Goal: Task Accomplishment & Management: Manage account settings

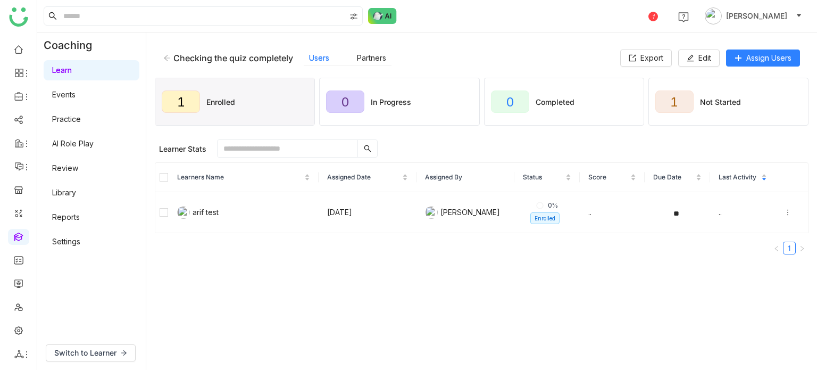
click at [168, 55] on icon at bounding box center [167, 58] width 6 height 6
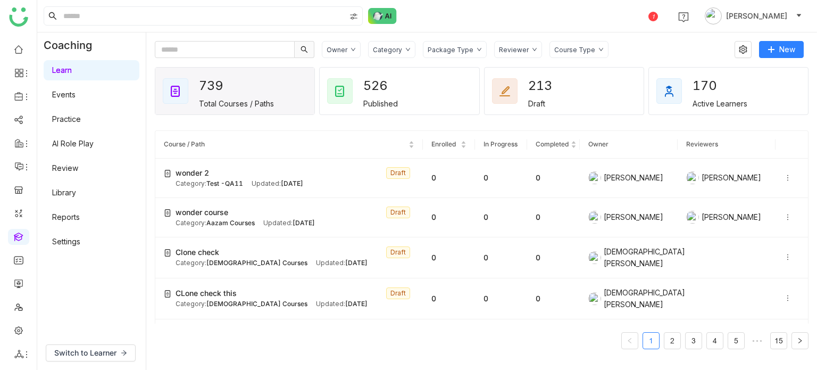
click at [404, 54] on div "Category" at bounding box center [391, 49] width 47 height 17
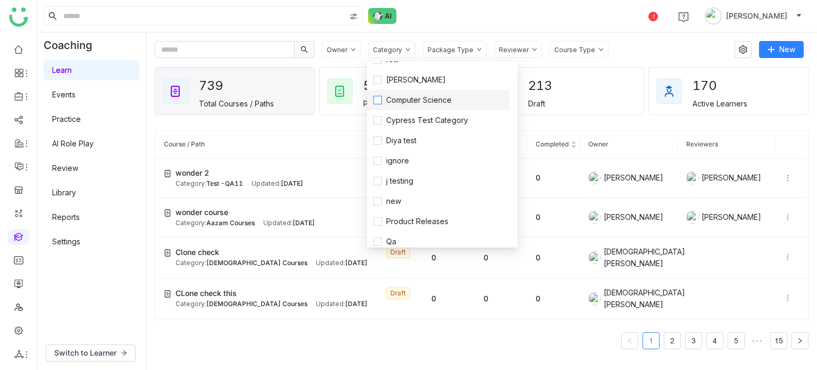
scroll to position [117, 0]
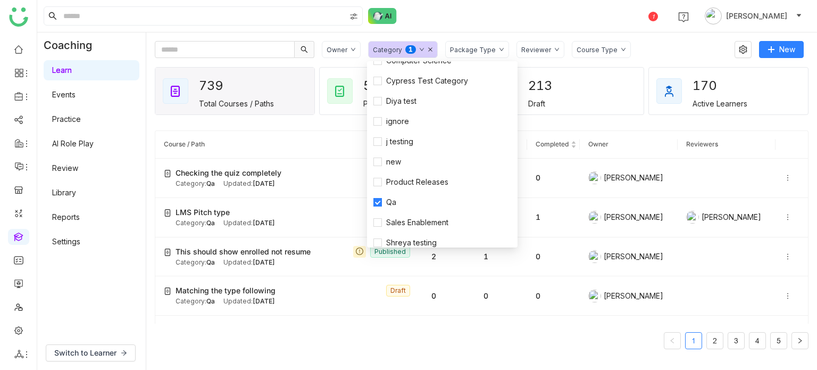
click at [533, 14] on div "1 Arif uddin" at bounding box center [427, 16] width 780 height 32
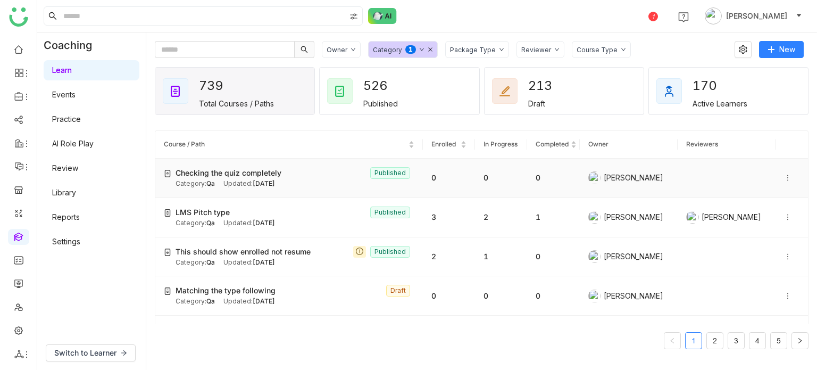
click at [784, 178] on icon at bounding box center [787, 177] width 7 height 7
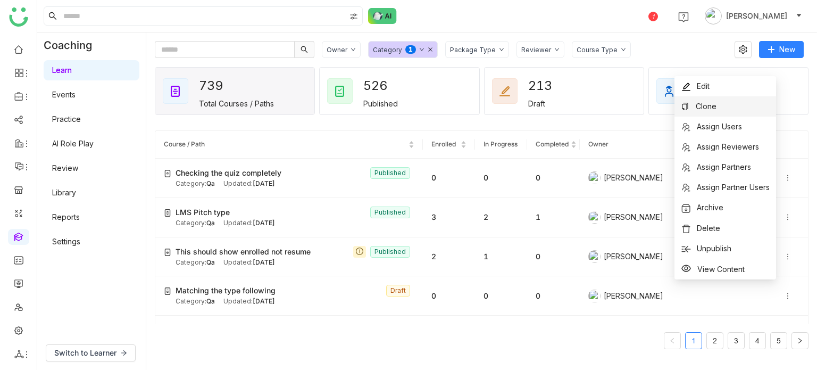
click at [741, 110] on li "Clone" at bounding box center [725, 106] width 102 height 20
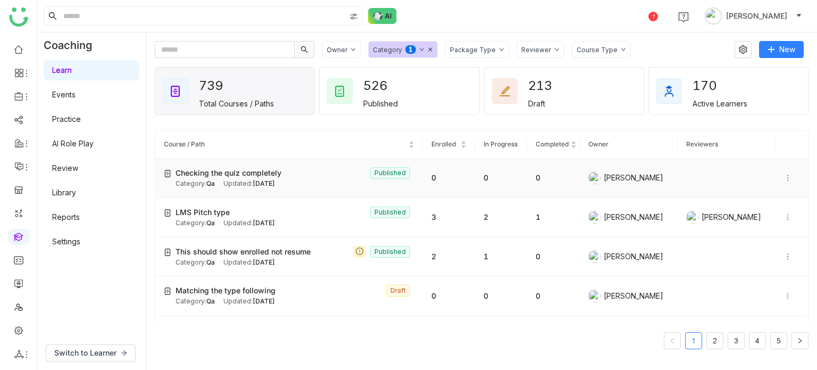
click at [784, 174] on icon at bounding box center [787, 177] width 7 height 7
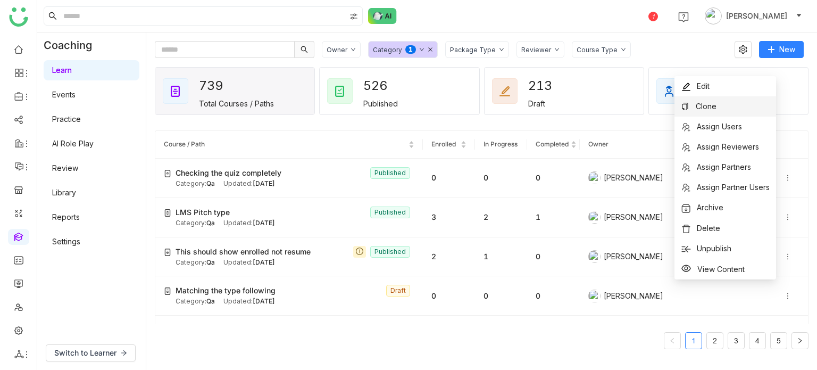
click at [728, 102] on li "Clone" at bounding box center [725, 106] width 102 height 20
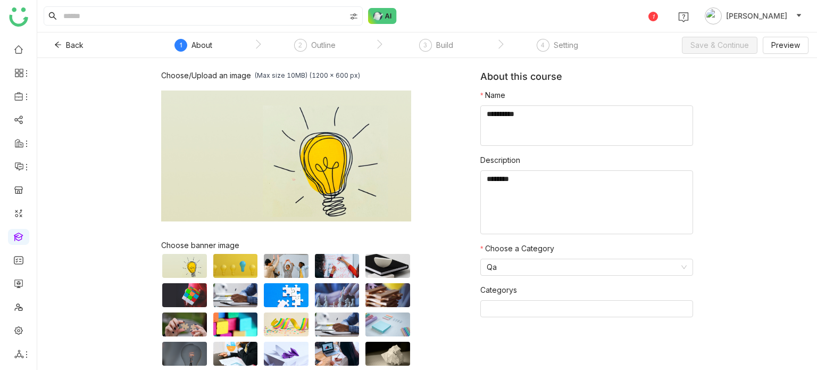
click at [569, 104] on nz-form-item "Name" at bounding box center [586, 117] width 213 height 56
click at [567, 116] on textarea at bounding box center [586, 125] width 213 height 40
type textarea "*****"
click at [701, 43] on span "Save & Continue" at bounding box center [719, 45] width 58 height 12
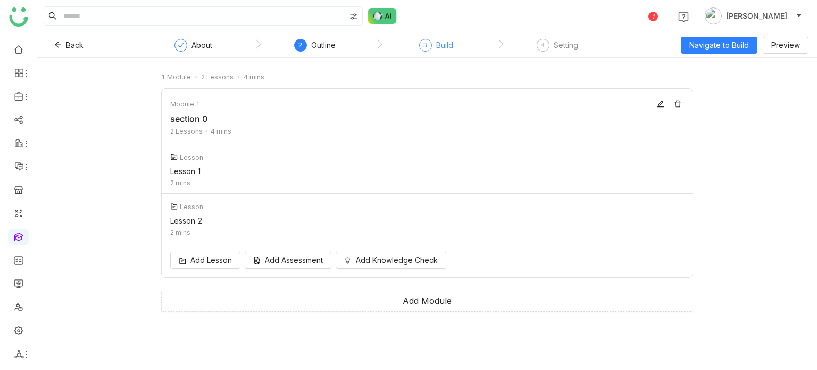
click at [434, 51] on div "3 Build" at bounding box center [436, 48] width 34 height 19
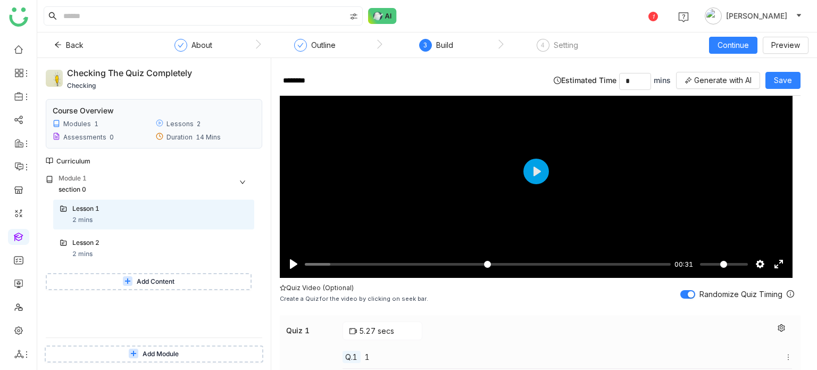
scroll to position [496, 0]
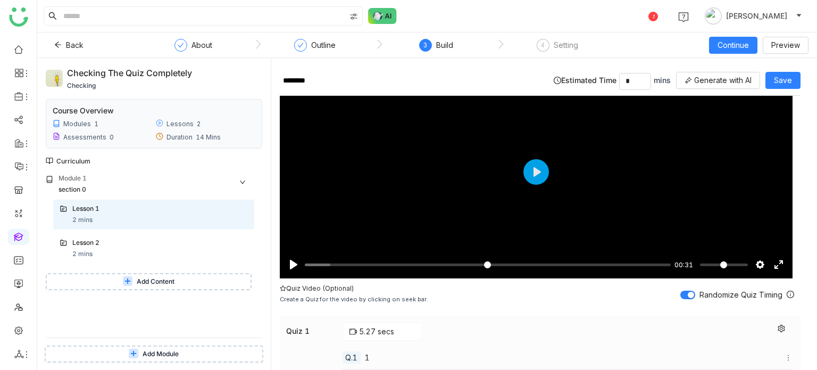
drag, startPoint x: 198, startPoint y: 71, endPoint x: 60, endPoint y: 57, distance: 138.4
click at [60, 57] on div "Back About Outline 3 Build 4 Setting Continue Preview Checking the quiz complet…" at bounding box center [427, 200] width 780 height 337
click at [202, 65] on div "Checking the quiz completely checking Course Overview Modules 1 Lessons 2 Asses…" at bounding box center [153, 214] width 233 height 312
click at [220, 76] on div "Checking the quiz completely" at bounding box center [154, 73] width 174 height 14
click at [417, 19] on div "1 Arif uddin" at bounding box center [427, 16] width 780 height 32
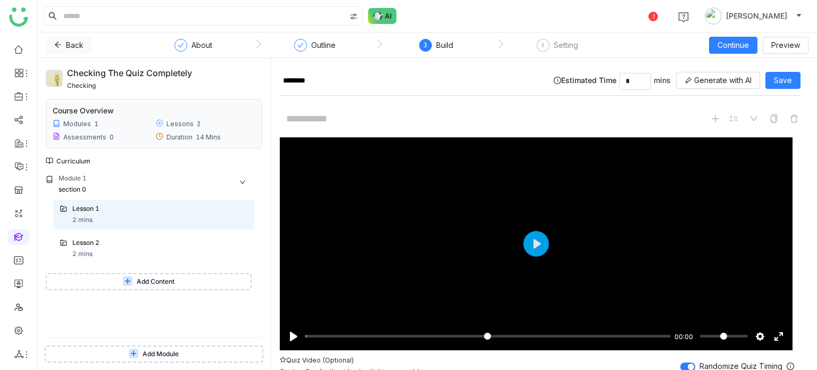
click at [58, 44] on icon at bounding box center [58, 45] width 6 height 6
click at [189, 46] on div "About" at bounding box center [193, 48] width 38 height 19
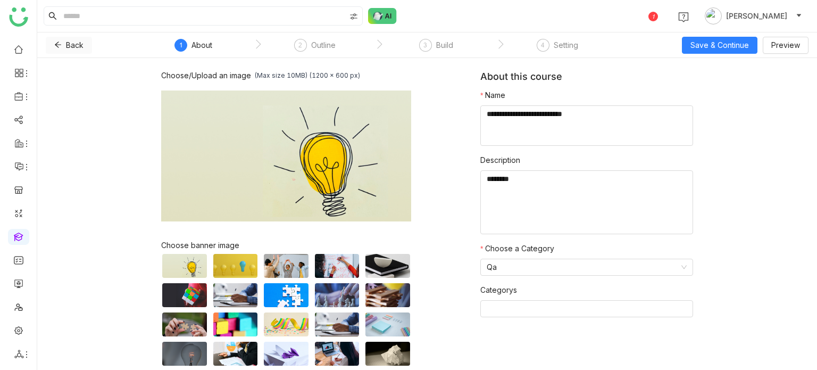
click at [55, 38] on button "Back" at bounding box center [69, 45] width 46 height 17
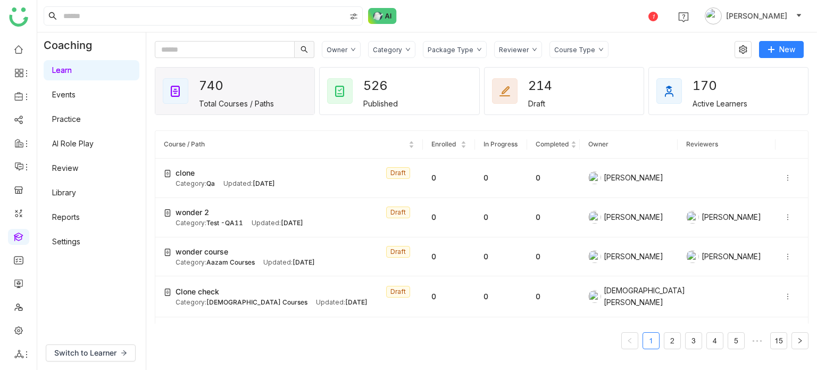
click at [396, 46] on div "Category" at bounding box center [387, 50] width 29 height 8
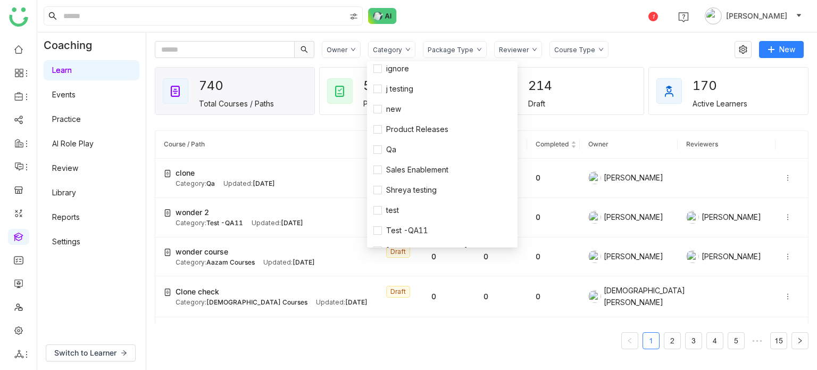
scroll to position [154, 0]
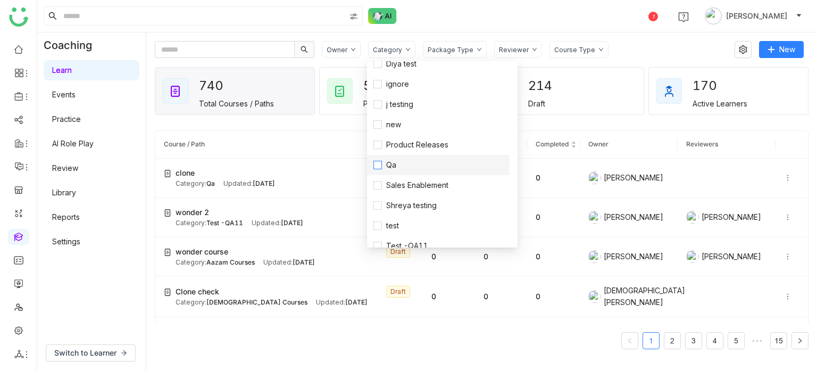
click at [395, 165] on span "Qa" at bounding box center [391, 165] width 19 height 12
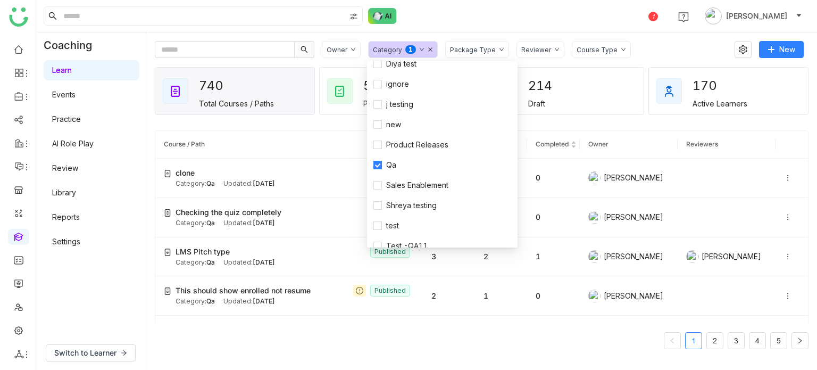
click at [503, 24] on div "1 [PERSON_NAME]" at bounding box center [427, 16] width 780 height 32
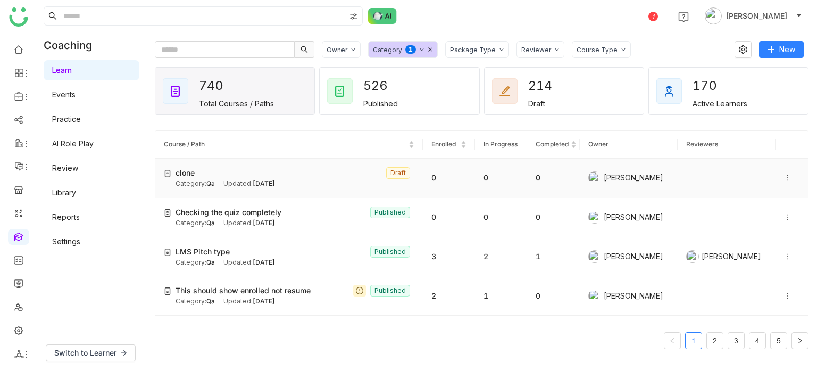
click at [784, 176] on icon at bounding box center [787, 177] width 7 height 7
click at [763, 208] on span "Delete" at bounding box center [757, 207] width 23 height 9
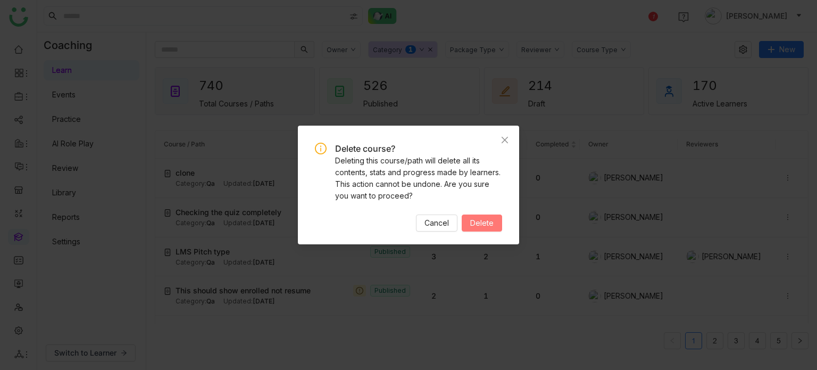
click at [490, 223] on span "Delete" at bounding box center [481, 223] width 23 height 12
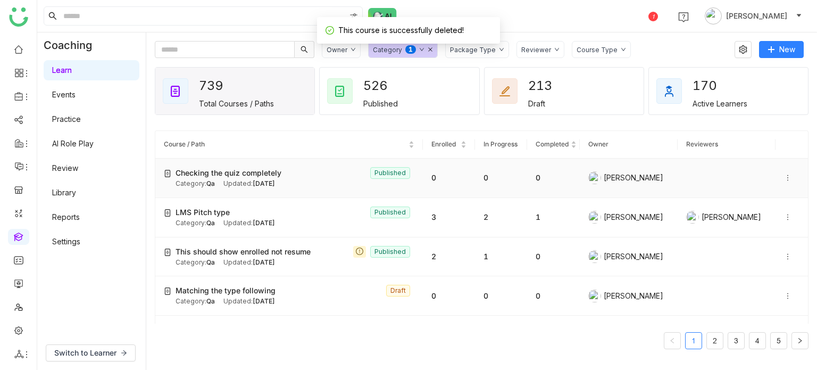
click at [784, 177] on icon at bounding box center [787, 177] width 7 height 7
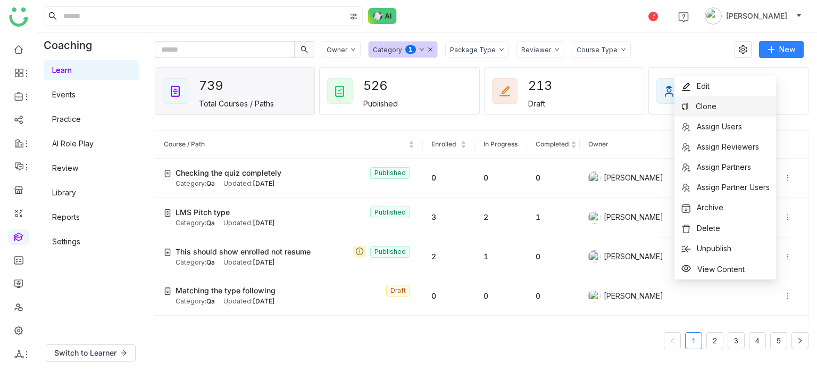
click at [730, 110] on li "Clone" at bounding box center [725, 106] width 102 height 20
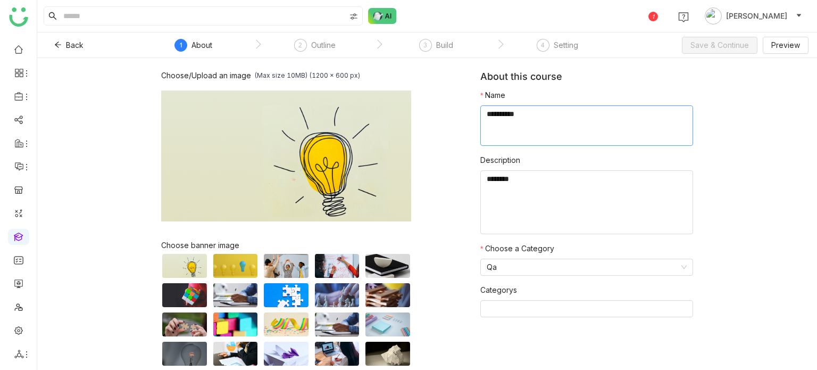
click at [538, 125] on textarea at bounding box center [586, 125] width 213 height 40
type textarea "**********"
click at [746, 52] on button "Save & Continue" at bounding box center [720, 45] width 76 height 17
click at [320, 41] on div "Course cloned successfully" at bounding box center [408, 30] width 183 height 27
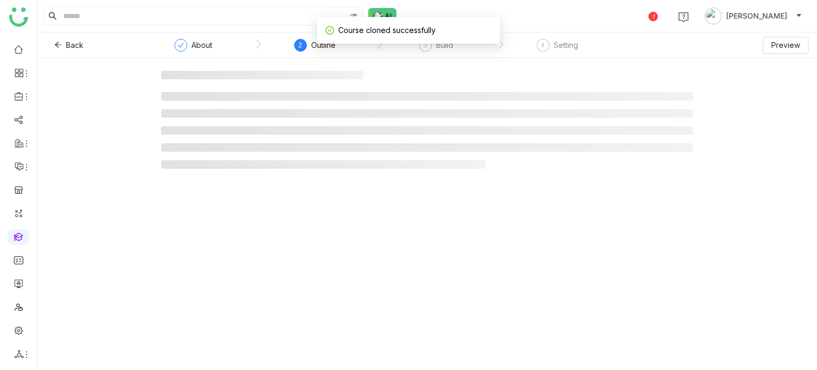
click at [311, 52] on div "2 Outline" at bounding box center [314, 48] width 41 height 19
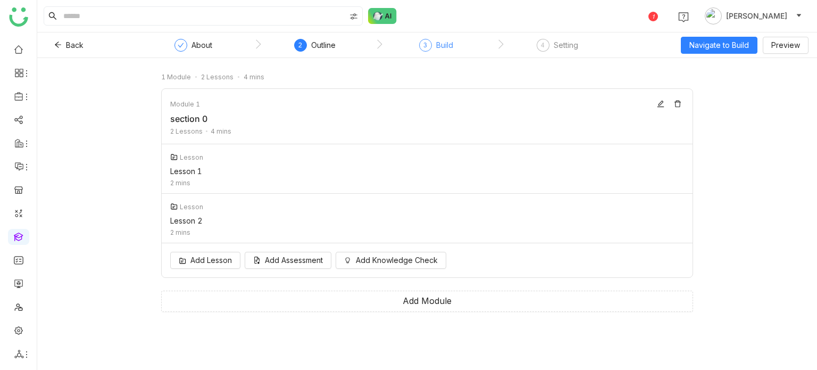
click at [450, 48] on div "Build" at bounding box center [444, 45] width 17 height 13
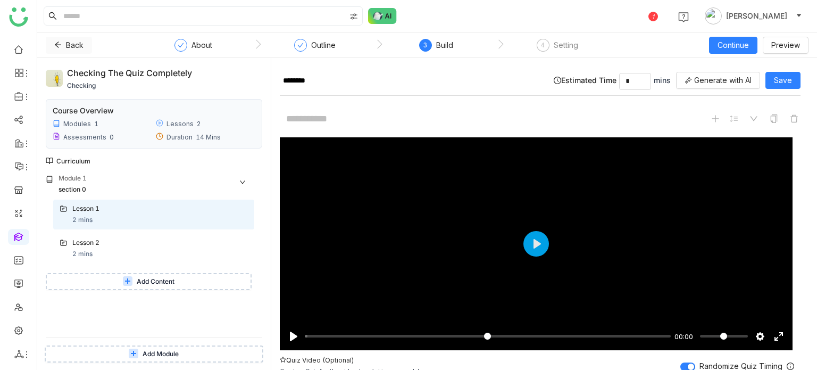
click at [60, 41] on icon at bounding box center [57, 44] width 7 height 7
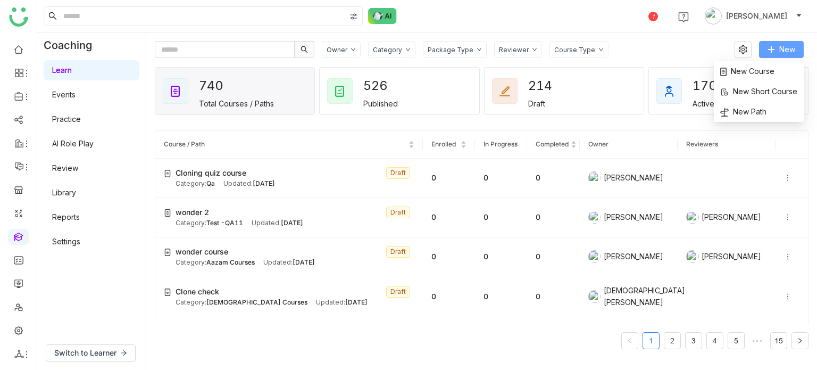
click at [771, 52] on icon at bounding box center [771, 49] width 1 height 6
click at [755, 71] on span "New Course" at bounding box center [747, 71] width 54 height 12
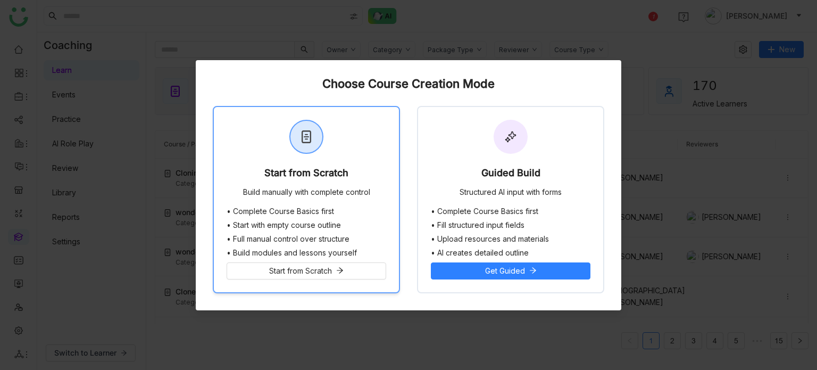
click at [339, 138] on div "Start from Scratch Build manually with complete control" at bounding box center [306, 157] width 185 height 100
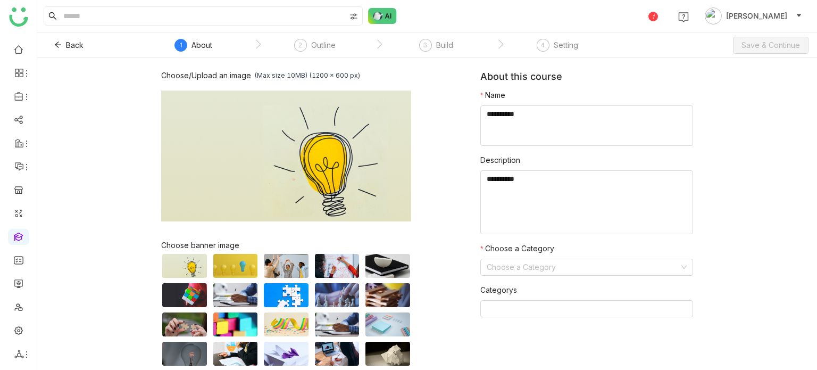
click at [581, 122] on textarea at bounding box center [586, 125] width 213 height 40
type textarea "**********"
type textarea "********"
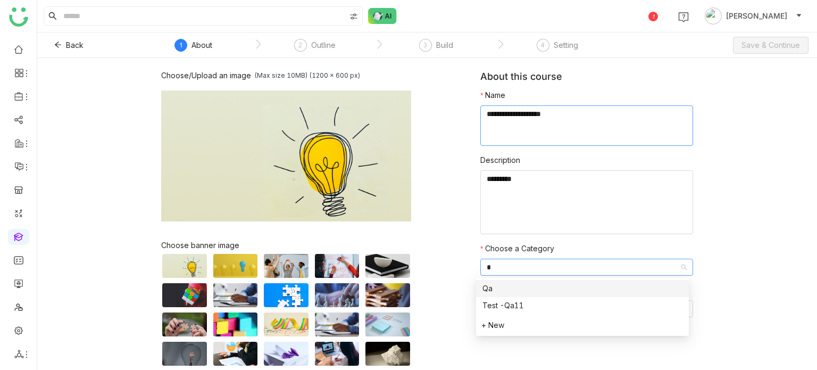
type input "**"
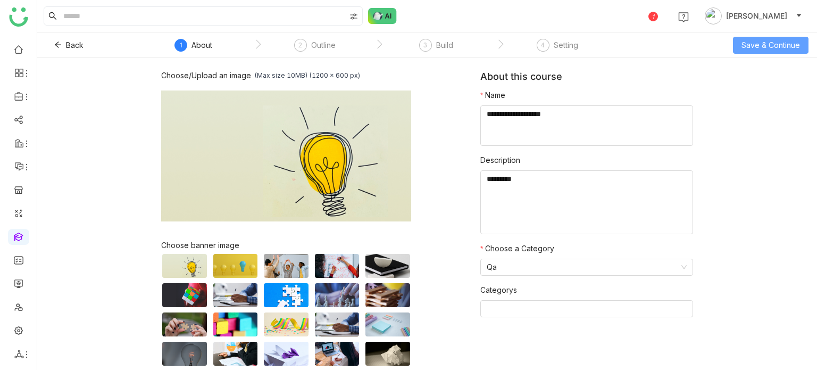
click at [771, 38] on button "Save & Continue" at bounding box center [771, 45] width 76 height 17
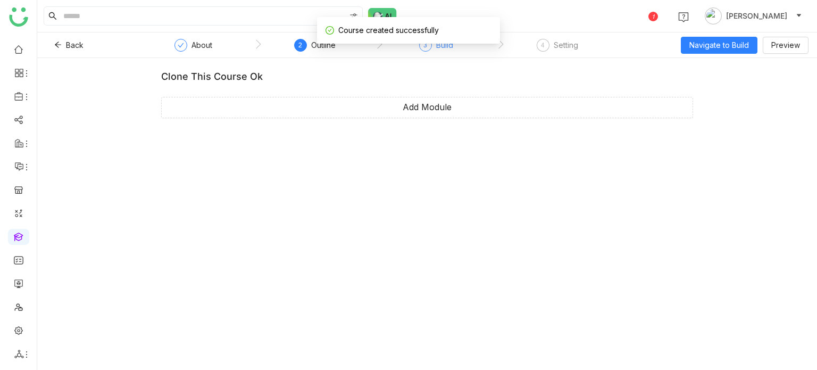
click at [449, 49] on div "Build" at bounding box center [444, 45] width 17 height 13
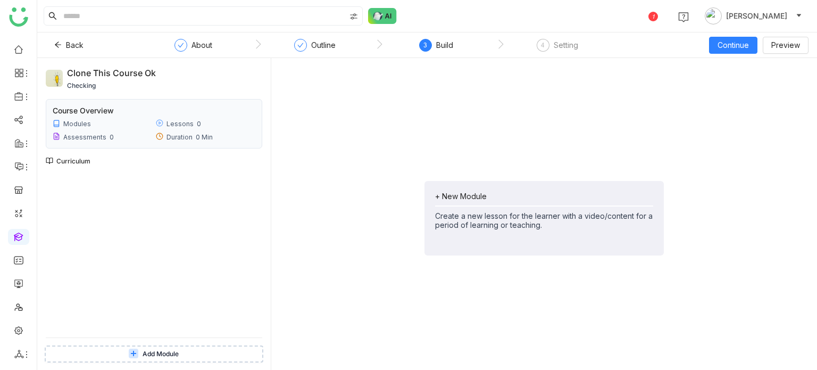
click at [519, 197] on div "+ New Module" at bounding box center [544, 195] width 218 height 9
click at [473, 240] on span "Add Module" at bounding box center [462, 242] width 43 height 12
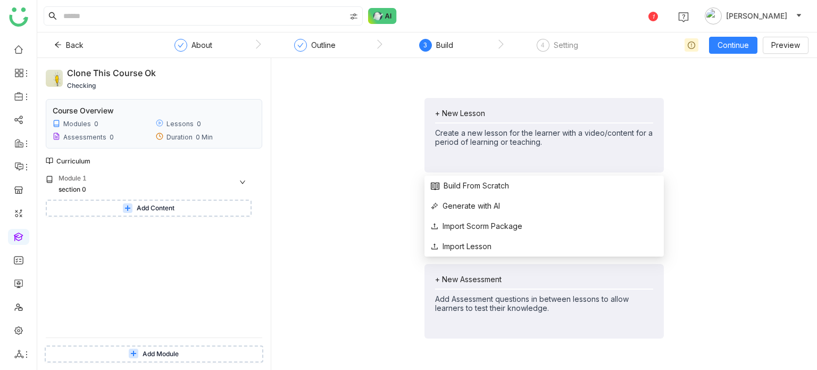
click at [453, 109] on div "+ New Lesson" at bounding box center [544, 112] width 218 height 9
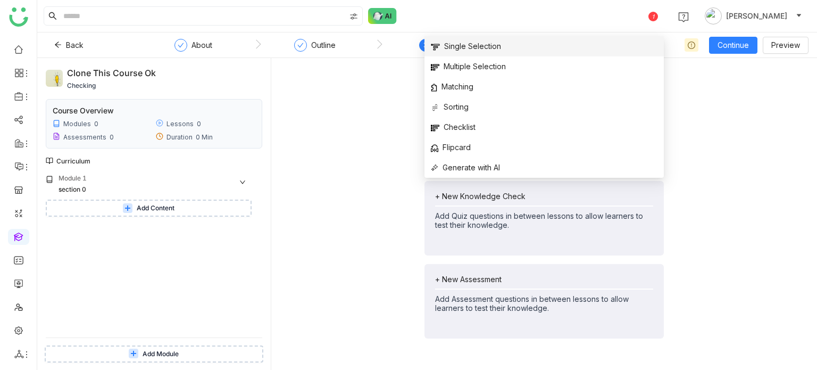
click at [466, 39] on li "Single Selection" at bounding box center [543, 46] width 239 height 20
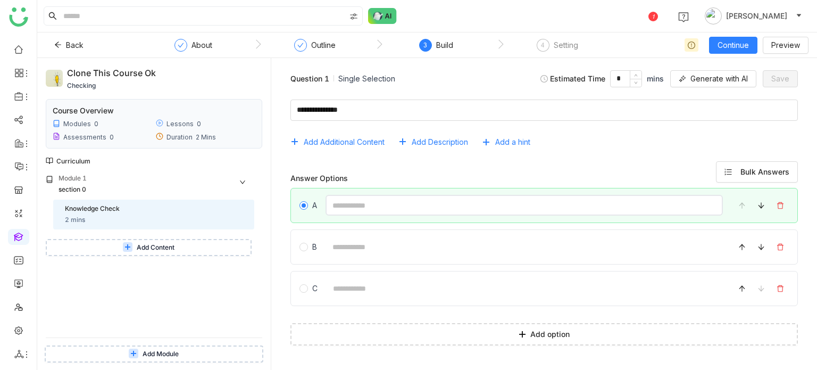
click at [360, 212] on input at bounding box center [523, 205] width 397 height 21
type input "*"
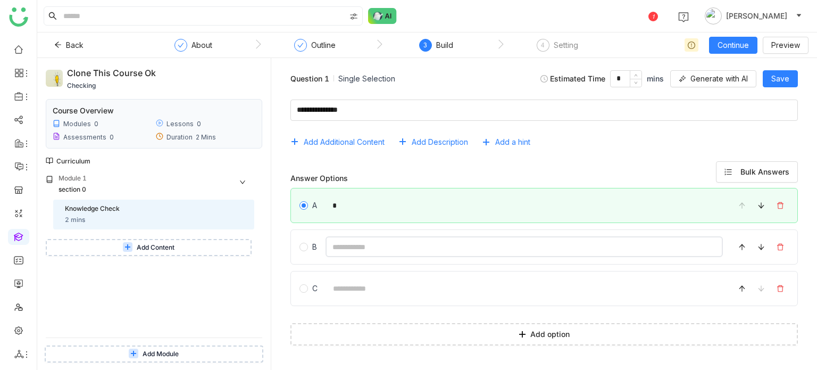
click at [346, 247] on input at bounding box center [523, 246] width 397 height 21
type input "*"
click at [348, 287] on input at bounding box center [524, 288] width 397 height 21
type input "*"
click at [770, 74] on button "Save" at bounding box center [780, 78] width 35 height 17
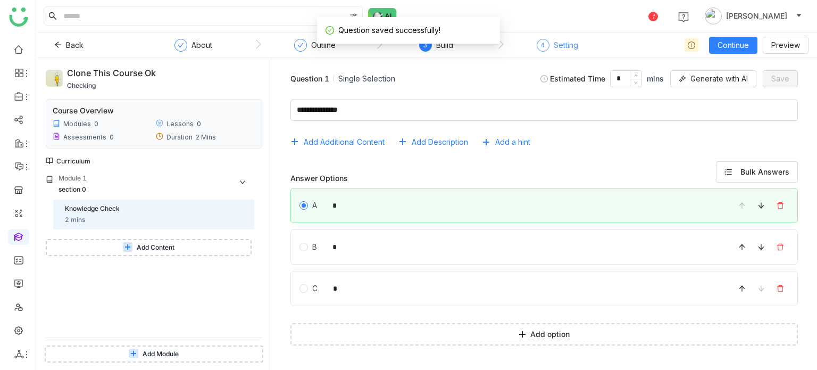
click at [540, 38] on nz-steps "About Outline 3 Build 4 Setting" at bounding box center [378, 45] width 479 height 26
click at [725, 44] on span "Continue" at bounding box center [732, 45] width 31 height 12
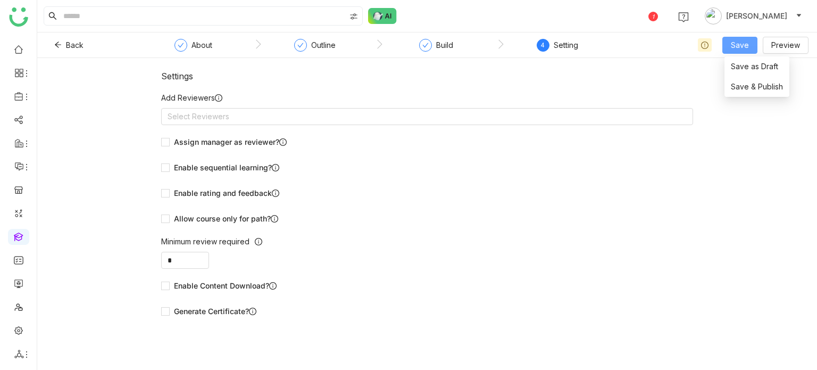
click at [725, 44] on button "Save" at bounding box center [739, 45] width 35 height 17
click at [761, 86] on span "Save & Publish" at bounding box center [757, 87] width 52 height 12
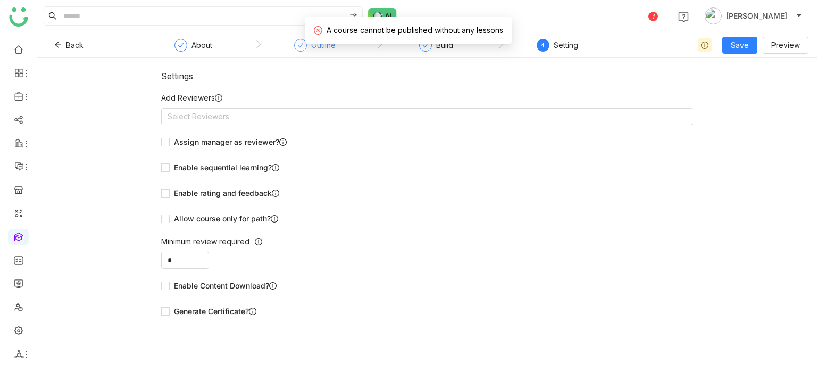
click at [308, 47] on div "Outline" at bounding box center [314, 48] width 41 height 19
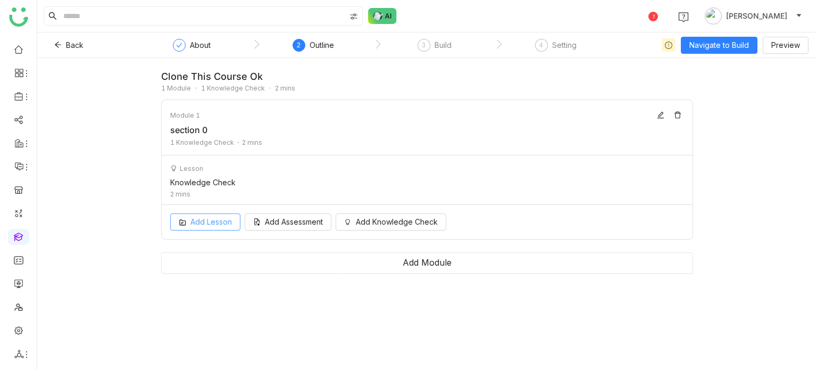
click at [221, 225] on span "Add Lesson" at bounding box center [210, 222] width 41 height 12
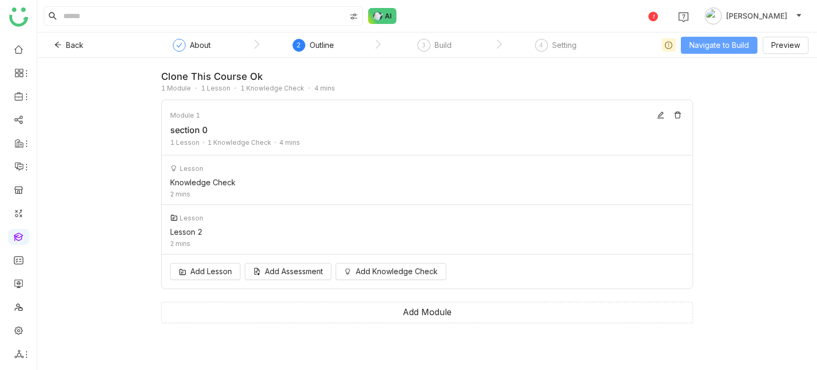
click at [751, 53] on button "Navigate to Build" at bounding box center [719, 45] width 77 height 17
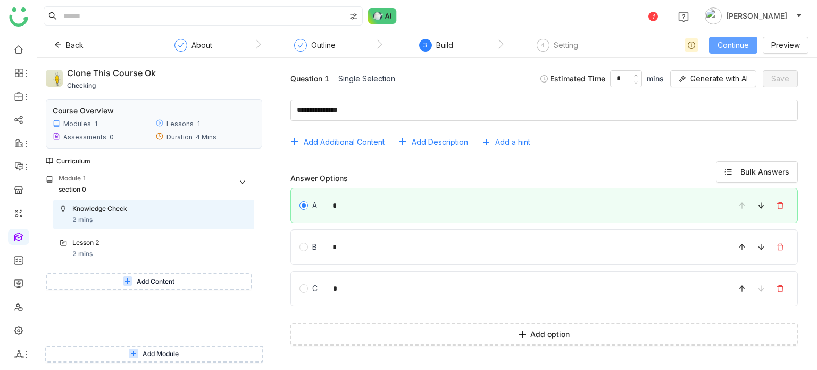
click at [751, 53] on button "Continue" at bounding box center [733, 45] width 48 height 17
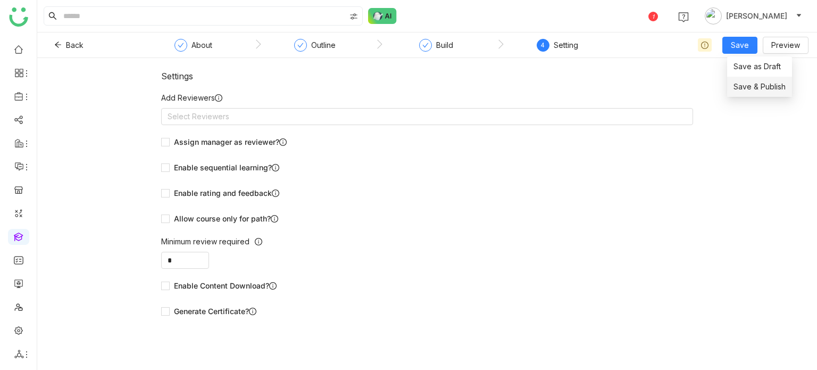
click at [746, 90] on span "Save & Publish" at bounding box center [759, 87] width 52 height 12
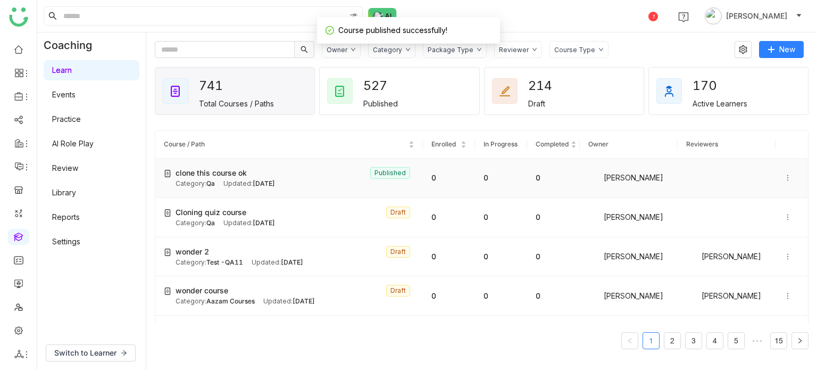
click at [784, 176] on icon at bounding box center [787, 177] width 7 height 7
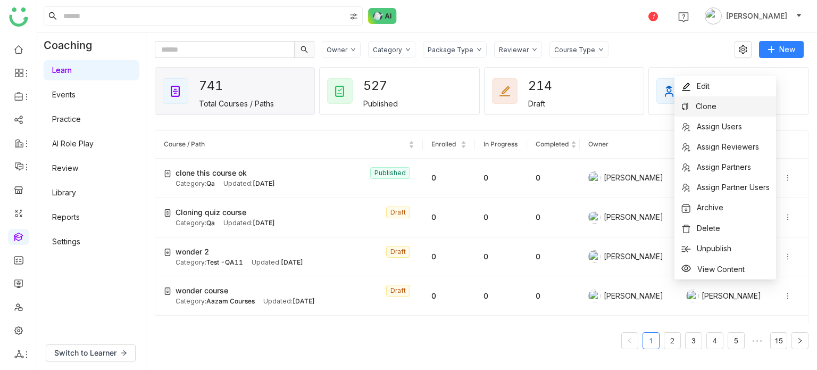
click at [743, 97] on li "Clone" at bounding box center [725, 106] width 102 height 20
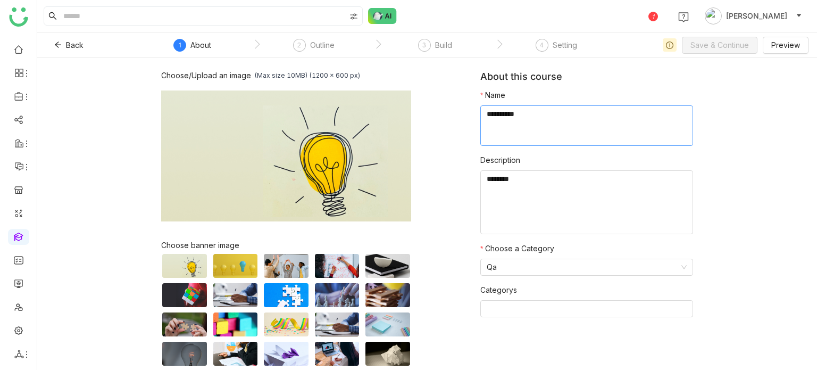
click at [511, 107] on textarea at bounding box center [586, 125] width 213 height 40
type textarea "**********"
click at [750, 46] on button "Save & Continue" at bounding box center [720, 45] width 76 height 17
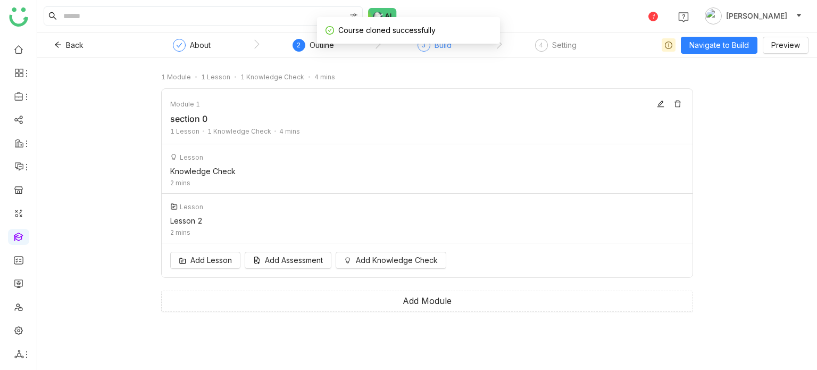
click at [438, 49] on div "Build" at bounding box center [442, 45] width 17 height 13
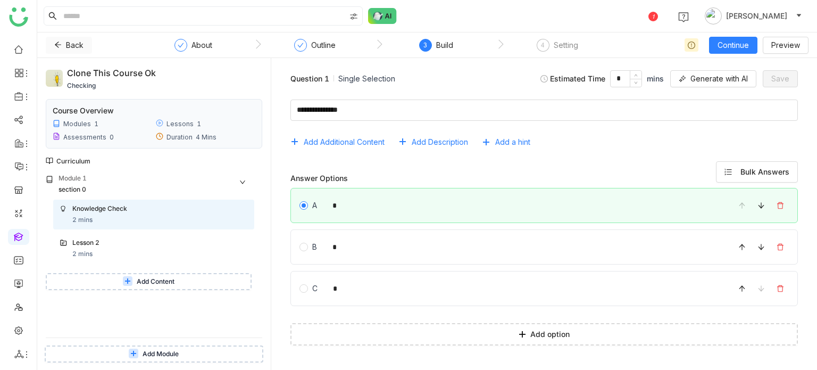
click at [80, 45] on span "Back" at bounding box center [75, 45] width 18 height 12
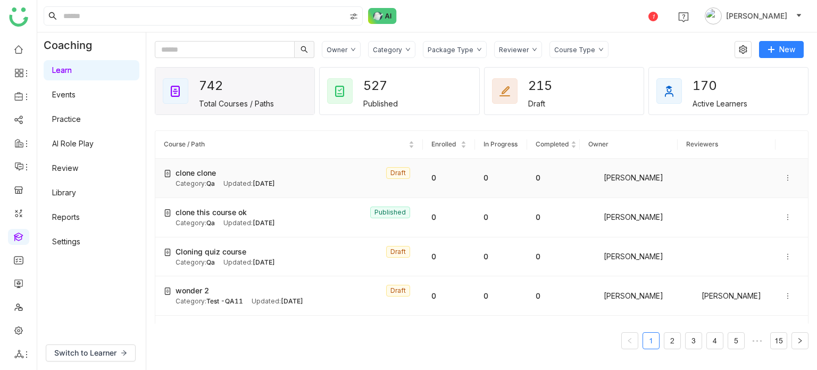
click at [784, 176] on icon at bounding box center [787, 177] width 7 height 7
click at [762, 208] on span "Delete" at bounding box center [757, 207] width 23 height 9
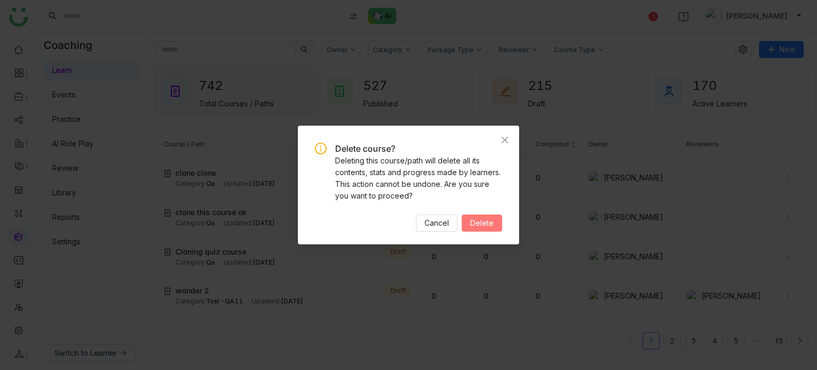
click at [486, 214] on button "Delete" at bounding box center [482, 222] width 40 height 17
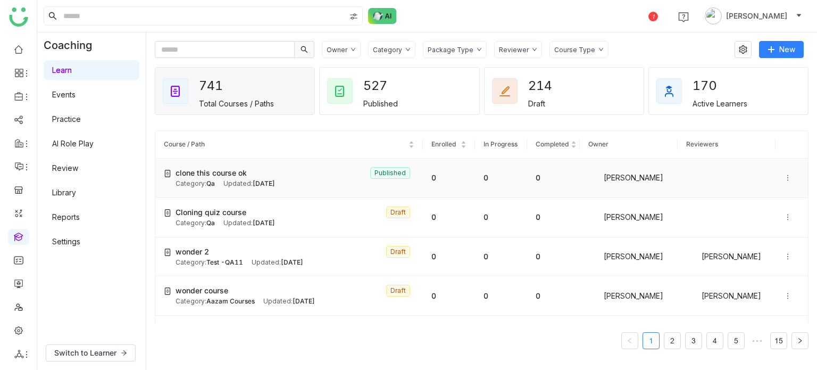
click at [784, 175] on icon at bounding box center [787, 177] width 7 height 7
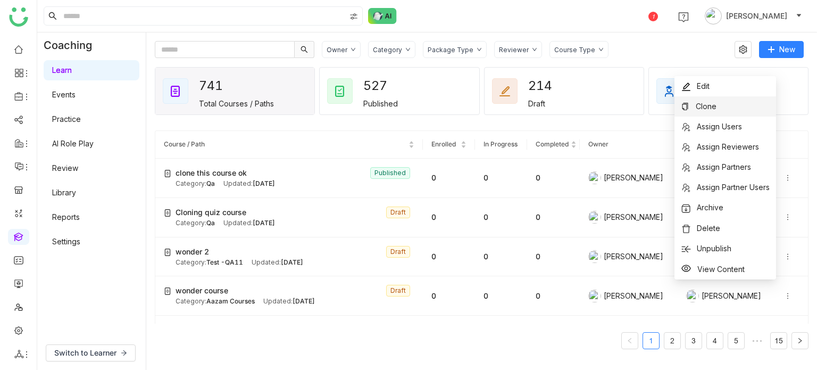
click at [727, 103] on li "Clone" at bounding box center [725, 106] width 102 height 20
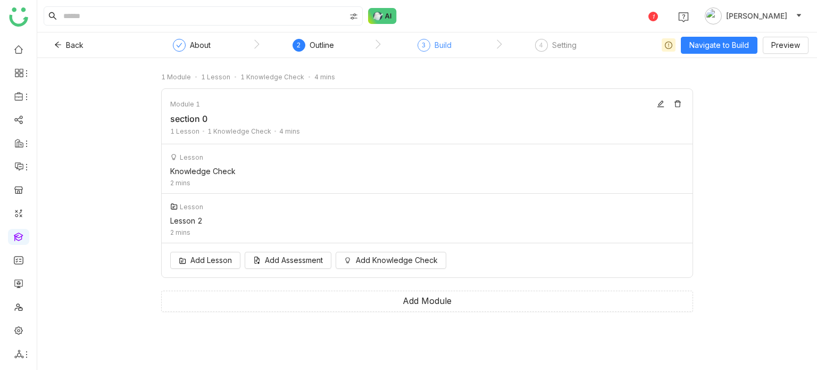
click at [425, 52] on div "3 Build" at bounding box center [434, 48] width 34 height 19
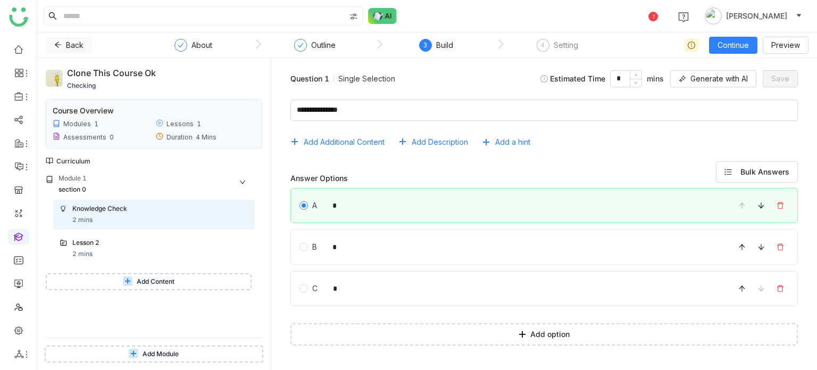
click at [68, 44] on span "Back" at bounding box center [75, 45] width 18 height 12
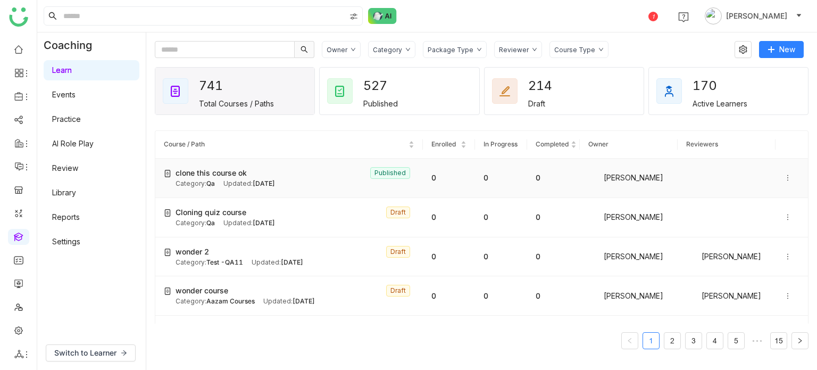
click at [784, 177] on icon at bounding box center [787, 177] width 7 height 7
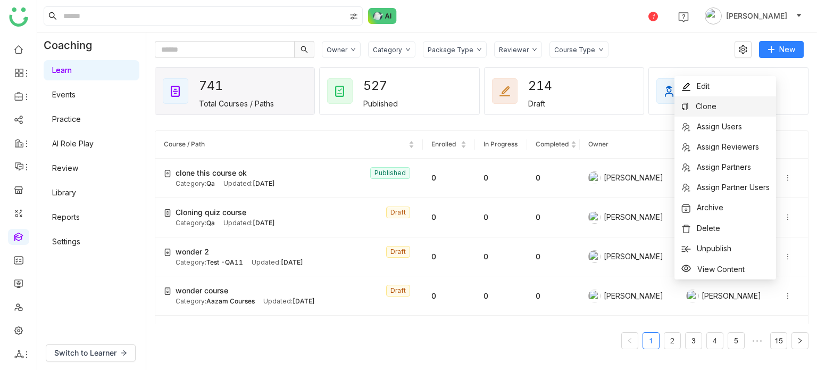
click at [731, 104] on li "Clone" at bounding box center [725, 106] width 102 height 20
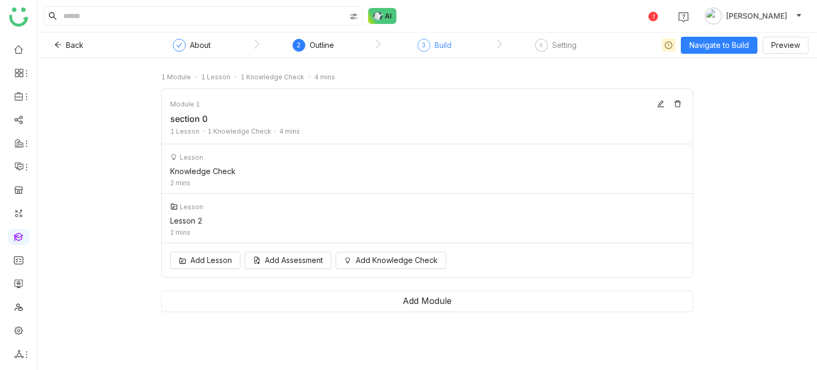
click at [438, 49] on div "Build" at bounding box center [442, 45] width 17 height 13
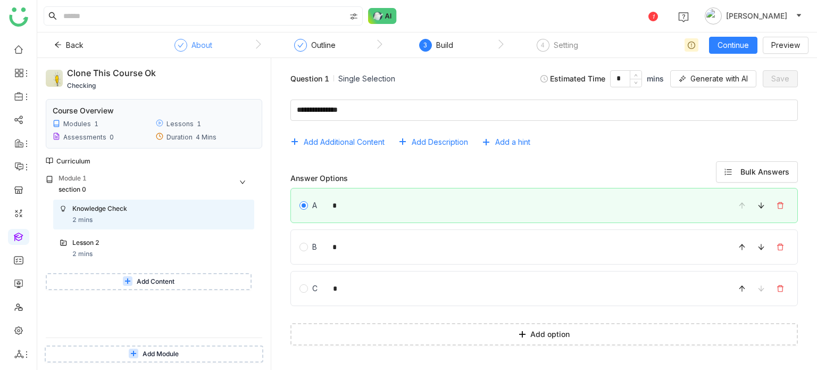
click at [208, 46] on div "About" at bounding box center [201, 45] width 21 height 13
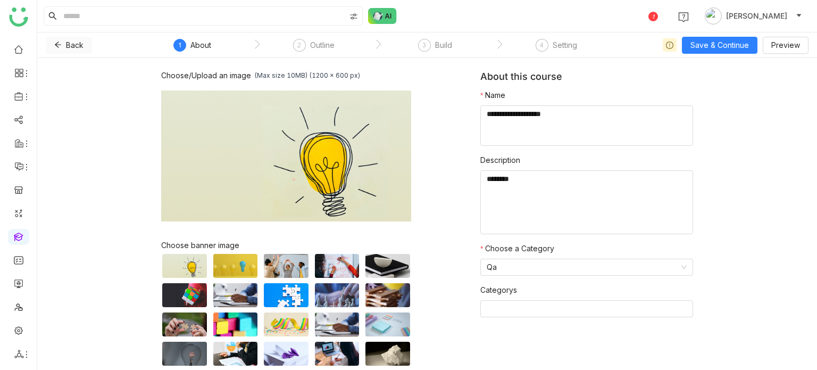
click at [60, 40] on button "Back" at bounding box center [69, 45] width 46 height 17
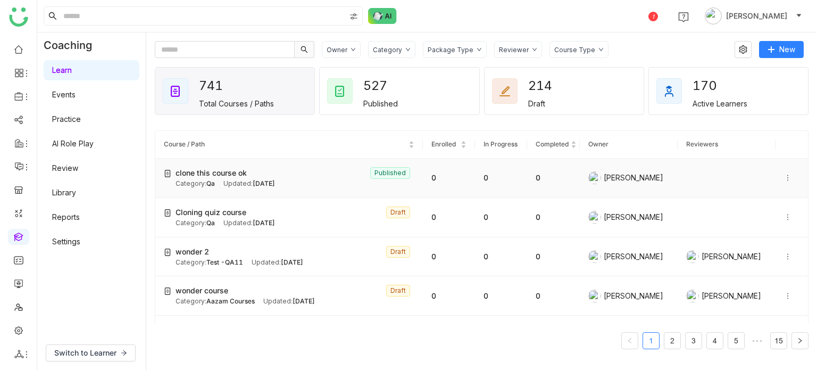
click at [784, 177] on icon at bounding box center [787, 177] width 7 height 7
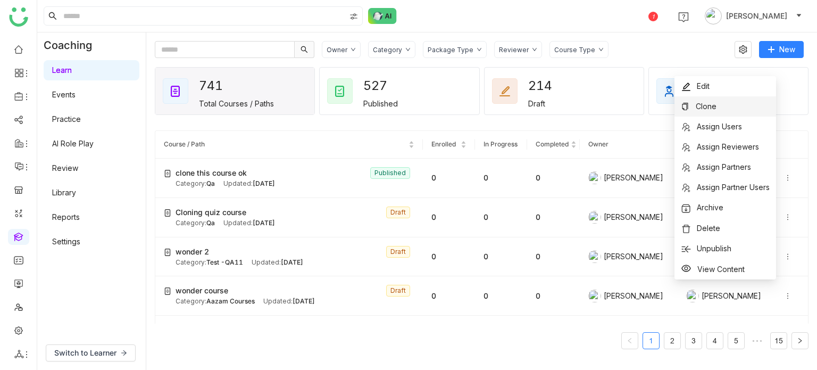
click at [737, 106] on li "Clone" at bounding box center [725, 106] width 102 height 20
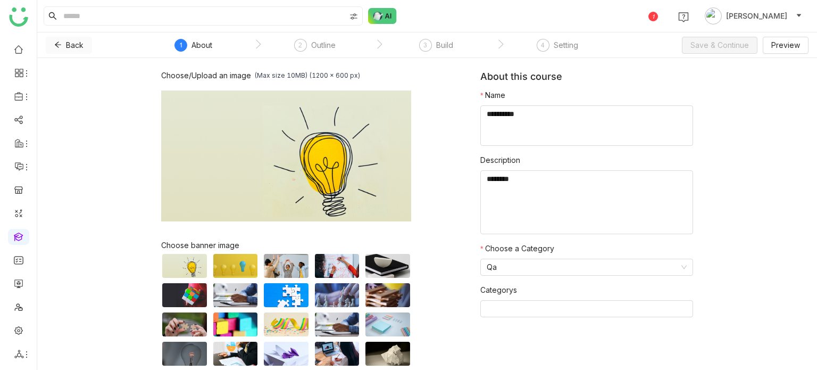
click at [62, 44] on button "Back" at bounding box center [69, 45] width 46 height 17
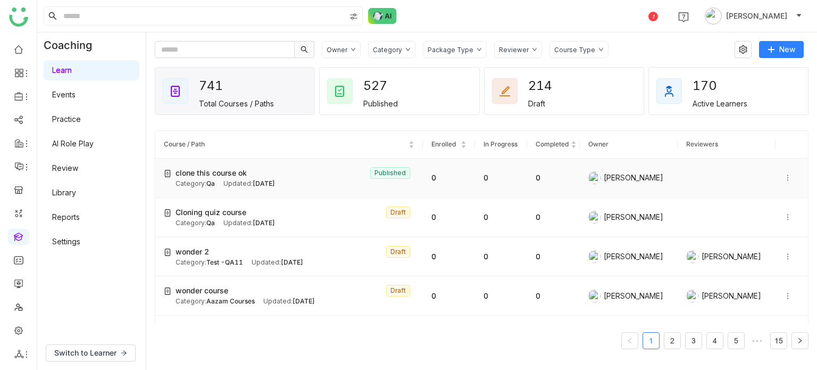
click at [784, 179] on icon at bounding box center [787, 177] width 7 height 7
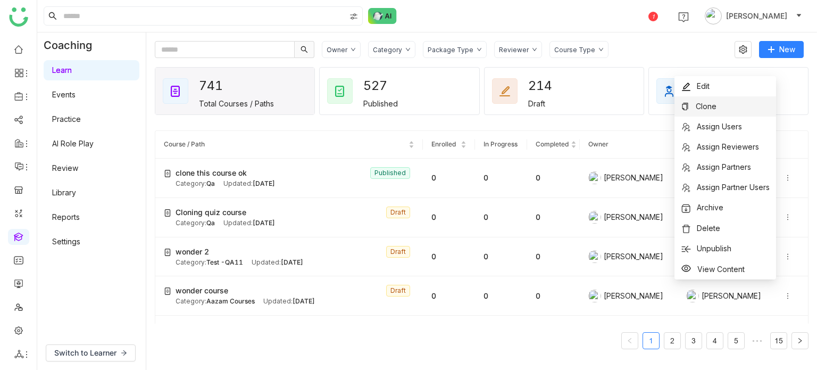
click at [725, 107] on li "Clone" at bounding box center [725, 106] width 102 height 20
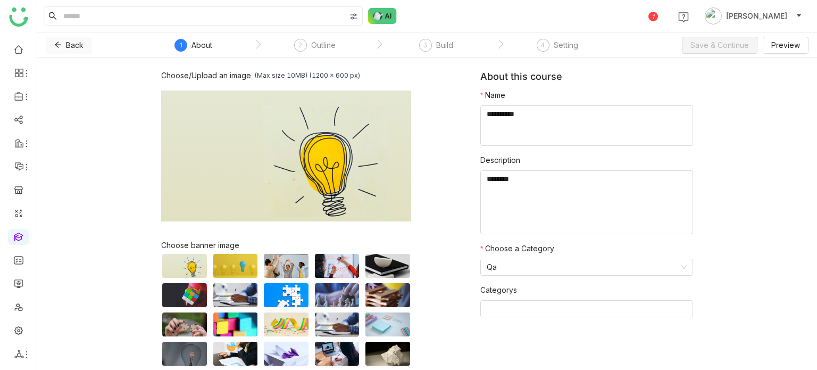
click at [63, 41] on button "Back" at bounding box center [69, 45] width 46 height 17
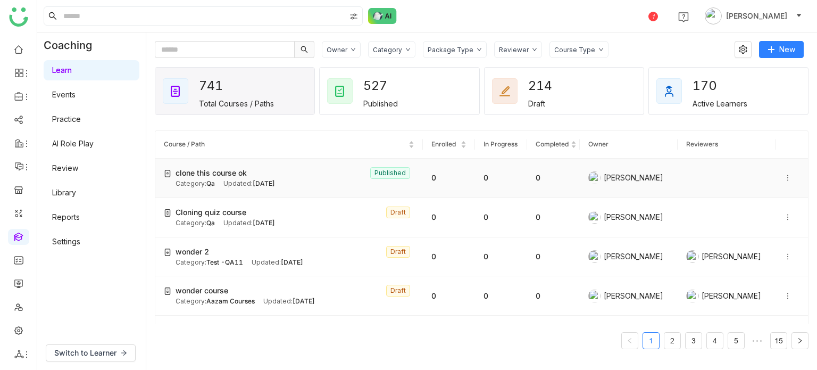
click at [784, 176] on icon at bounding box center [787, 177] width 7 height 7
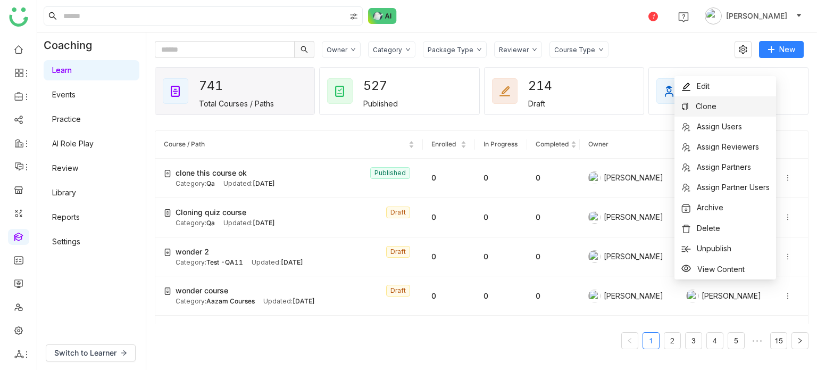
click at [738, 105] on li "Clone" at bounding box center [725, 106] width 102 height 20
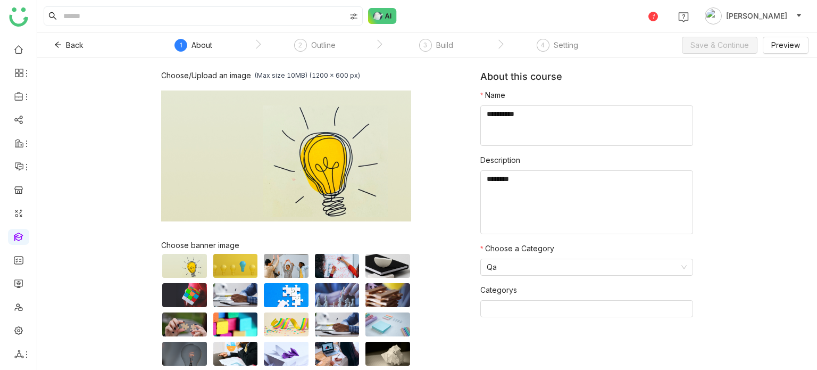
click at [52, 53] on div "Back 1 About 2 Outline 3 Build 4 Setting" at bounding box center [355, 45] width 619 height 26
click at [62, 45] on button "Back" at bounding box center [69, 45] width 46 height 17
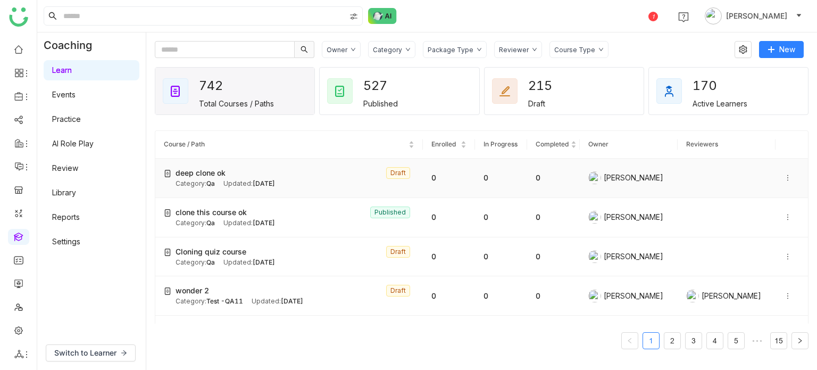
click at [784, 177] on icon at bounding box center [787, 177] width 7 height 7
click at [786, 220] on div at bounding box center [791, 217] width 15 height 12
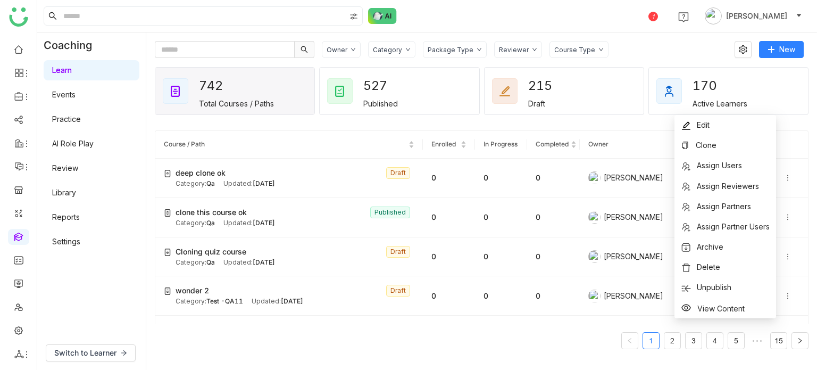
click at [800, 124] on gtmb-course-listing "Course / Path Enrolled In Progress Completed Owner Reviewers deep clone ok Draf…" at bounding box center [482, 240] width 654 height 244
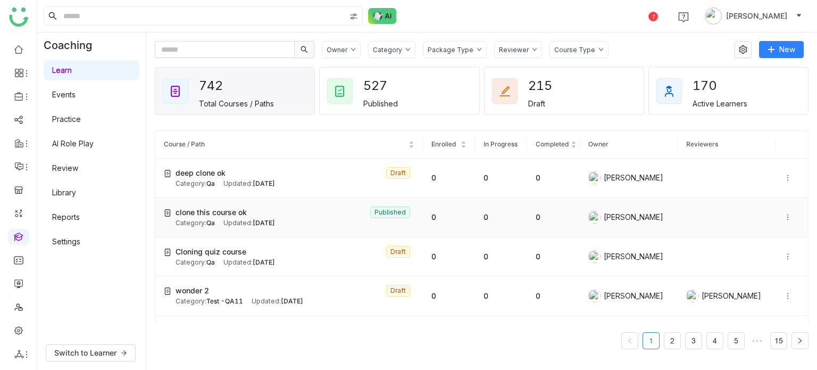
click at [784, 217] on icon at bounding box center [787, 216] width 7 height 7
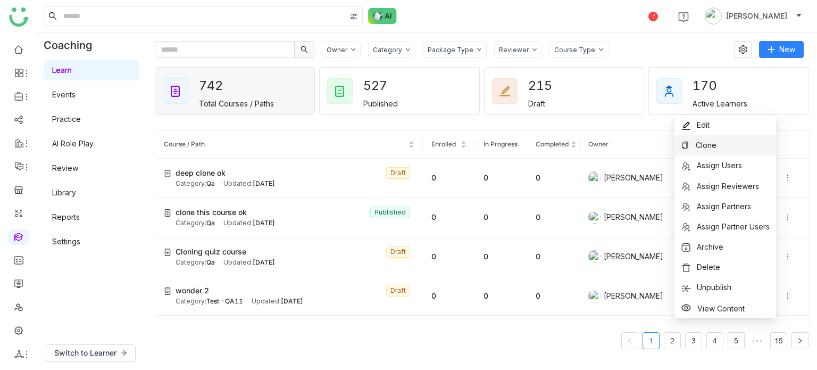
click at [740, 146] on li "Clone" at bounding box center [725, 145] width 102 height 20
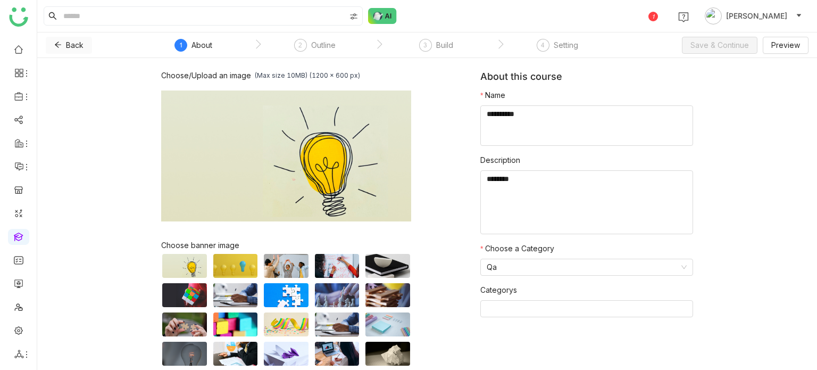
click at [58, 49] on button "Back" at bounding box center [69, 45] width 46 height 17
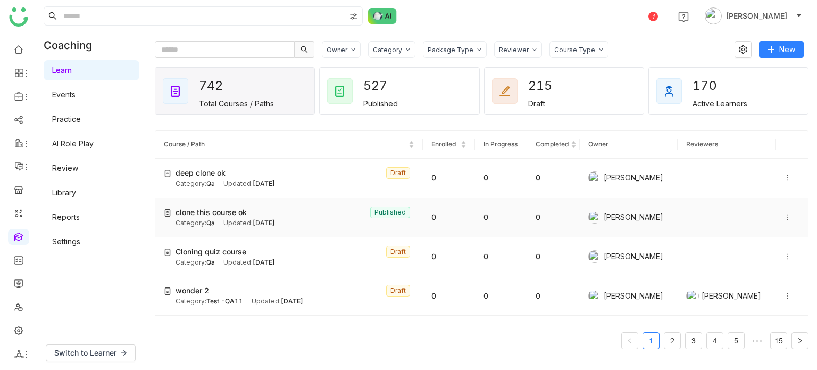
click at [784, 218] on icon at bounding box center [787, 216] width 7 height 7
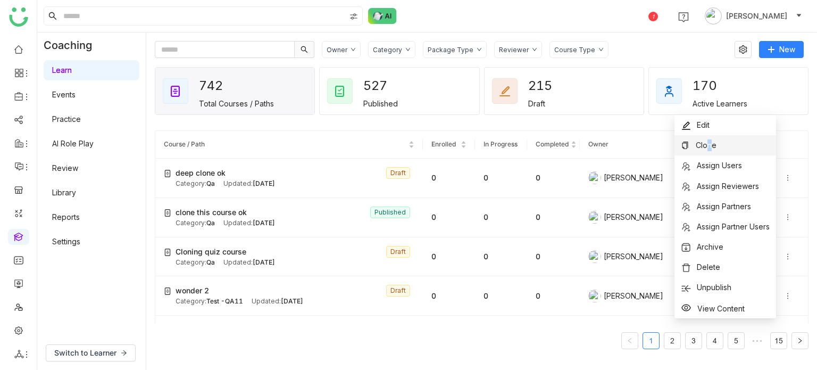
click at [709, 148] on span "Clone" at bounding box center [706, 144] width 21 height 9
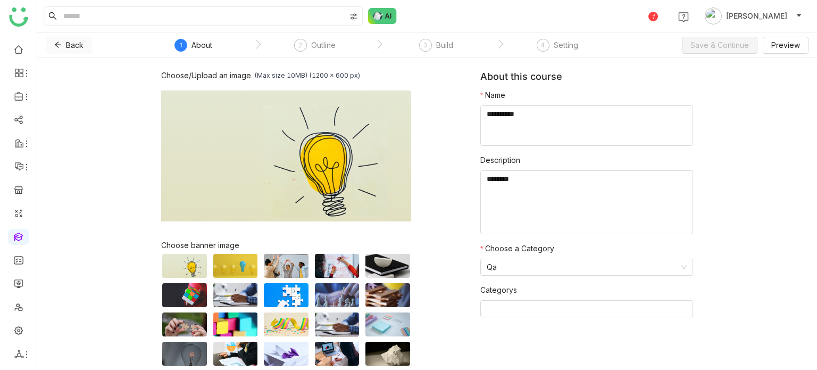
click at [78, 46] on span "Back" at bounding box center [75, 45] width 18 height 12
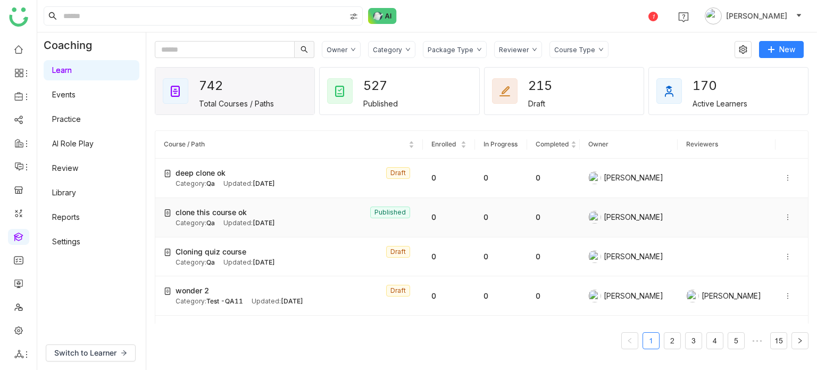
click at [256, 228] on td "clone this course ok Published Category: Qa Updated: Sep 25, 2025" at bounding box center [289, 217] width 268 height 39
click at [784, 214] on icon at bounding box center [787, 216] width 7 height 7
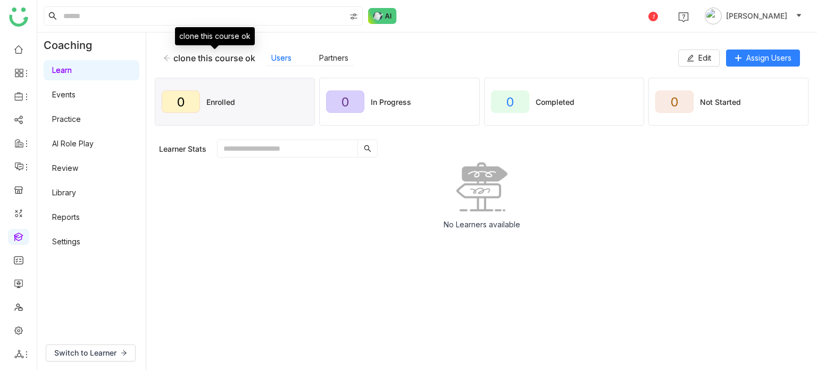
click at [168, 57] on icon at bounding box center [166, 57] width 7 height 7
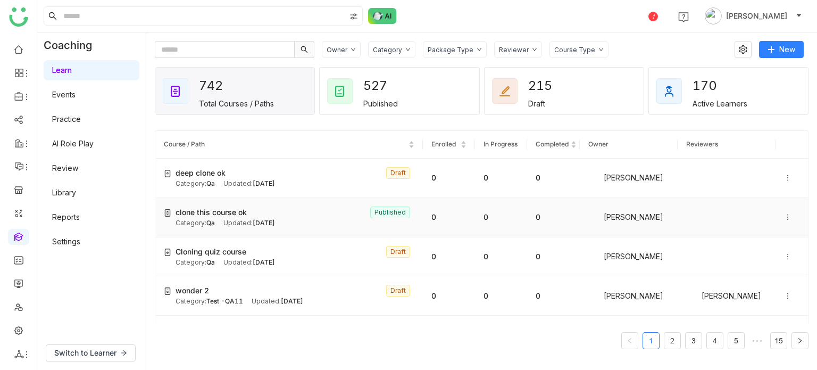
click at [784, 214] on icon at bounding box center [787, 216] width 7 height 7
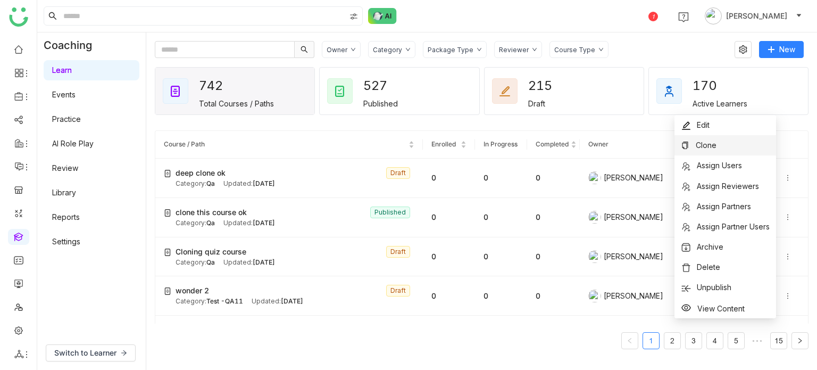
click at [751, 149] on li "Clone" at bounding box center [725, 145] width 102 height 20
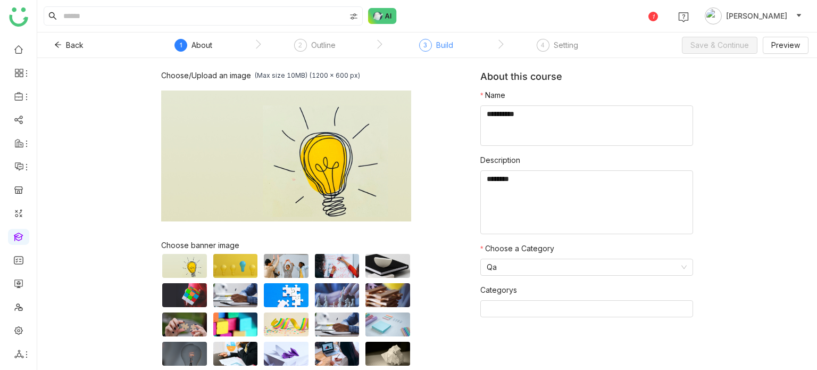
click at [422, 45] on div "3" at bounding box center [425, 45] width 13 height 13
click at [316, 46] on div "Outline" at bounding box center [323, 45] width 24 height 13
click at [519, 116] on textarea at bounding box center [586, 125] width 213 height 40
type textarea "**********"
click at [750, 47] on button "Save & Continue" at bounding box center [720, 45] width 76 height 17
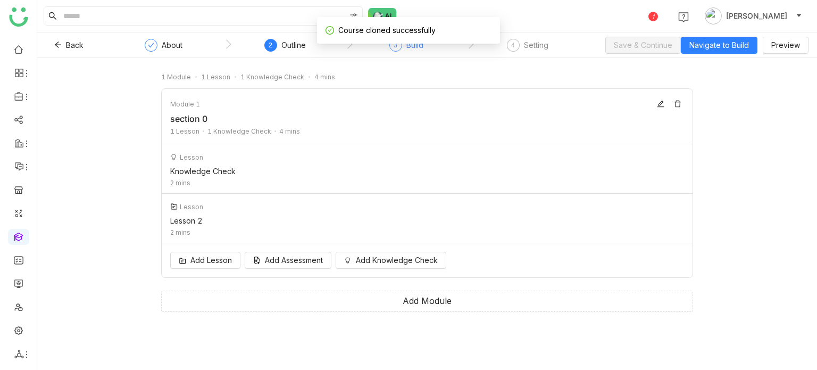
click at [403, 56] on div "3 Build" at bounding box center [406, 48] width 34 height 19
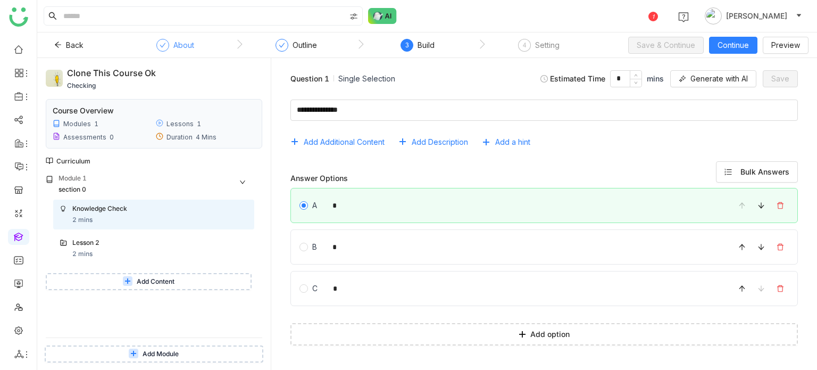
click at [191, 45] on div "About" at bounding box center [183, 45] width 21 height 13
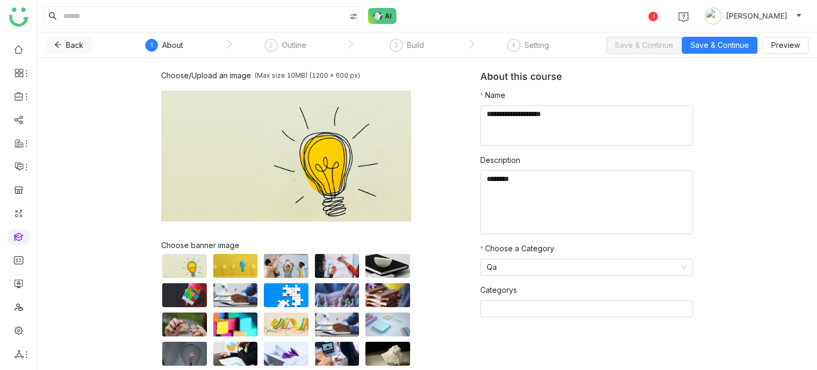
click at [70, 41] on span "Back" at bounding box center [75, 45] width 18 height 12
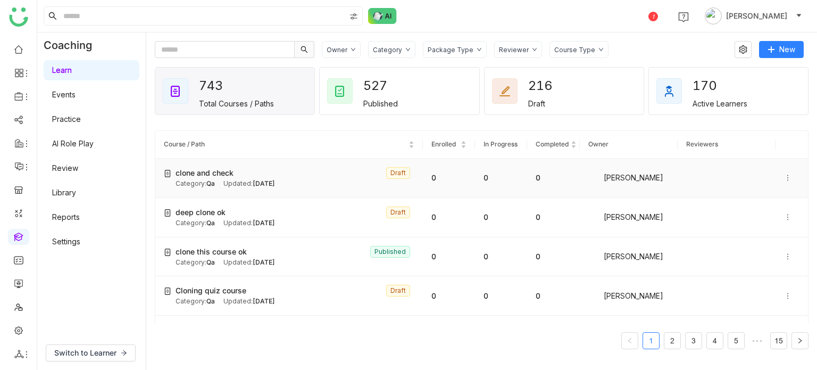
click at [784, 177] on icon at bounding box center [787, 177] width 7 height 7
click at [670, 124] on gtmb-course-listing "Course / Path Enrolled In Progress Completed Owner Reviewers clone and check Dr…" at bounding box center [482, 240] width 654 height 244
click at [784, 178] on icon at bounding box center [787, 177] width 7 height 7
click at [784, 216] on icon at bounding box center [787, 216] width 7 height 7
click at [746, 228] on span "Clone" at bounding box center [755, 226] width 21 height 9
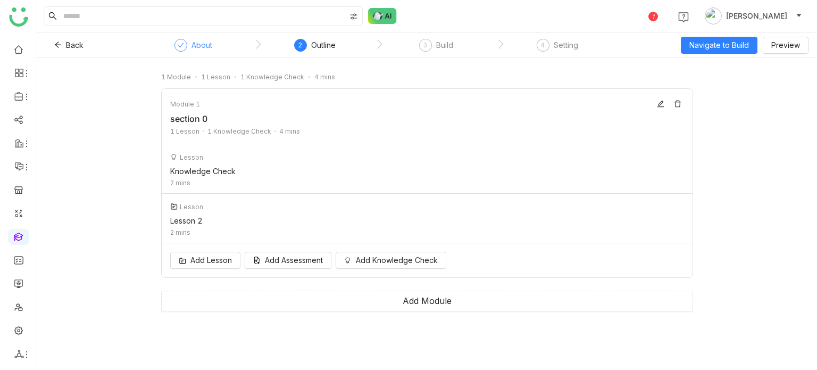
click at [201, 41] on div "About" at bounding box center [201, 45] width 21 height 13
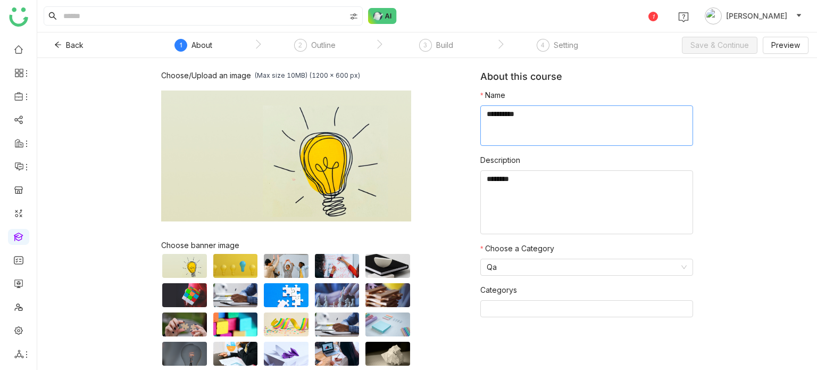
click at [562, 131] on textarea at bounding box center [586, 125] width 213 height 40
type textarea "**********"
click at [741, 44] on span "Save & Continue" at bounding box center [719, 45] width 58 height 12
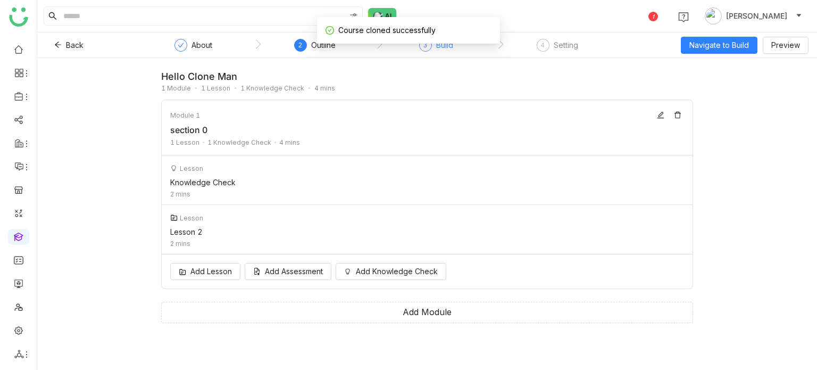
click at [430, 51] on div "3 Build" at bounding box center [436, 48] width 34 height 19
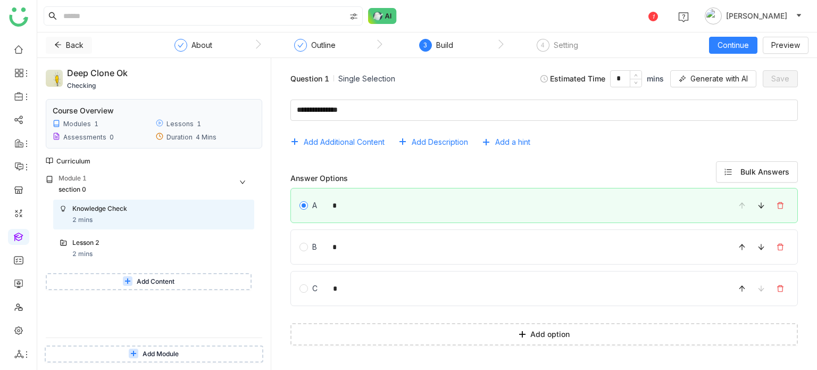
click at [75, 48] on span "Back" at bounding box center [75, 45] width 18 height 12
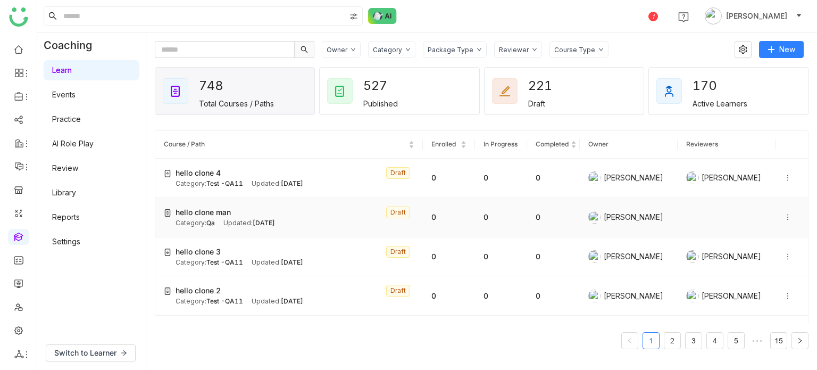
click at [784, 215] on icon at bounding box center [787, 216] width 7 height 7
click at [753, 245] on span "Delete" at bounding box center [757, 246] width 23 height 9
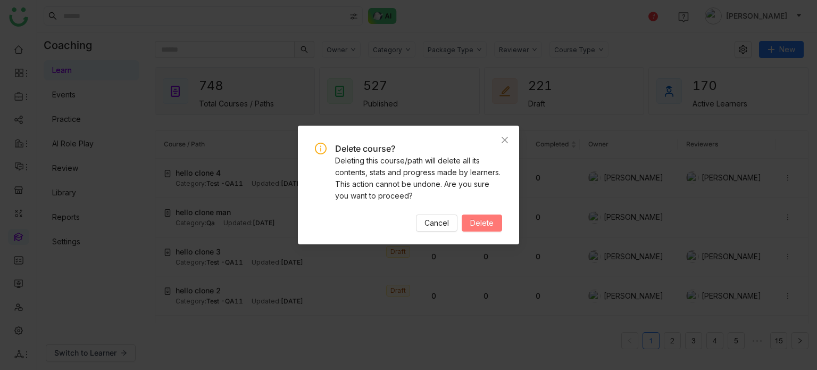
click at [472, 220] on span "Delete" at bounding box center [481, 223] width 23 height 12
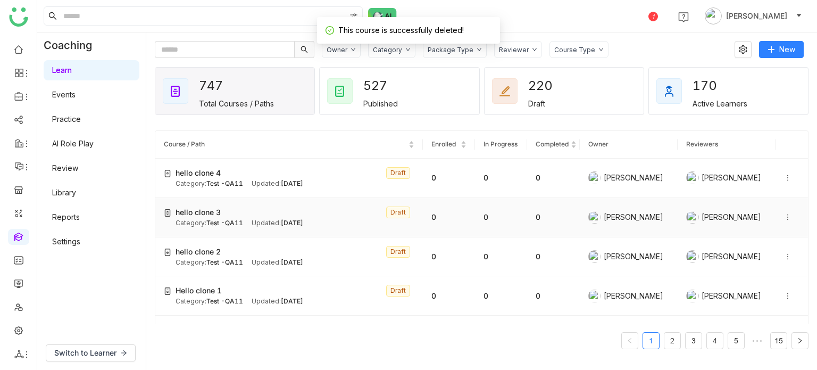
click at [784, 214] on icon at bounding box center [787, 216] width 7 height 7
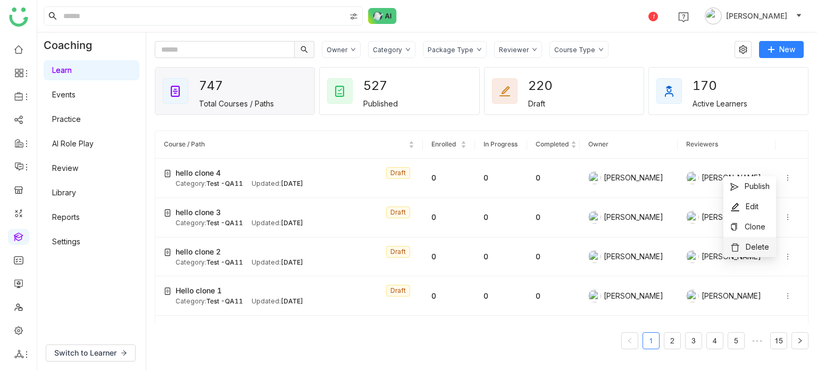
click at [756, 252] on span "Delete" at bounding box center [749, 247] width 39 height 12
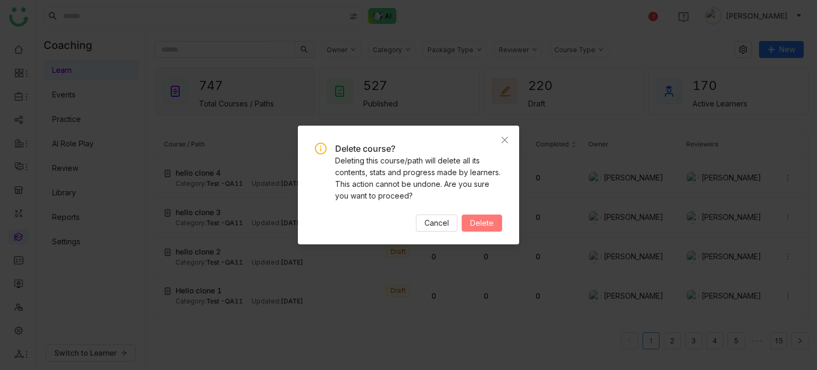
click at [493, 220] on span "Delete" at bounding box center [481, 223] width 23 height 12
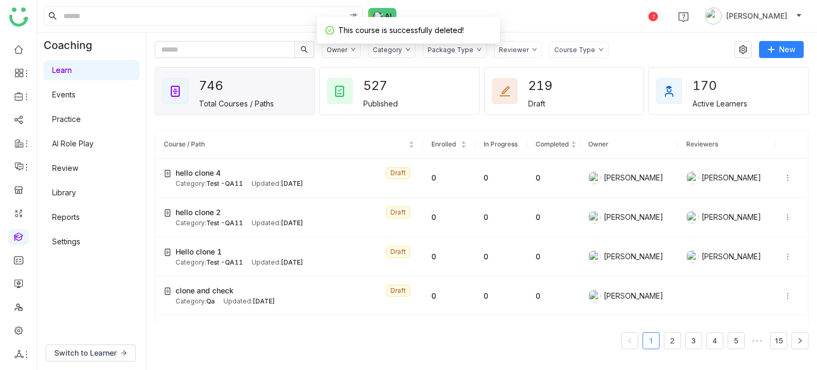
click at [387, 53] on div "Category" at bounding box center [391, 49] width 47 height 17
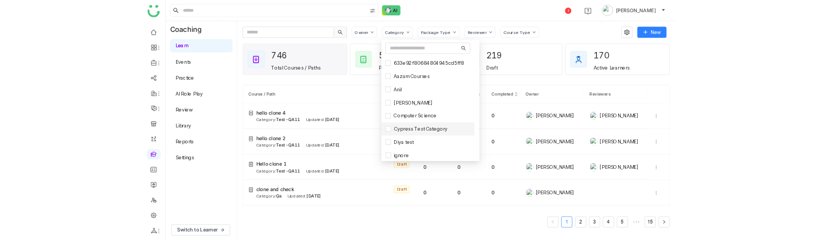
scroll to position [121, 0]
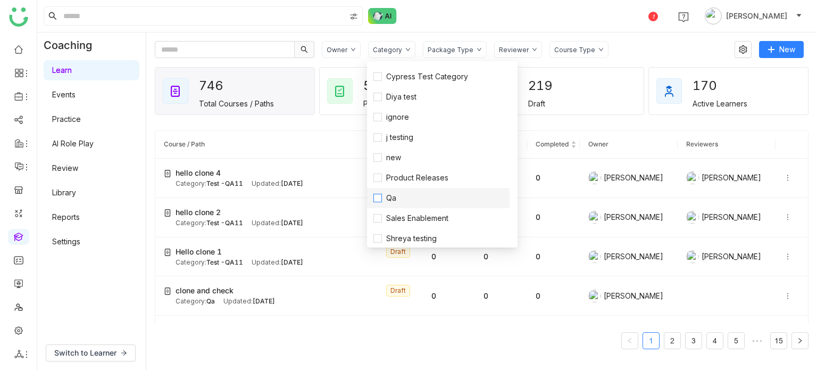
click at [391, 203] on span "Qa" at bounding box center [391, 198] width 19 height 12
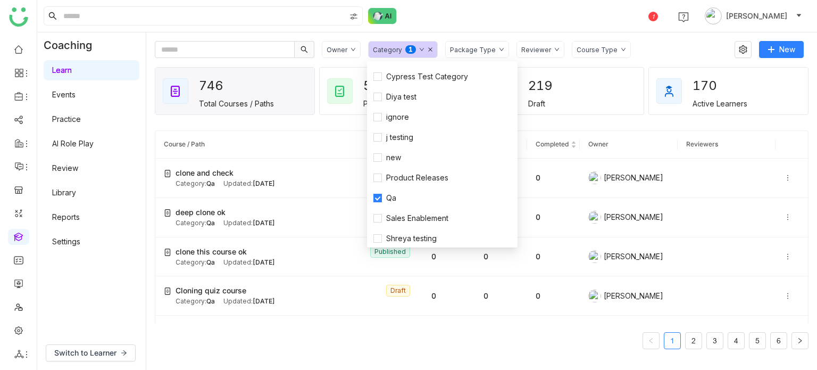
click at [536, 22] on div "1 Arif uddin" at bounding box center [427, 16] width 780 height 32
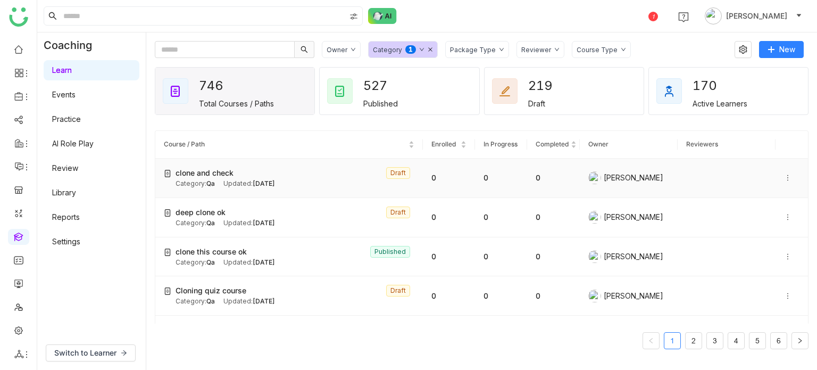
click at [784, 175] on icon at bounding box center [787, 177] width 7 height 7
click at [763, 208] on span "Delete" at bounding box center [757, 207] width 23 height 9
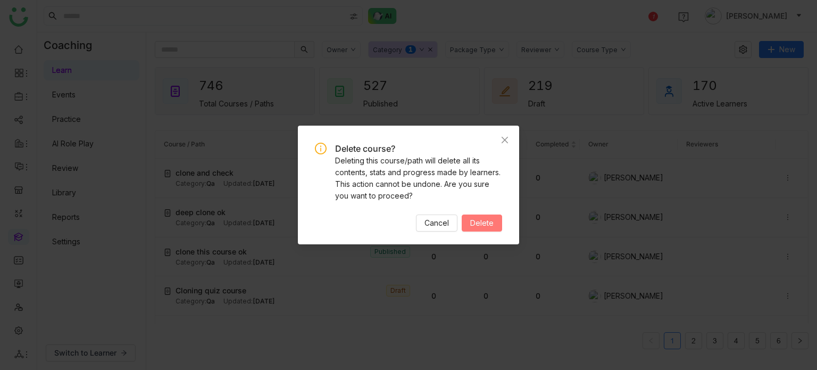
click at [486, 223] on span "Delete" at bounding box center [481, 223] width 23 height 12
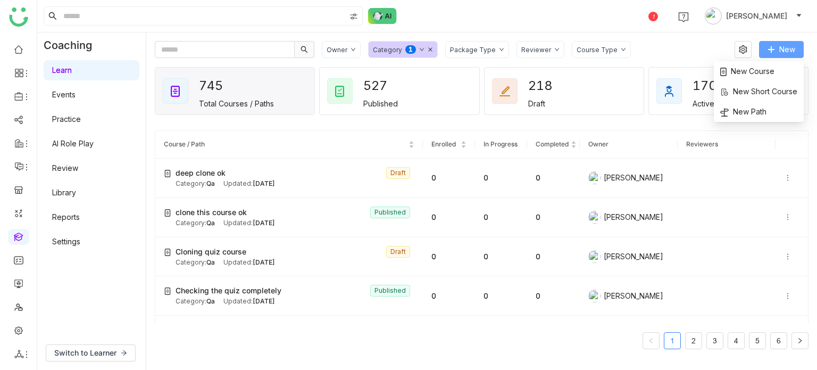
click at [783, 48] on span "New" at bounding box center [787, 50] width 16 height 12
click at [751, 75] on span "New Course" at bounding box center [747, 71] width 54 height 12
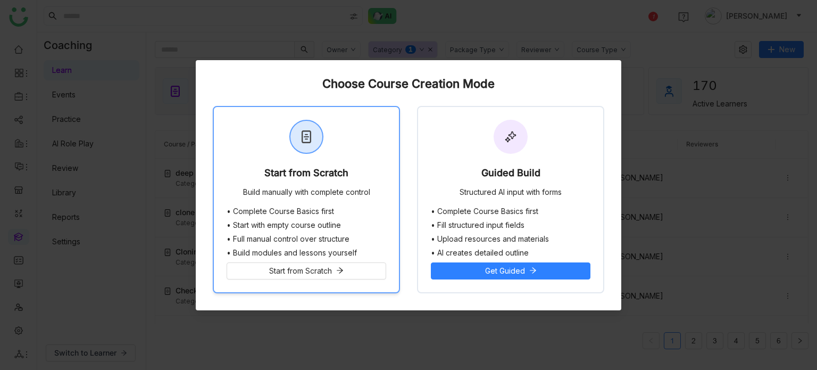
click at [353, 164] on div "Start from Scratch Build manually with complete control" at bounding box center [306, 157] width 185 height 100
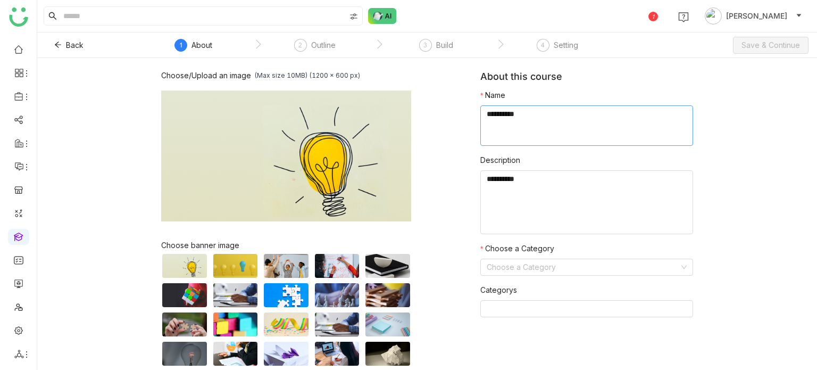
click at [569, 126] on textarea at bounding box center [586, 125] width 213 height 40
type textarea "*"
type textarea "**********"
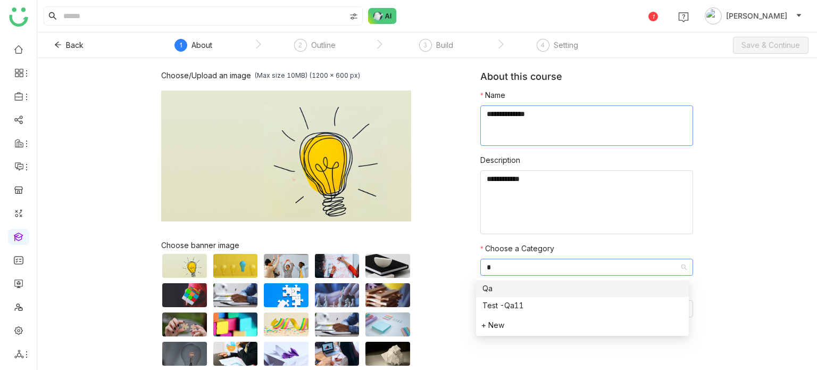
type input "**"
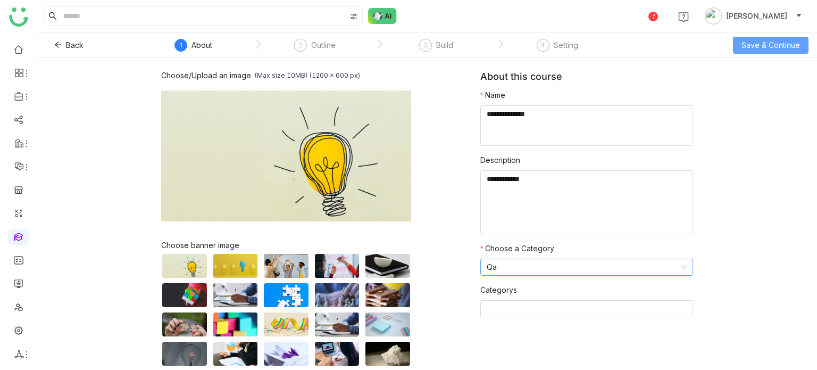
click at [781, 47] on span "Save & Continue" at bounding box center [770, 45] width 58 height 12
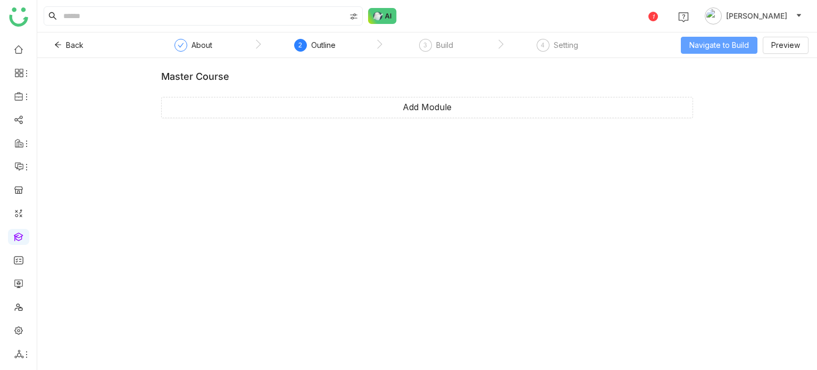
click at [733, 46] on span "Navigate to Build" at bounding box center [719, 45] width 60 height 12
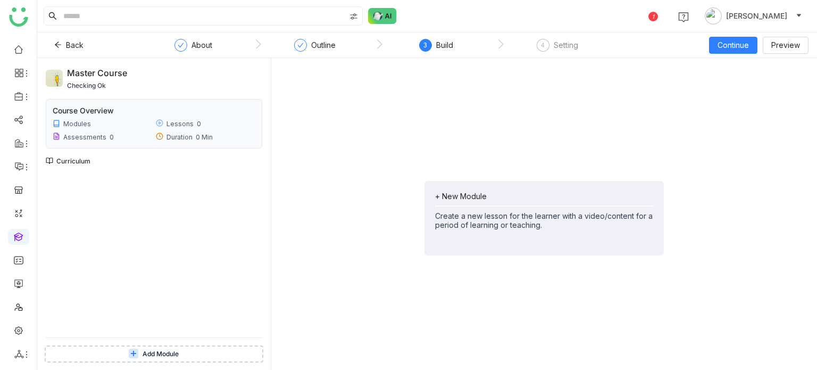
click at [473, 194] on div "+ New Module" at bounding box center [544, 195] width 218 height 9
click at [472, 238] on span "Add Module" at bounding box center [462, 242] width 43 height 12
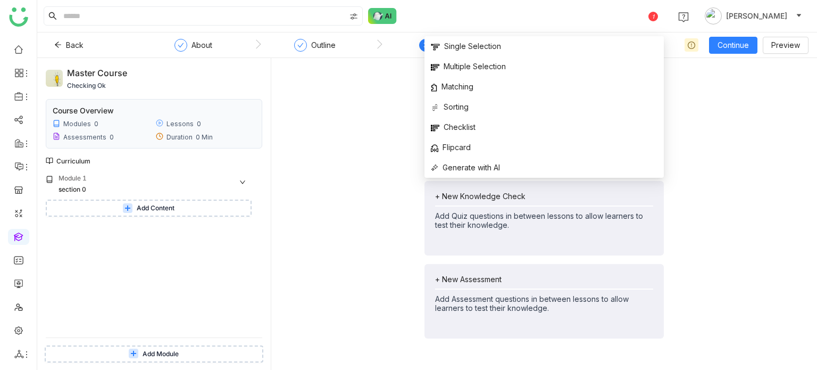
click at [378, 173] on div "+ New Lesson Create a new lesson for the learner with a video/content for a per…" at bounding box center [544, 217] width 529 height 303
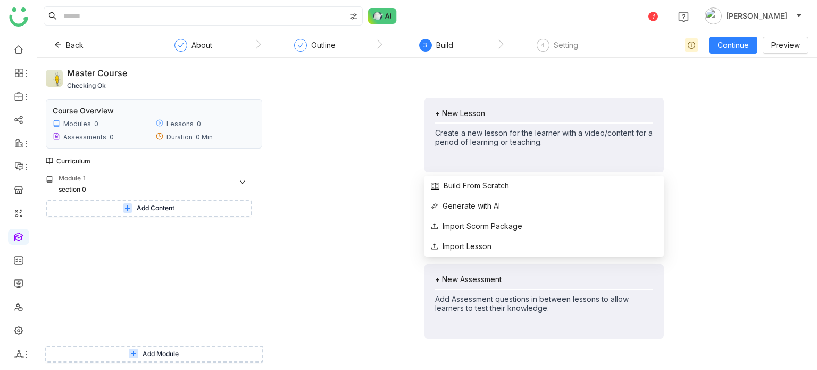
click at [442, 108] on div "+ New Lesson" at bounding box center [544, 112] width 218 height 9
click at [462, 193] on li "Build From Scratch" at bounding box center [543, 185] width 239 height 20
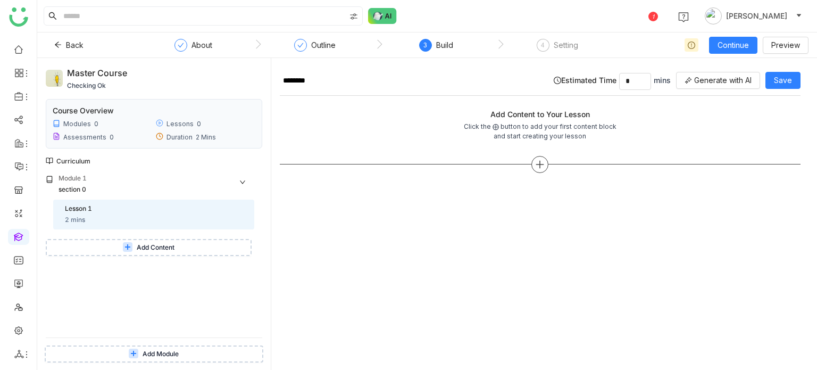
click at [544, 167] on icon at bounding box center [540, 165] width 10 height 10
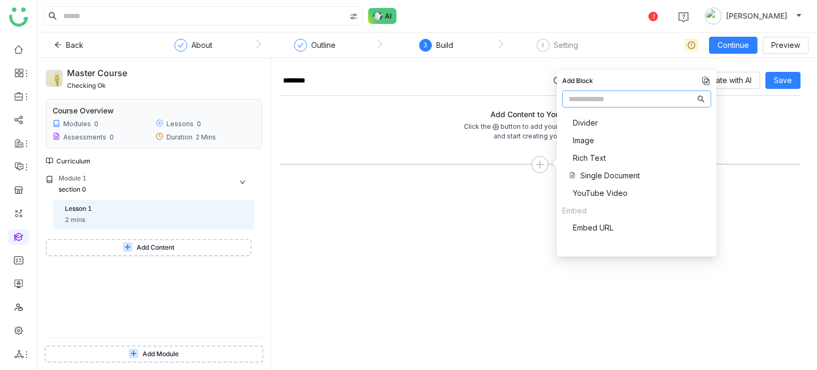
click at [586, 137] on span "Image" at bounding box center [583, 140] width 21 height 11
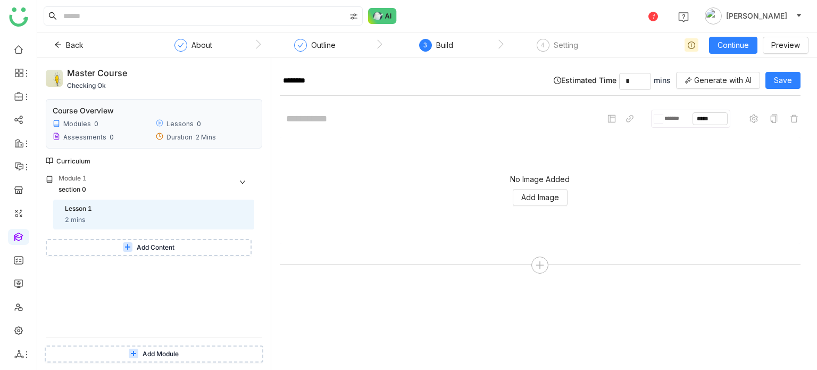
click at [537, 207] on div "No Image Added Add Image" at bounding box center [540, 190] width 521 height 106
click at [540, 200] on span "Add Image" at bounding box center [540, 197] width 38 height 12
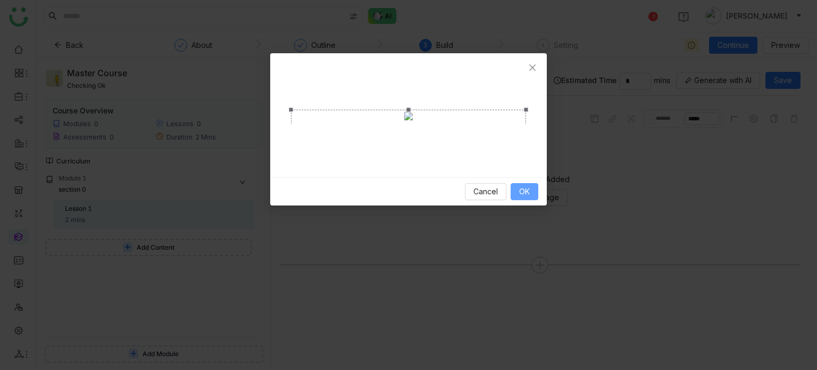
click at [516, 200] on button "OK" at bounding box center [525, 191] width 28 height 17
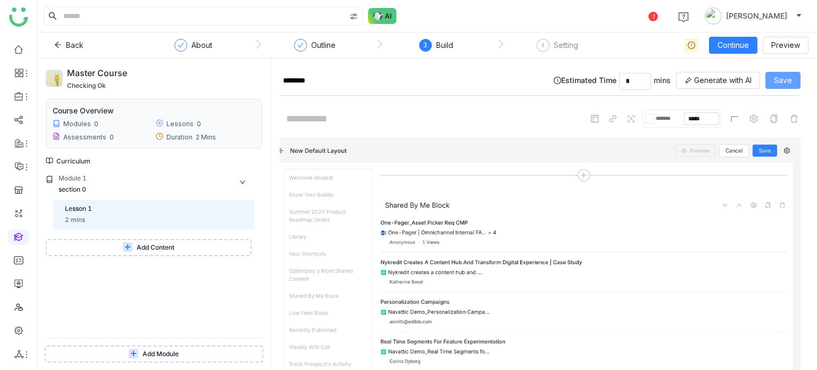
click at [795, 86] on button "Save" at bounding box center [782, 80] width 35 height 17
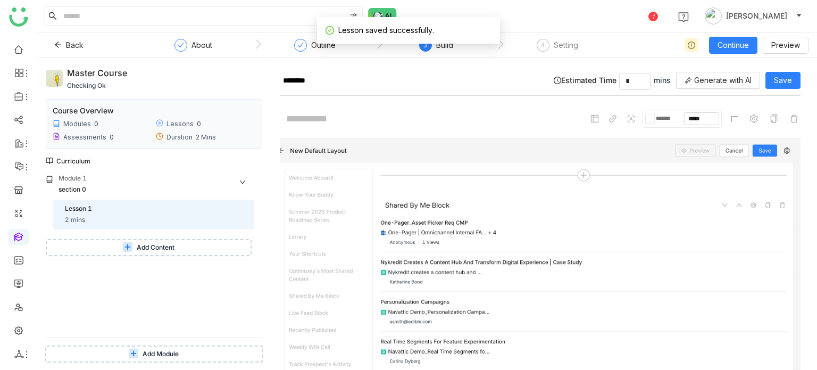
click at [579, 45] on nz-step "4 Setting" at bounding box center [557, 48] width 121 height 19
click at [572, 45] on div "Setting" at bounding box center [566, 45] width 24 height 13
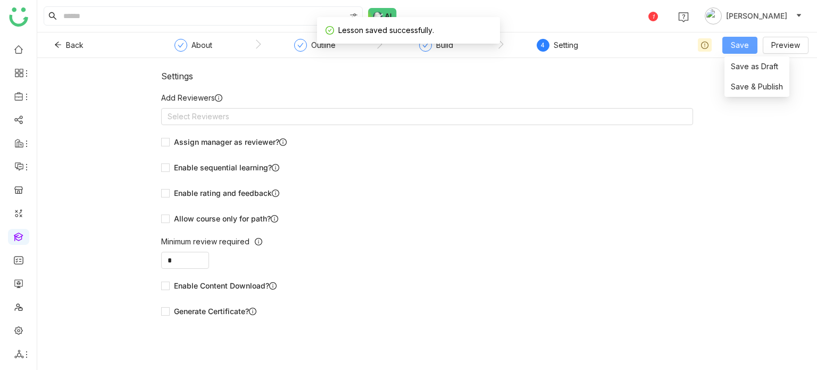
click at [736, 45] on span "Save" at bounding box center [740, 45] width 18 height 12
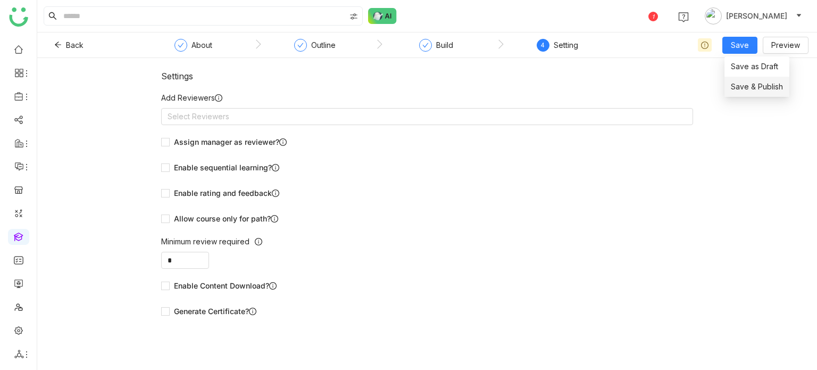
click at [745, 85] on span "Save & Publish" at bounding box center [757, 87] width 52 height 12
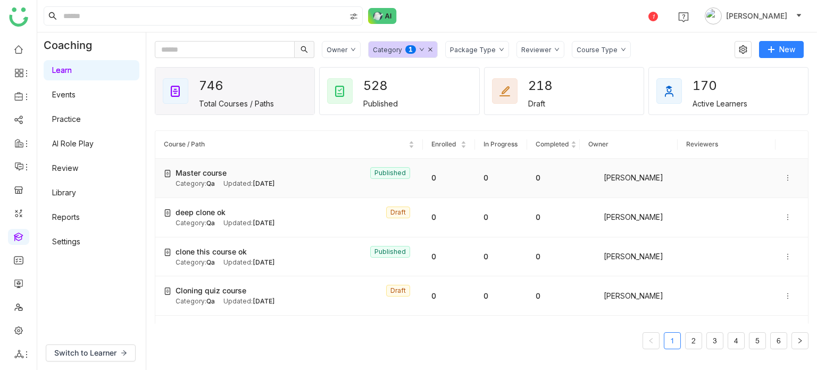
click at [784, 175] on icon at bounding box center [787, 177] width 7 height 7
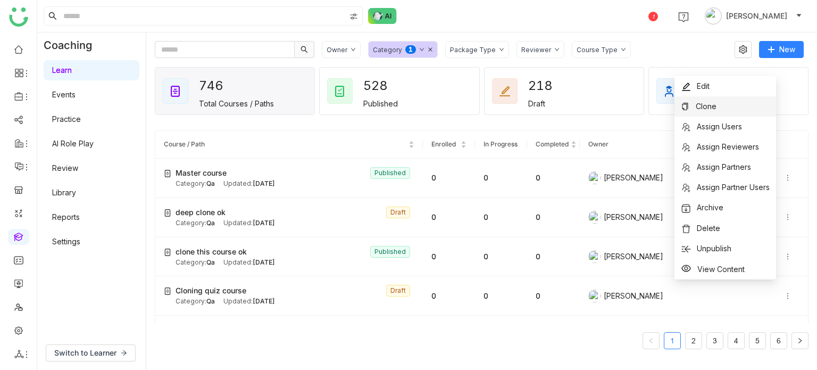
click at [732, 102] on li "Clone" at bounding box center [725, 106] width 102 height 20
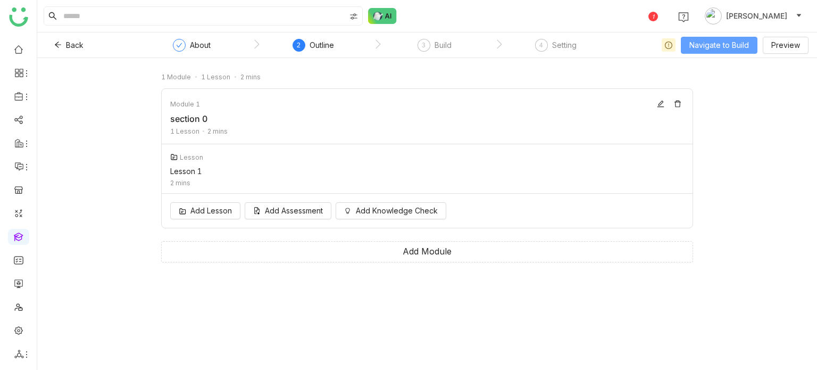
click at [728, 50] on span "Navigate to Build" at bounding box center [719, 45] width 60 height 12
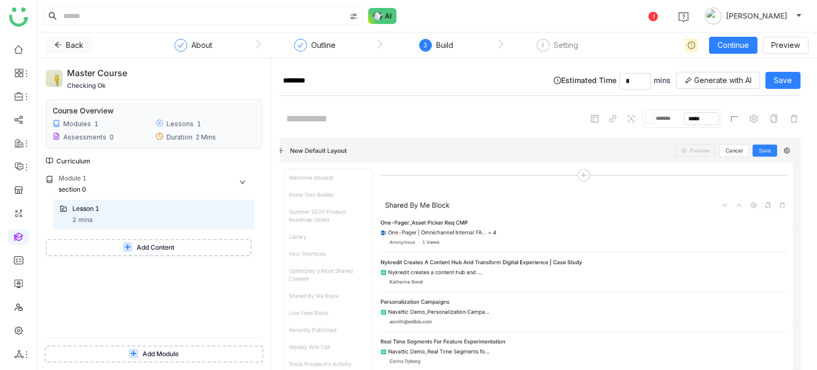
click at [77, 51] on button "Back" at bounding box center [69, 45] width 46 height 17
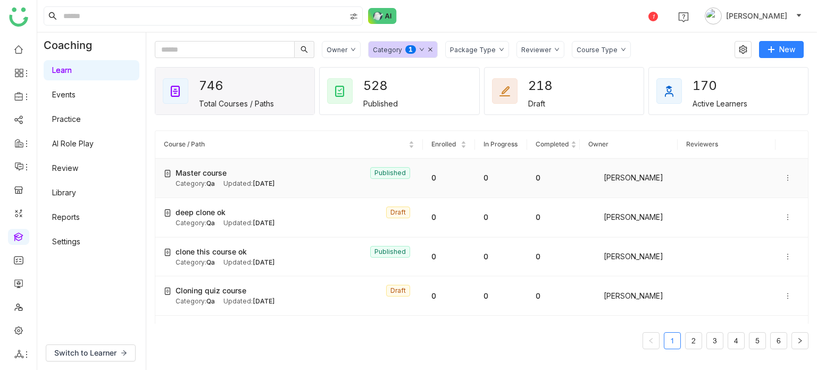
click at [784, 174] on icon at bounding box center [787, 177] width 7 height 7
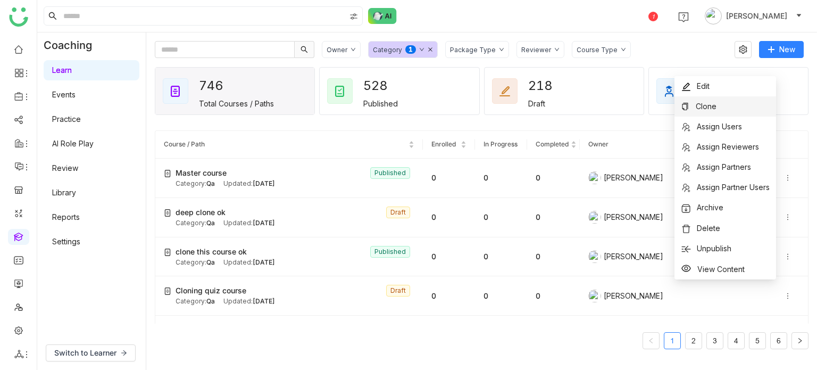
click at [749, 108] on li "Clone" at bounding box center [725, 106] width 102 height 20
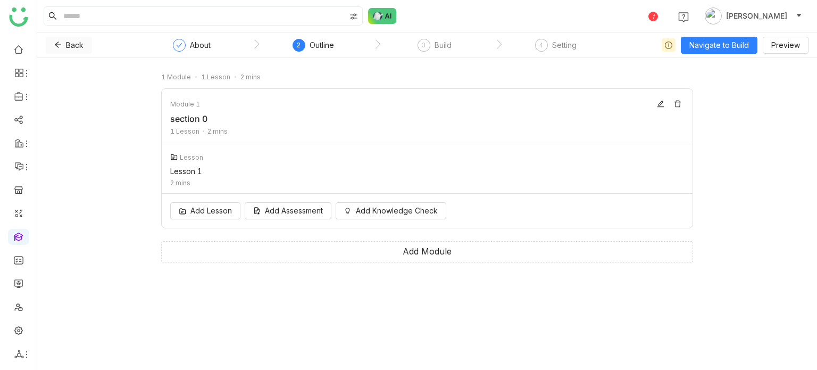
click at [58, 45] on icon at bounding box center [57, 44] width 7 height 7
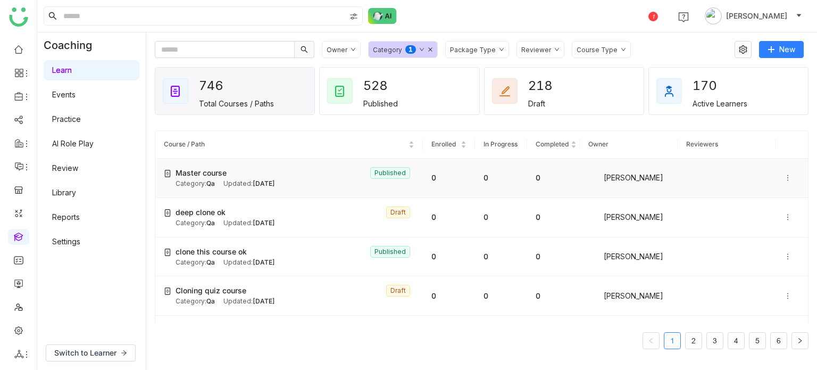
click at [787, 177] on icon at bounding box center [787, 178] width 1 height 6
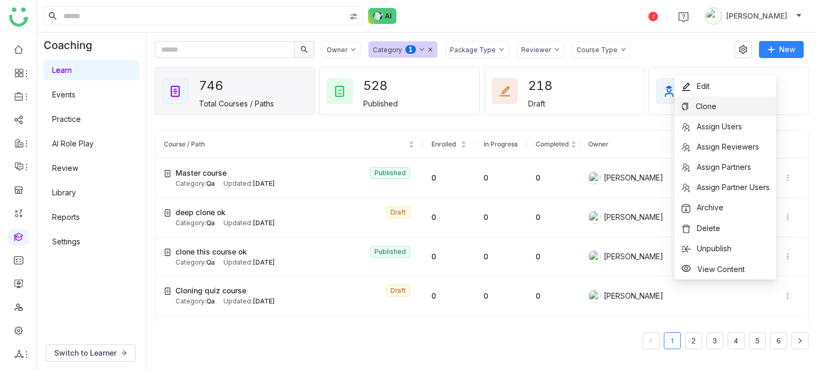
click at [738, 108] on li "Clone" at bounding box center [725, 106] width 102 height 20
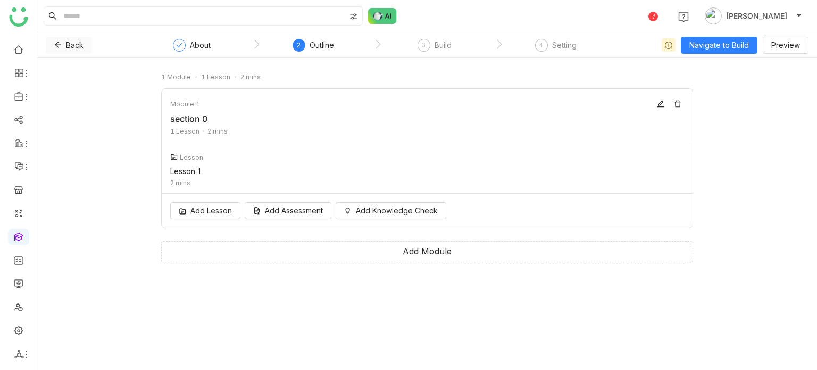
click at [55, 41] on icon at bounding box center [57, 44] width 7 height 7
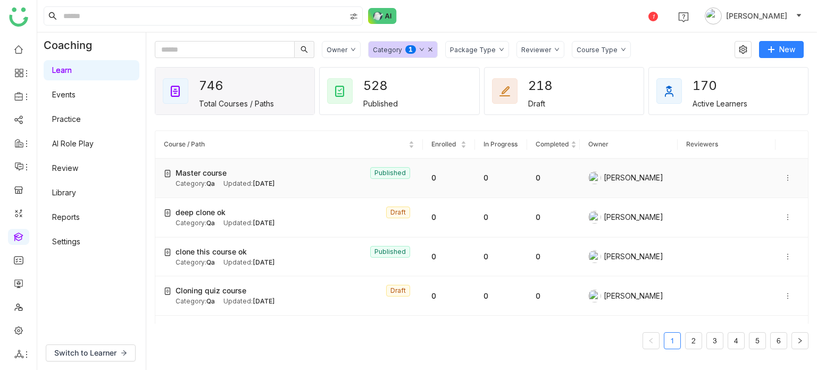
click at [784, 178] on div at bounding box center [791, 178] width 15 height 12
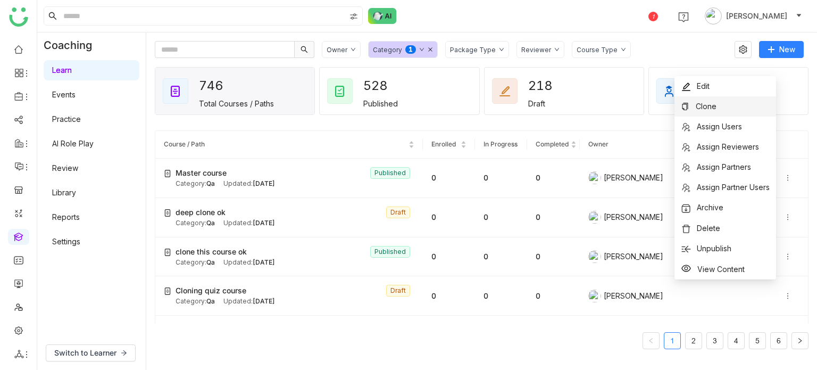
click at [725, 107] on li "Clone" at bounding box center [725, 106] width 102 height 20
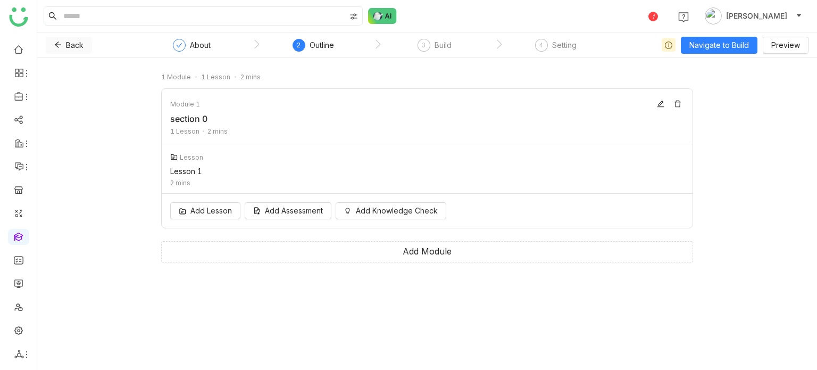
click at [59, 41] on icon at bounding box center [57, 44] width 7 height 7
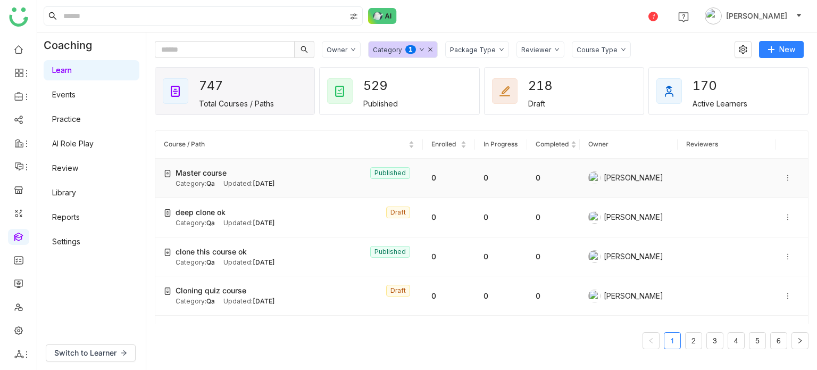
click at [784, 178] on icon at bounding box center [787, 177] width 7 height 7
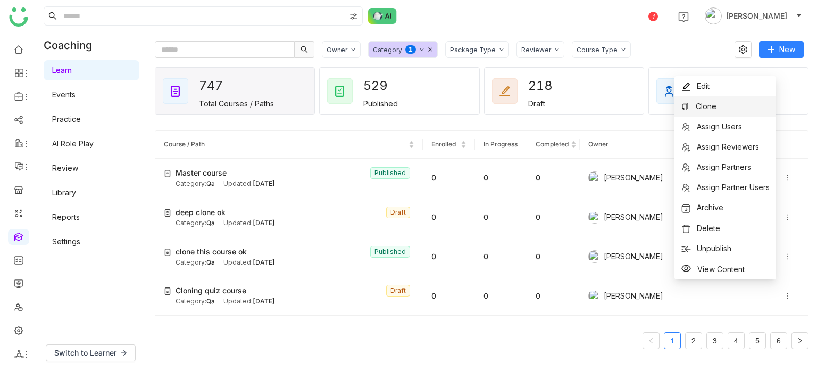
click at [751, 106] on li "Clone" at bounding box center [725, 106] width 102 height 20
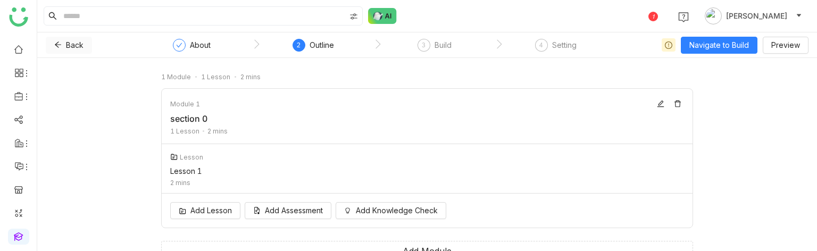
click at [64, 40] on button "Back" at bounding box center [69, 45] width 46 height 17
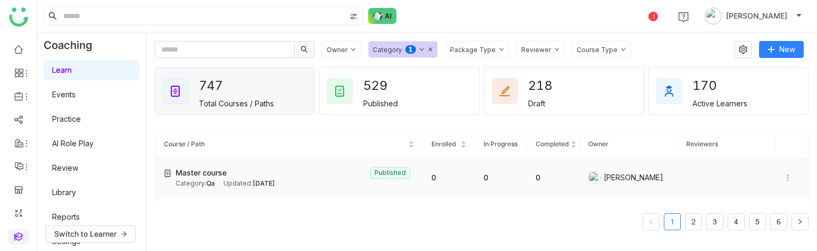
click at [784, 172] on div at bounding box center [791, 178] width 15 height 12
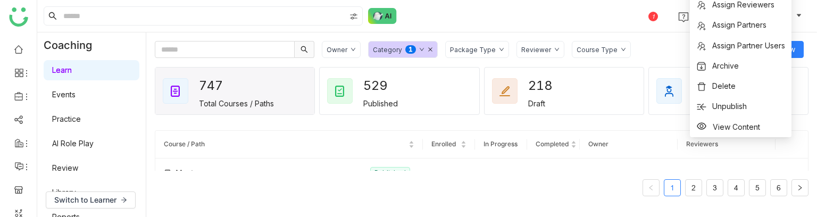
click at [815, 135] on div "Owner Category 0 1 2 3 4 5 6 7 8 9 Package Type Reviewer Course Type New 747 To…" at bounding box center [481, 124] width 671 height 185
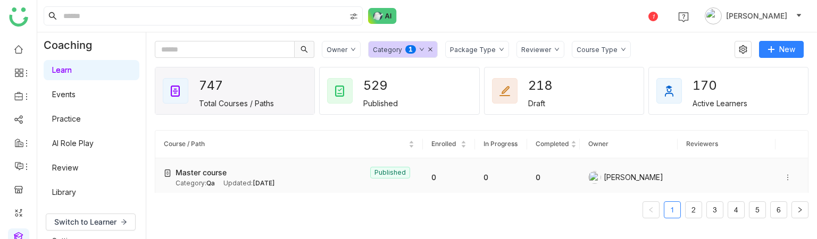
click at [784, 177] on icon at bounding box center [787, 177] width 7 height 7
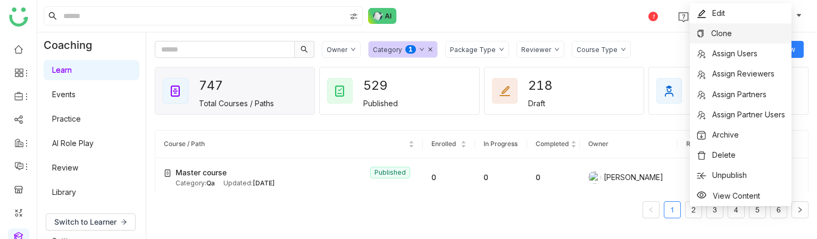
click at [737, 36] on li "Clone" at bounding box center [741, 33] width 102 height 20
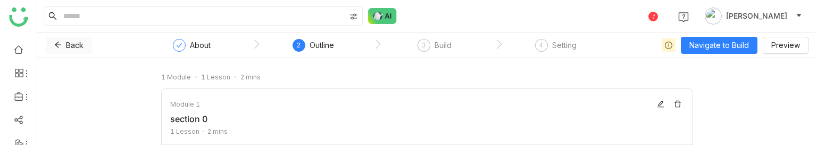
click at [62, 42] on button "Back" at bounding box center [69, 45] width 46 height 17
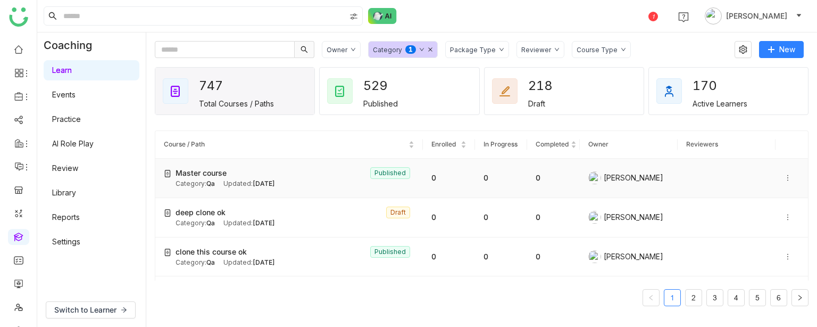
click at [784, 178] on icon at bounding box center [787, 177] width 7 height 7
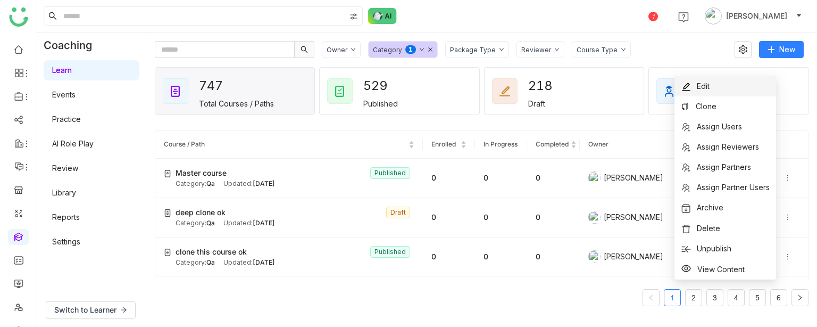
click at [723, 85] on li "Edit" at bounding box center [725, 86] width 102 height 20
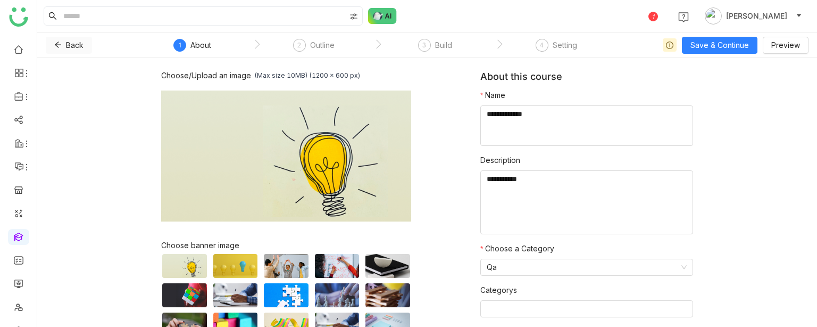
click at [68, 50] on span "Back" at bounding box center [75, 45] width 18 height 12
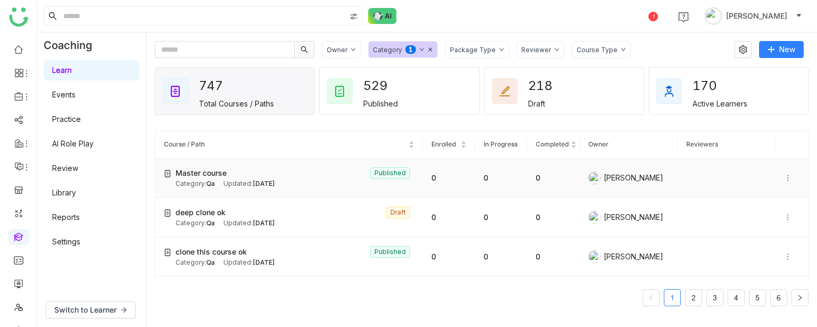
click at [784, 175] on icon at bounding box center [787, 177] width 7 height 7
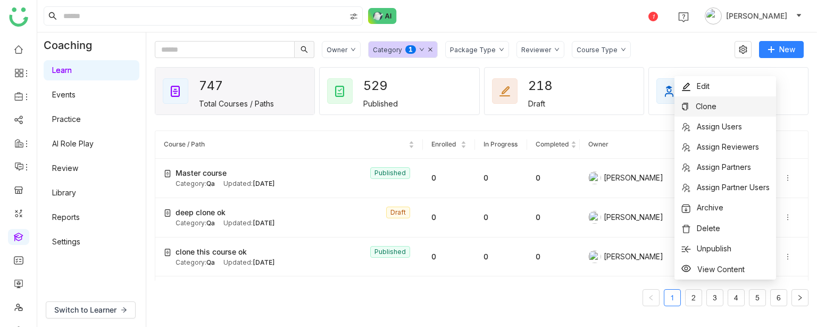
click at [718, 102] on li "Clone" at bounding box center [725, 106] width 102 height 20
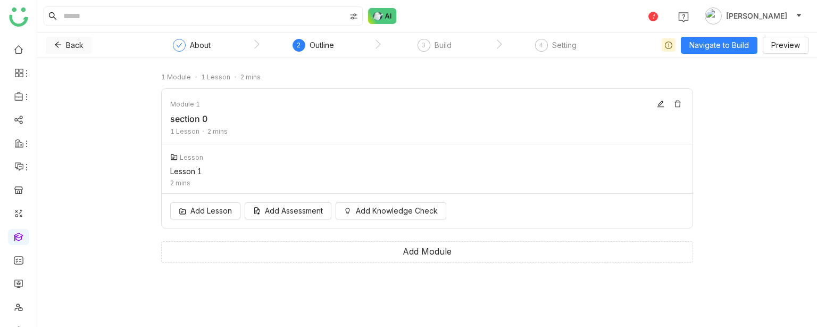
click at [61, 39] on button "Back" at bounding box center [69, 45] width 46 height 17
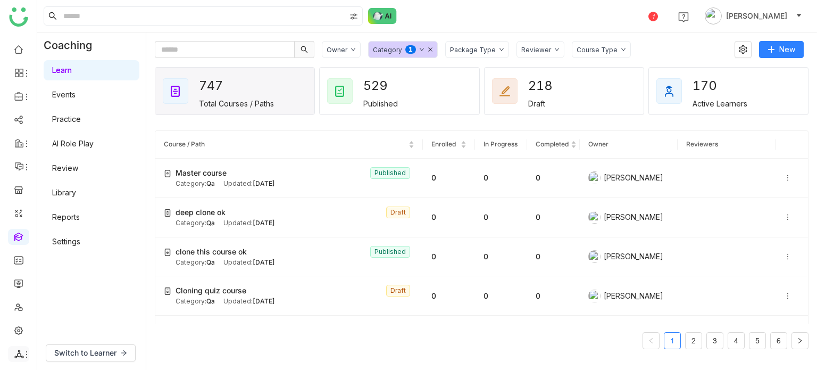
click at [28, 349] on div at bounding box center [18, 354] width 21 height 10
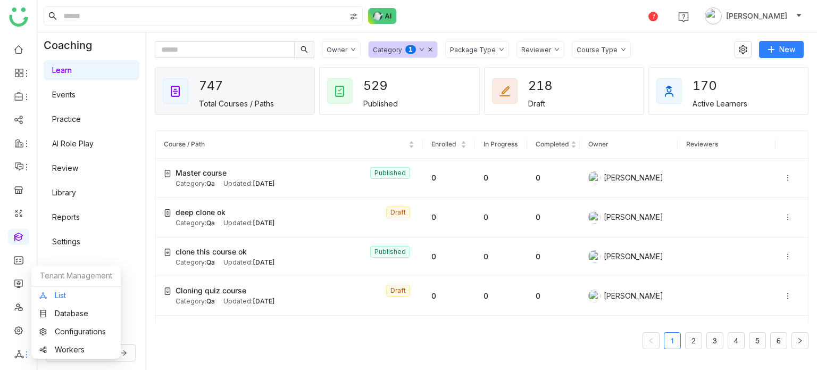
click at [53, 299] on link "List" at bounding box center [75, 294] width 73 height 7
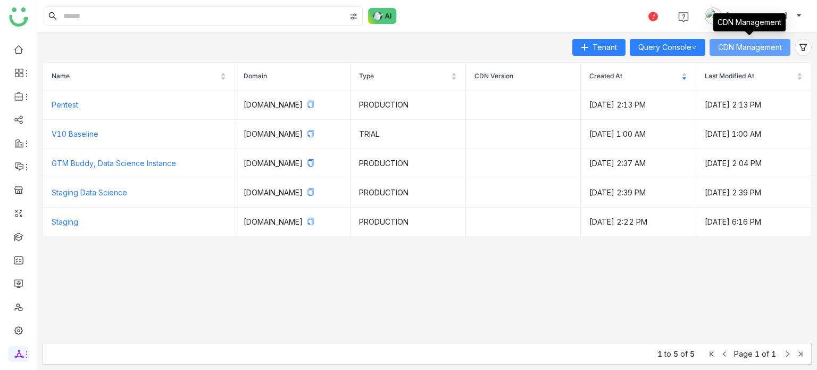
click at [756, 41] on span "CDN Management" at bounding box center [750, 47] width 64 height 12
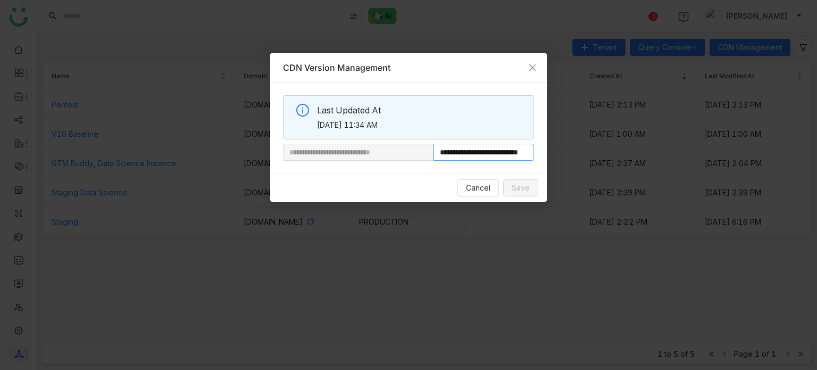
scroll to position [0, 40]
drag, startPoint x: 471, startPoint y: 154, endPoint x: 714, endPoint y: 154, distance: 242.5
click at [714, 154] on nz-modal-container "**********" at bounding box center [408, 185] width 817 height 370
paste input "**********"
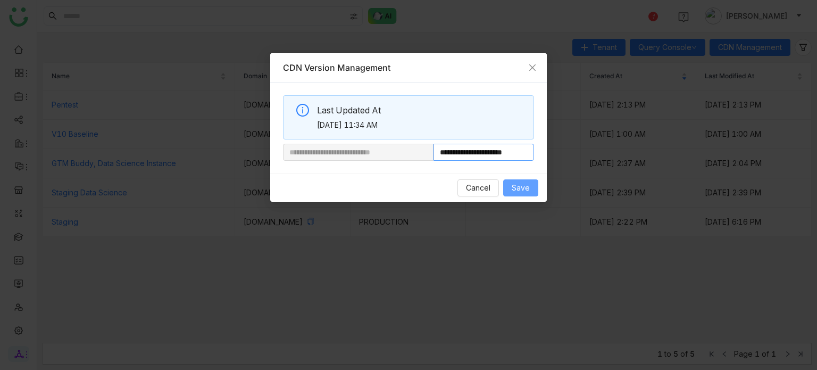
type input "**********"
click at [515, 193] on span "Save" at bounding box center [521, 188] width 18 height 12
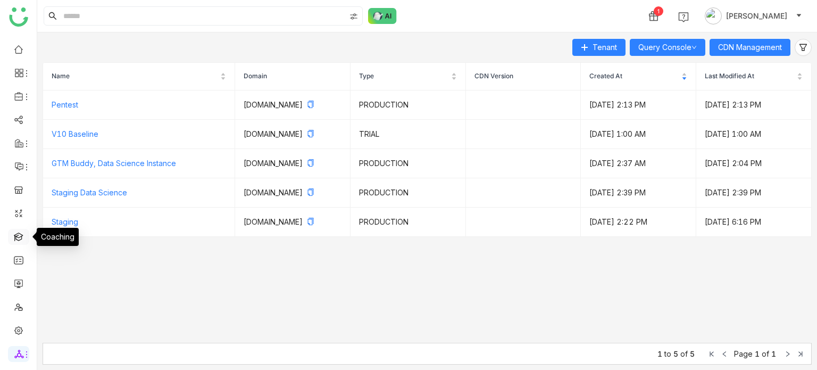
click at [14, 236] on link at bounding box center [19, 235] width 10 height 9
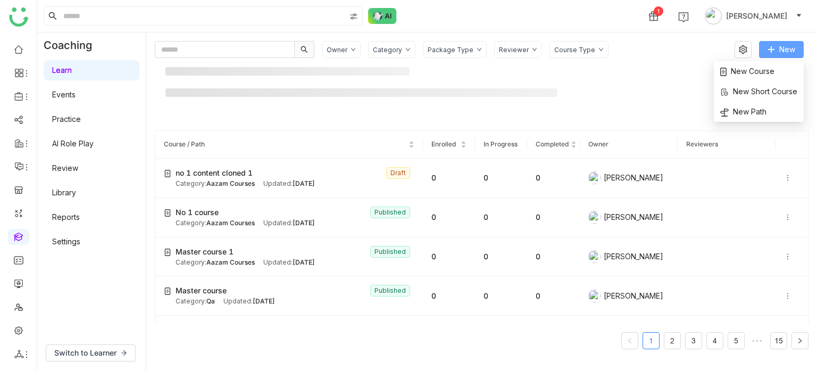
click at [792, 56] on button "New" at bounding box center [781, 49] width 45 height 17
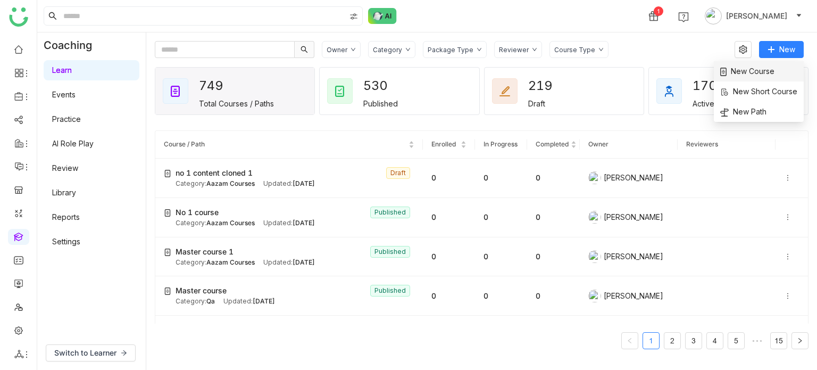
click at [771, 70] on span "New Course" at bounding box center [747, 71] width 54 height 12
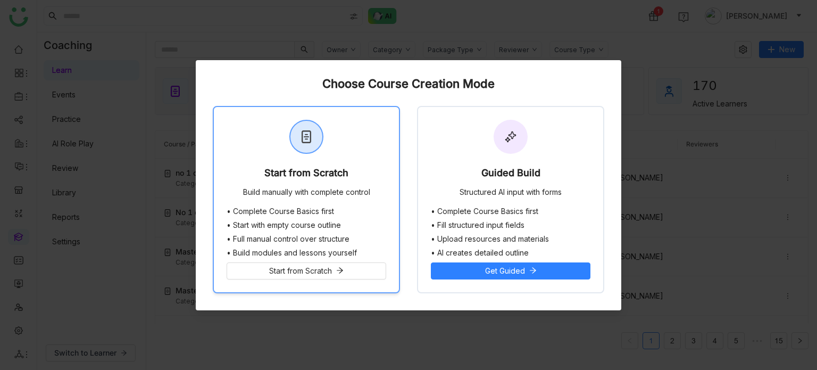
click at [369, 118] on div "Start from Scratch Build manually with complete control" at bounding box center [306, 157] width 185 height 100
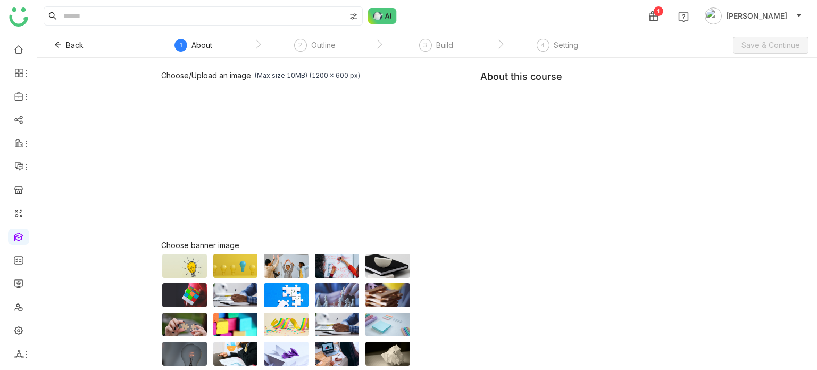
click at [578, 116] on div "Choose/Upload an image (Max size 10MB) (1200 x 600 px) Browse Image Choose bann…" at bounding box center [427, 242] width 532 height 342
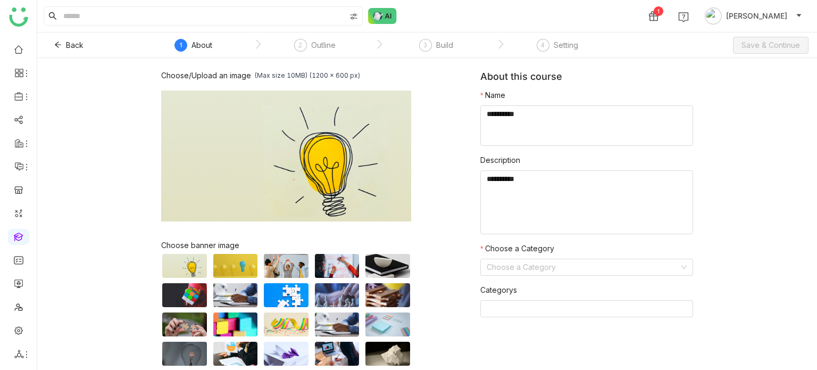
click at [578, 116] on div "Choose/Upload an image (Max size 10MB) (1200 x 600 px) Browse Image Choose bann…" at bounding box center [427, 242] width 532 height 342
click at [578, 116] on textarea at bounding box center [586, 125] width 213 height 40
type textarea "**********"
type textarea "*****"
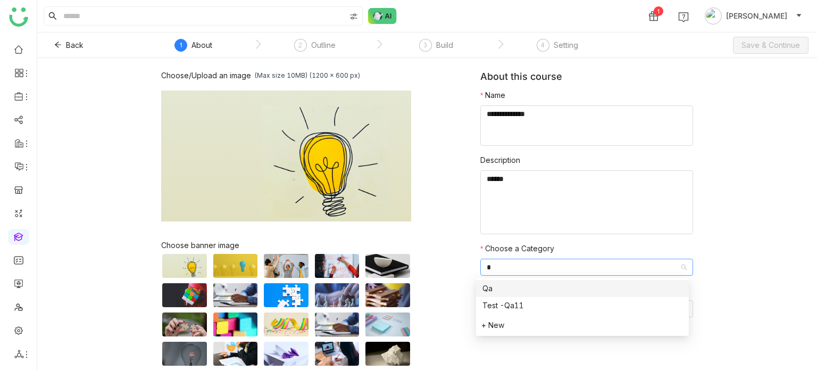
type input "**"
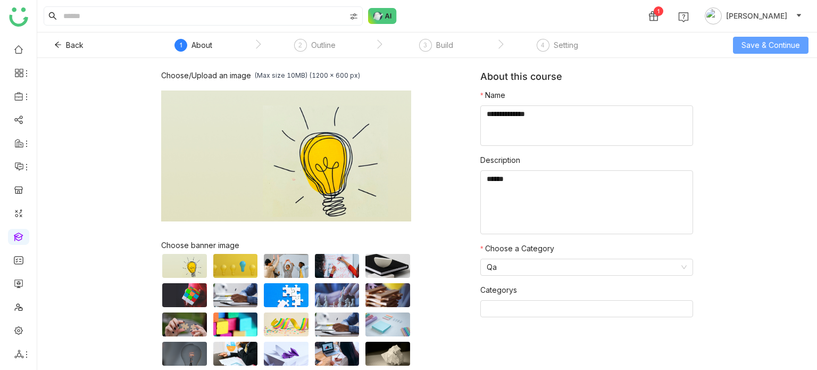
click at [748, 46] on span "Save & Continue" at bounding box center [770, 45] width 58 height 12
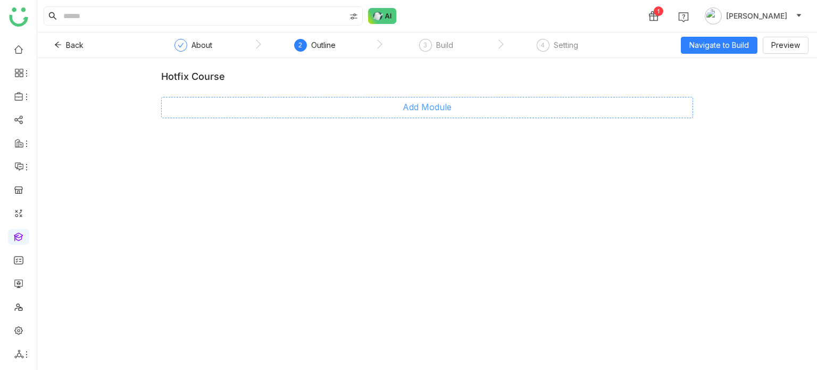
click at [544, 109] on button "Add Module" at bounding box center [427, 107] width 532 height 21
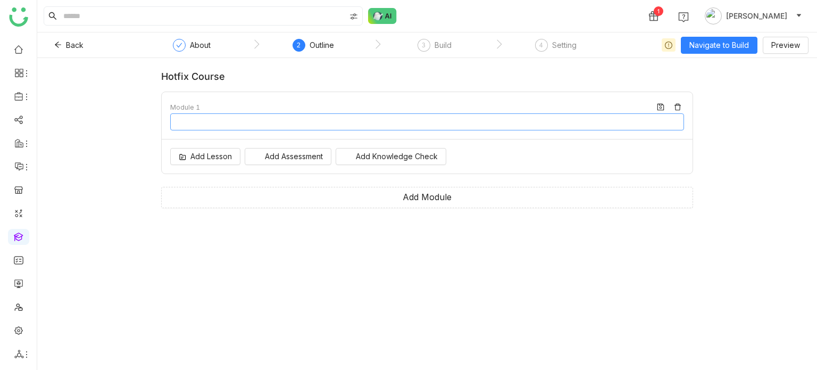
type input "********"
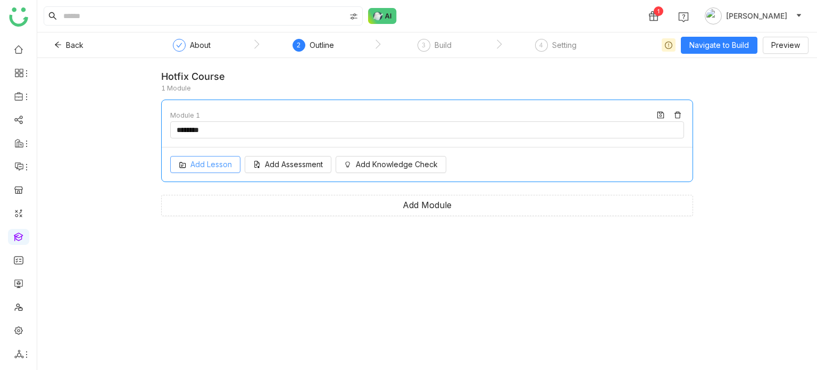
click at [221, 163] on span "Add Lesson" at bounding box center [210, 164] width 41 height 12
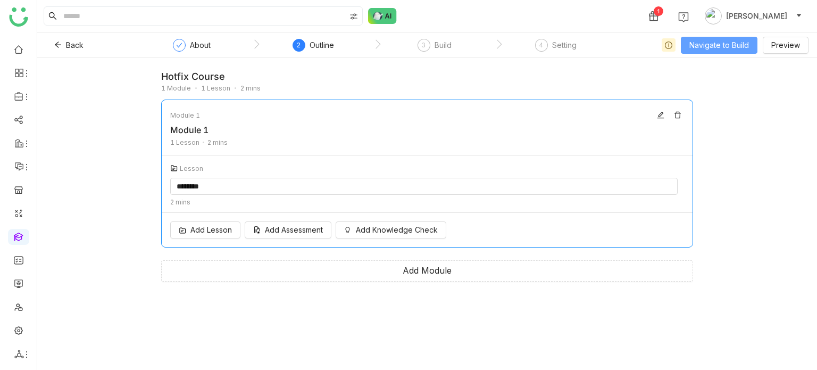
click at [738, 51] on button "Navigate to Build" at bounding box center [719, 45] width 77 height 17
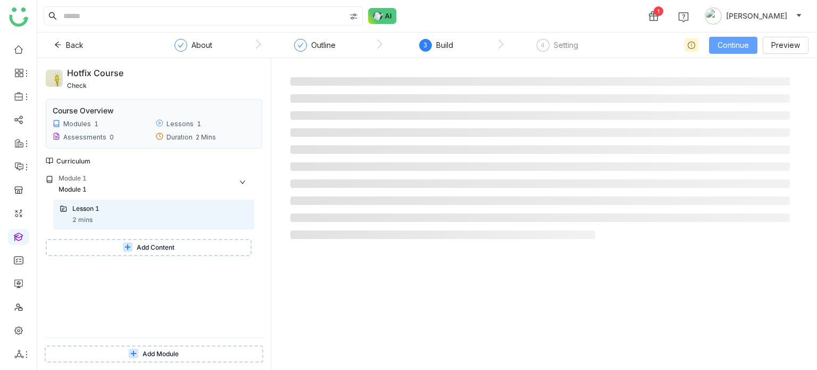
click at [738, 51] on button "Continue" at bounding box center [733, 45] width 48 height 17
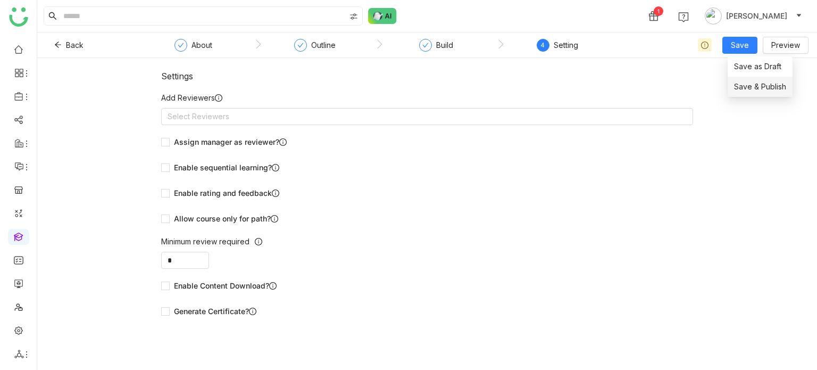
click at [753, 92] on span "Save & Publish" at bounding box center [760, 87] width 52 height 12
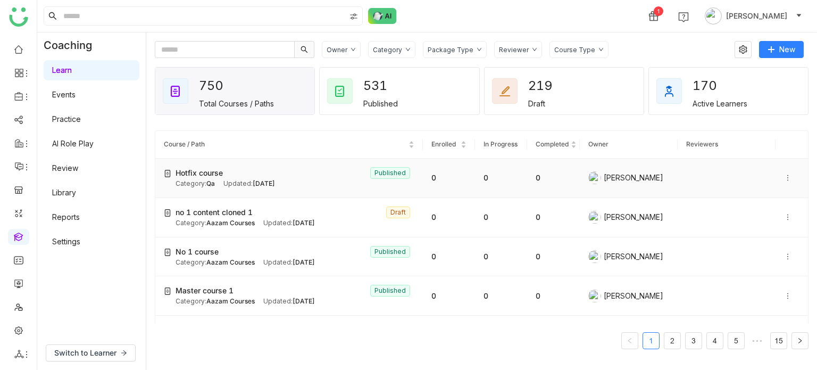
click at [784, 176] on icon at bounding box center [787, 177] width 7 height 7
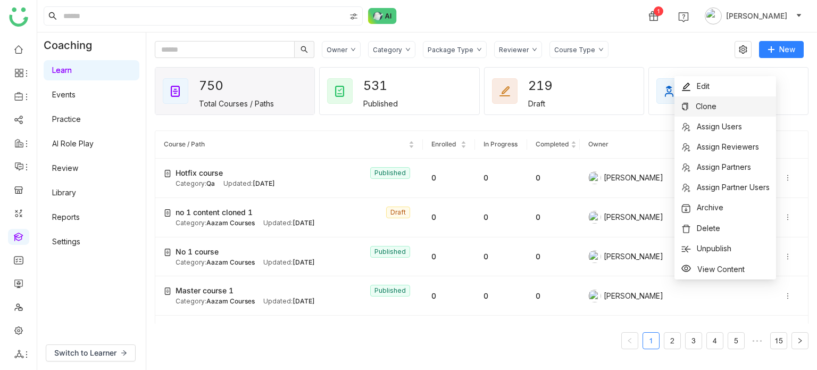
click at [741, 102] on li "Clone" at bounding box center [725, 106] width 102 height 20
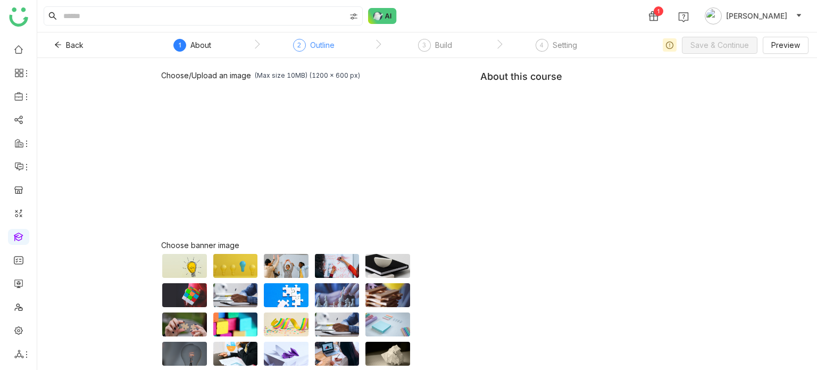
click at [319, 40] on div "Outline" at bounding box center [322, 45] width 24 height 13
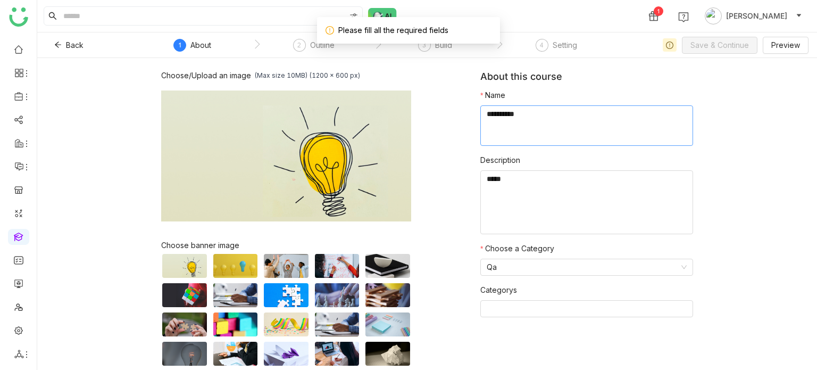
click at [543, 139] on textarea at bounding box center [586, 125] width 213 height 40
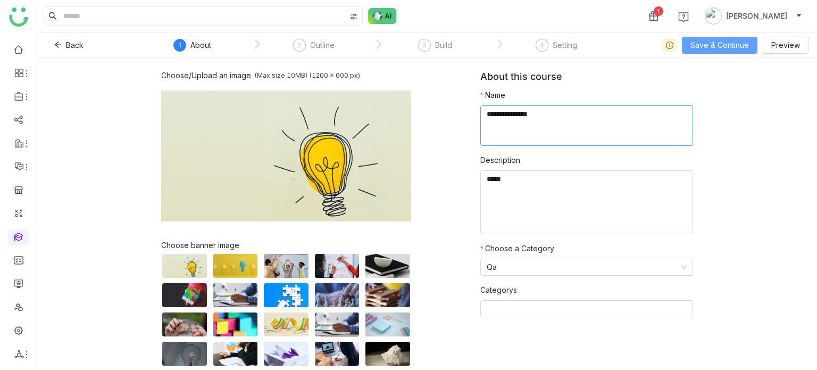
type textarea "**********"
click at [714, 42] on span "Save & Continue" at bounding box center [719, 45] width 58 height 12
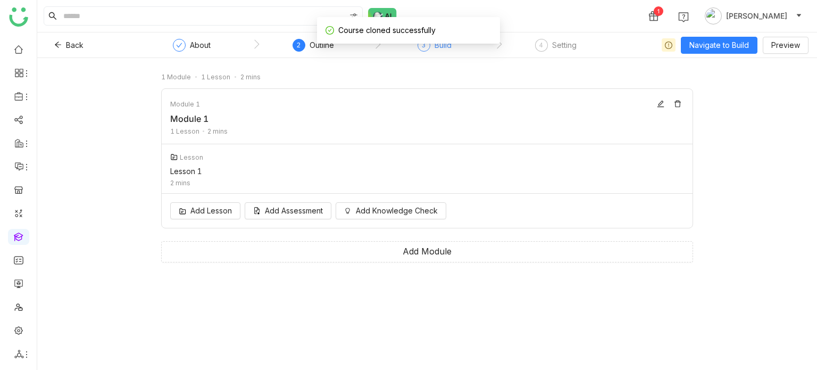
click at [434, 51] on div "Build" at bounding box center [442, 45] width 17 height 13
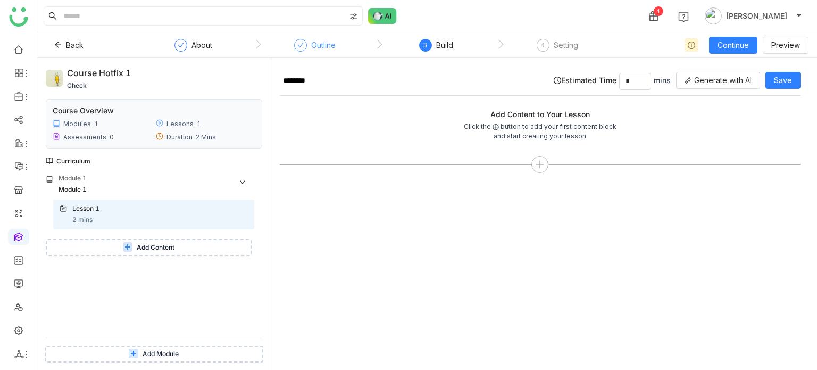
click at [320, 40] on div "Outline" at bounding box center [323, 45] width 24 height 13
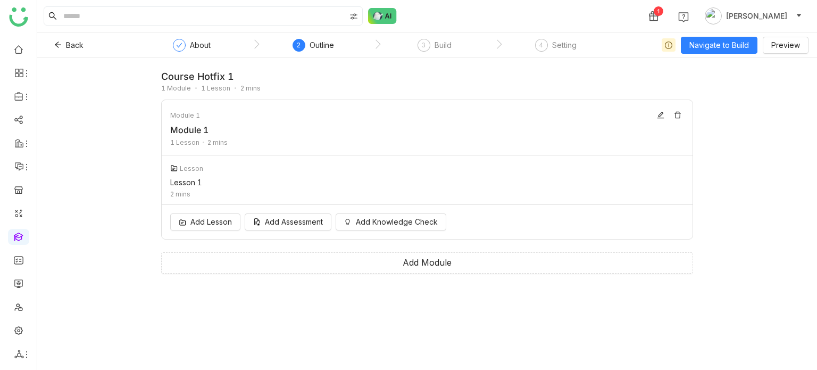
click at [196, 34] on nz-steps "About 2 Outline 3 Build 4 Setting" at bounding box center [377, 45] width 479 height 26
click at [196, 39] on div "About" at bounding box center [200, 45] width 21 height 13
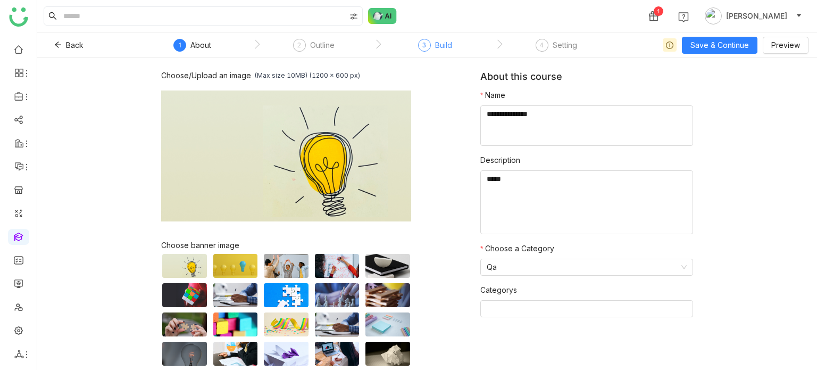
click at [448, 51] on div "Build" at bounding box center [443, 45] width 17 height 13
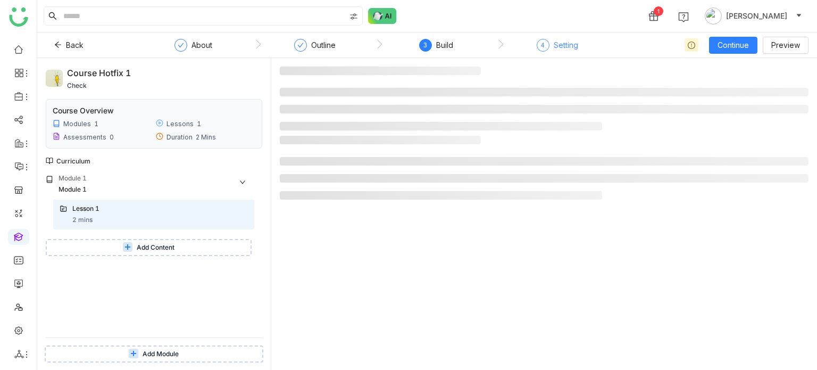
click at [550, 48] on div "4 Setting" at bounding box center [557, 48] width 41 height 19
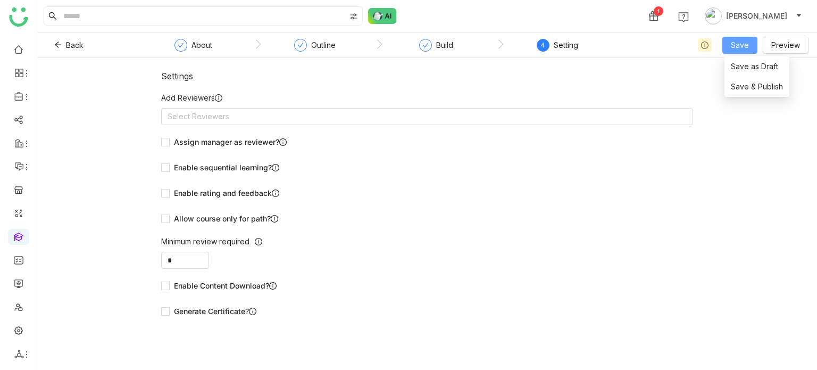
click at [732, 46] on span "Save" at bounding box center [740, 45] width 18 height 12
click at [736, 87] on span "Save & Publish" at bounding box center [757, 87] width 52 height 12
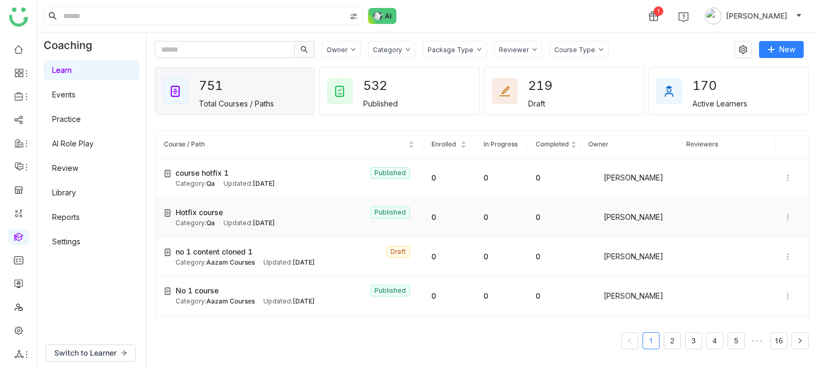
click at [787, 216] on icon at bounding box center [787, 217] width 1 height 6
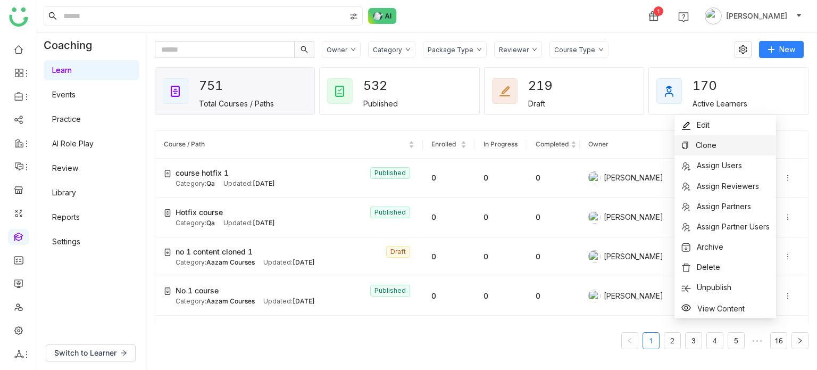
click at [750, 149] on li "Clone" at bounding box center [725, 145] width 102 height 20
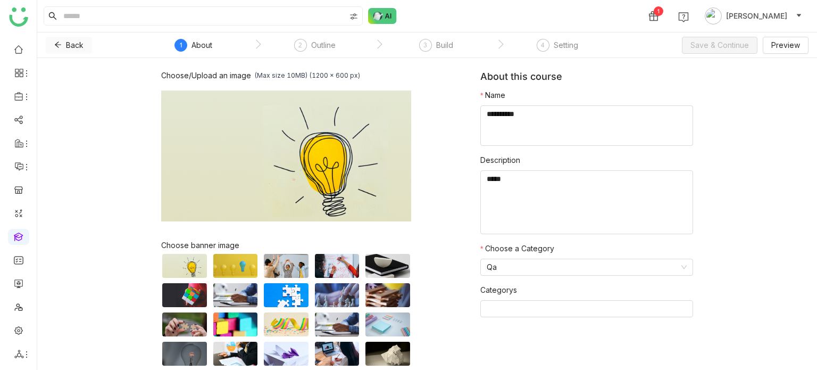
click at [58, 45] on icon at bounding box center [58, 45] width 6 height 6
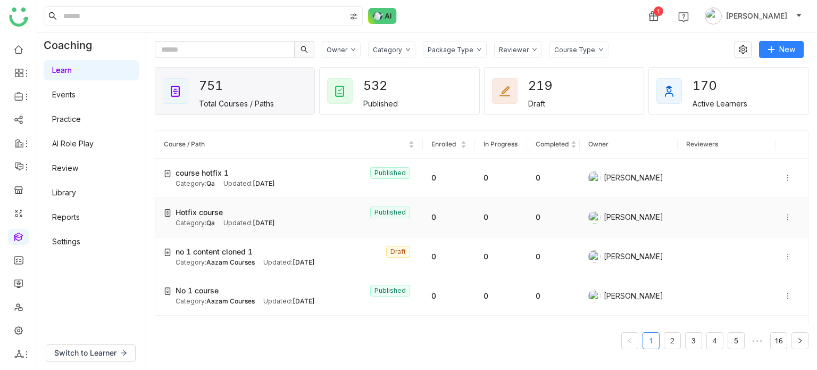
click at [784, 218] on icon at bounding box center [787, 216] width 7 height 7
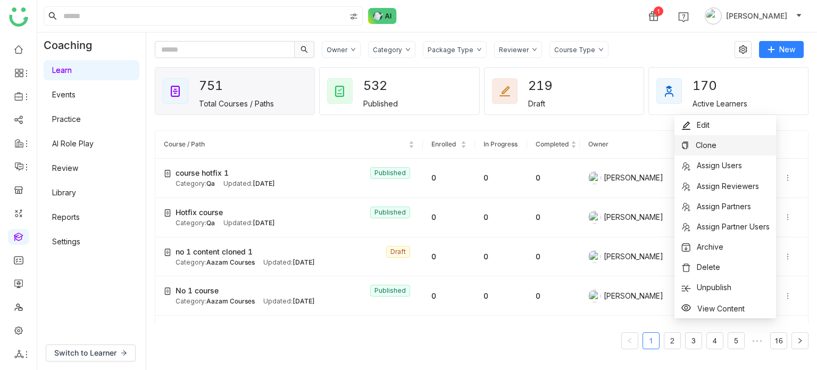
click at [757, 149] on li "Clone" at bounding box center [725, 145] width 102 height 20
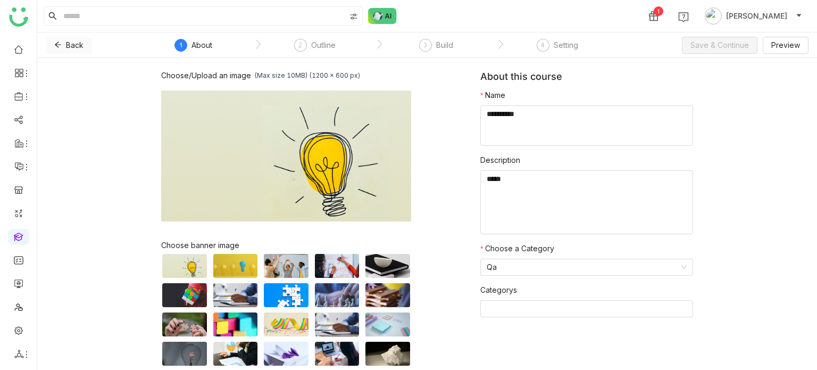
click at [66, 43] on span "Back" at bounding box center [75, 45] width 18 height 12
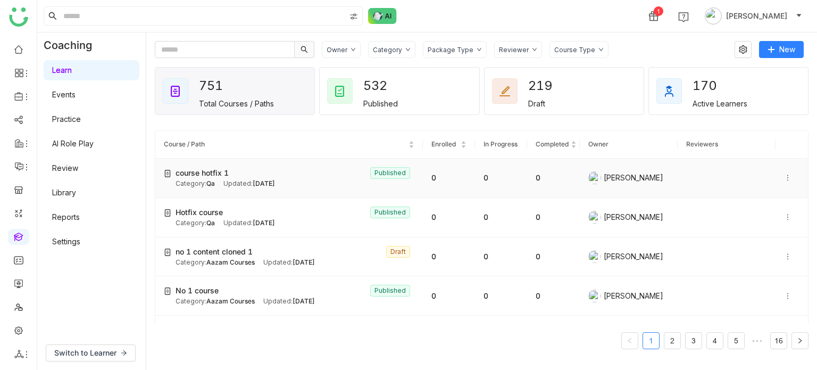
click at [784, 175] on icon at bounding box center [787, 177] width 7 height 7
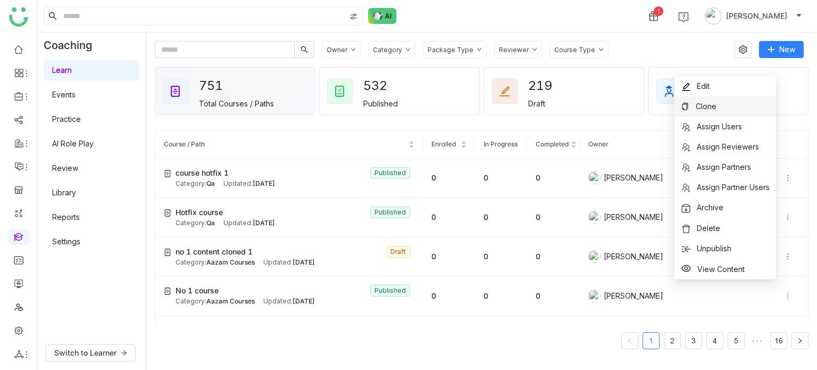
click at [720, 100] on li "Clone" at bounding box center [725, 106] width 102 height 20
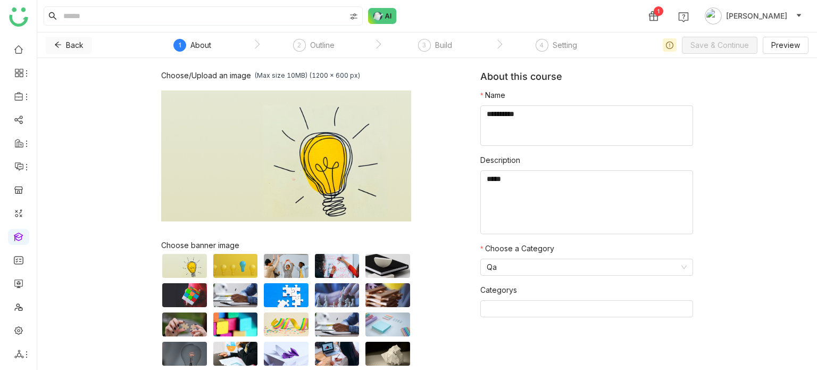
click at [59, 43] on icon at bounding box center [57, 44] width 7 height 7
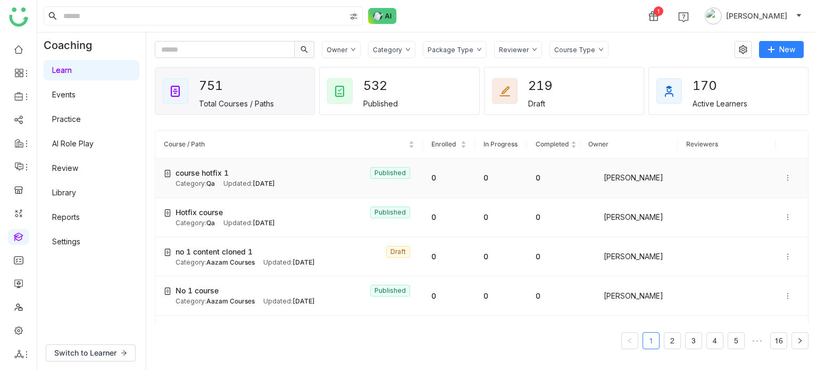
click at [784, 174] on icon at bounding box center [787, 177] width 7 height 7
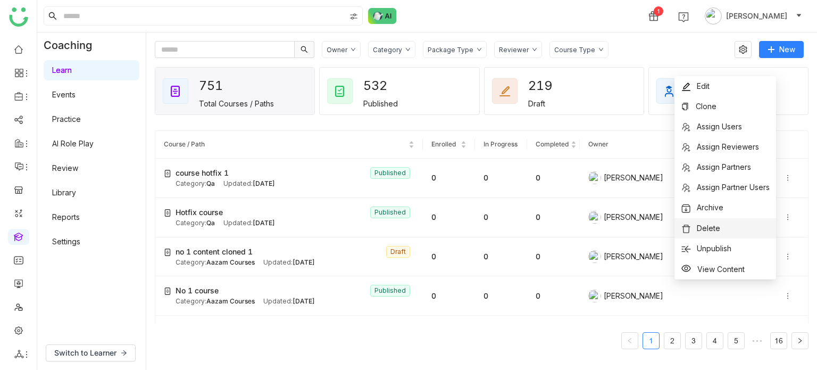
click at [734, 228] on li "Delete" at bounding box center [725, 228] width 102 height 20
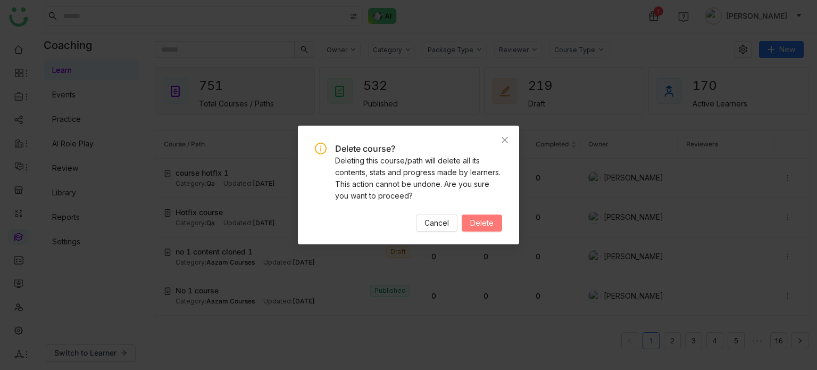
click at [481, 228] on span "Delete" at bounding box center [481, 223] width 23 height 12
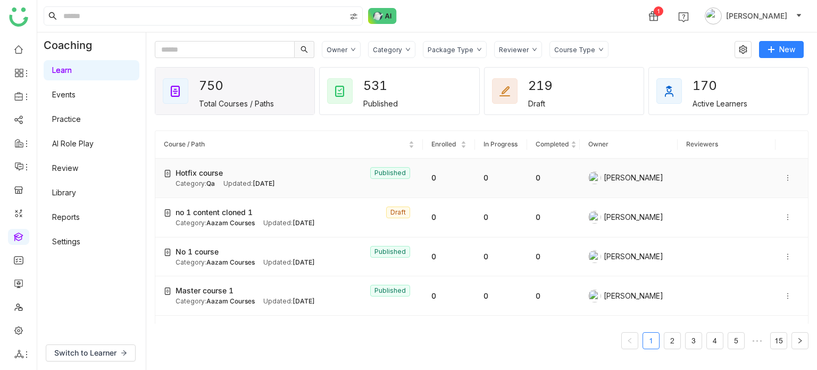
click at [787, 177] on icon at bounding box center [787, 178] width 1 height 6
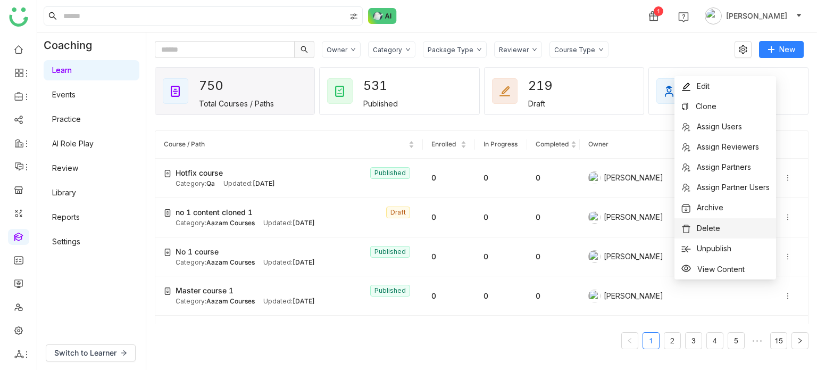
click at [707, 228] on span "Delete" at bounding box center [708, 227] width 23 height 9
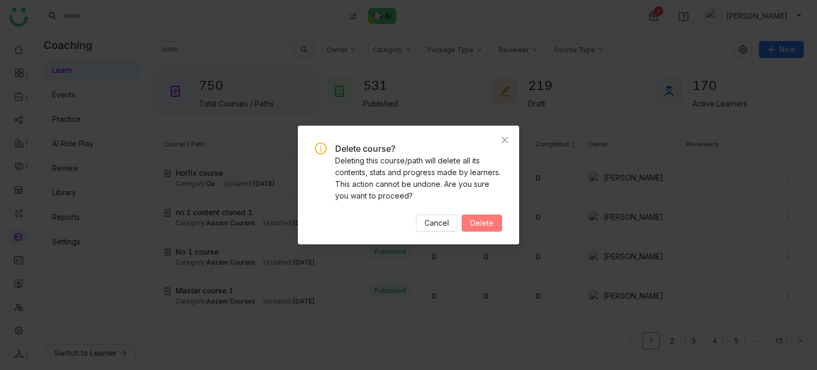
click at [486, 229] on button "Delete" at bounding box center [482, 222] width 40 height 17
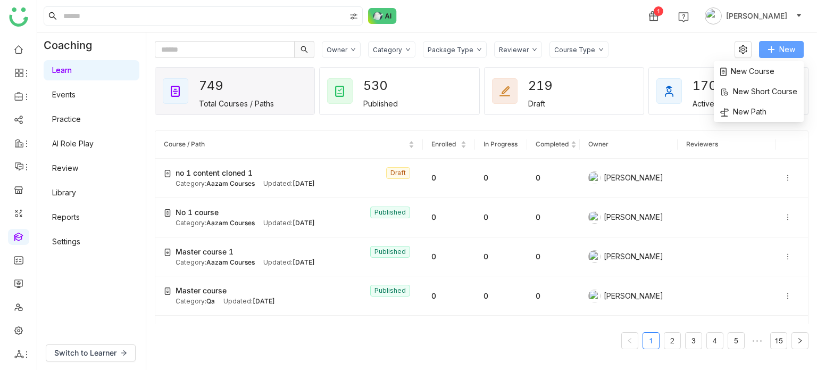
click at [787, 47] on span "New" at bounding box center [787, 50] width 16 height 12
click at [758, 75] on span "New Course" at bounding box center [747, 71] width 54 height 12
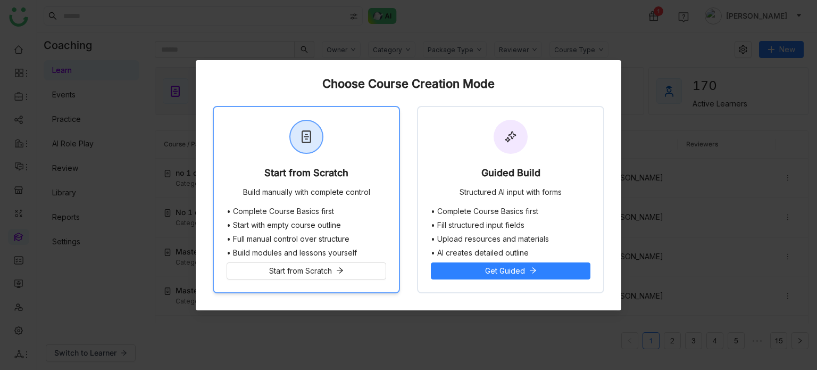
click at [377, 148] on div "Start from Scratch Build manually with complete control" at bounding box center [306, 157] width 185 height 100
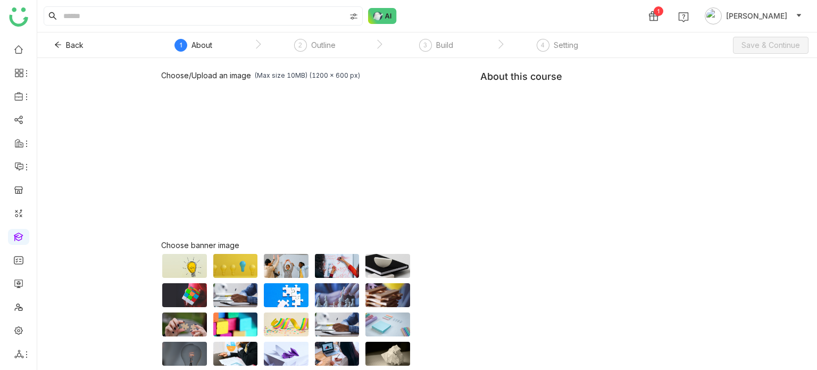
click at [494, 129] on div "Choose/Upload an image (Max size 10MB) (1200 x 600 px) Browse Image Choose bann…" at bounding box center [427, 242] width 532 height 342
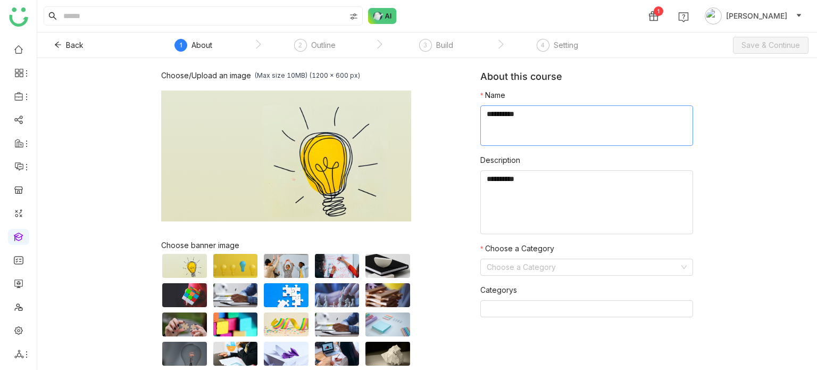
click at [495, 129] on textarea at bounding box center [586, 125] width 213 height 40
click at [500, 123] on textarea at bounding box center [586, 125] width 213 height 40
type textarea "**********"
type textarea "*****"
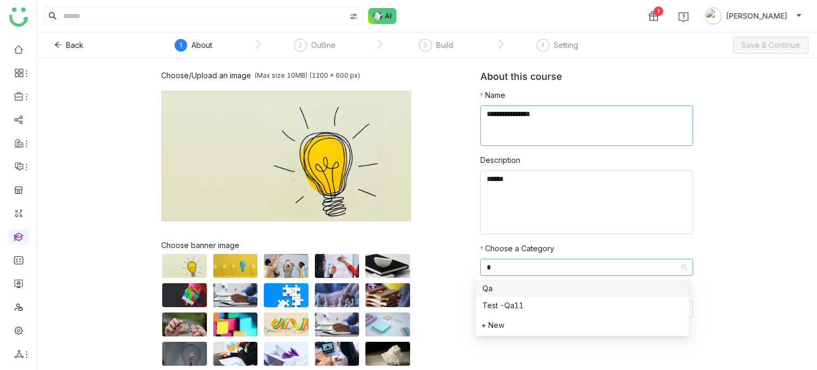
type input "**"
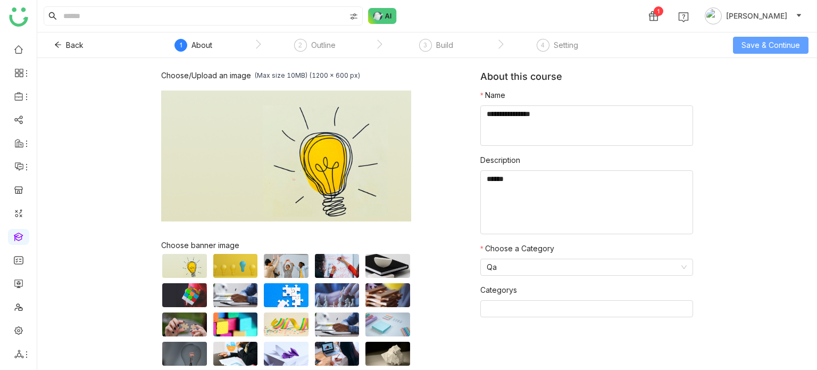
click at [741, 44] on button "Save & Continue" at bounding box center [771, 45] width 76 height 17
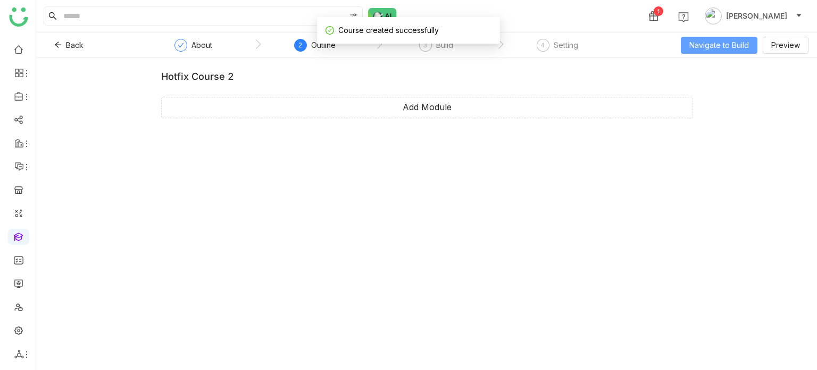
click at [743, 48] on span "Navigate to Build" at bounding box center [719, 45] width 60 height 12
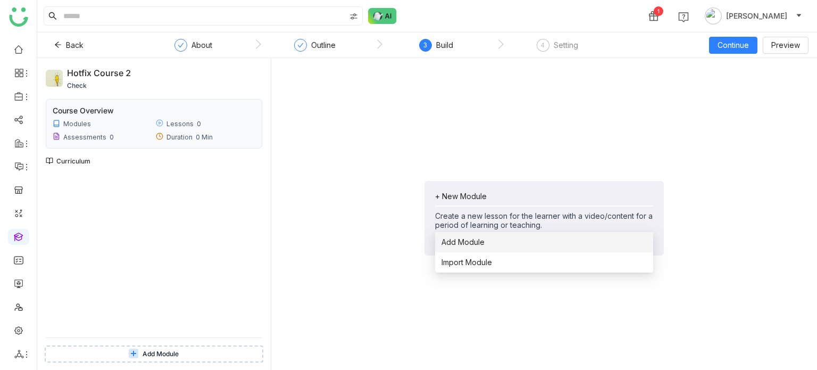
click at [474, 243] on span "Add Module" at bounding box center [462, 242] width 43 height 12
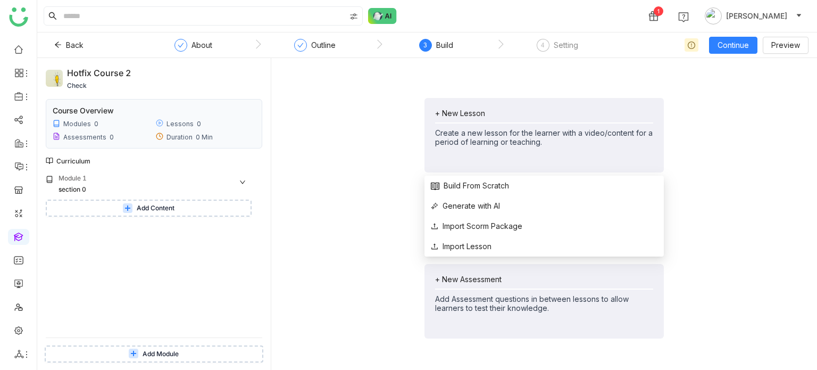
click at [492, 118] on div "+ New Lesson Create a new lesson for the learner with a video/content for a per…" at bounding box center [544, 127] width 218 height 38
click at [485, 190] on span "Build From Scratch" at bounding box center [470, 186] width 78 height 12
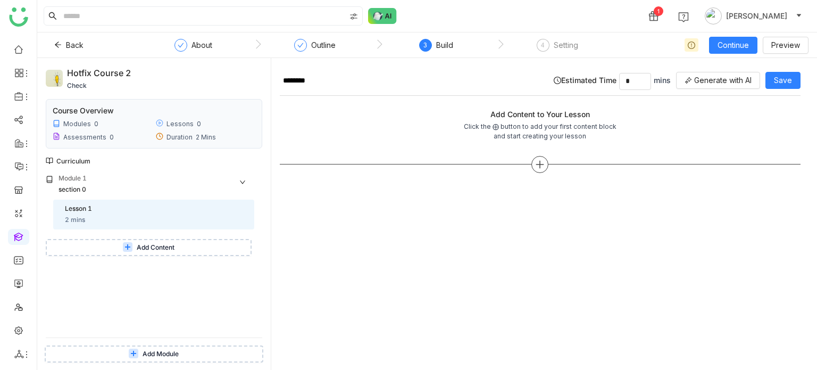
click at [549, 159] on div at bounding box center [540, 164] width 521 height 17
click at [541, 162] on icon at bounding box center [540, 165] width 10 height 10
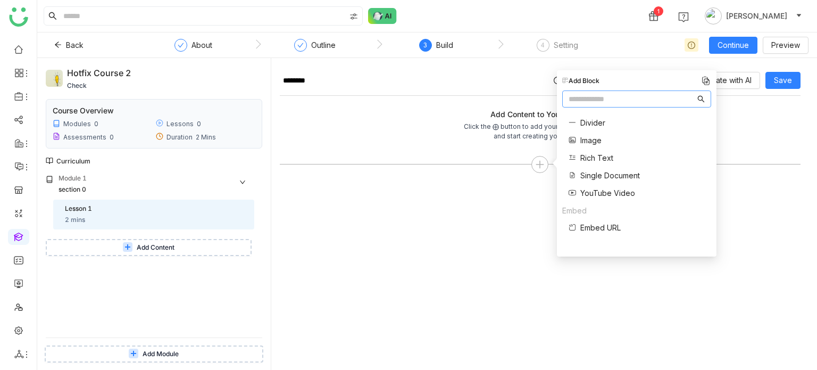
click at [587, 137] on span "Image" at bounding box center [590, 140] width 21 height 11
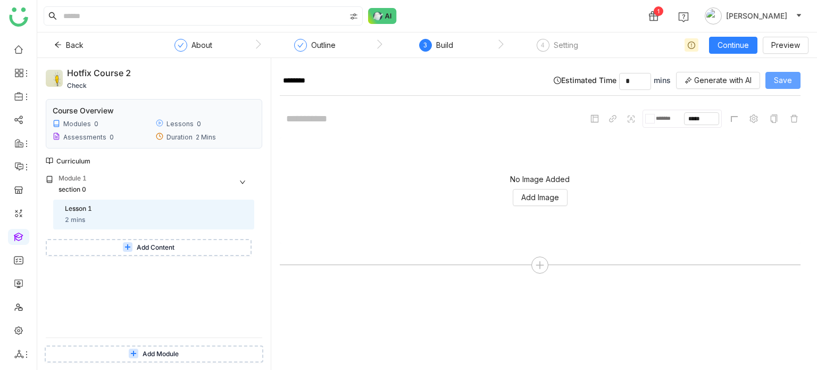
click at [782, 73] on button "Save" at bounding box center [782, 80] width 35 height 17
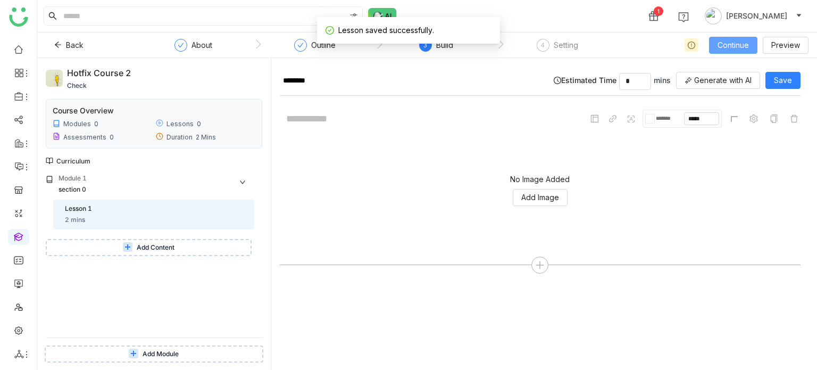
click at [719, 39] on span "Continue" at bounding box center [732, 45] width 31 height 12
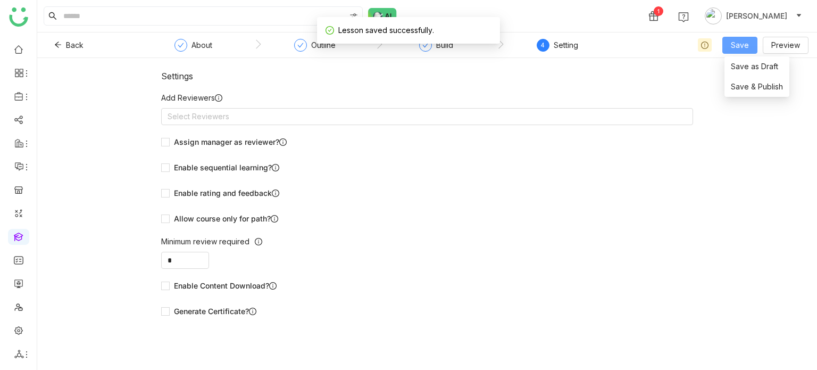
click at [736, 44] on span "Save" at bounding box center [740, 45] width 18 height 12
click at [736, 90] on span "Save & Publish" at bounding box center [757, 87] width 52 height 12
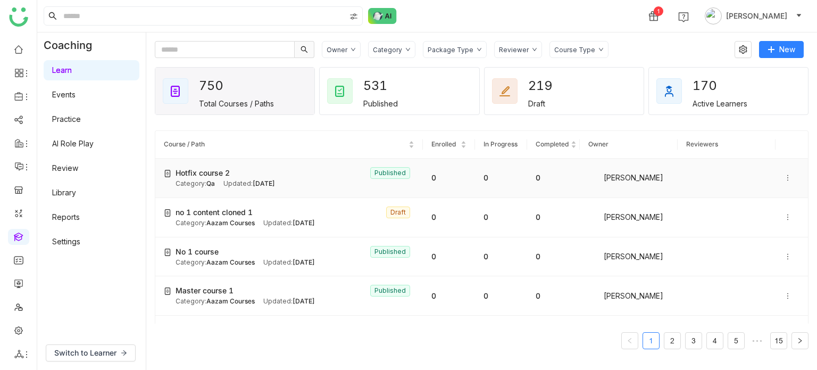
click at [784, 176] on icon at bounding box center [787, 177] width 7 height 7
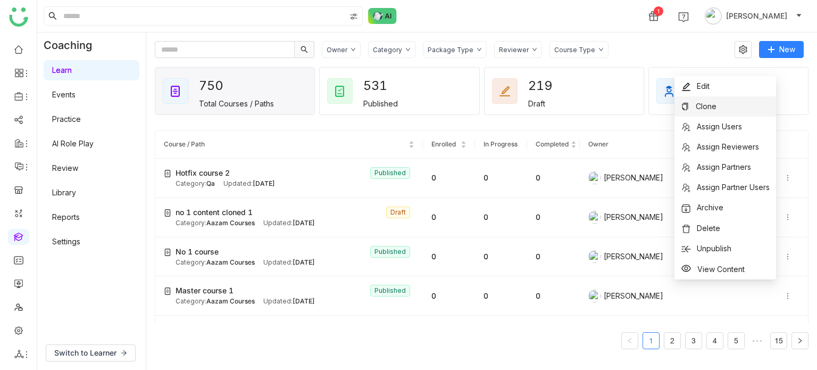
click at [740, 107] on li "Clone" at bounding box center [725, 106] width 102 height 20
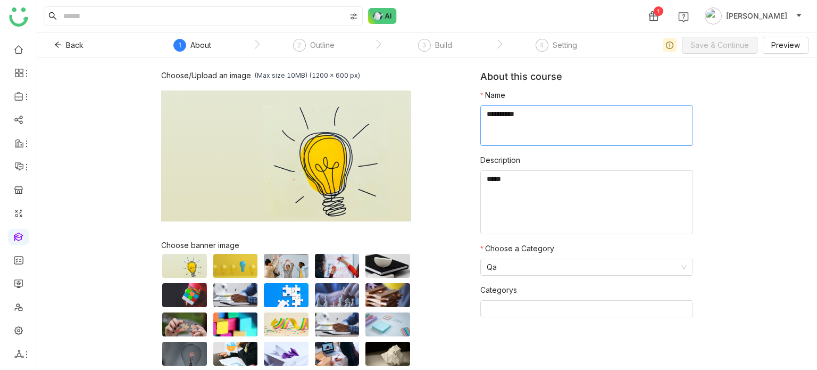
click at [522, 110] on textarea at bounding box center [586, 125] width 213 height 40
type textarea "********"
click at [720, 42] on span "Save & Continue" at bounding box center [719, 45] width 58 height 12
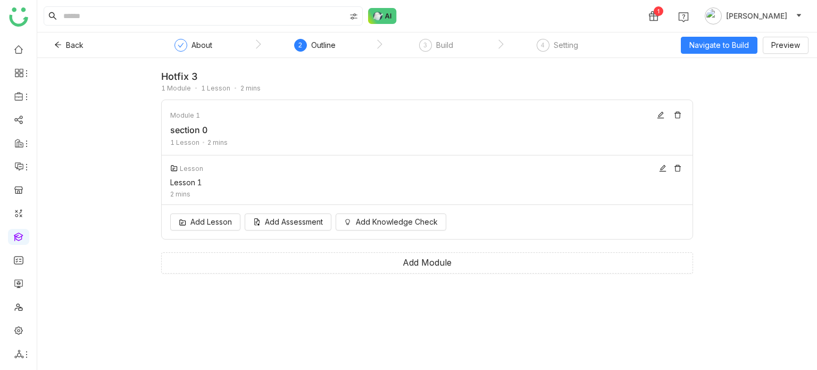
click at [262, 174] on div "Lesson Lesson 1 2 mins" at bounding box center [427, 179] width 531 height 49
click at [443, 47] on div "Build" at bounding box center [444, 45] width 17 height 13
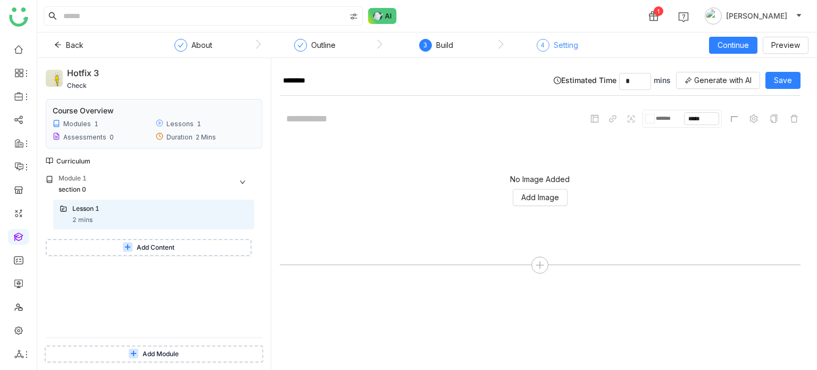
click at [565, 53] on div "4 Setting" at bounding box center [557, 48] width 41 height 19
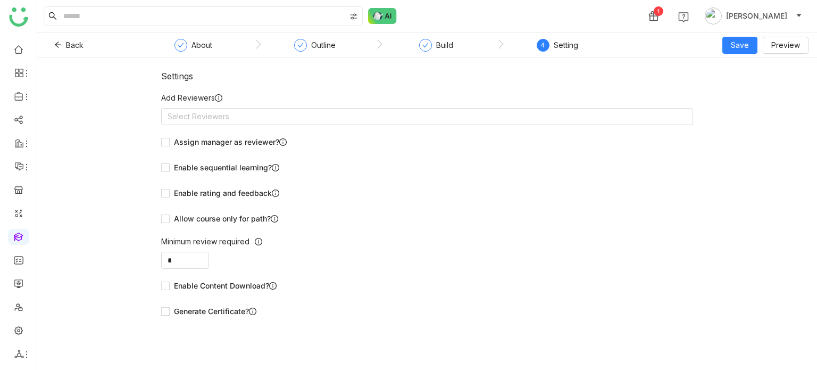
click at [466, 49] on nz-step "Build" at bounding box center [435, 48] width 121 height 19
click at [430, 45] on div at bounding box center [425, 45] width 13 height 13
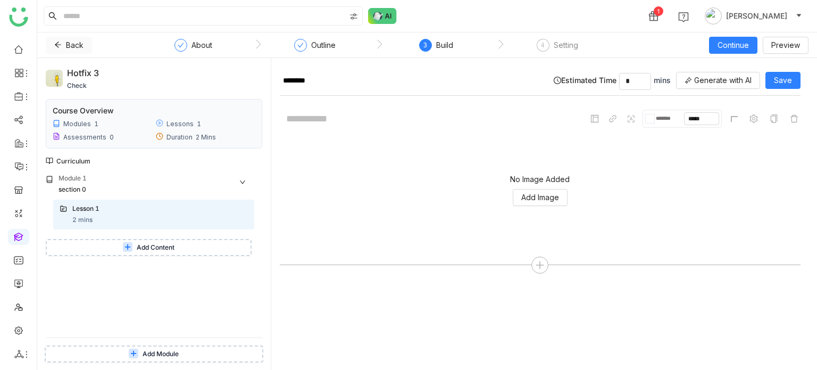
click at [70, 48] on span "Back" at bounding box center [75, 45] width 18 height 12
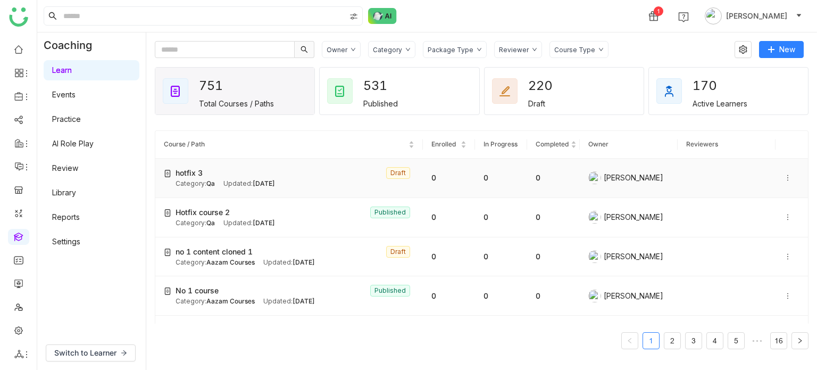
click at [784, 177] on icon at bounding box center [787, 177] width 7 height 7
click at [757, 205] on span "Delete" at bounding box center [757, 207] width 23 height 9
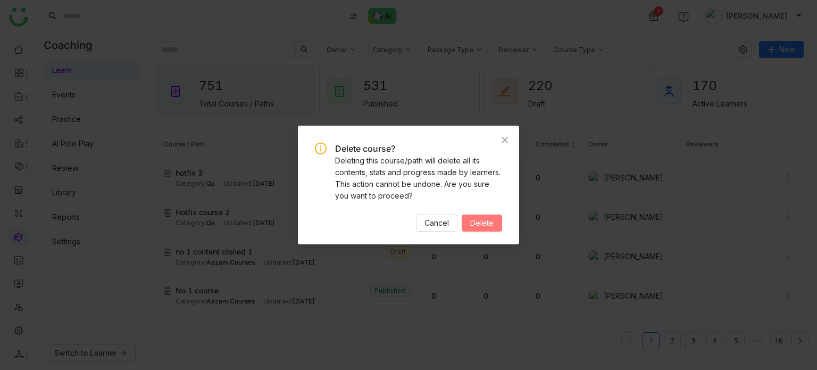
click at [488, 223] on span "Delete" at bounding box center [481, 223] width 23 height 12
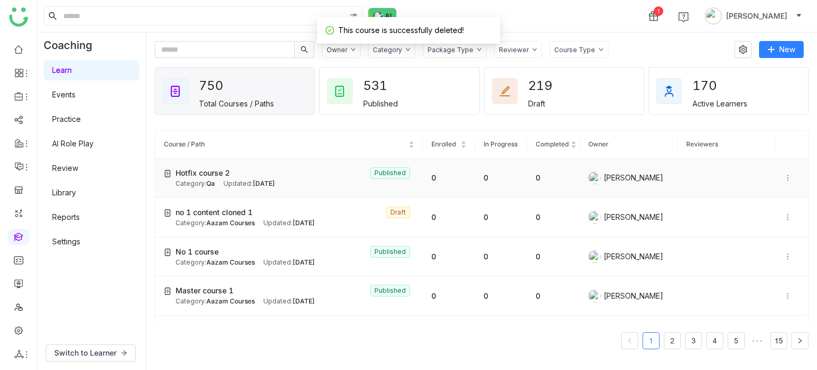
click at [784, 179] on icon at bounding box center [787, 177] width 7 height 7
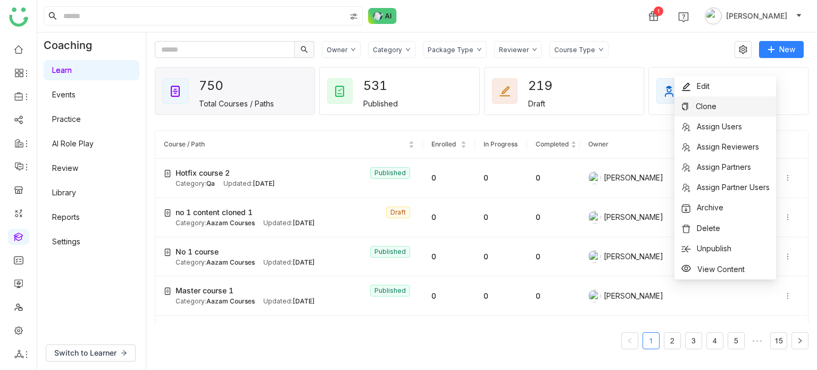
click at [740, 103] on li "Clone" at bounding box center [725, 106] width 102 height 20
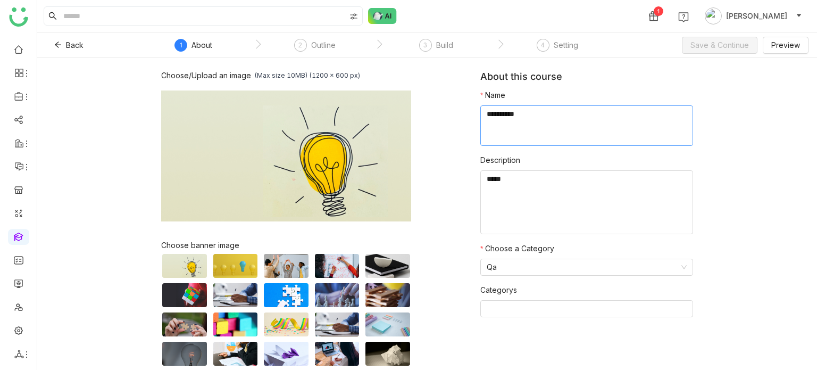
click at [547, 116] on textarea at bounding box center [586, 125] width 213 height 40
type textarea "*********"
click at [723, 43] on span "Save & Continue" at bounding box center [719, 45] width 58 height 12
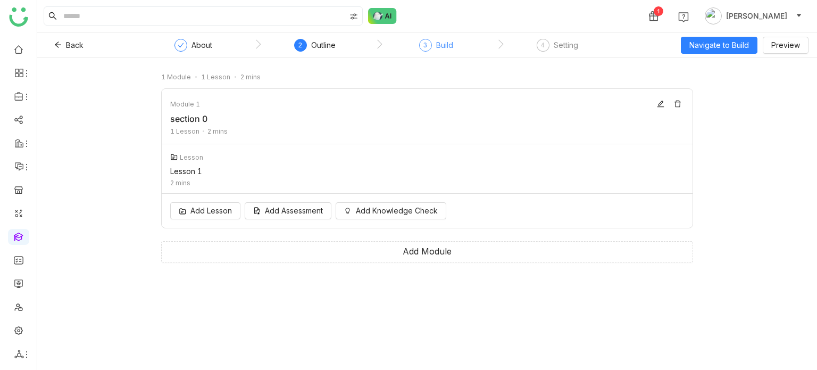
click at [433, 48] on div "3 Build" at bounding box center [436, 48] width 34 height 19
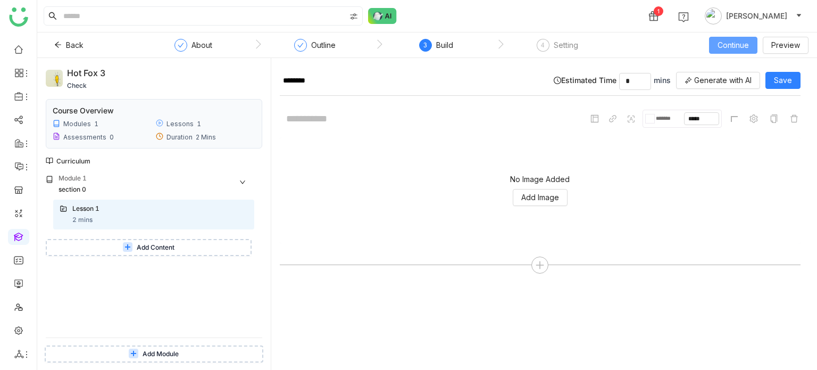
click at [738, 53] on button "Continue" at bounding box center [733, 45] width 48 height 17
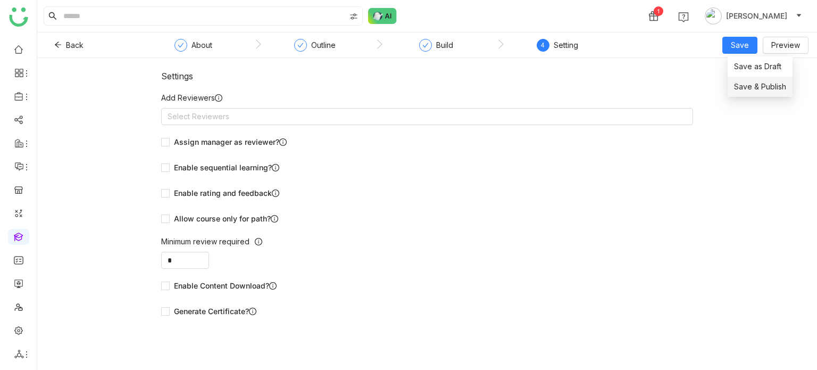
click at [747, 92] on span "Save & Publish" at bounding box center [760, 87] width 52 height 12
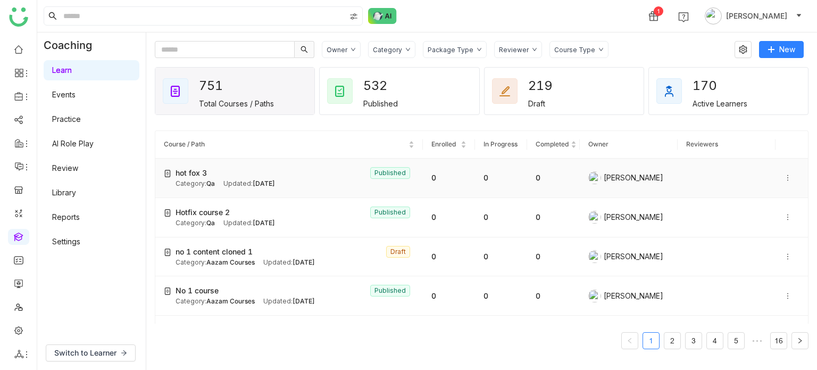
click at [784, 178] on icon at bounding box center [787, 177] width 7 height 7
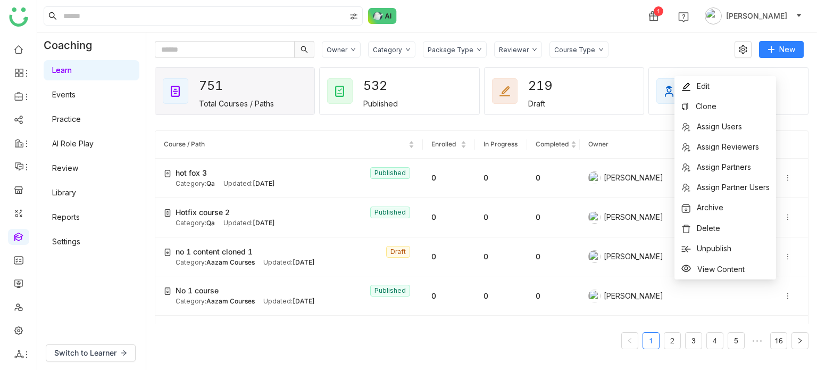
click at [619, 128] on gtmb-course-listing "Course / Path Enrolled In Progress Completed Owner Reviewers hot fox 3 Publishe…" at bounding box center [482, 240] width 654 height 244
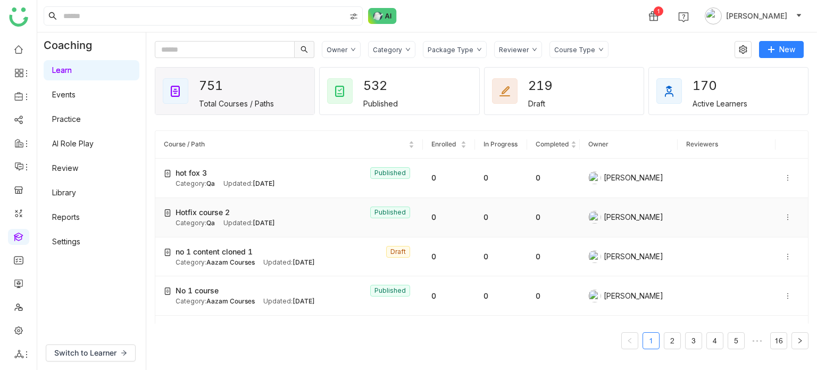
click at [787, 216] on icon at bounding box center [787, 217] width 1 height 6
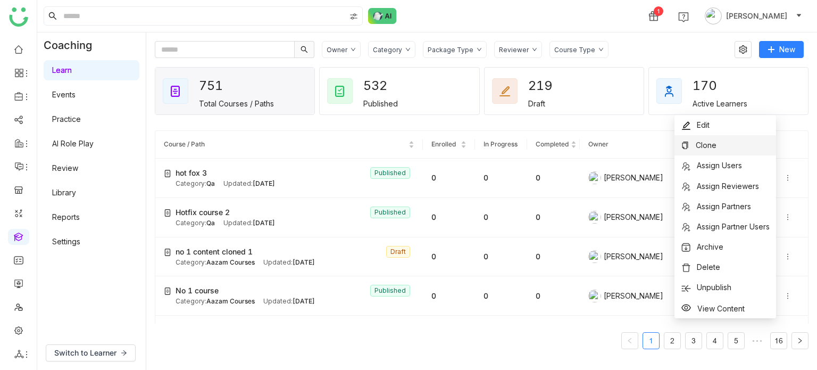
click at [736, 147] on li "Clone" at bounding box center [725, 145] width 102 height 20
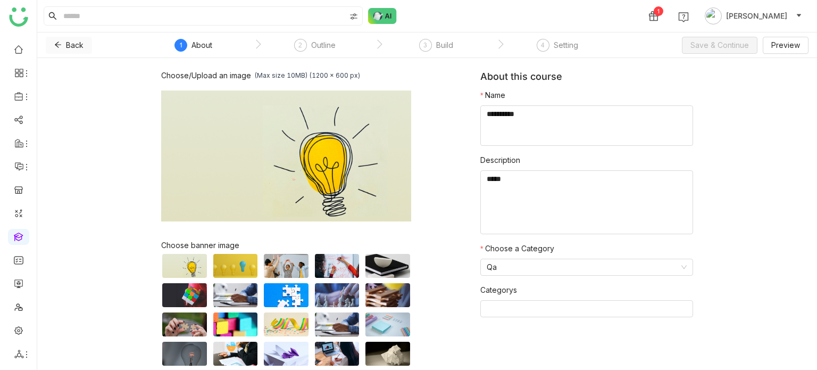
click at [55, 43] on icon at bounding box center [57, 44] width 7 height 7
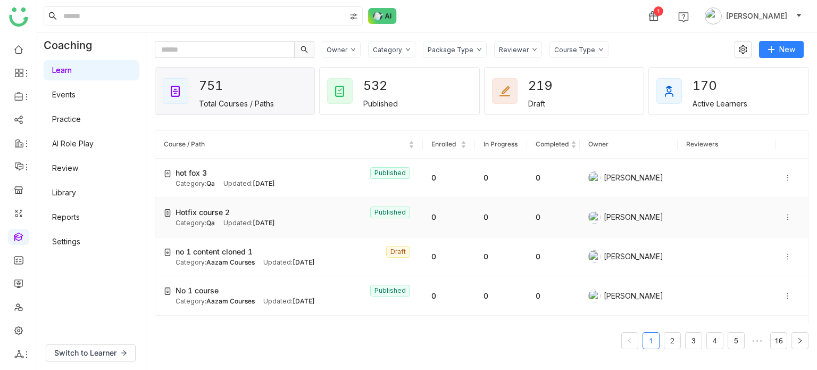
click at [787, 216] on icon at bounding box center [787, 217] width 1 height 6
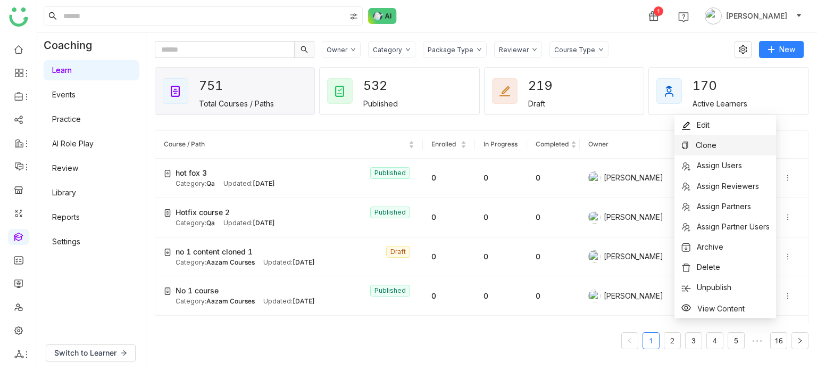
click at [747, 151] on li "Clone" at bounding box center [725, 145] width 102 height 20
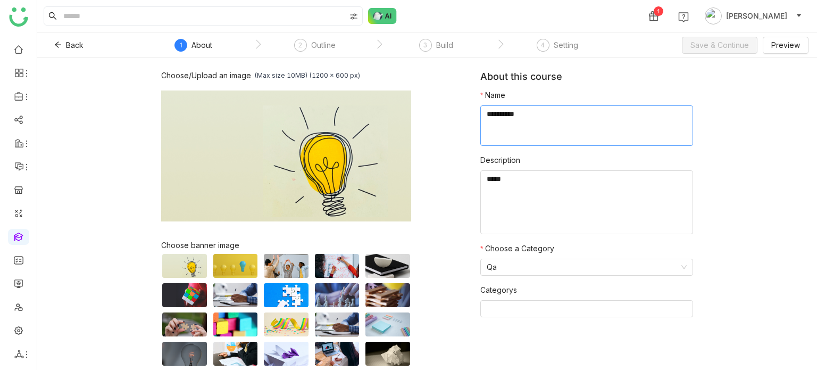
click at [547, 107] on textarea at bounding box center [586, 125] width 213 height 40
type textarea "*****"
click at [706, 41] on span "Save & Continue" at bounding box center [719, 45] width 58 height 12
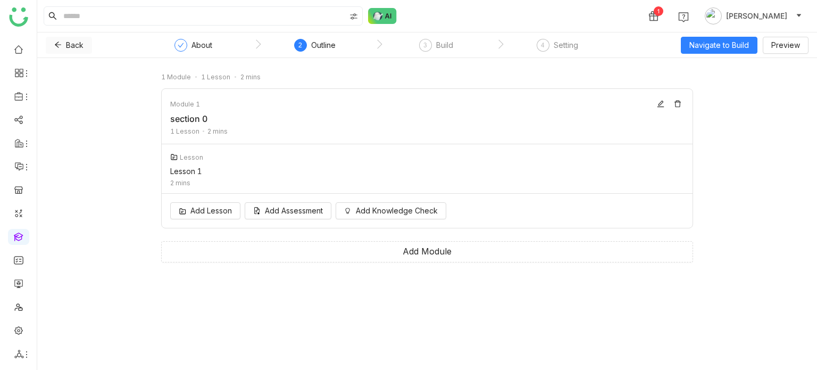
click at [81, 43] on span "Back" at bounding box center [75, 45] width 18 height 12
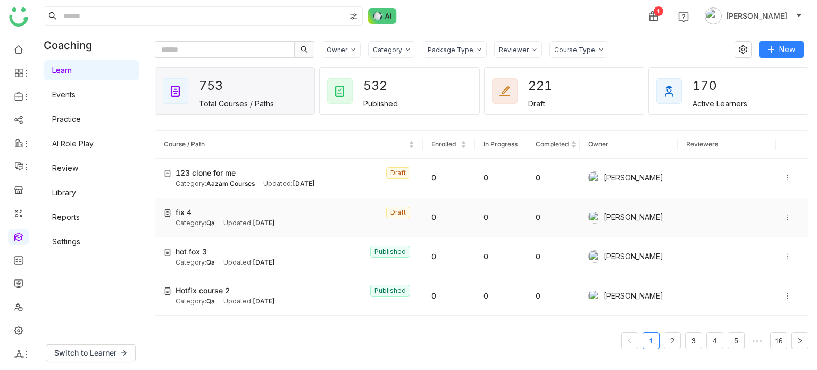
click at [784, 215] on icon at bounding box center [787, 216] width 7 height 7
click at [762, 245] on span "Delete" at bounding box center [757, 246] width 23 height 9
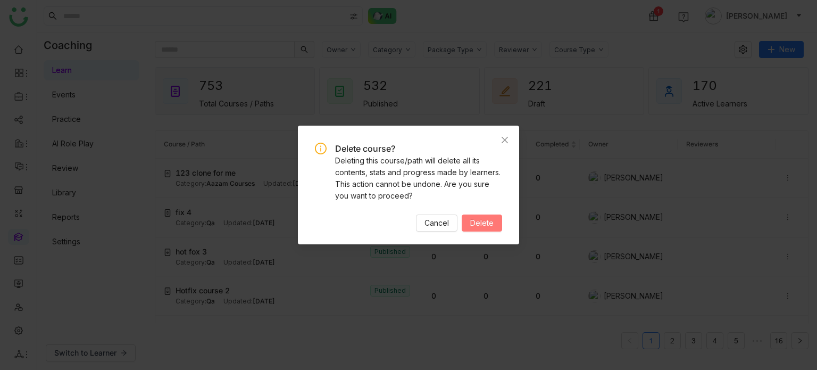
click at [489, 219] on span "Delete" at bounding box center [481, 223] width 23 height 12
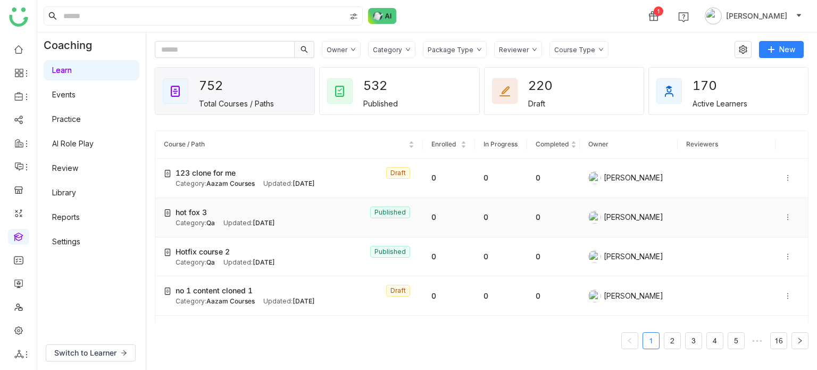
click at [784, 216] on icon at bounding box center [787, 216] width 7 height 7
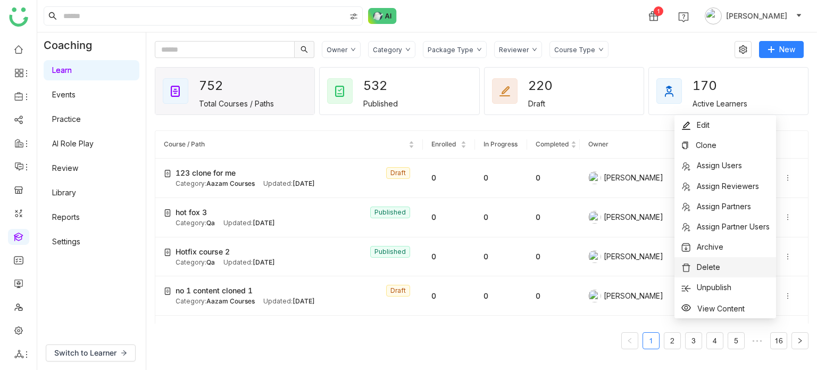
click at [723, 271] on li "Delete" at bounding box center [725, 267] width 102 height 20
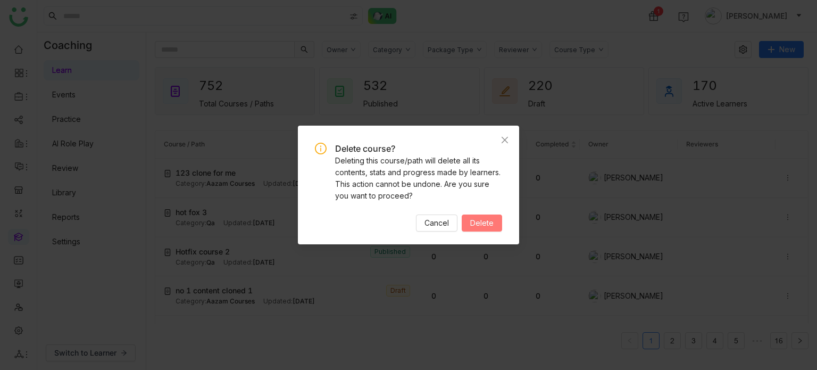
click at [480, 220] on span "Delete" at bounding box center [481, 223] width 23 height 12
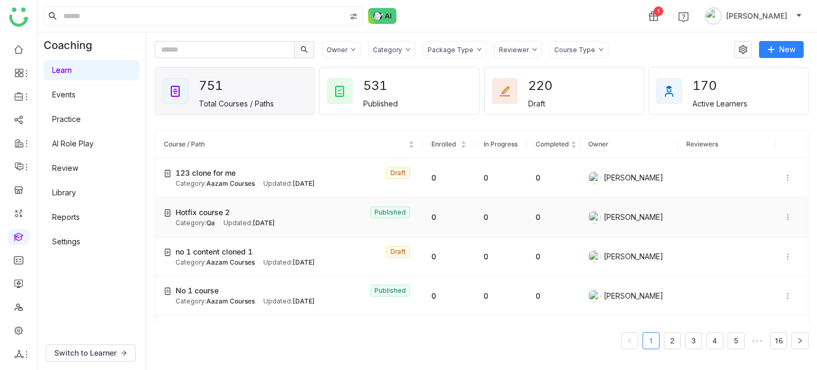
click at [784, 217] on icon at bounding box center [787, 216] width 7 height 7
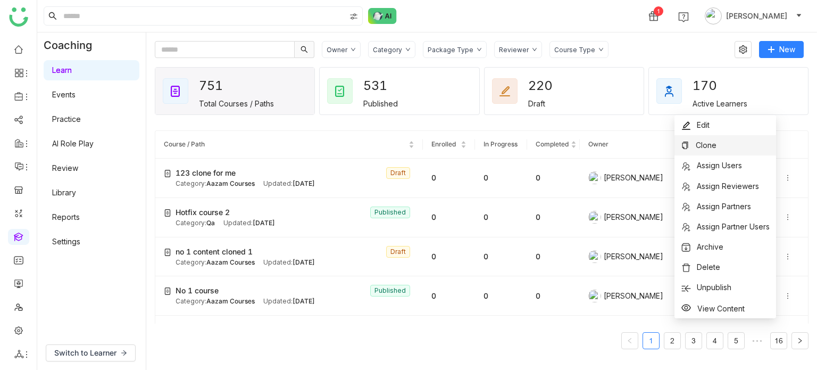
click at [755, 145] on li "Clone" at bounding box center [725, 145] width 102 height 20
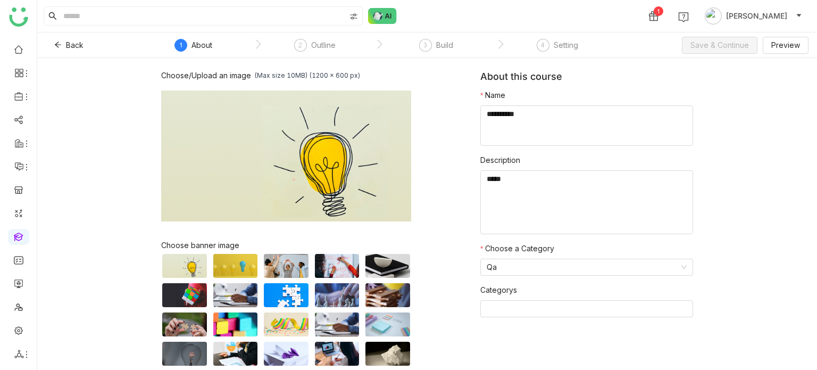
click at [513, 110] on div "Choose/Upload an image (Max size 10MB) (1200 x 600 px) Browse Image Choose bann…" at bounding box center [427, 242] width 532 height 342
click at [513, 110] on textarea at bounding box center [586, 125] width 213 height 40
type textarea "*****"
click at [735, 43] on span "Save & Continue" at bounding box center [719, 45] width 58 height 12
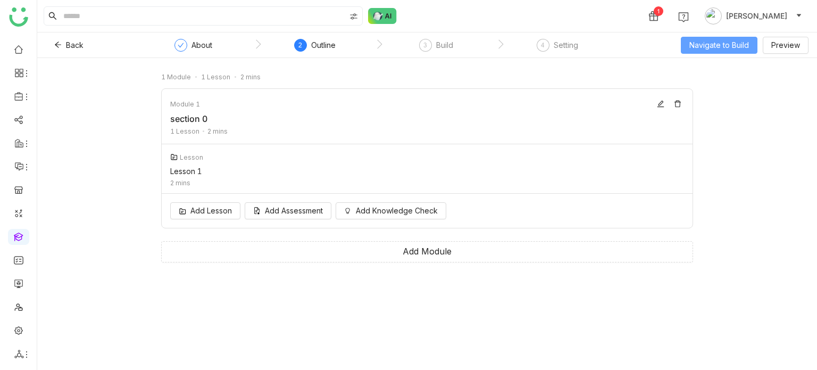
click at [692, 40] on span "Navigate to Build" at bounding box center [719, 45] width 60 height 12
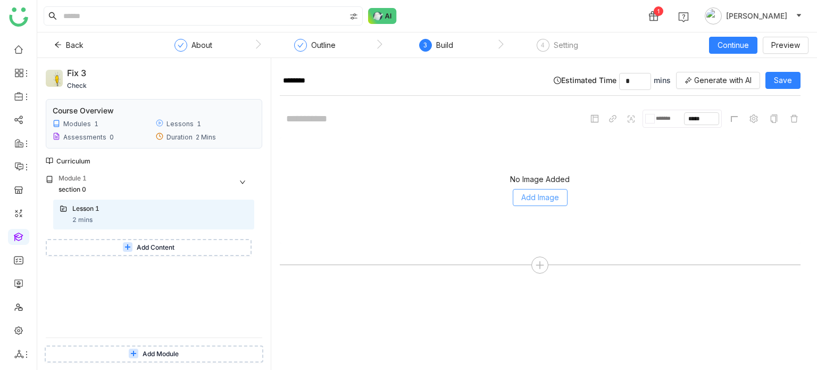
click at [554, 202] on button "Add Image" at bounding box center [540, 197] width 55 height 17
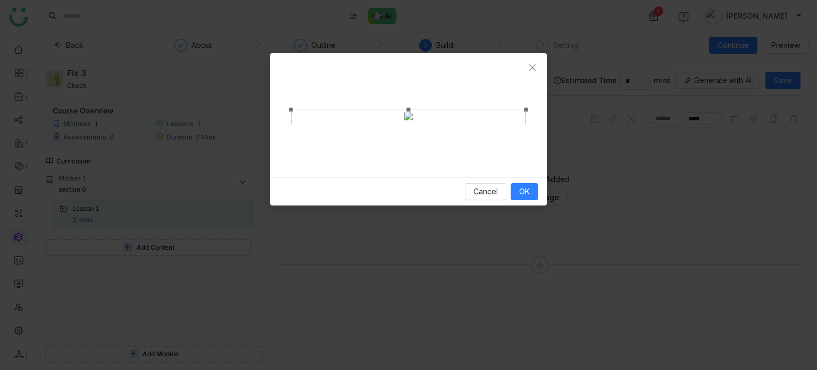
click at [537, 205] on div "Cancel OK" at bounding box center [408, 191] width 277 height 28
click at [527, 197] on span "OK" at bounding box center [524, 192] width 11 height 12
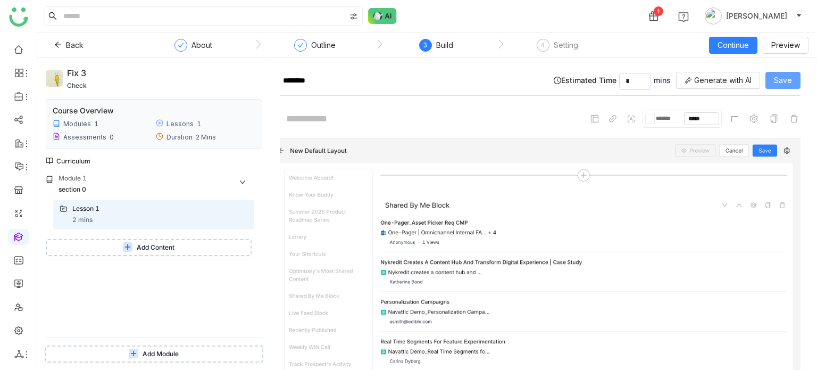
click at [771, 78] on button "Save" at bounding box center [782, 80] width 35 height 17
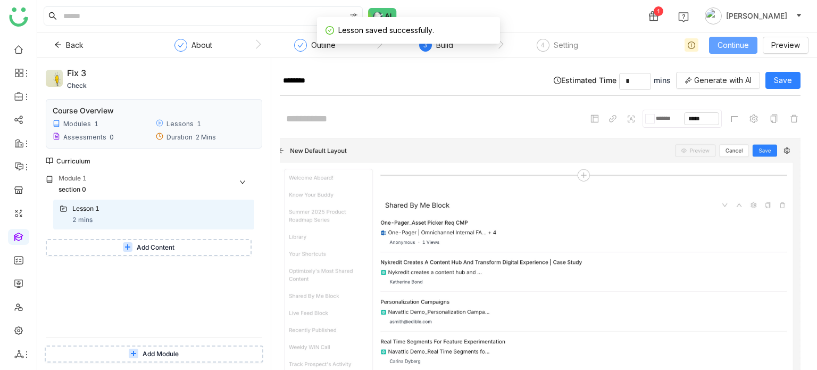
click at [742, 44] on span "Continue" at bounding box center [732, 45] width 31 height 12
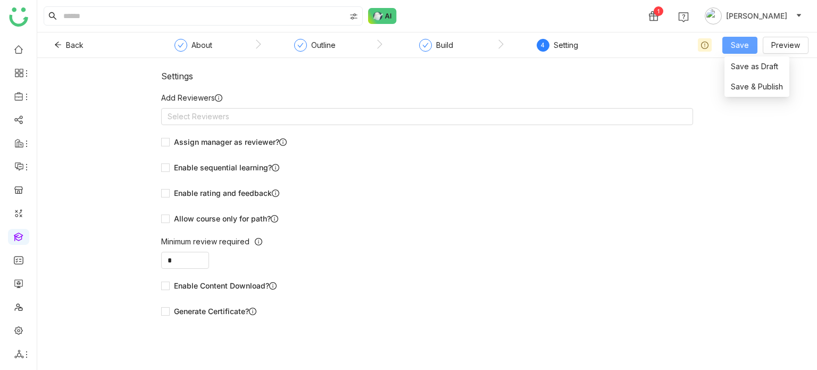
click at [746, 46] on span "Save" at bounding box center [740, 45] width 18 height 12
click at [749, 90] on span "Save & Publish" at bounding box center [757, 87] width 52 height 12
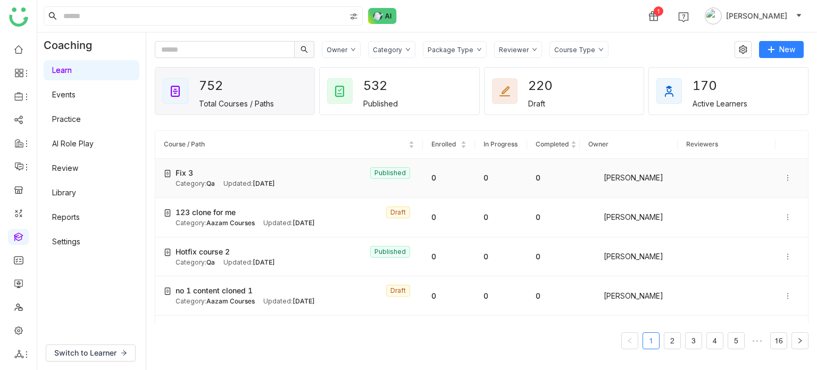
click at [784, 180] on icon at bounding box center [787, 177] width 7 height 7
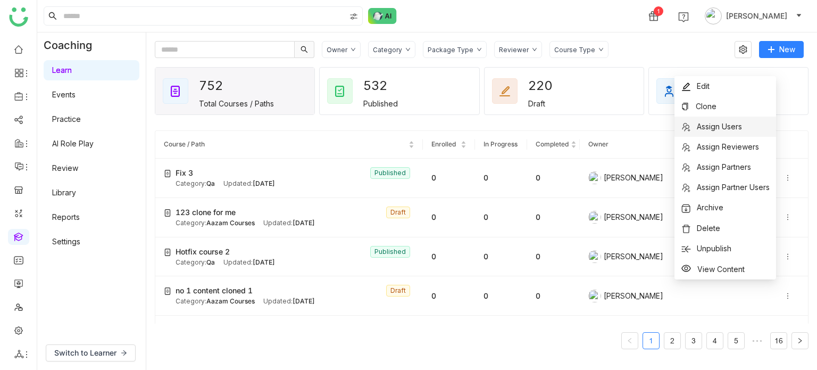
click at [741, 131] on span "Assign Users" at bounding box center [711, 127] width 61 height 12
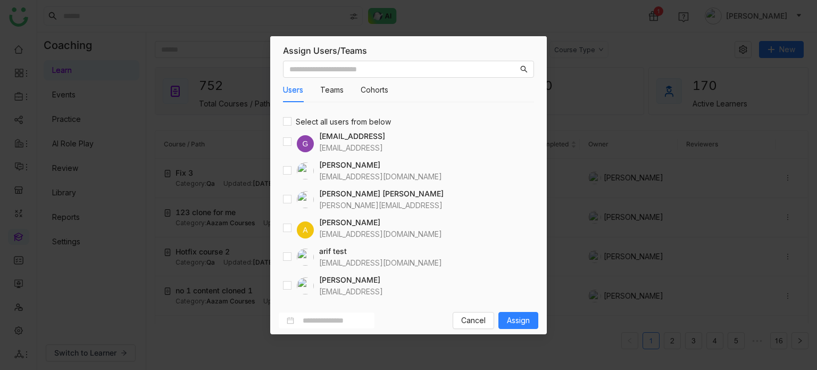
click at [281, 259] on div "Users Teams Cohorts Select all users from below G [EMAIL_ADDRESS] [EMAIL_ADDRES…" at bounding box center [408, 181] width 277 height 250
click at [515, 322] on span "Assign" at bounding box center [518, 320] width 23 height 12
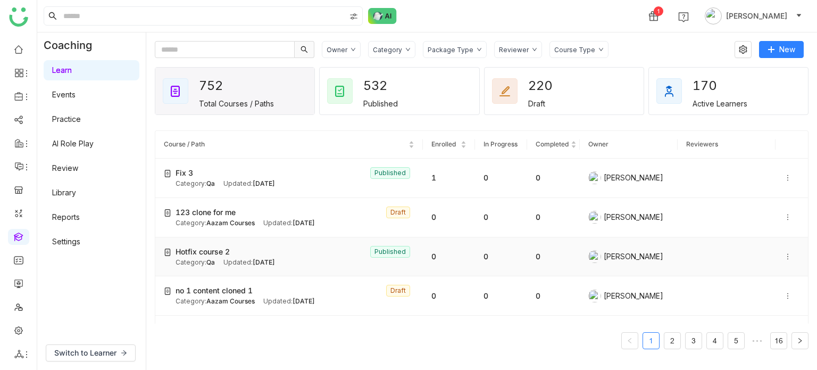
click at [321, 261] on div "Category: Qa Updated: [DATE]" at bounding box center [294, 262] width 239 height 10
click at [784, 178] on icon at bounding box center [787, 177] width 7 height 7
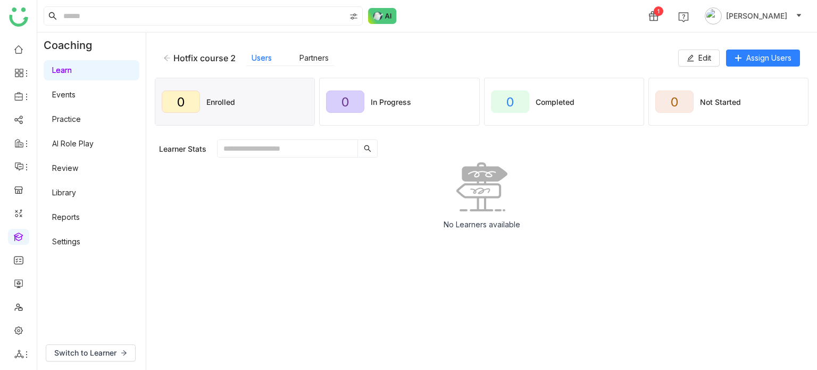
click at [170, 55] on icon at bounding box center [166, 57] width 7 height 7
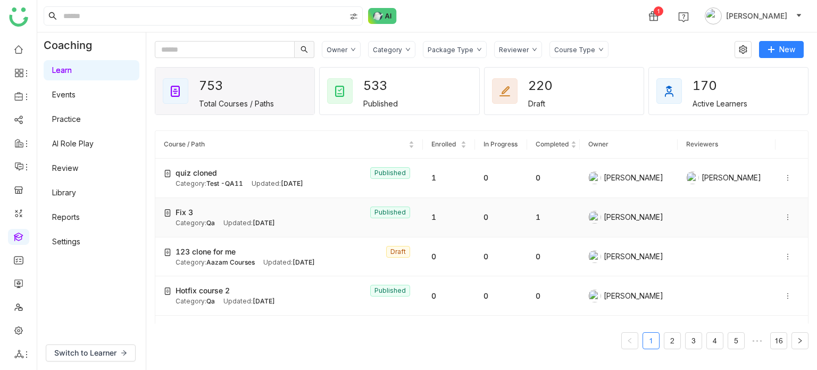
click at [784, 215] on icon at bounding box center [787, 216] width 7 height 7
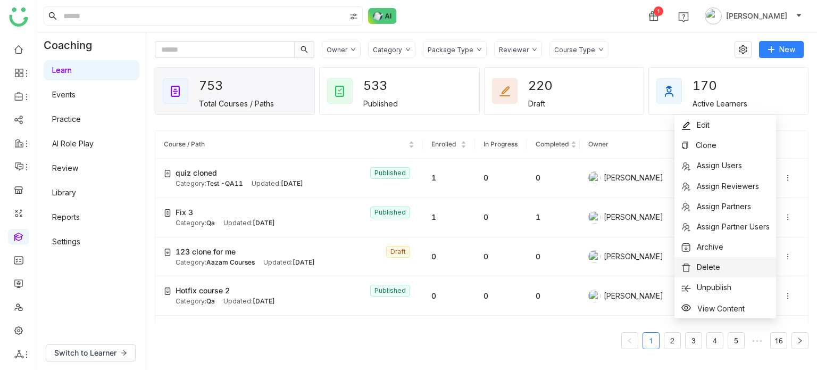
click at [734, 268] on li "Delete" at bounding box center [725, 267] width 102 height 20
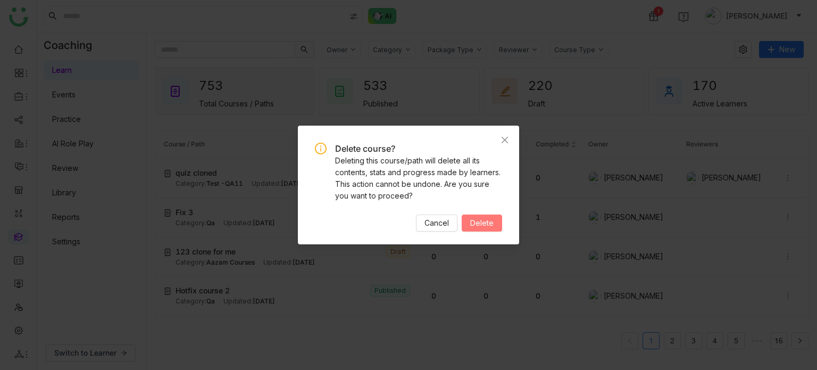
click at [485, 227] on span "Delete" at bounding box center [481, 223] width 23 height 12
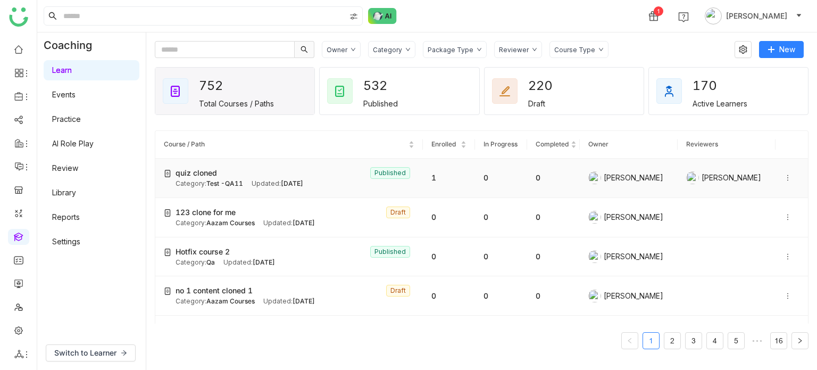
click at [784, 175] on icon at bounding box center [787, 177] width 7 height 7
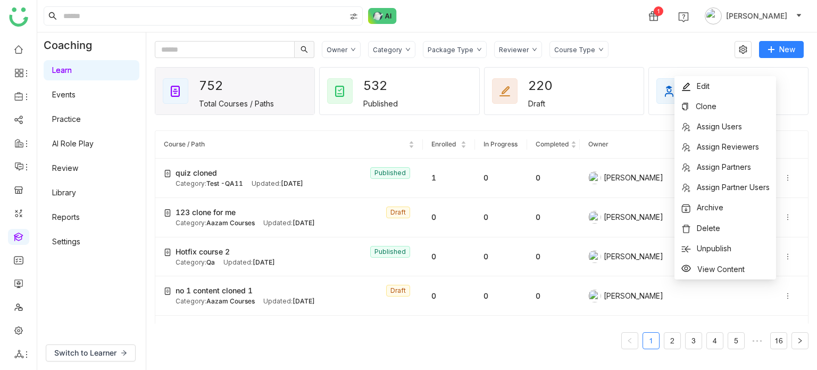
click at [674, 58] on div "Owner Category Package Type Reviewer Course Type New 752 Total Courses / Paths …" at bounding box center [482, 201] width 654 height 320
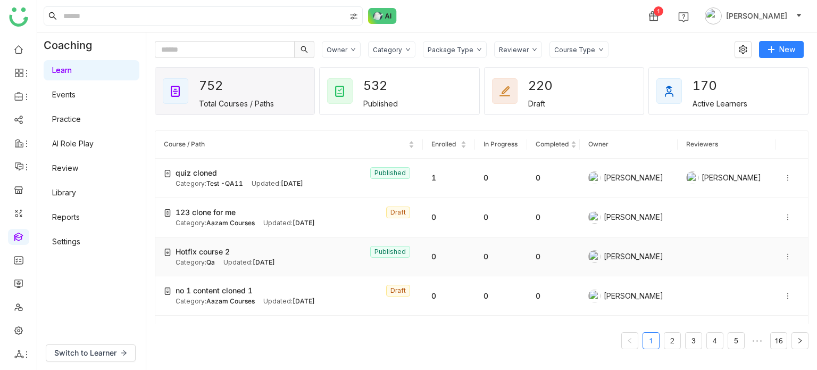
click at [784, 253] on icon at bounding box center [787, 256] width 7 height 7
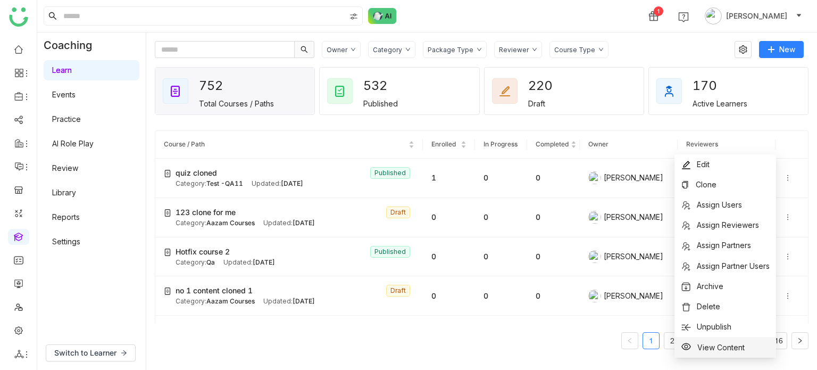
click at [739, 345] on span "View Content" at bounding box center [720, 346] width 47 height 9
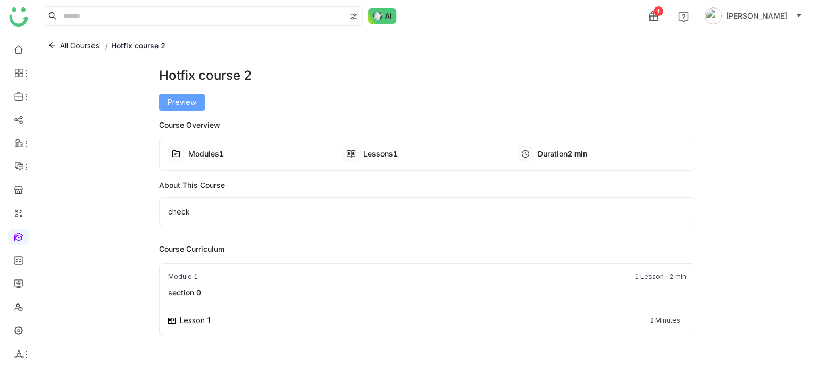
click at [172, 102] on span "Preview" at bounding box center [182, 102] width 29 height 12
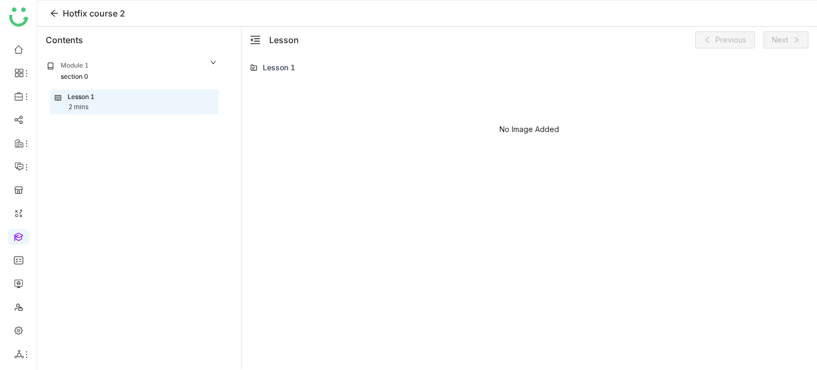
click at [587, 135] on div "No Image Added" at bounding box center [529, 131] width 558 height 106
click at [53, 10] on icon at bounding box center [54, 13] width 9 height 9
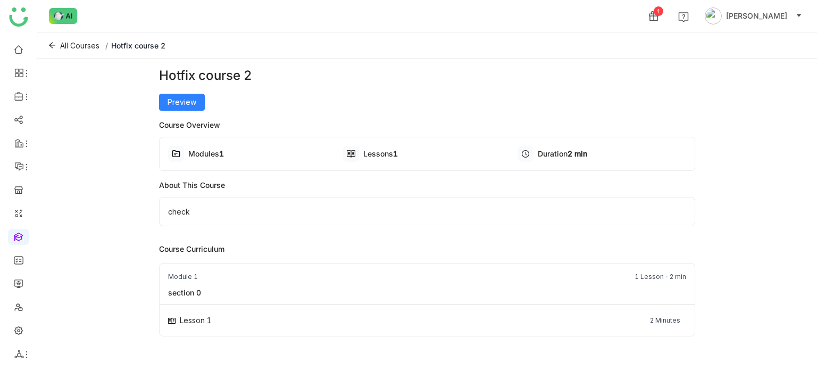
click at [45, 41] on div "All Courses / Hotfix course 2" at bounding box center [427, 45] width 780 height 27
click at [52, 45] on icon at bounding box center [52, 46] width 6 height 6
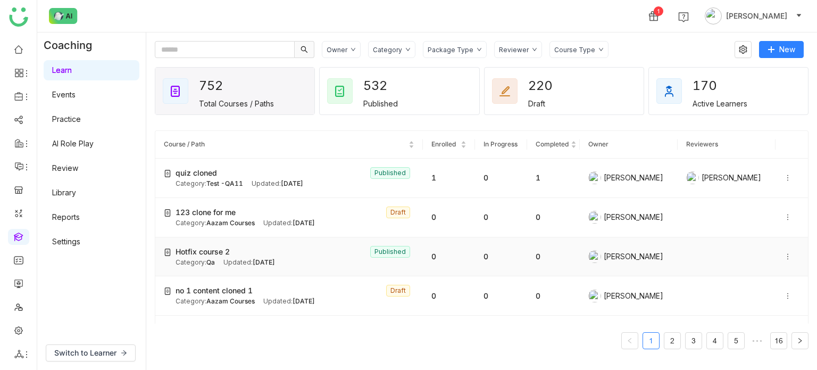
click at [784, 254] on icon at bounding box center [787, 256] width 7 height 7
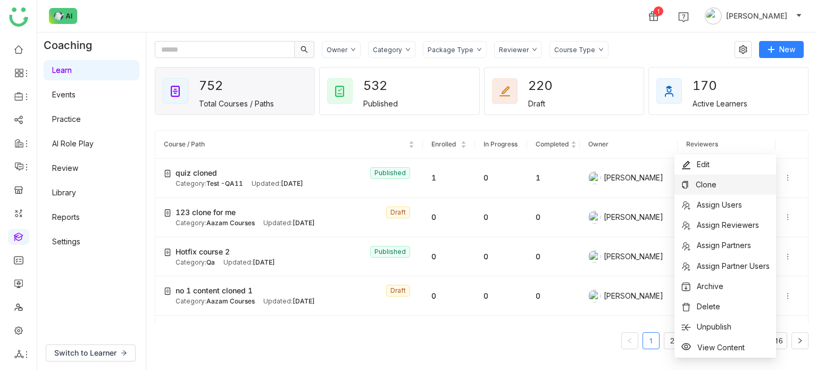
click at [731, 188] on li "Clone" at bounding box center [725, 184] width 102 height 20
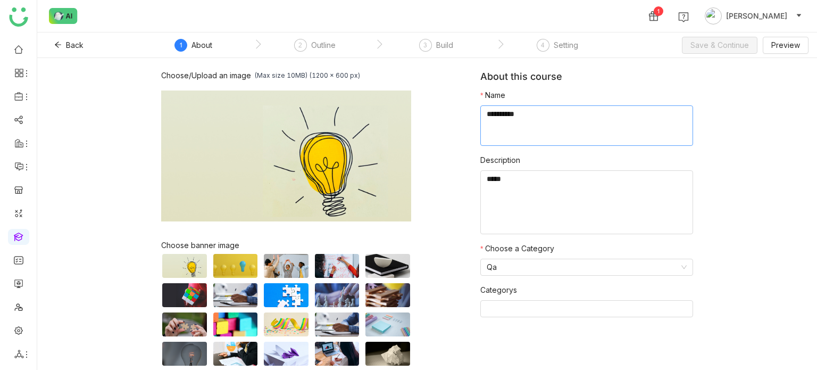
click at [551, 115] on textarea at bounding box center [586, 125] width 213 height 40
type textarea "**********"
click at [729, 40] on span "Save & Continue" at bounding box center [719, 45] width 58 height 12
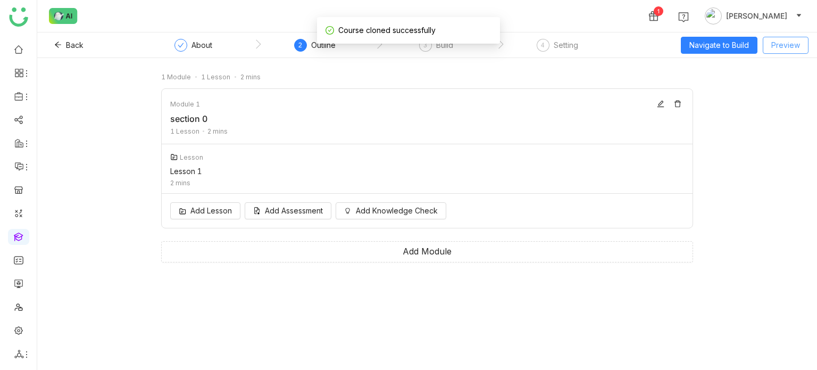
click at [793, 51] on button "Preview" at bounding box center [786, 45] width 46 height 17
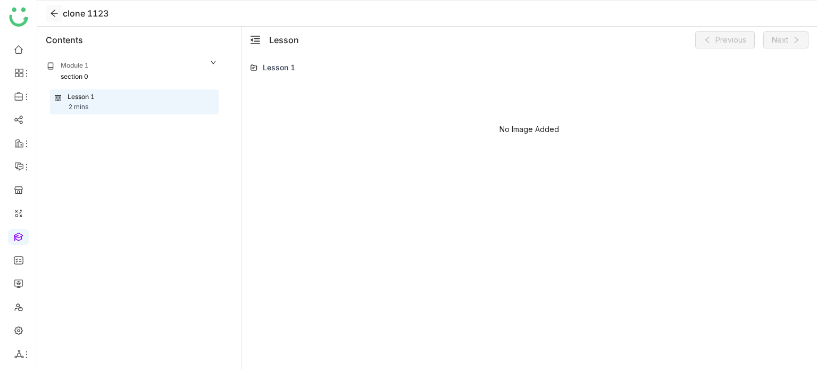
click at [54, 14] on icon at bounding box center [54, 13] width 9 height 9
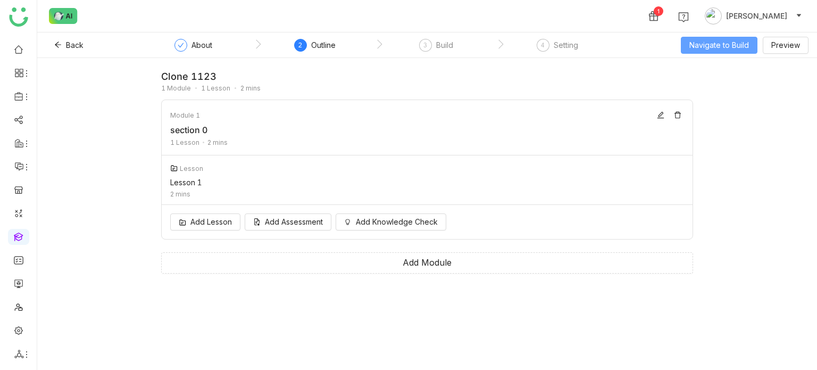
click at [746, 53] on button "Navigate to Build" at bounding box center [719, 45] width 77 height 17
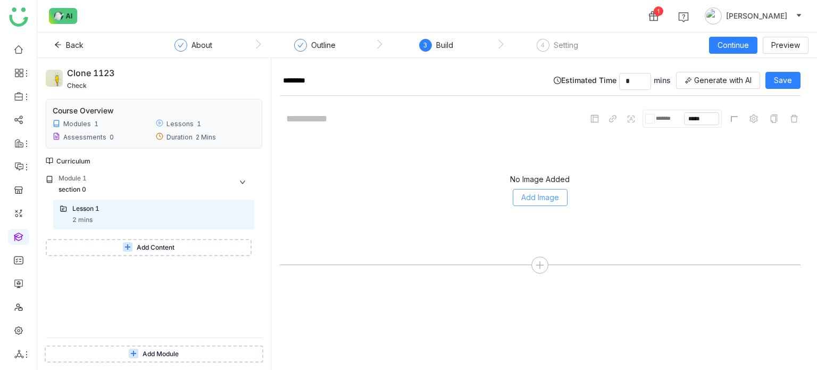
click at [553, 195] on span "Add Image" at bounding box center [540, 197] width 38 height 12
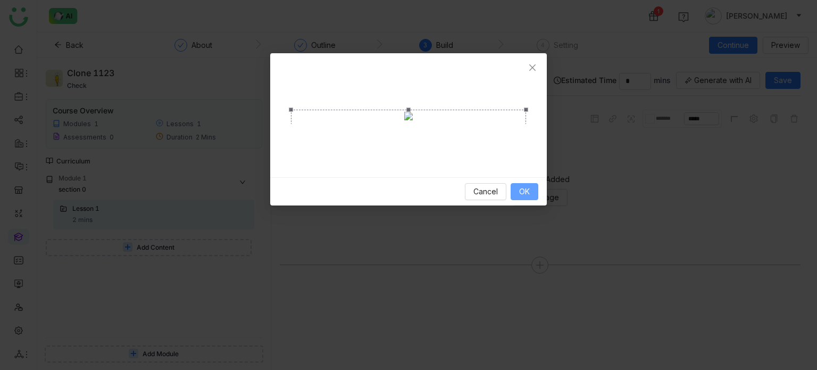
click at [526, 197] on span "OK" at bounding box center [524, 192] width 11 height 12
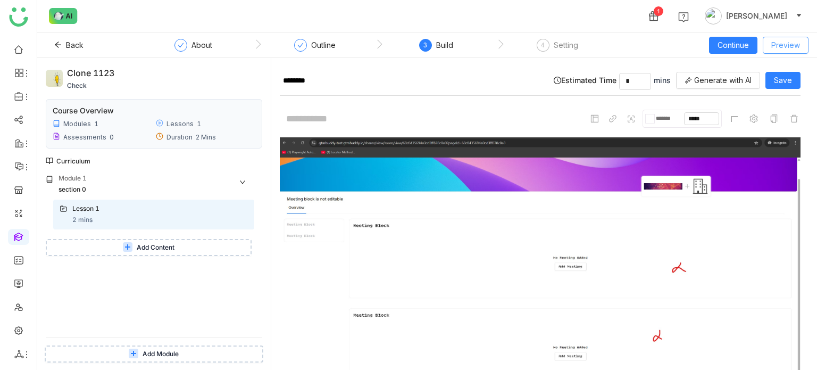
click at [783, 43] on span "Preview" at bounding box center [785, 45] width 29 height 12
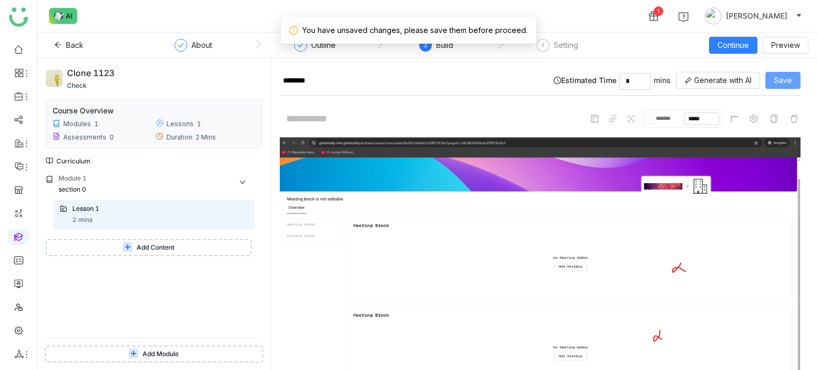
click at [793, 87] on button "Save" at bounding box center [782, 80] width 35 height 17
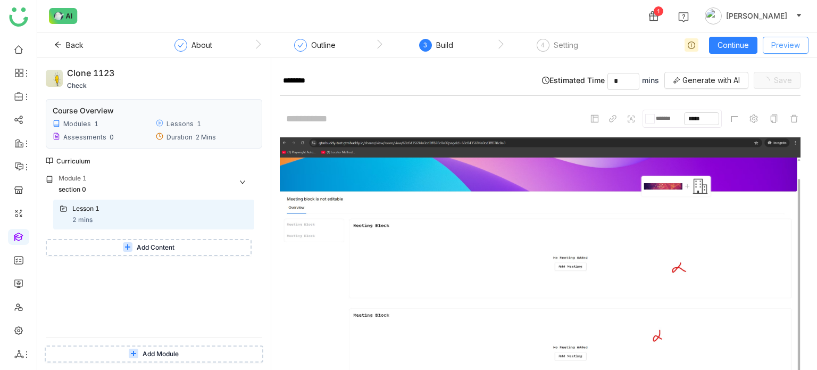
click at [791, 40] on span "Preview" at bounding box center [785, 45] width 29 height 12
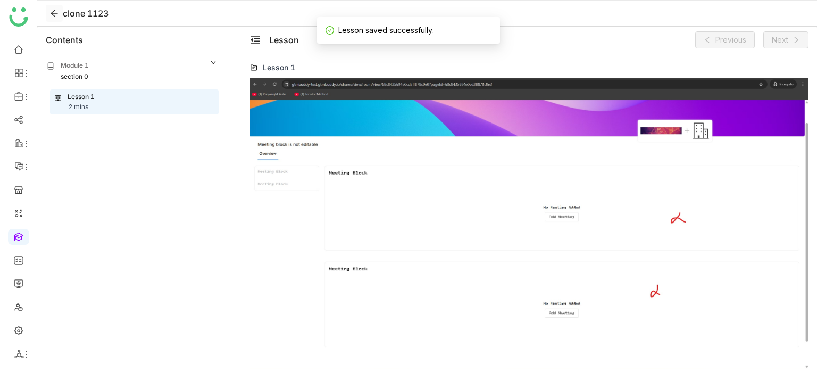
click at [57, 12] on icon at bounding box center [54, 13] width 9 height 9
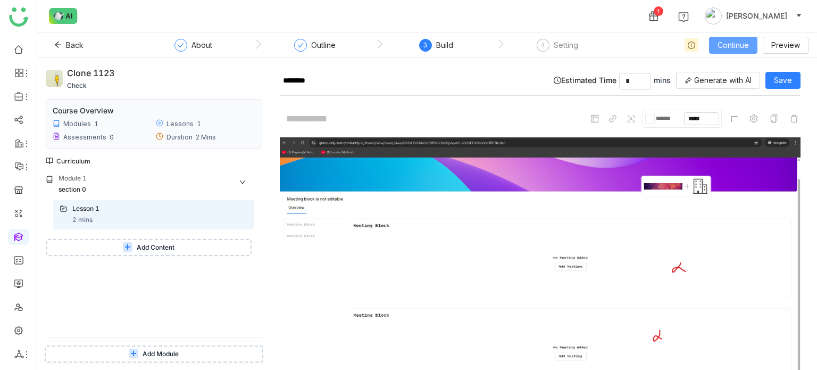
click at [739, 43] on span "Continue" at bounding box center [732, 45] width 31 height 12
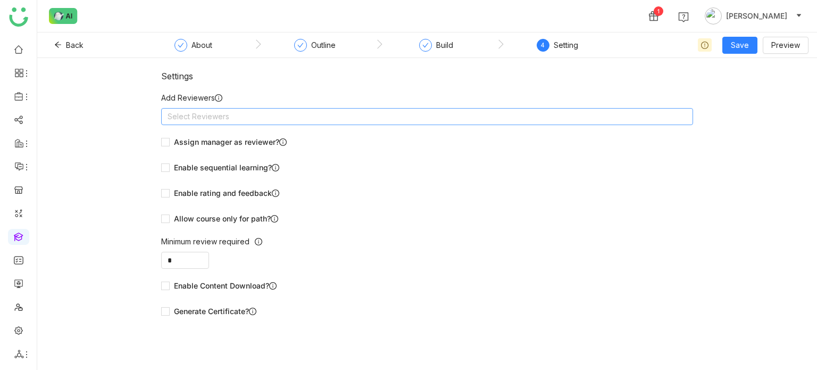
click at [410, 108] on nz-select-top-control "Select Reviewers" at bounding box center [427, 116] width 532 height 17
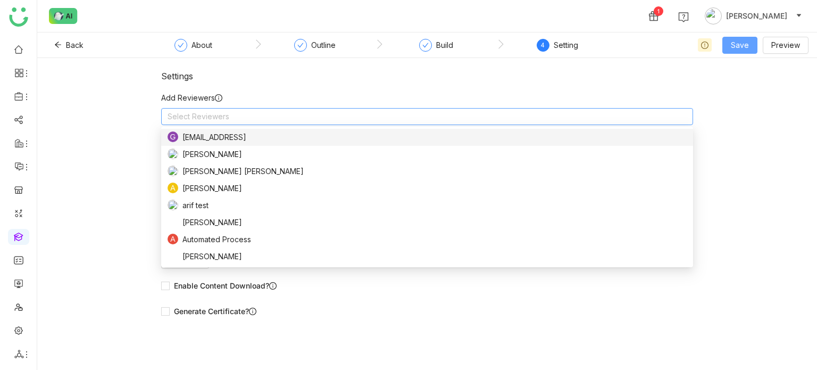
click at [750, 48] on div "Back About Outline Build 4 Setting Save Preview" at bounding box center [427, 45] width 780 height 26
click at [753, 46] on button "Save" at bounding box center [739, 45] width 35 height 17
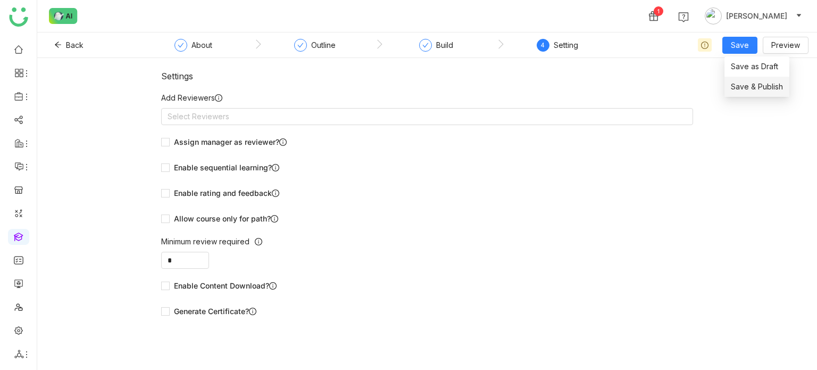
click at [756, 85] on span "Save & Publish" at bounding box center [757, 87] width 52 height 12
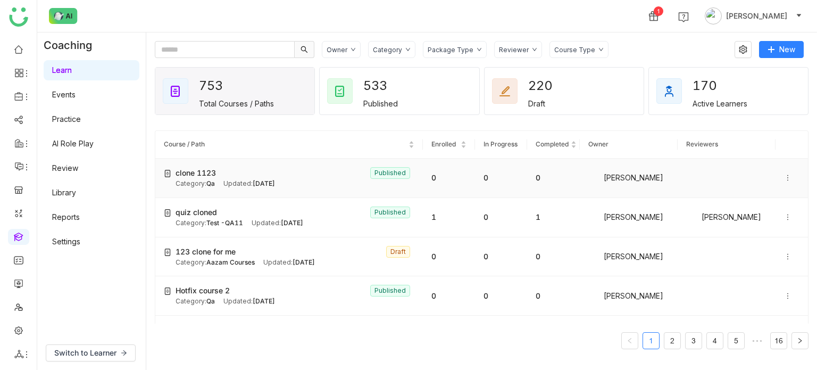
click at [784, 179] on icon at bounding box center [787, 177] width 7 height 7
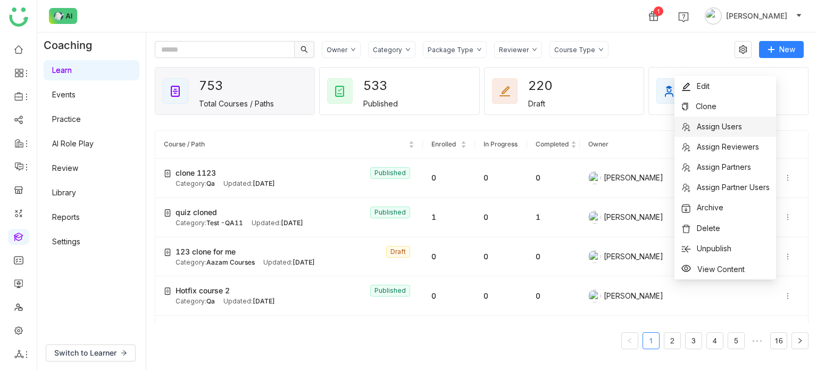
click at [740, 122] on span "Assign Users" at bounding box center [719, 126] width 45 height 9
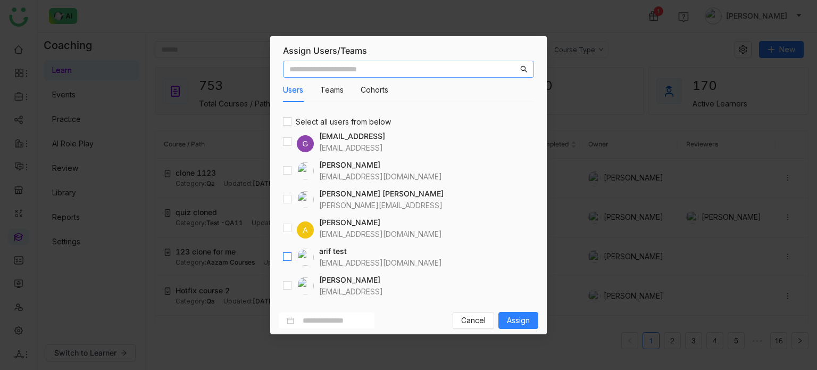
click at [286, 261] on label at bounding box center [287, 257] width 9 height 12
click at [512, 318] on span "Assign" at bounding box center [518, 320] width 23 height 12
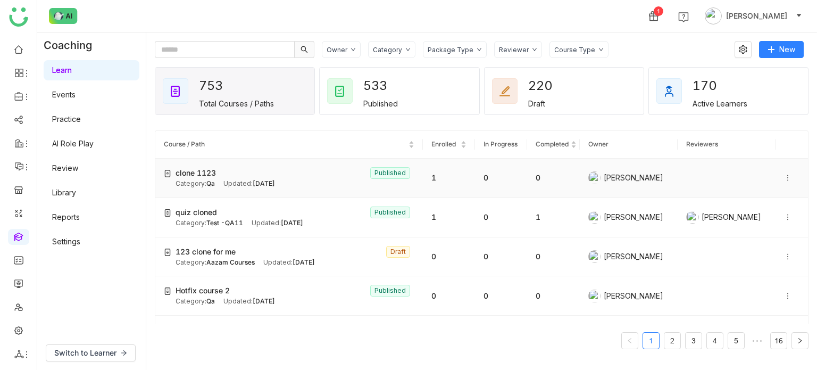
click at [784, 176] on icon at bounding box center [787, 177] width 7 height 7
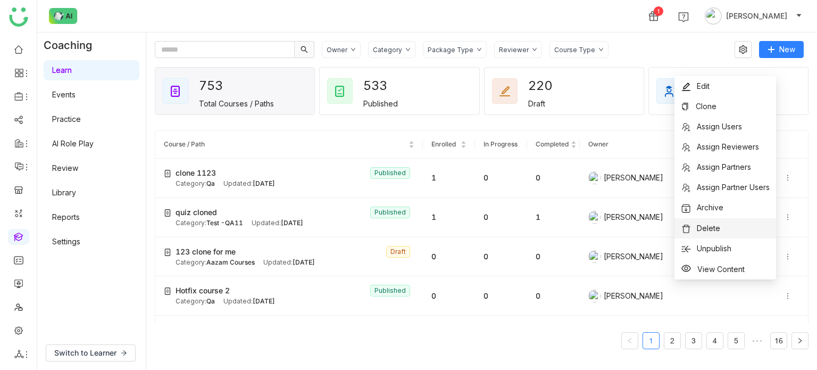
click at [720, 230] on li "Delete" at bounding box center [725, 228] width 102 height 20
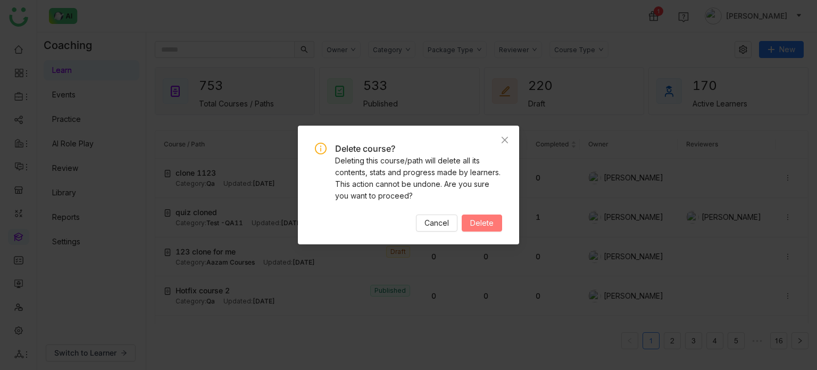
click at [499, 218] on button "Delete" at bounding box center [482, 222] width 40 height 17
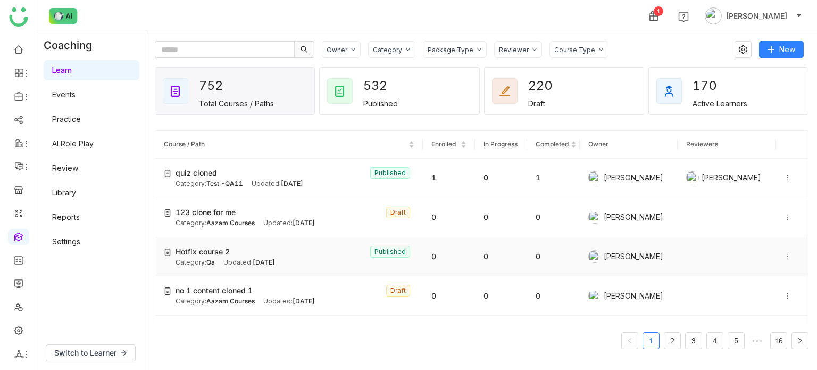
click at [784, 257] on icon at bounding box center [787, 256] width 7 height 7
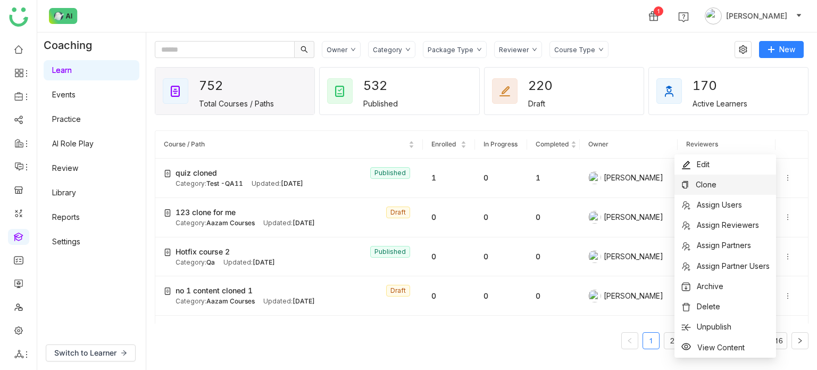
click at [729, 177] on li "Clone" at bounding box center [725, 184] width 102 height 20
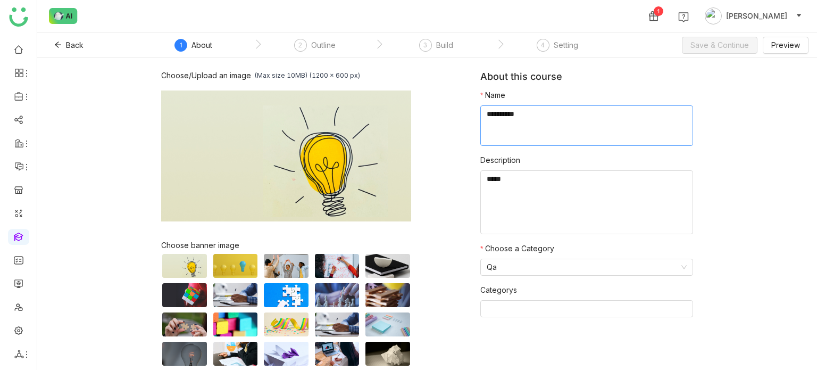
click at [553, 144] on textarea at bounding box center [586, 125] width 213 height 40
type textarea "**********"
click at [706, 44] on span "Save & Continue" at bounding box center [719, 45] width 58 height 12
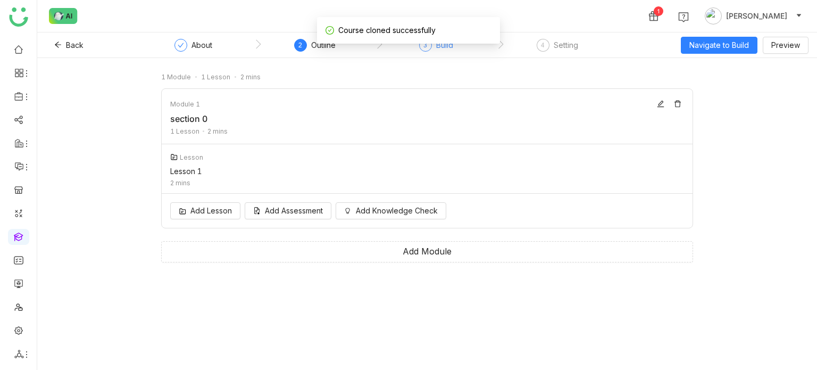
click at [446, 55] on div "3 Build" at bounding box center [436, 48] width 34 height 19
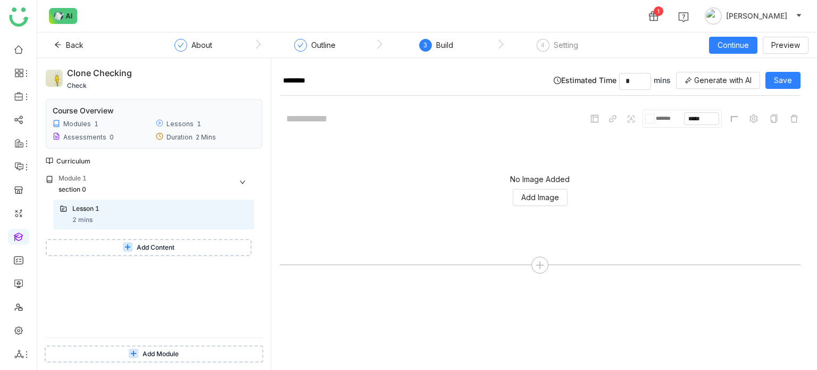
click at [564, 187] on div "No Image Added Add Image" at bounding box center [540, 190] width 521 height 106
click at [558, 199] on span "Add Image" at bounding box center [540, 197] width 38 height 12
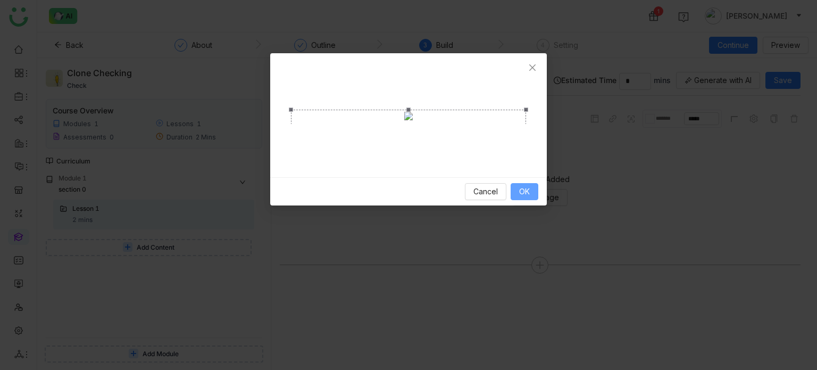
click at [528, 200] on button "OK" at bounding box center [525, 191] width 28 height 17
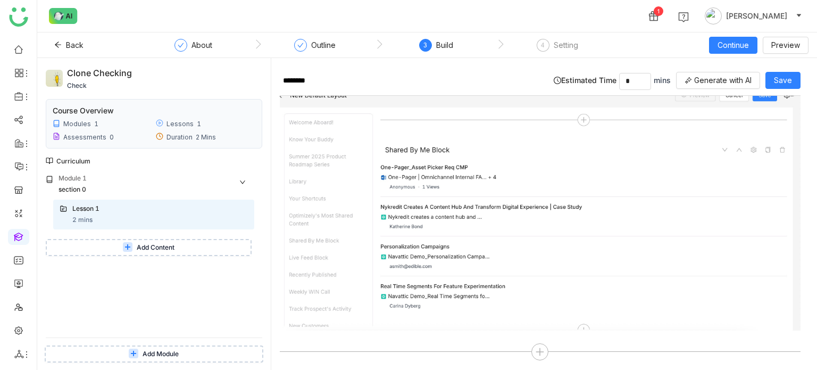
scroll to position [55, 0]
click at [537, 344] on div at bounding box center [539, 352] width 17 height 17
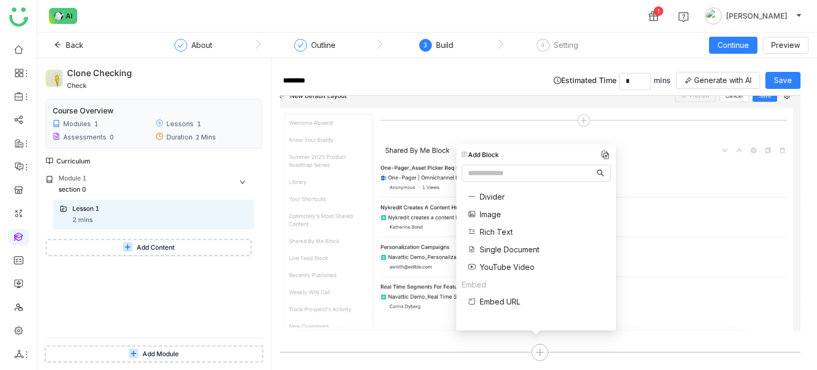
click at [503, 232] on span "Rich Text" at bounding box center [496, 231] width 33 height 11
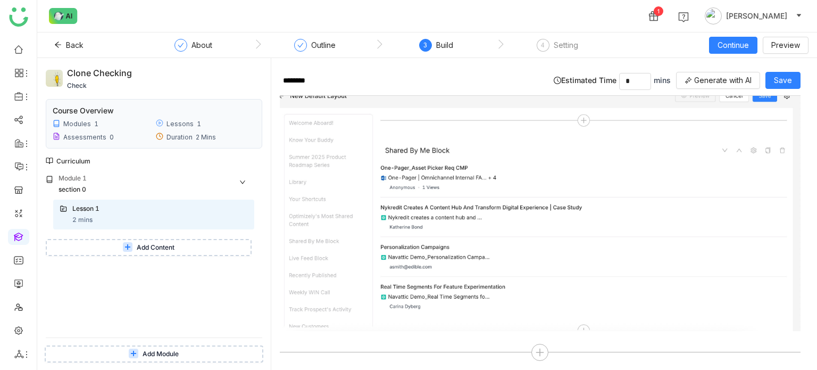
scroll to position [137, 0]
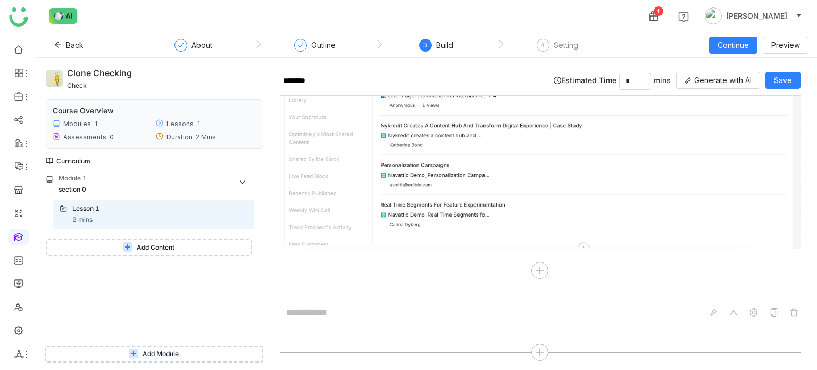
click at [456, 310] on div at bounding box center [540, 312] width 521 height 20
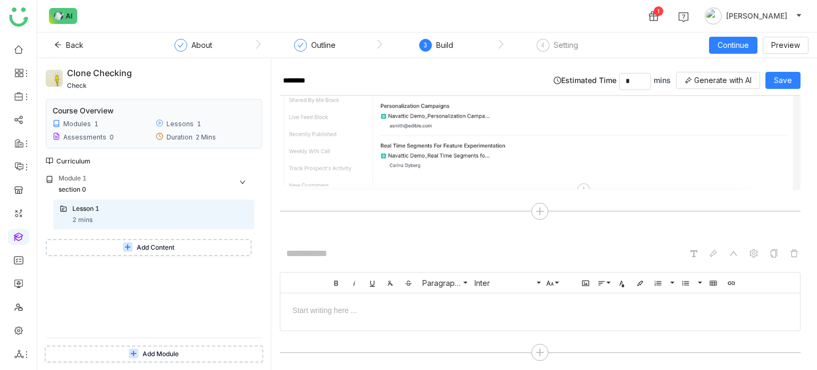
click at [448, 311] on div at bounding box center [540, 309] width 520 height 32
click at [417, 254] on input at bounding box center [360, 253] width 160 height 20
type input "*********"
click at [374, 304] on div at bounding box center [540, 309] width 498 height 11
click at [380, 304] on div "**********" at bounding box center [536, 309] width 490 height 11
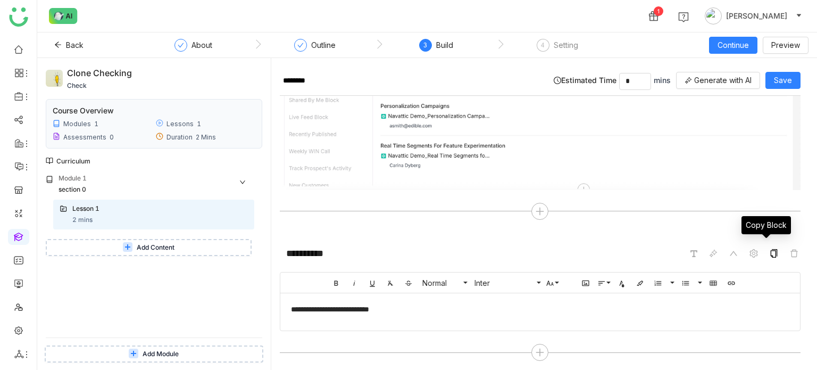
click at [770, 249] on icon at bounding box center [774, 253] width 9 height 9
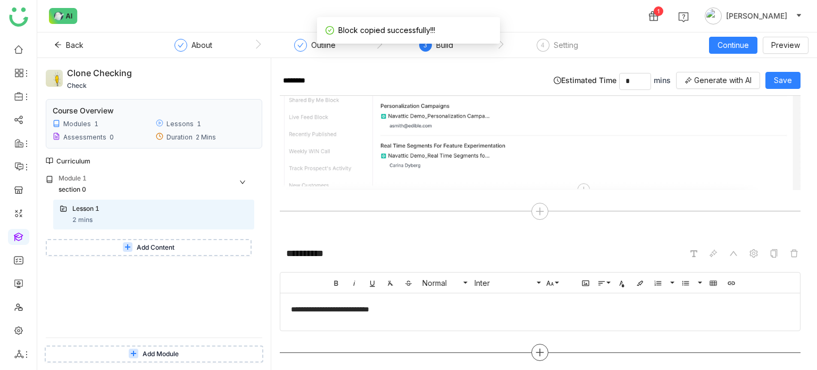
click at [535, 347] on icon at bounding box center [540, 352] width 10 height 10
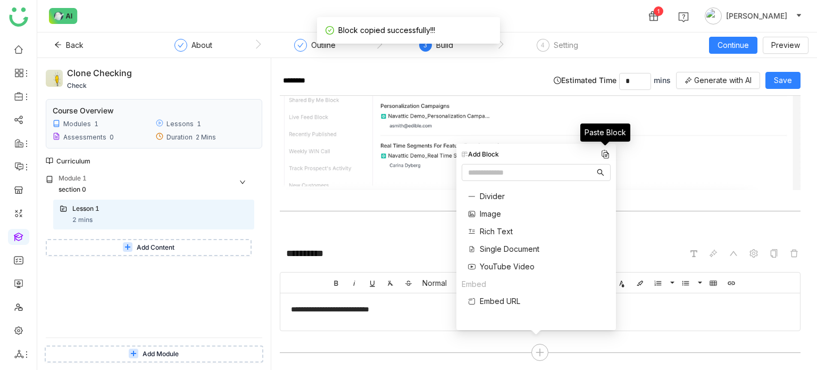
click at [605, 153] on img at bounding box center [605, 154] width 11 height 11
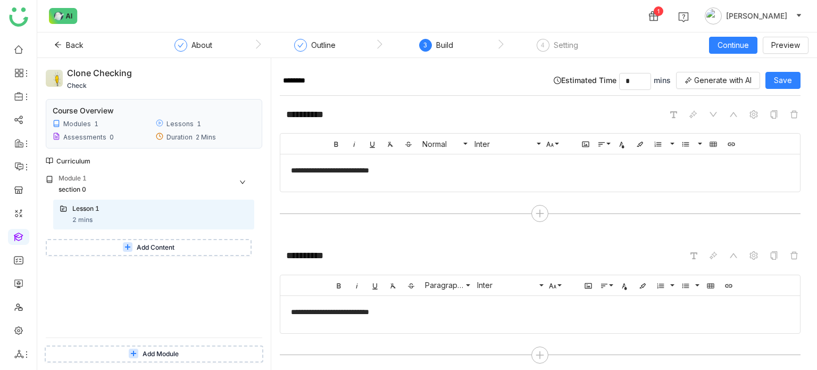
scroll to position [336, 0]
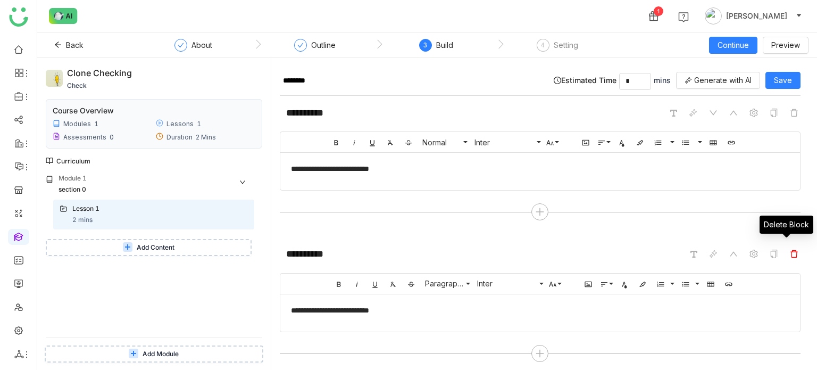
click at [790, 249] on icon at bounding box center [794, 253] width 9 height 9
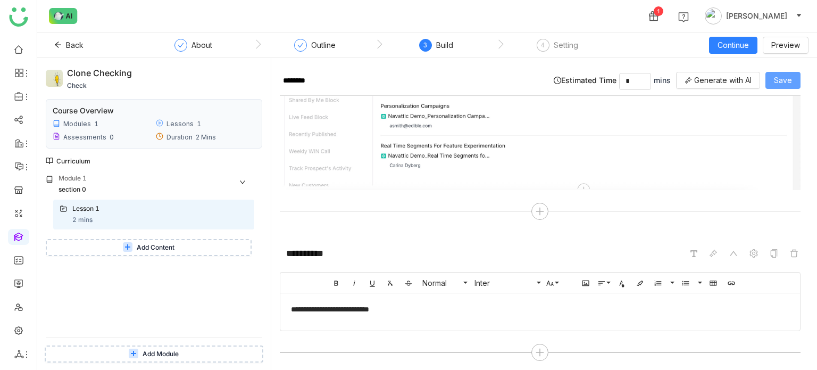
click at [789, 88] on button "Save" at bounding box center [782, 80] width 35 height 17
click at [742, 46] on span "Continue" at bounding box center [732, 45] width 31 height 12
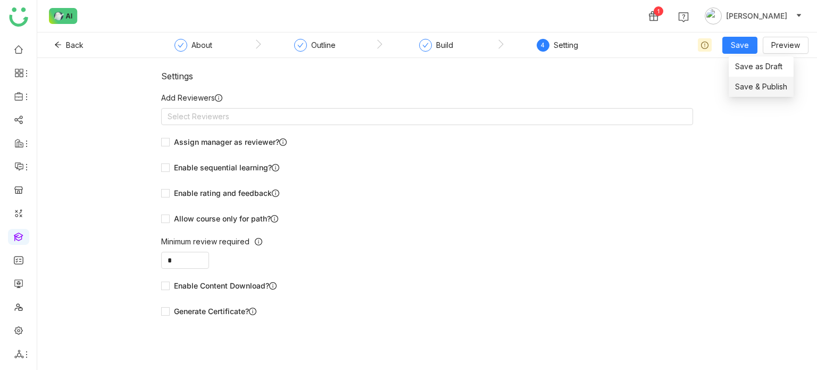
click at [753, 88] on span "Save & Publish" at bounding box center [761, 87] width 52 height 12
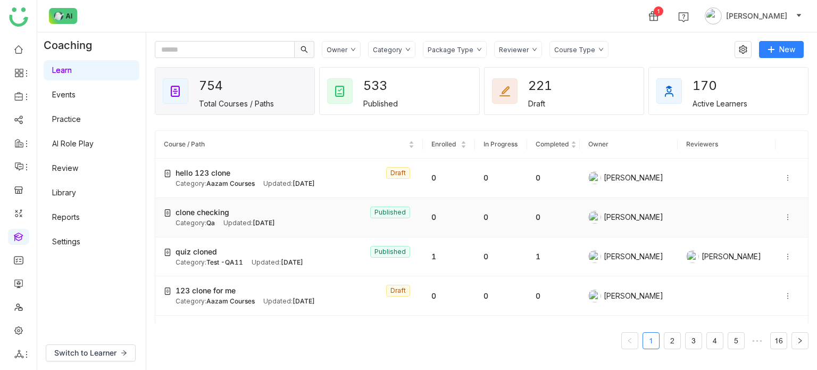
click at [784, 213] on icon at bounding box center [787, 216] width 7 height 7
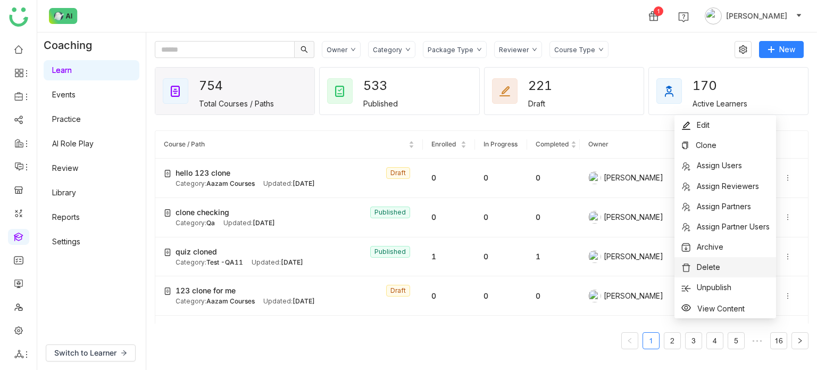
click at [718, 265] on span "Delete" at bounding box center [708, 266] width 23 height 9
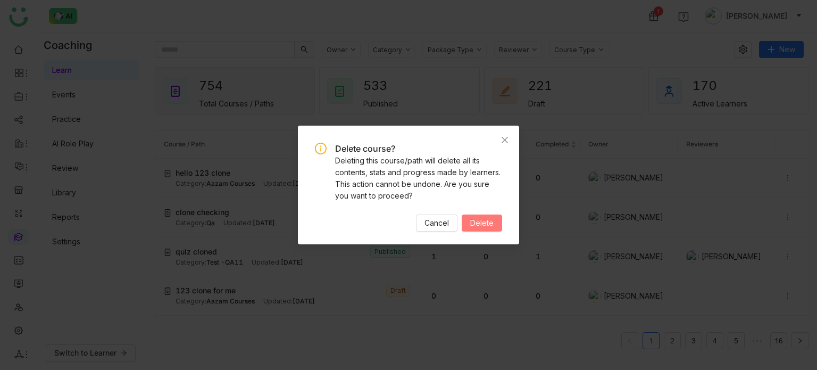
click at [482, 221] on span "Delete" at bounding box center [481, 223] width 23 height 12
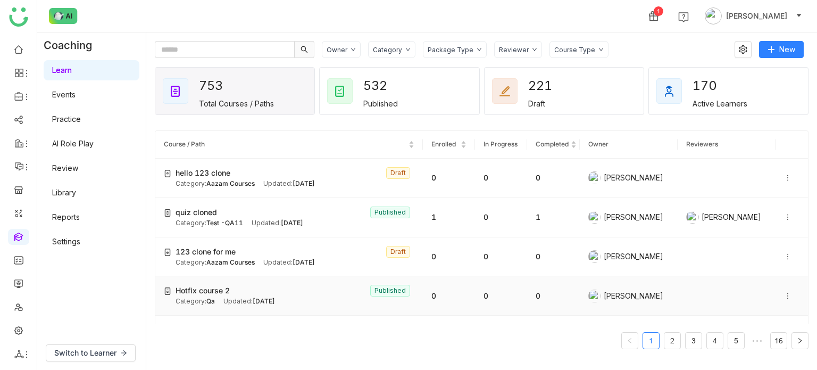
click at [784, 295] on icon at bounding box center [787, 295] width 7 height 7
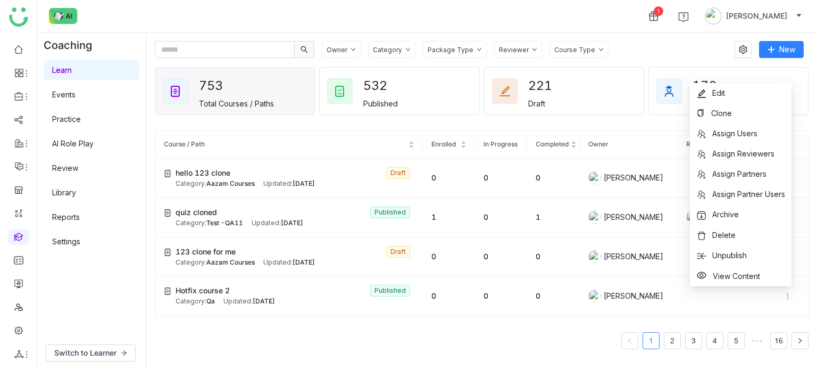
click at [645, 123] on gtmb-course-listing "Course / Path Enrolled In Progress Completed Owner Reviewers hello 123 clone Dr…" at bounding box center [482, 240] width 654 height 244
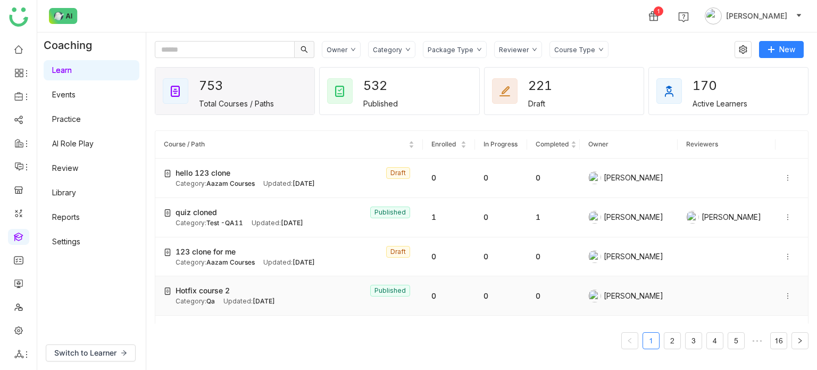
click at [784, 297] on icon at bounding box center [787, 295] width 7 height 7
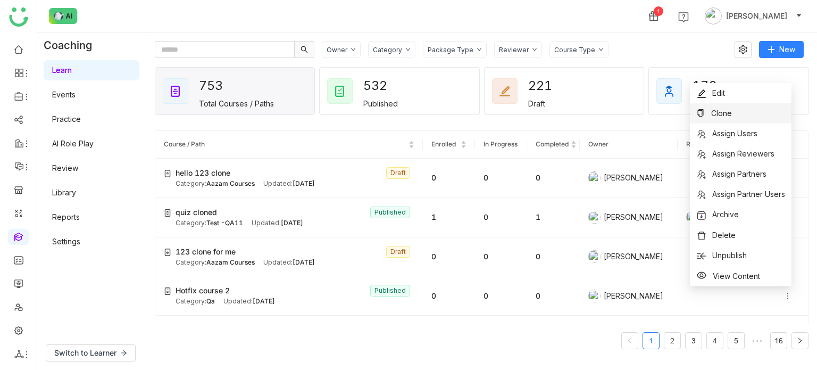
click at [735, 110] on li "Clone" at bounding box center [741, 113] width 102 height 20
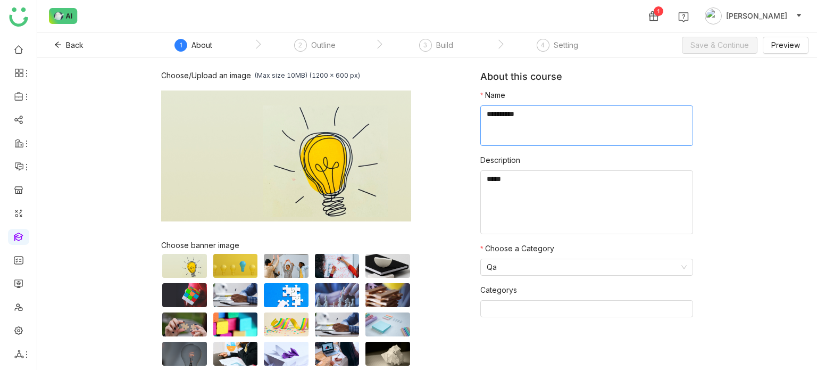
click at [563, 127] on textarea at bounding box center [586, 125] width 213 height 40
type textarea "**********"
click at [727, 46] on span "Save & Continue" at bounding box center [719, 45] width 58 height 12
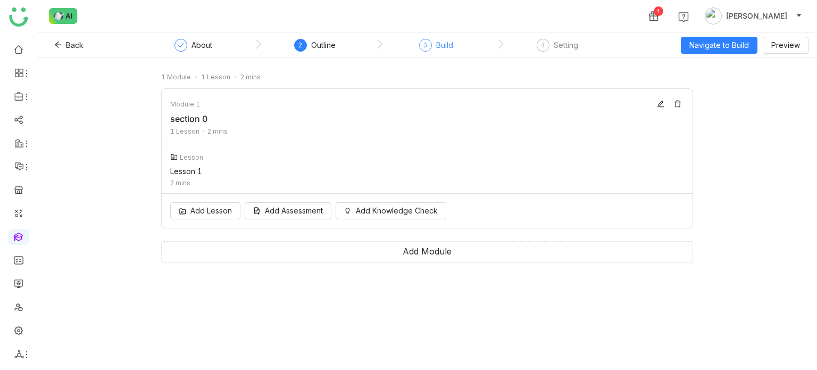
click at [445, 45] on div "Build" at bounding box center [444, 45] width 17 height 13
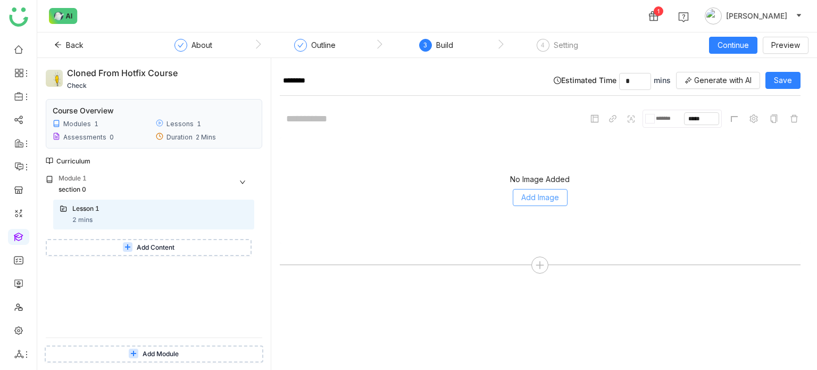
click at [545, 189] on button "Add Image" at bounding box center [540, 197] width 55 height 17
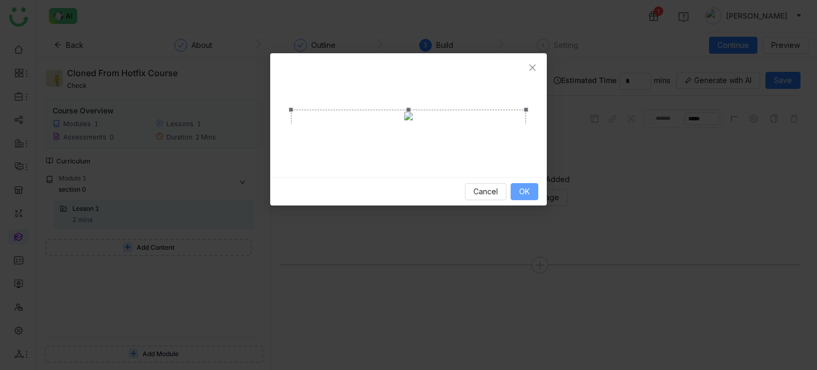
click at [521, 197] on span "OK" at bounding box center [524, 192] width 11 height 12
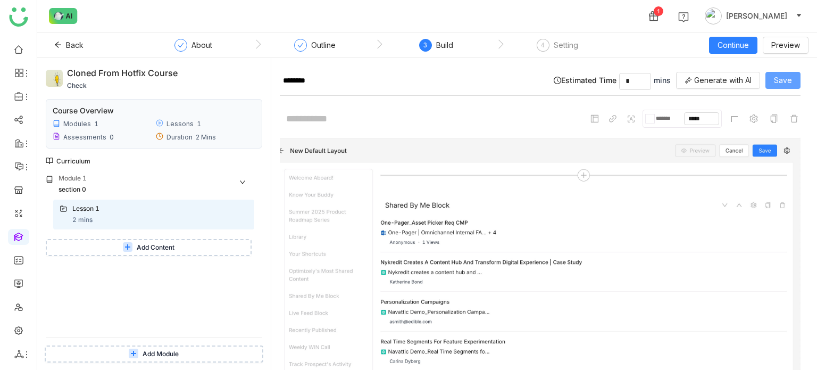
click at [783, 76] on span "Save" at bounding box center [783, 80] width 18 height 12
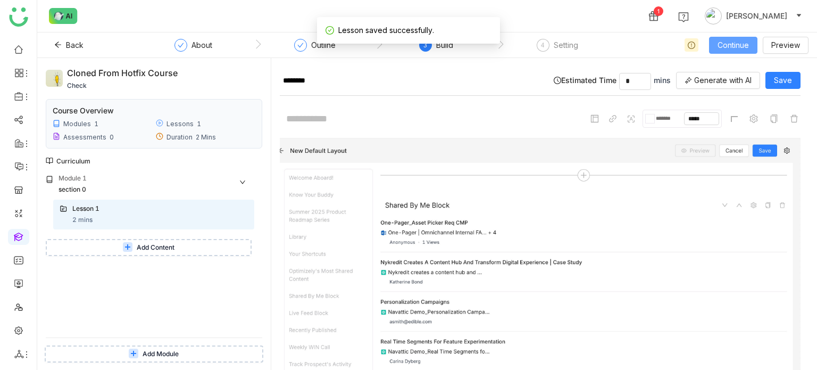
click at [720, 48] on span "Continue" at bounding box center [732, 45] width 31 height 12
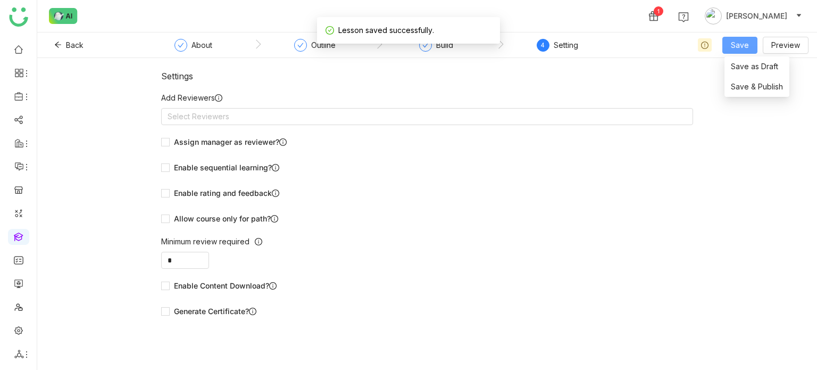
click at [741, 45] on span "Save" at bounding box center [740, 45] width 18 height 12
click at [736, 89] on span "Save & Publish" at bounding box center [757, 87] width 52 height 12
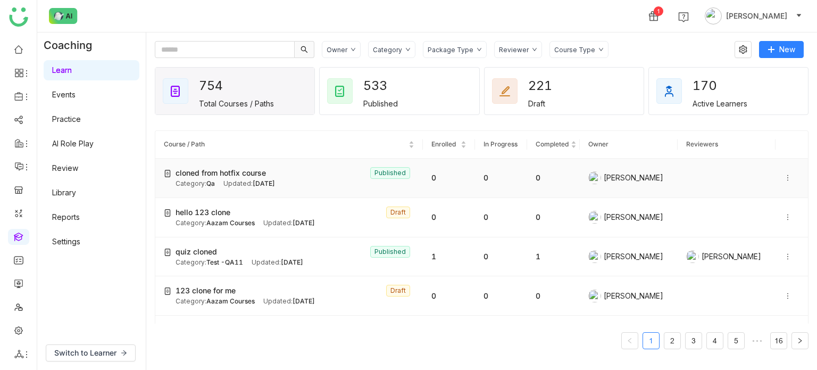
click at [784, 177] on icon at bounding box center [787, 177] width 7 height 7
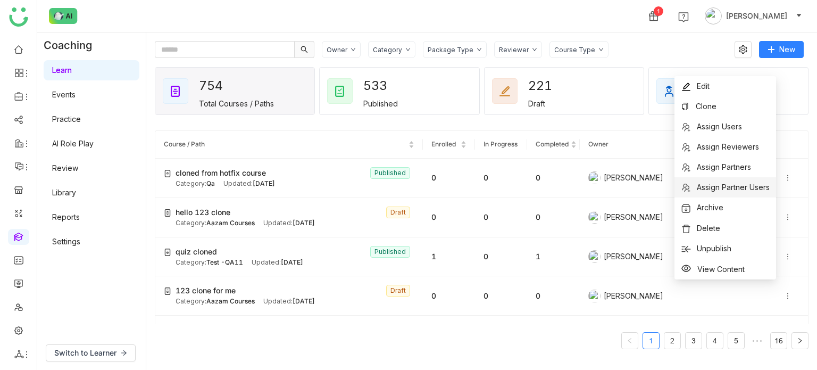
click at [749, 190] on span "Assign Partner Users" at bounding box center [733, 186] width 73 height 9
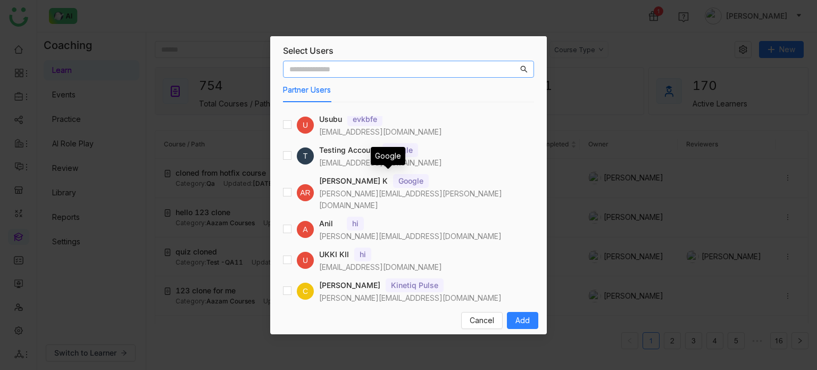
scroll to position [100, 0]
click at [371, 73] on input "text" at bounding box center [403, 69] width 229 height 12
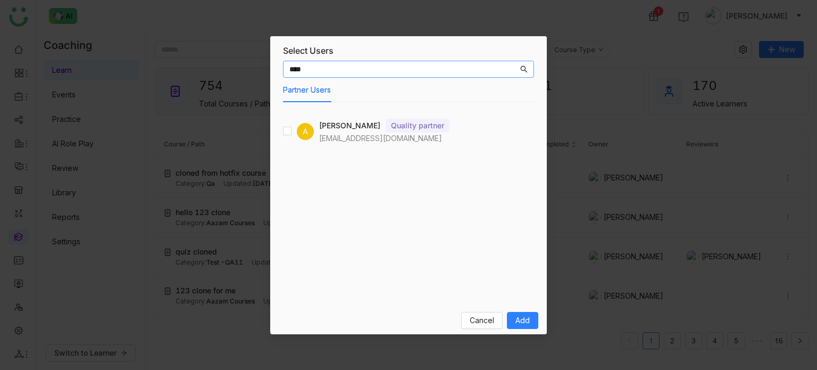
type input "****"
click at [521, 316] on span "Add" at bounding box center [522, 320] width 14 height 12
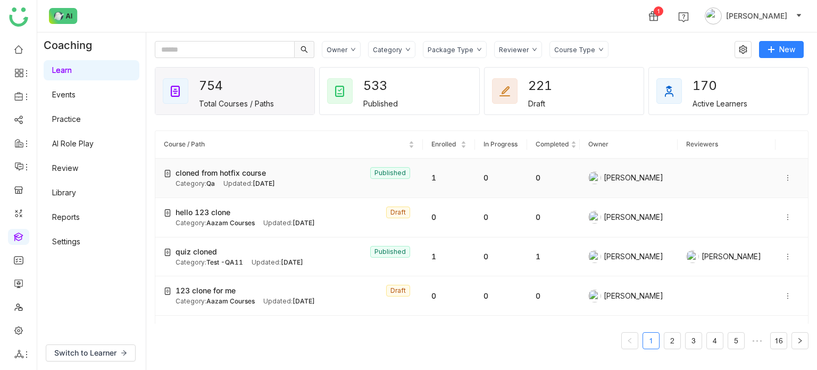
click at [784, 179] on icon at bounding box center [787, 177] width 7 height 7
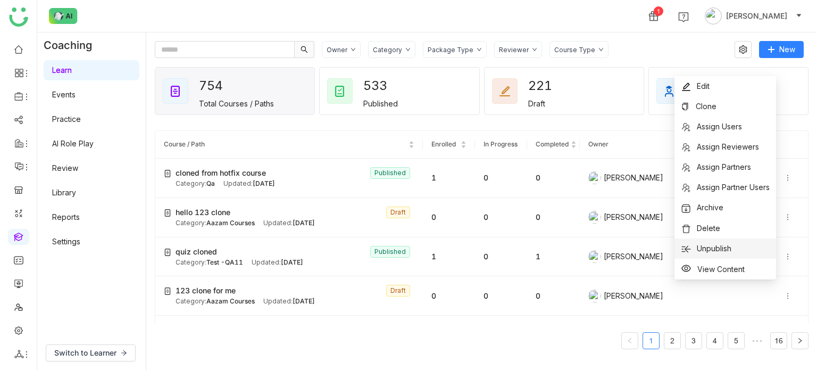
click at [738, 244] on li "Unpublish" at bounding box center [725, 248] width 102 height 20
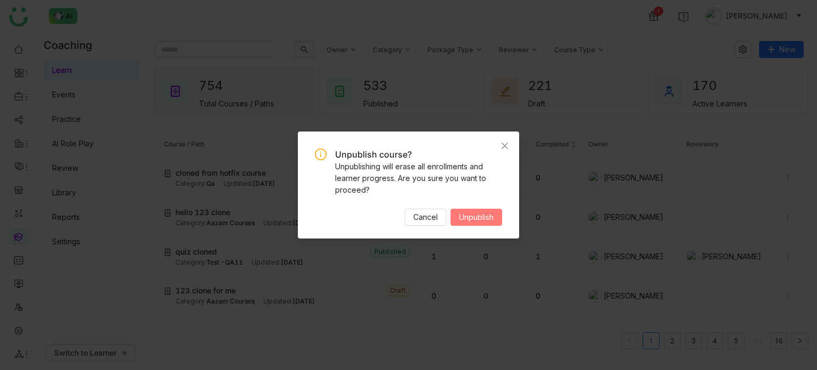
click at [469, 216] on span "Unpublish" at bounding box center [476, 217] width 35 height 12
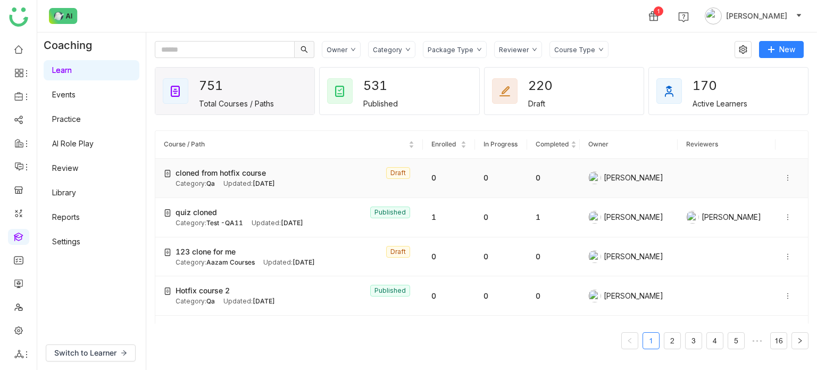
click at [784, 178] on icon at bounding box center [787, 177] width 7 height 7
click at [758, 139] on li "Publish" at bounding box center [749, 147] width 53 height 20
click at [707, 174] on td at bounding box center [727, 177] width 98 height 39
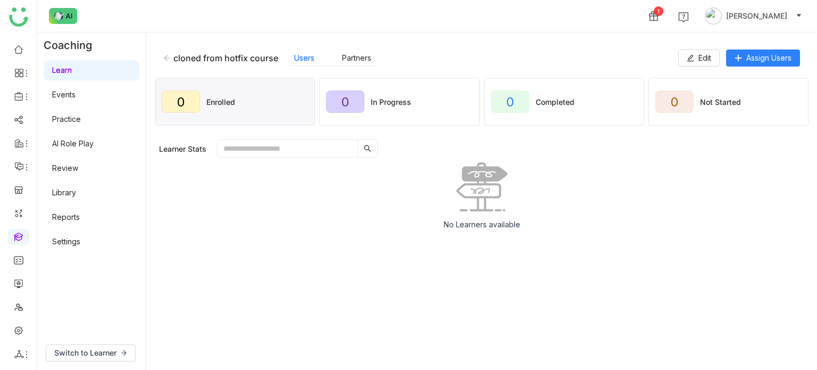
click at [168, 59] on icon at bounding box center [166, 57] width 7 height 7
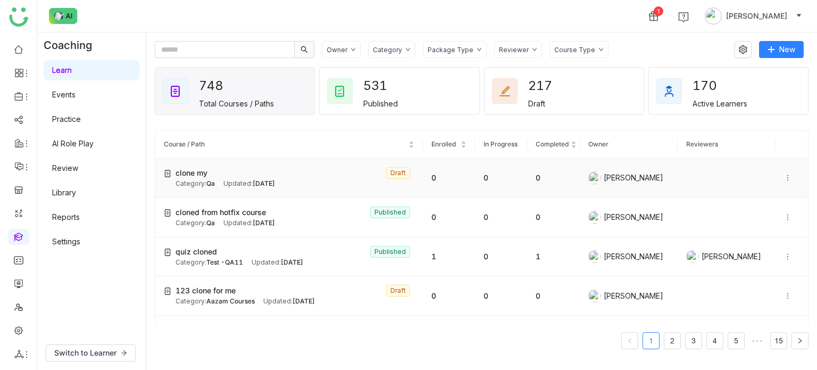
click at [784, 179] on icon at bounding box center [787, 177] width 7 height 7
click at [762, 208] on span "Delete" at bounding box center [757, 207] width 23 height 9
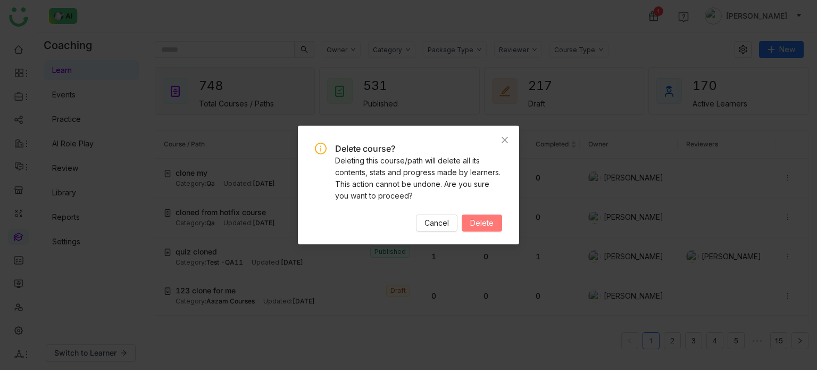
click at [491, 219] on span "Delete" at bounding box center [481, 223] width 23 height 12
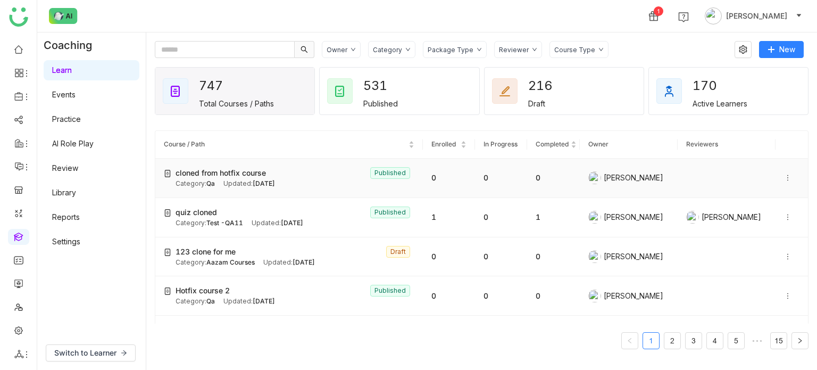
click at [784, 178] on icon at bounding box center [787, 177] width 7 height 7
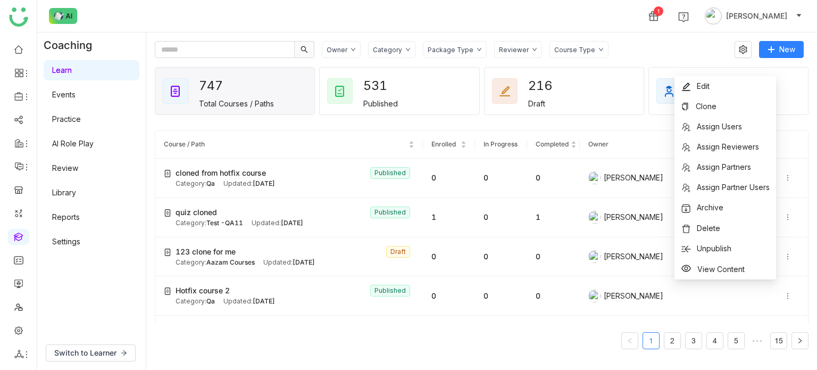
click at [608, 118] on gtmb-course-listing "Course / Path Enrolled In Progress Completed Owner Reviewers cloned from hotfix…" at bounding box center [482, 240] width 654 height 244
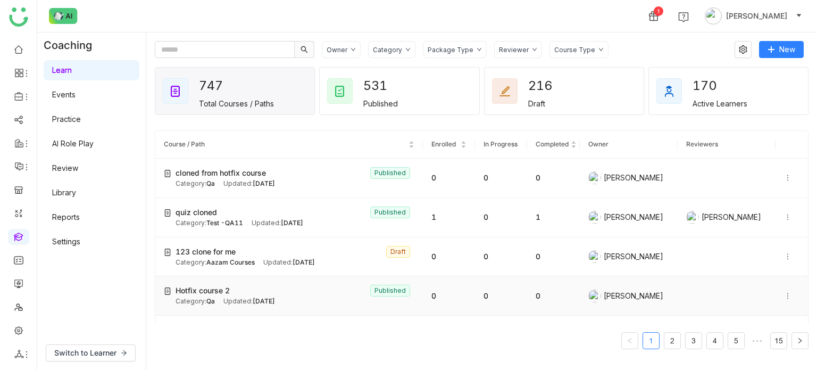
click at [787, 292] on icon at bounding box center [787, 295] width 1 height 6
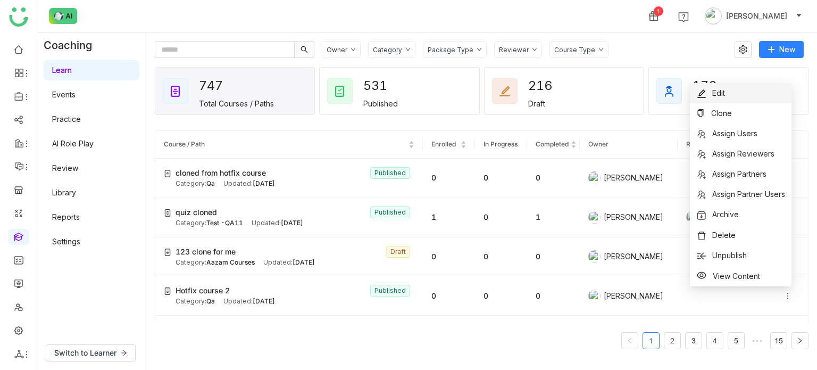
click at [737, 90] on li "Edit" at bounding box center [741, 93] width 102 height 20
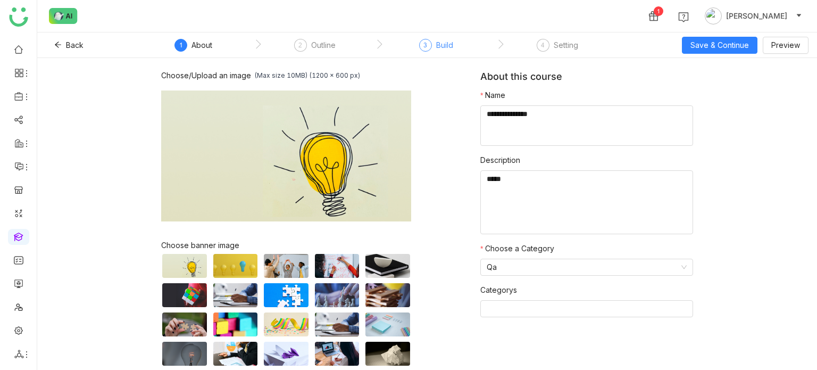
click at [430, 46] on div "3" at bounding box center [425, 45] width 13 height 13
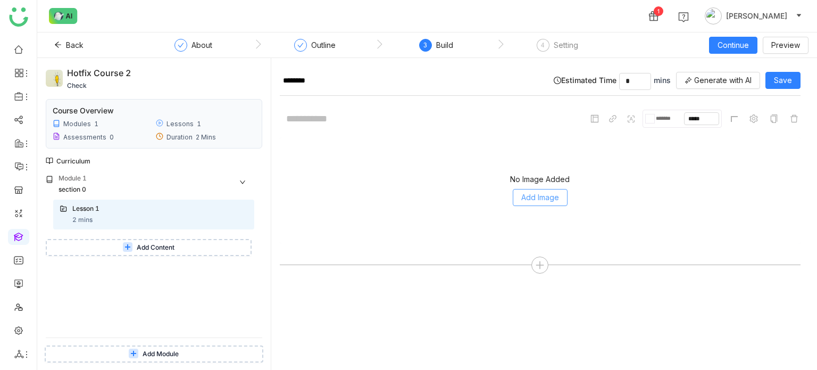
click at [535, 195] on span "Add Image" at bounding box center [540, 197] width 38 height 12
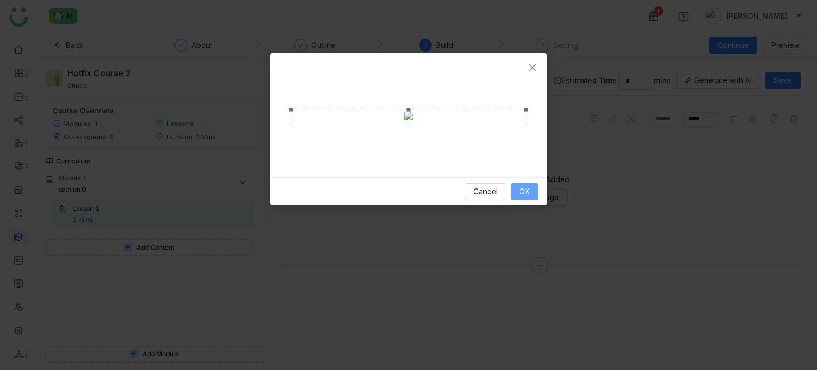
click at [521, 197] on span "OK" at bounding box center [524, 192] width 11 height 12
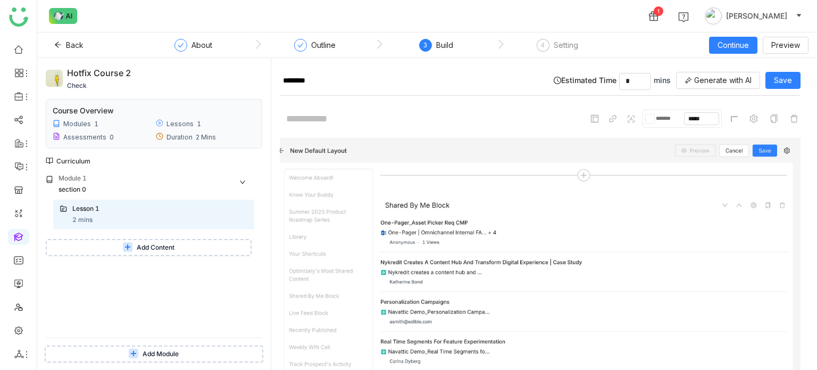
click at [182, 243] on button "Add Content" at bounding box center [149, 247] width 206 height 17
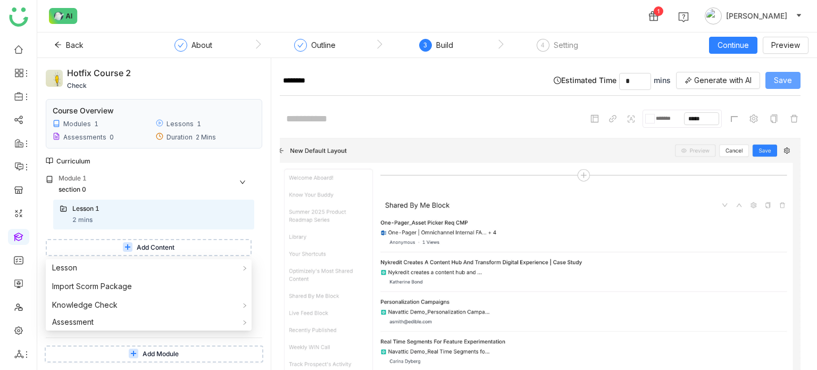
click at [792, 76] on button "Save" at bounding box center [782, 80] width 35 height 17
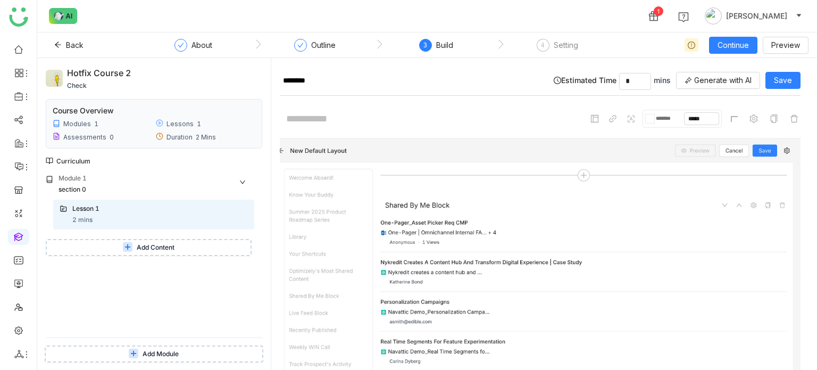
click at [223, 246] on button "Add Content" at bounding box center [149, 247] width 206 height 17
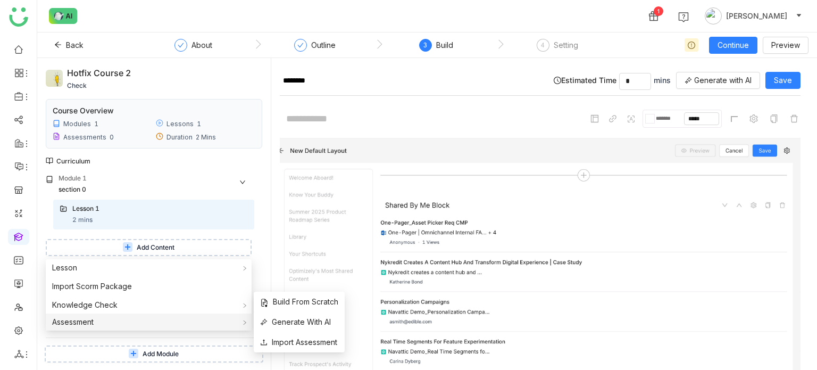
click at [124, 319] on div "Assessment" at bounding box center [149, 321] width 206 height 17
click at [289, 317] on span "Generate With AI" at bounding box center [295, 322] width 71 height 12
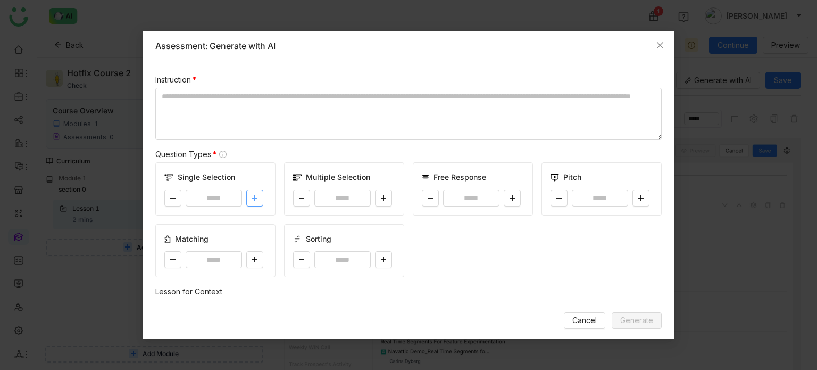
click at [249, 198] on button at bounding box center [254, 197] width 17 height 17
type input "*"
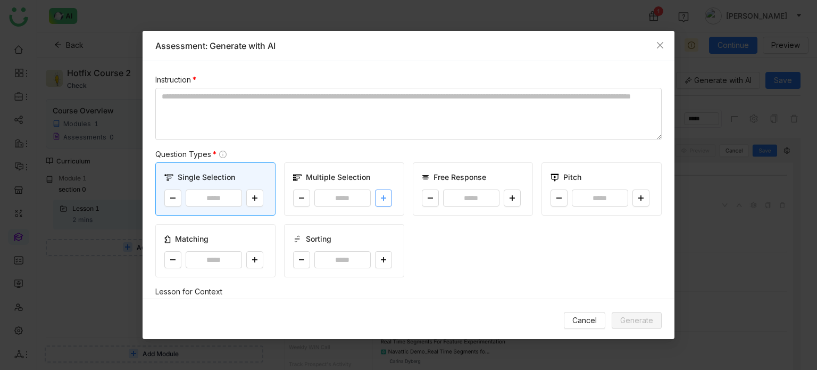
click at [381, 203] on button at bounding box center [383, 197] width 17 height 17
type input "*"
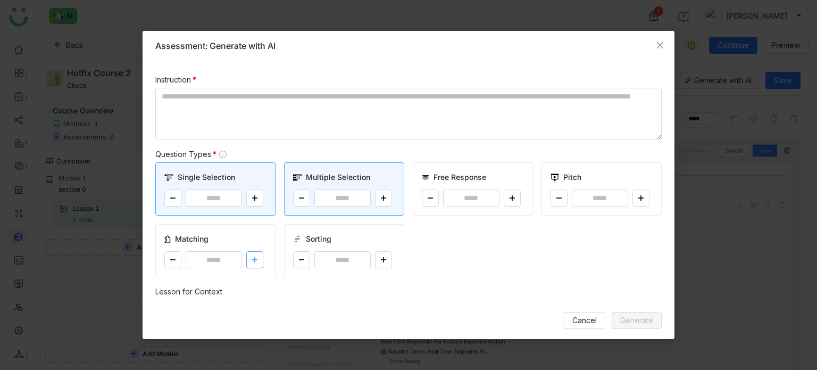
click at [254, 255] on button at bounding box center [254, 259] width 17 height 17
type input "*"
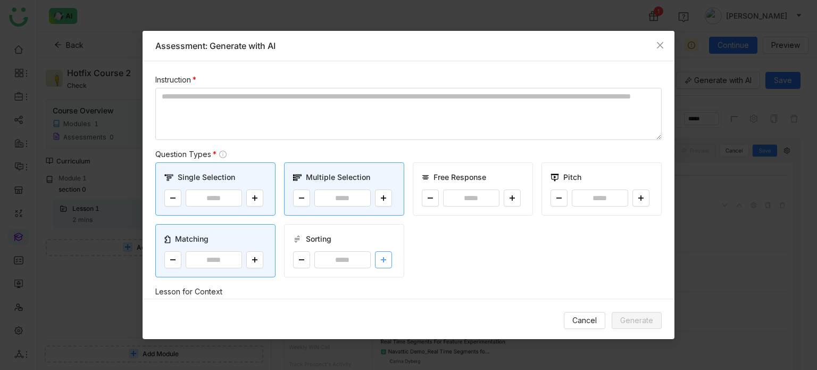
click at [381, 258] on icon at bounding box center [383, 259] width 6 height 6
type input "*"
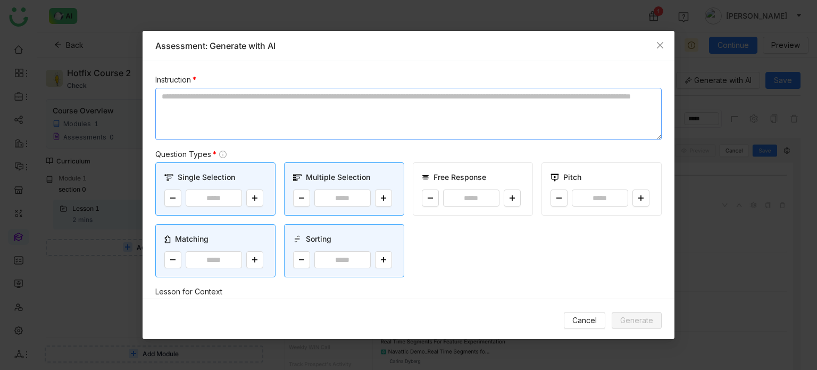
click at [356, 97] on textarea at bounding box center [408, 114] width 506 height 52
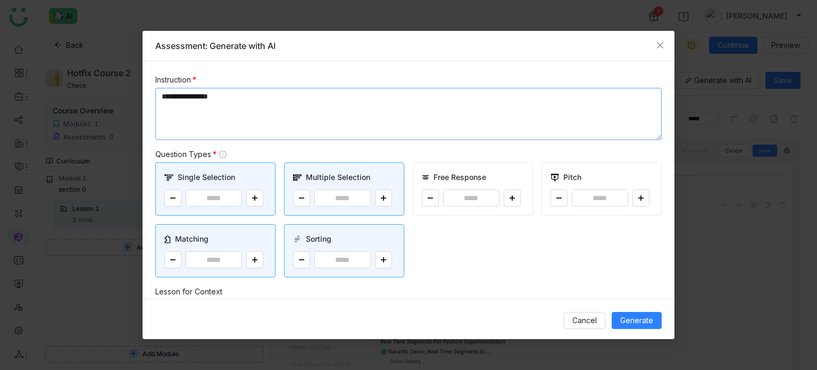
scroll to position [173, 0]
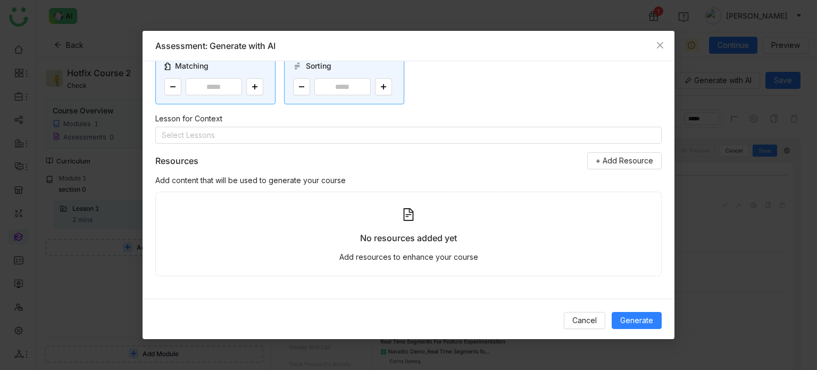
type textarea "**********"
click at [636, 310] on div "Cancel Generate" at bounding box center [409, 319] width 532 height 43
click at [636, 313] on button "Generate" at bounding box center [637, 320] width 50 height 17
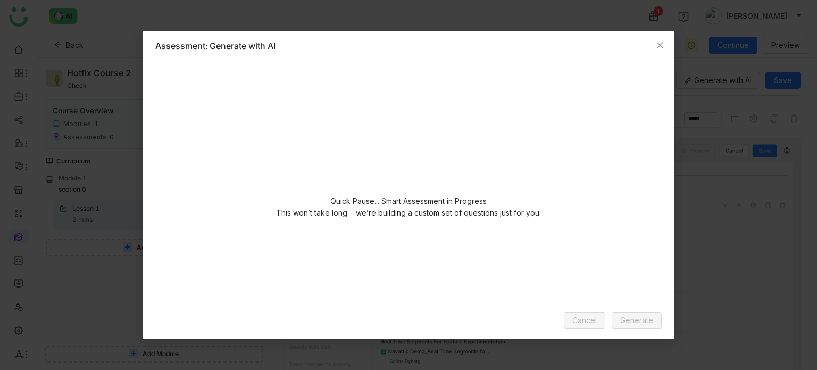
scroll to position [0, 0]
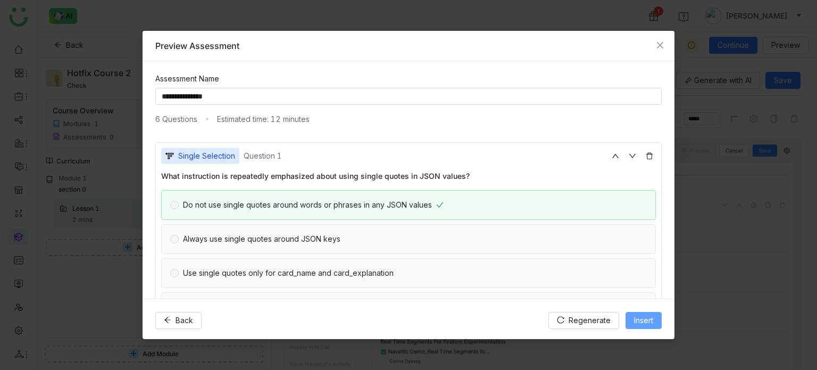
click at [650, 321] on span "Insert" at bounding box center [643, 320] width 19 height 12
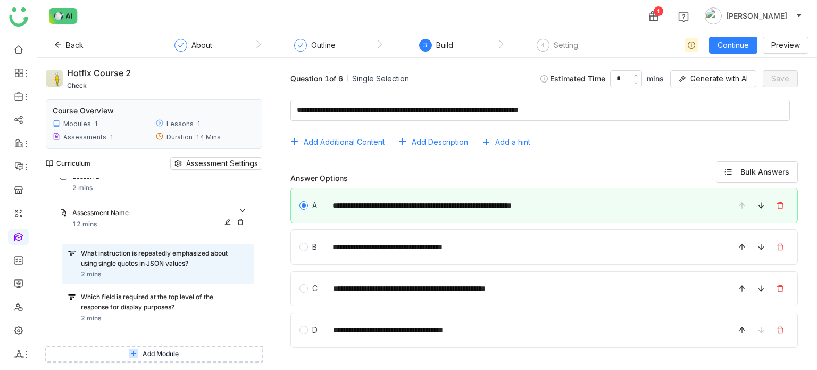
scroll to position [35, 0]
click at [239, 222] on icon at bounding box center [240, 223] width 6 height 6
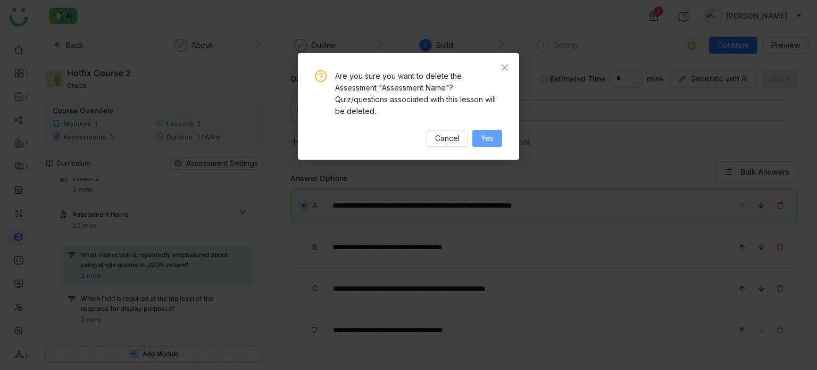
click at [485, 140] on span "Yes" at bounding box center [487, 138] width 13 height 12
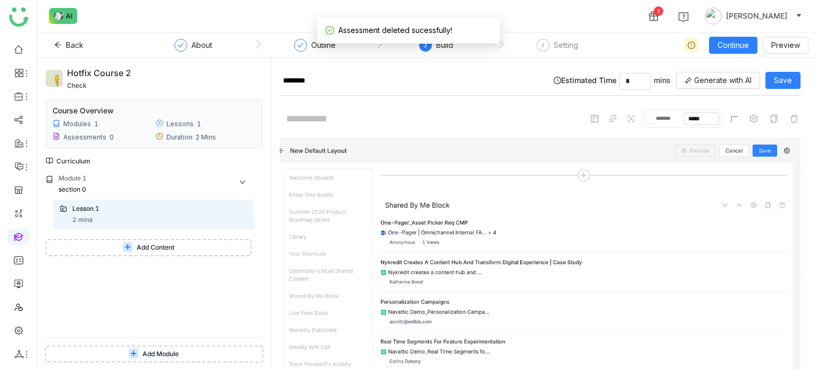
click at [213, 248] on button "Add Content" at bounding box center [149, 247] width 206 height 17
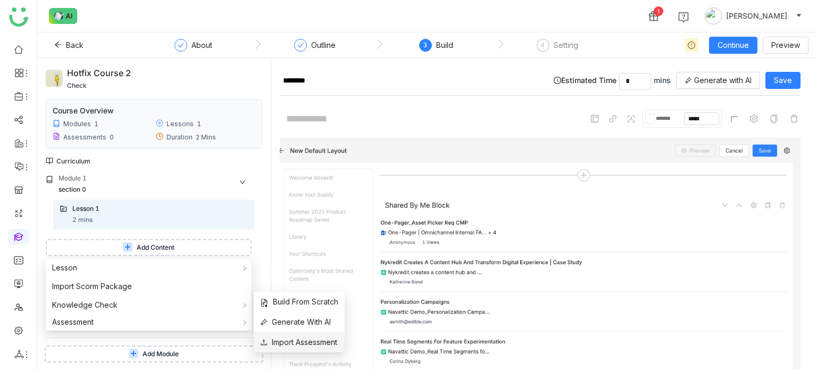
click at [298, 333] on li "Import Assessment" at bounding box center [299, 342] width 91 height 20
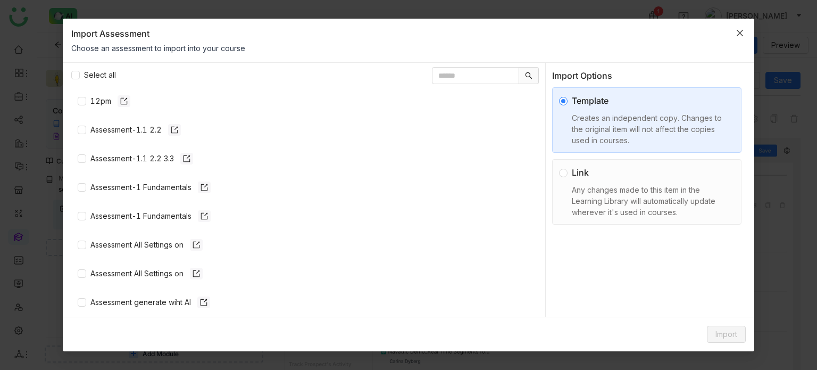
click at [747, 35] on span "Close" at bounding box center [739, 33] width 29 height 29
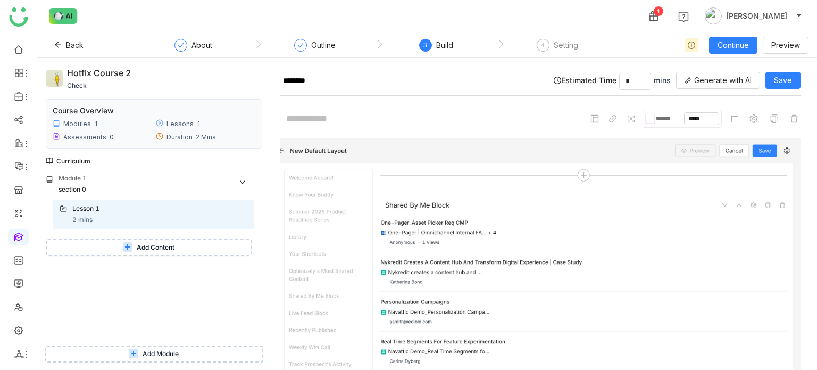
click at [139, 251] on span "Add Content" at bounding box center [156, 248] width 38 height 10
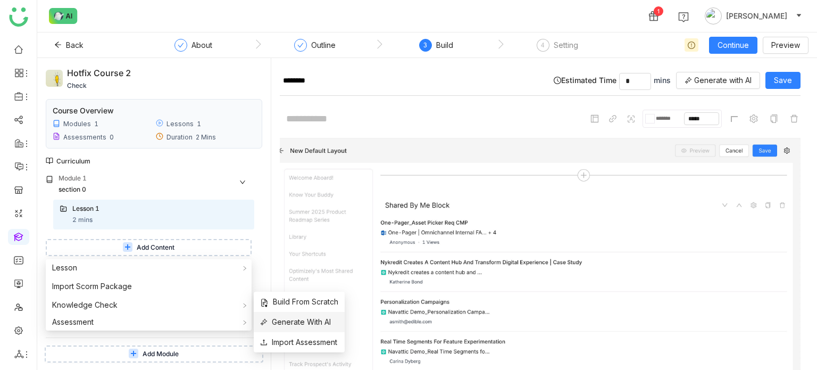
click at [286, 319] on span "Generate With AI" at bounding box center [295, 322] width 71 height 12
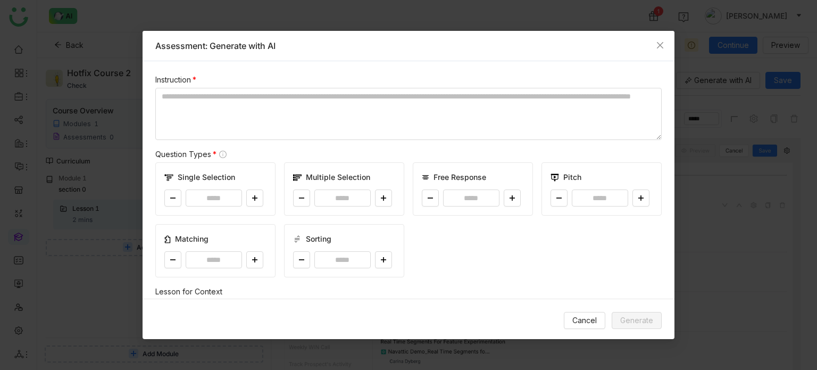
click at [262, 198] on div "*" at bounding box center [215, 197] width 102 height 17
click at [247, 196] on button at bounding box center [254, 197] width 17 height 17
type input "*"
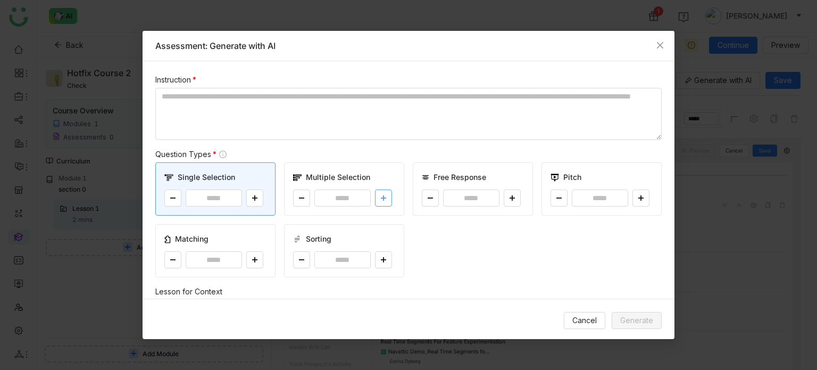
click at [387, 202] on button at bounding box center [383, 197] width 17 height 17
type input "*"
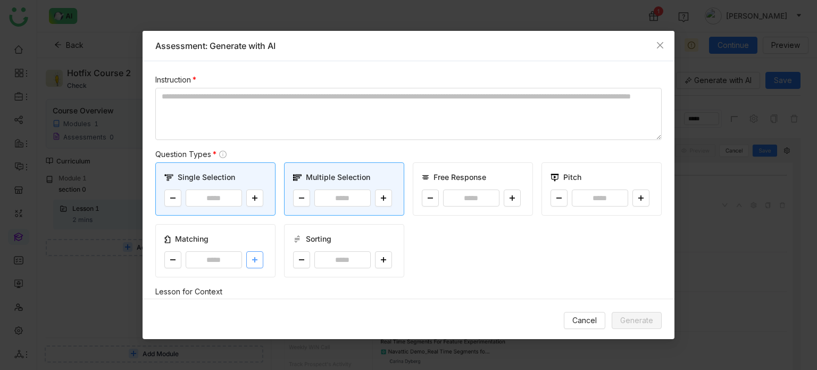
click at [252, 259] on icon at bounding box center [255, 259] width 6 height 6
type input "*"
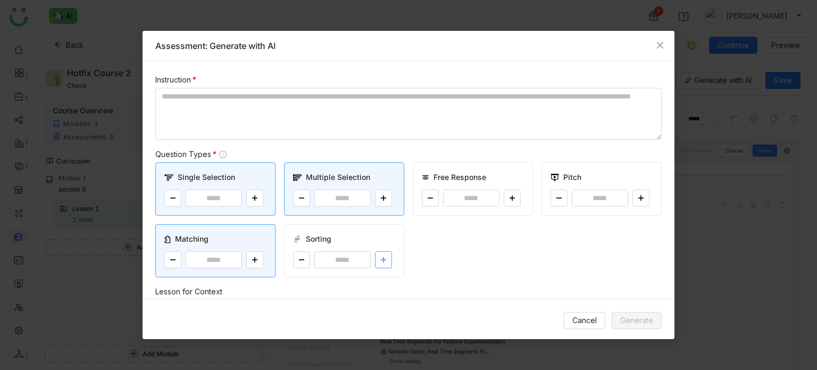
click at [375, 257] on button at bounding box center [383, 259] width 17 height 17
type input "*"
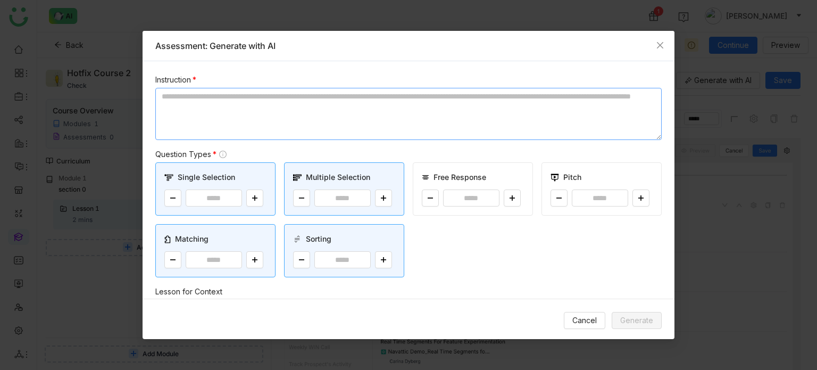
click at [341, 93] on textarea at bounding box center [408, 114] width 506 height 52
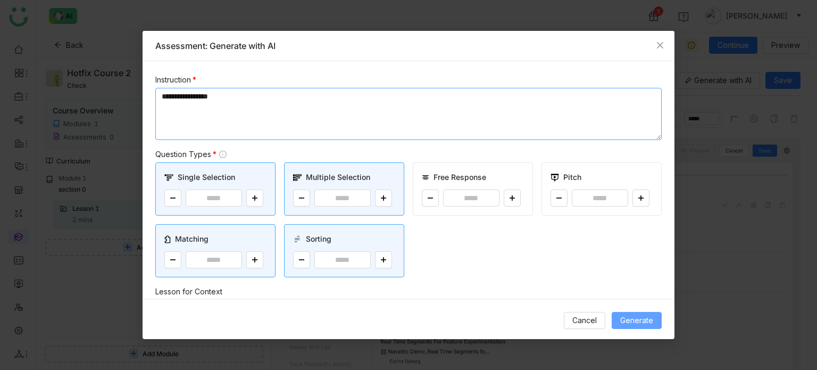
type textarea "**********"
click at [641, 315] on span "Generate" at bounding box center [636, 320] width 33 height 12
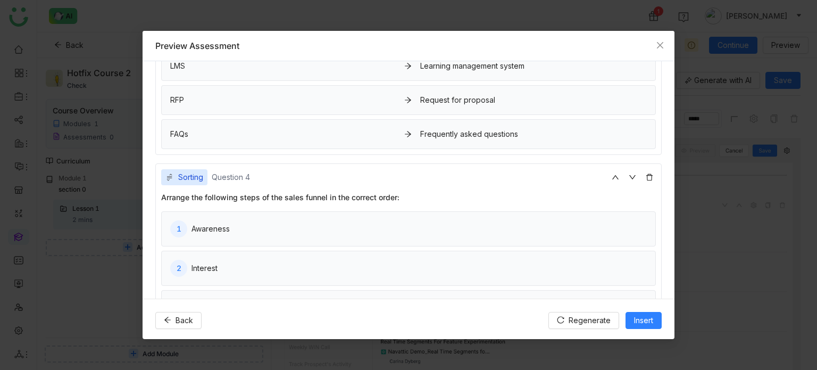
scroll to position [607, 0]
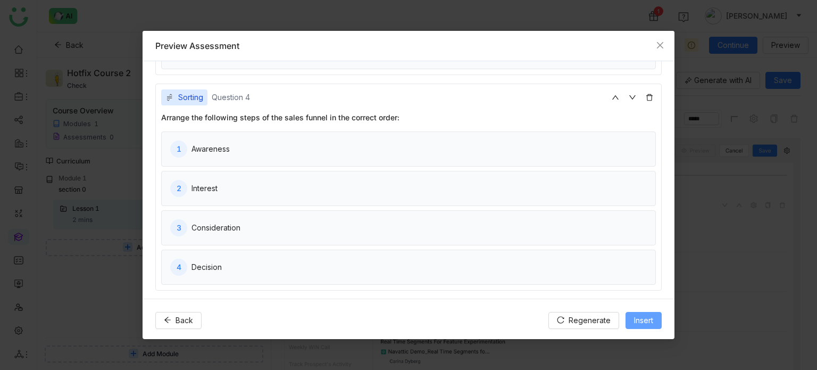
click at [631, 320] on button "Insert" at bounding box center [643, 320] width 36 height 17
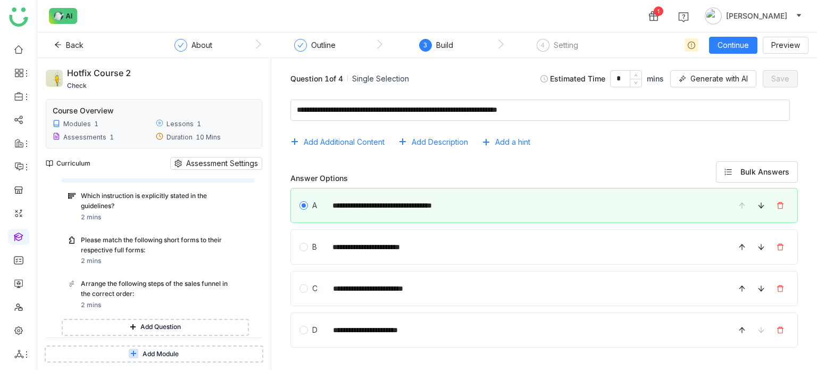
scroll to position [170, 0]
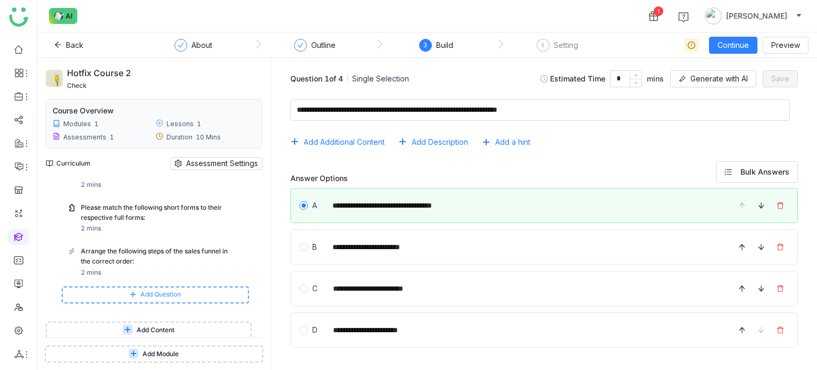
click at [173, 298] on span "Add Question" at bounding box center [160, 294] width 40 height 10
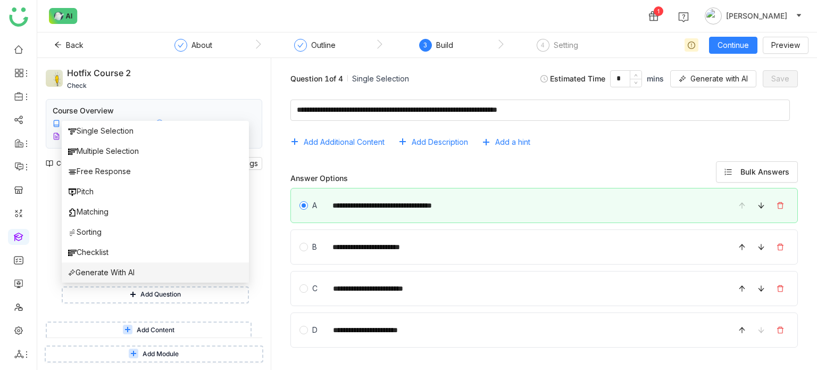
click at [172, 279] on li "Generate With AI" at bounding box center [155, 272] width 187 height 20
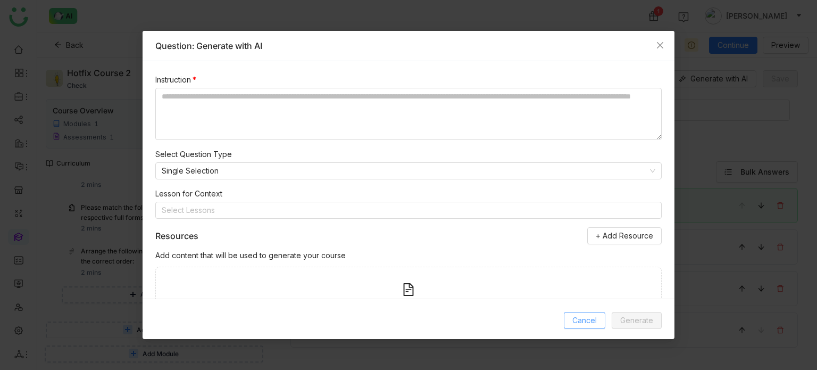
click at [573, 316] on span "Cancel" at bounding box center [584, 320] width 24 height 12
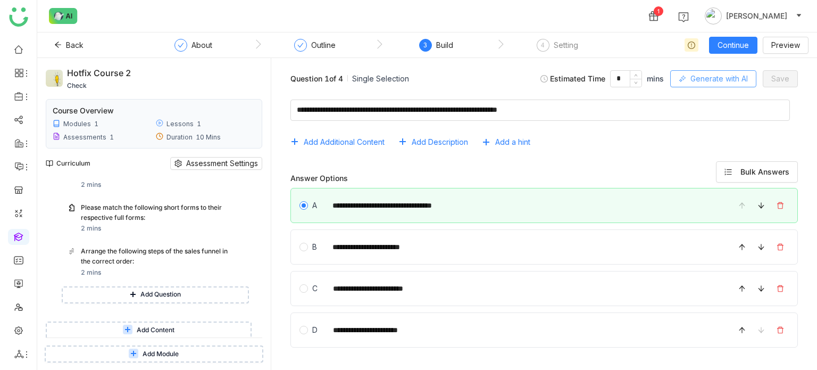
click at [748, 80] on span "Generate with AI" at bounding box center [718, 79] width 57 height 12
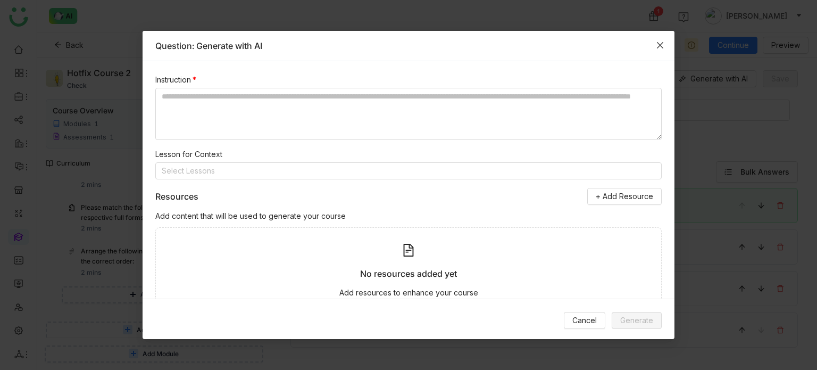
click at [653, 37] on span "Close" at bounding box center [660, 45] width 29 height 29
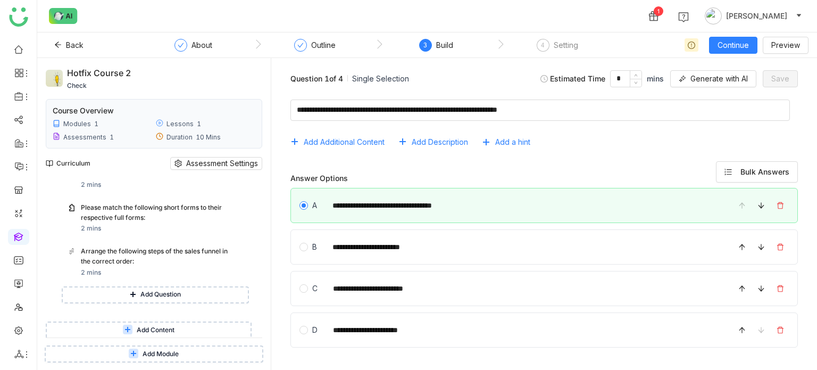
click at [230, 328] on button "Add Content" at bounding box center [149, 329] width 206 height 17
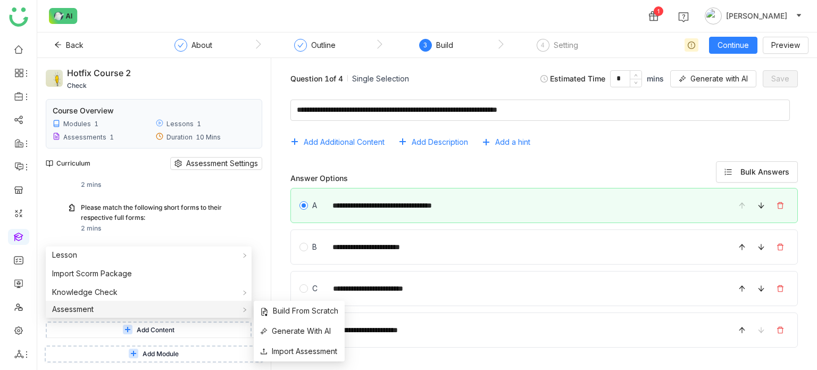
click at [151, 306] on div "Assessment" at bounding box center [149, 308] width 206 height 17
click at [277, 327] on span "Generate With AI" at bounding box center [295, 331] width 71 height 12
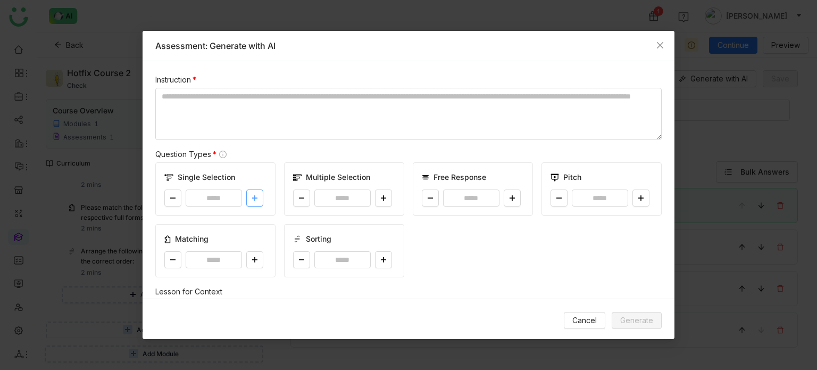
click at [252, 199] on icon at bounding box center [255, 198] width 6 height 6
type input "*"
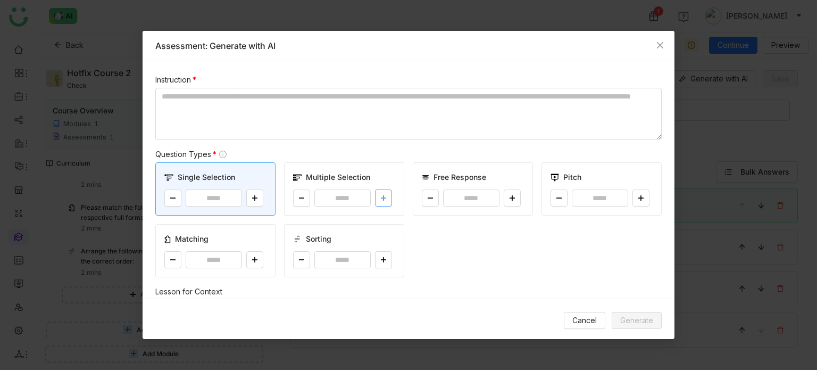
click at [375, 191] on button at bounding box center [383, 197] width 17 height 17
type input "*"
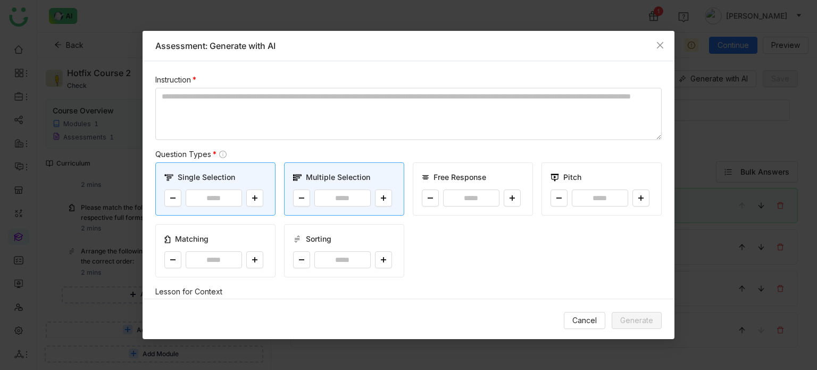
click at [262, 253] on div "*" at bounding box center [215, 259] width 102 height 17
click at [259, 255] on button at bounding box center [254, 259] width 17 height 17
type input "*"
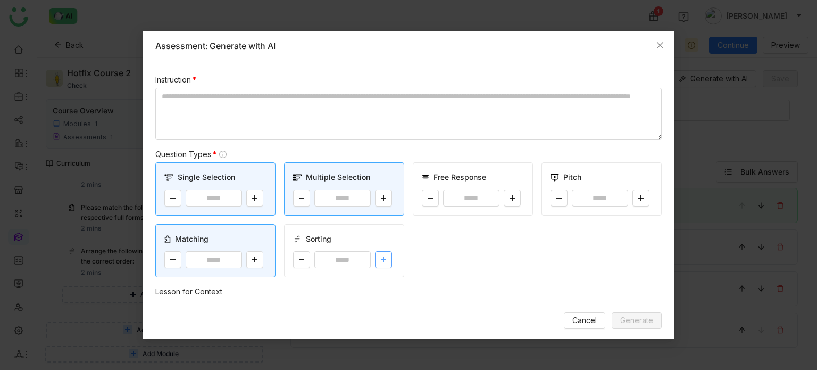
click at [381, 260] on icon at bounding box center [383, 260] width 5 height 1
type input "*"
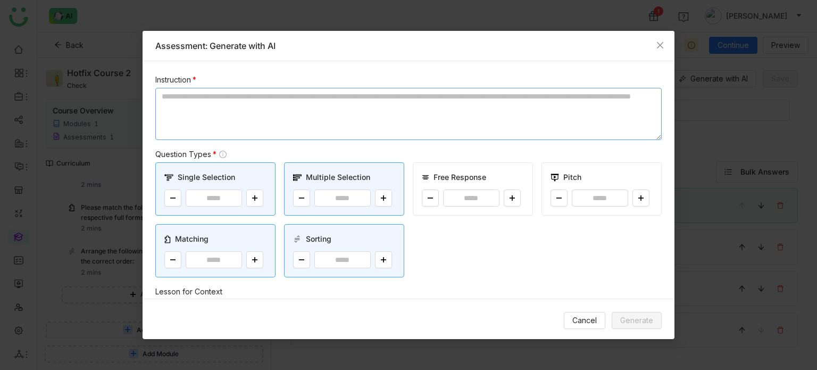
click at [356, 94] on textarea at bounding box center [408, 114] width 506 height 52
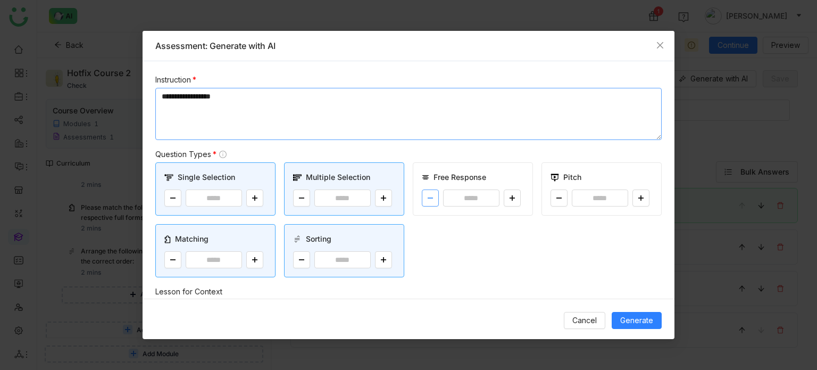
scroll to position [173, 0]
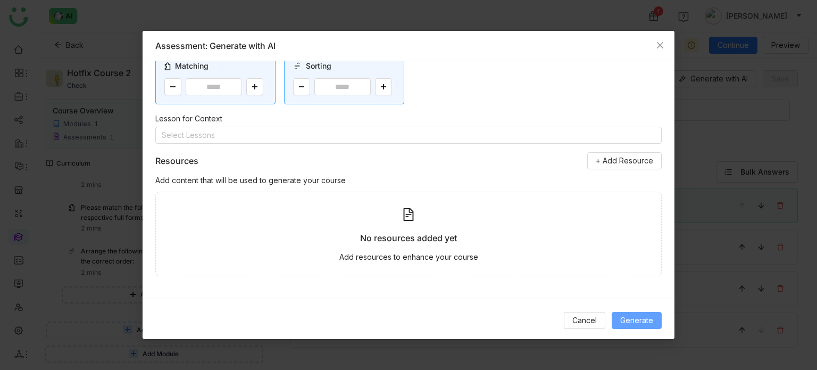
type textarea "**********"
click at [649, 322] on span "Generate" at bounding box center [636, 320] width 33 height 12
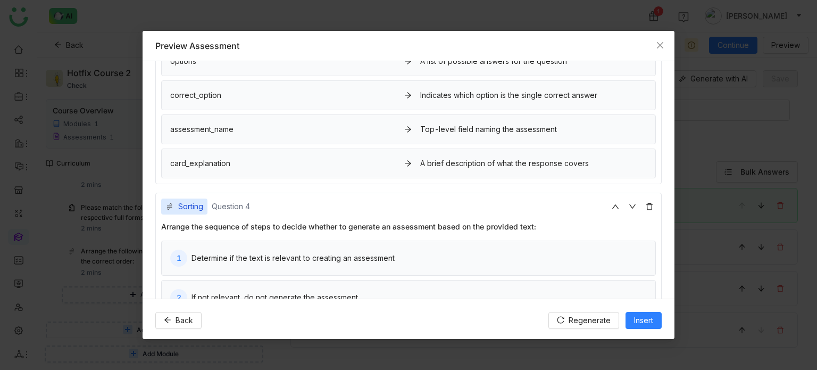
scroll to position [755, 0]
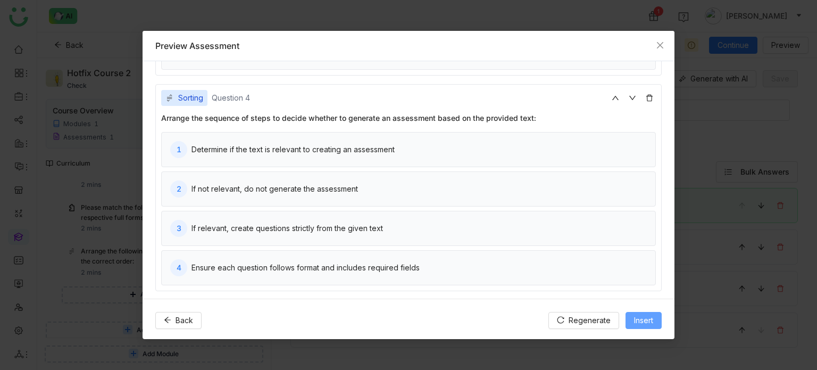
click at [649, 320] on span "Insert" at bounding box center [643, 320] width 19 height 12
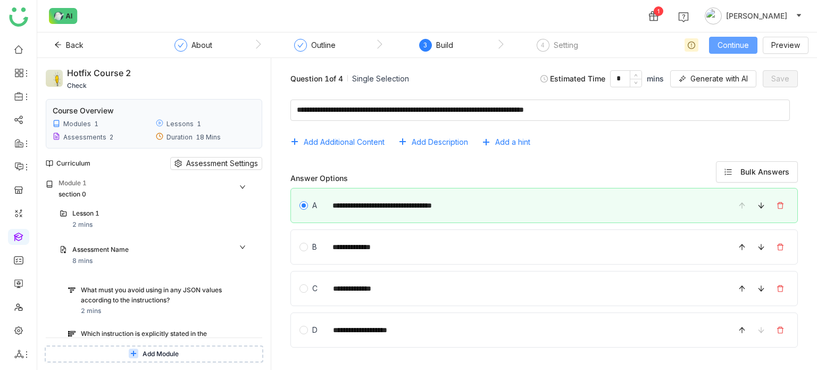
click at [727, 48] on span "Continue" at bounding box center [732, 45] width 31 height 12
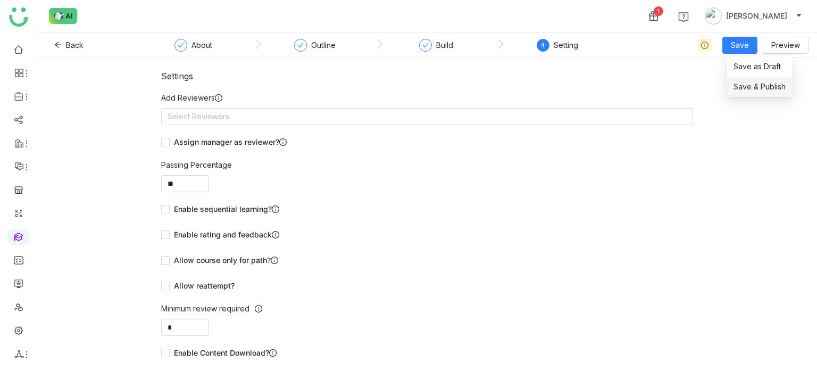
click at [745, 91] on span "Save & Publish" at bounding box center [759, 87] width 52 height 12
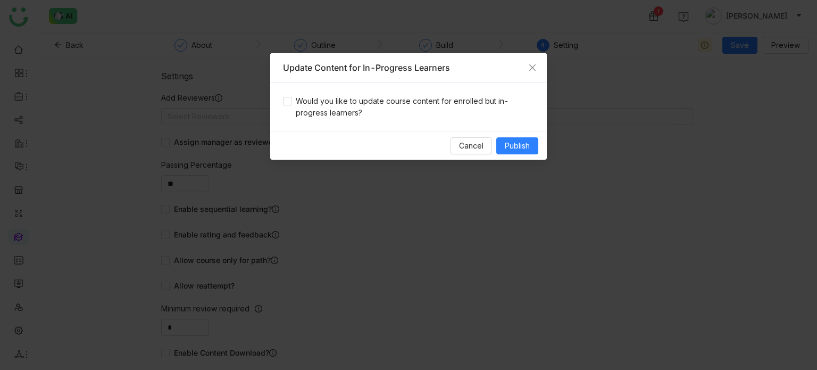
click at [448, 121] on div "Would you like to update course content for enrolled but in-progress learners?" at bounding box center [408, 106] width 277 height 49
click at [447, 106] on span "Would you like to update course content for enrolled but in-progress learners?" at bounding box center [412, 106] width 243 height 23
click at [511, 155] on div "Cancel Publish" at bounding box center [408, 145] width 277 height 28
click at [517, 138] on button "Publish" at bounding box center [517, 145] width 42 height 17
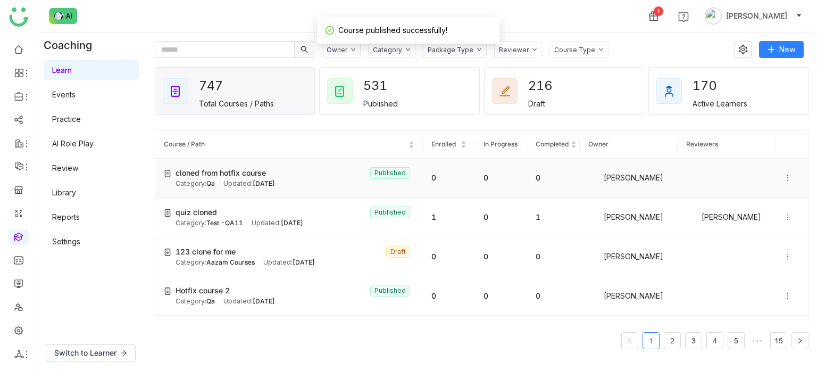
click at [784, 174] on icon at bounding box center [787, 177] width 7 height 7
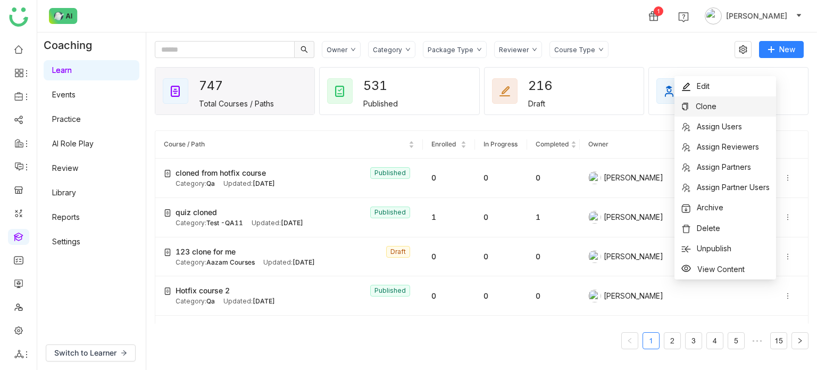
click at [733, 105] on li "Clone" at bounding box center [725, 106] width 102 height 20
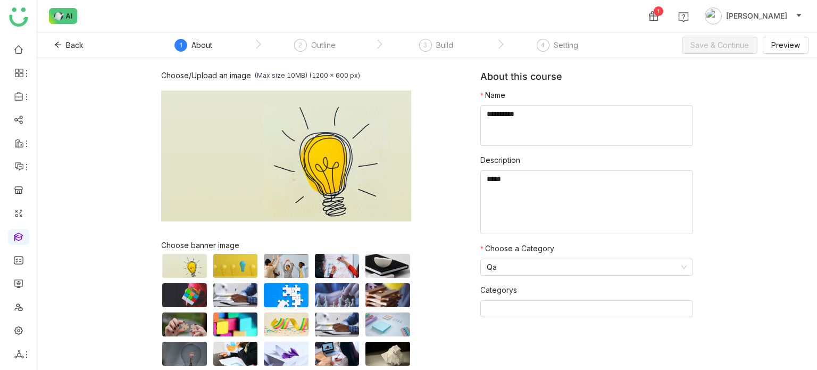
click at [353, 39] on nz-step "2 Outline" at bounding box center [314, 48] width 121 height 19
click at [323, 42] on div "Outline" at bounding box center [323, 45] width 24 height 13
click at [525, 115] on textarea at bounding box center [586, 125] width 213 height 40
type textarea "**********"
click at [725, 55] on div "Back 1 About 2 Outline 3 Build 4 Setting Save & Continue Preview" at bounding box center [427, 45] width 780 height 26
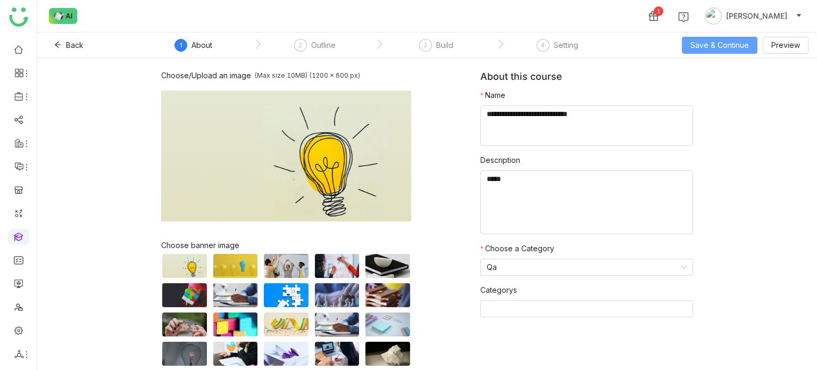
click at [734, 44] on span "Save & Continue" at bounding box center [719, 45] width 58 height 12
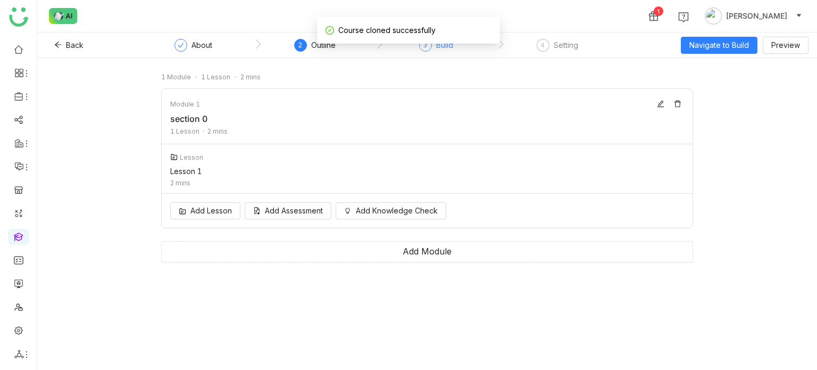
click at [425, 51] on div "3 Build" at bounding box center [436, 48] width 34 height 19
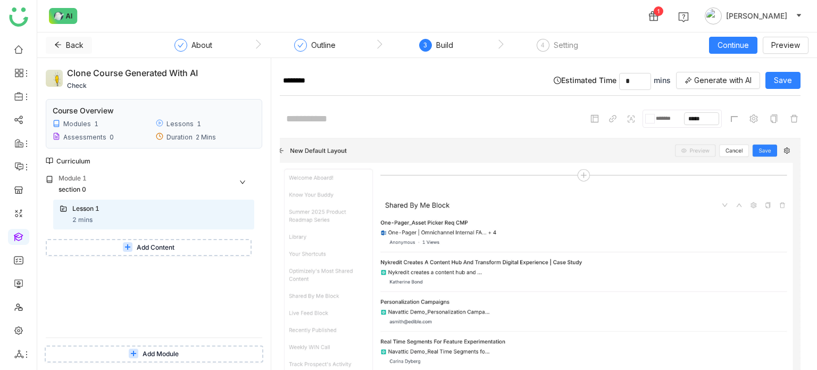
click at [72, 37] on button "Back" at bounding box center [69, 45] width 46 height 17
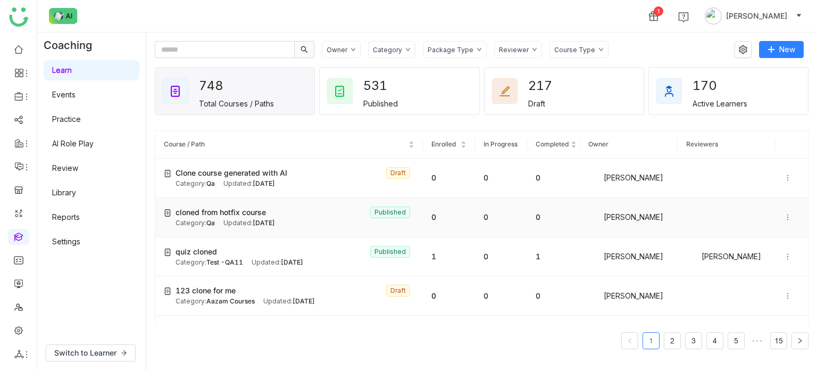
click at [275, 221] on span "[DATE]" at bounding box center [264, 223] width 22 height 8
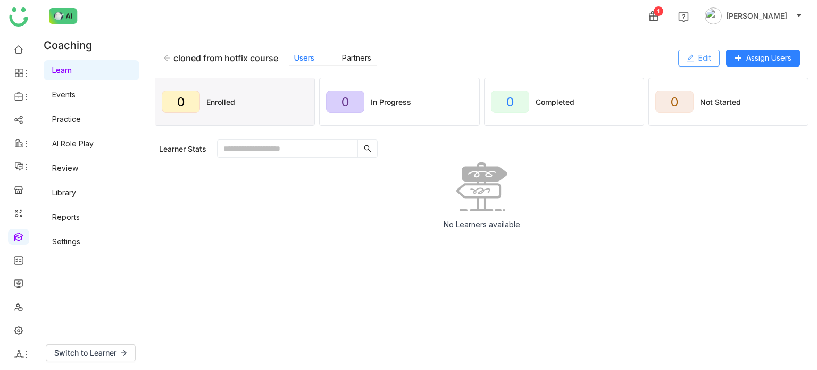
click at [694, 66] on button "Edit" at bounding box center [698, 57] width 41 height 17
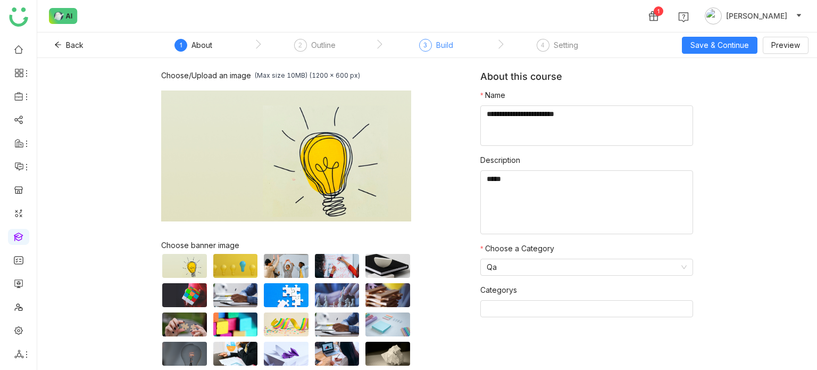
click at [430, 52] on div "3 Build" at bounding box center [436, 48] width 34 height 19
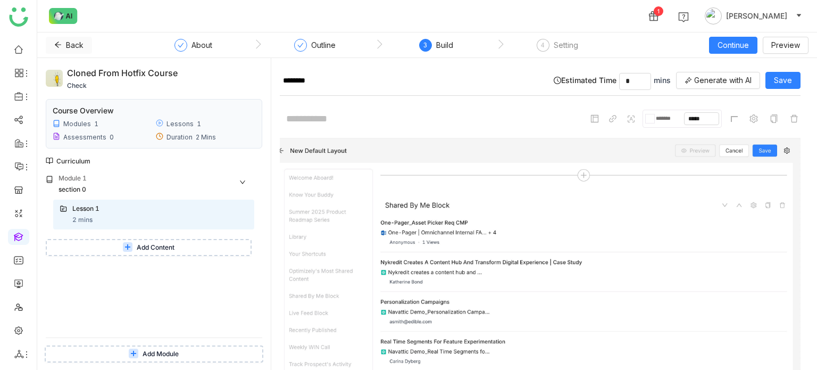
click at [54, 47] on icon at bounding box center [57, 44] width 7 height 7
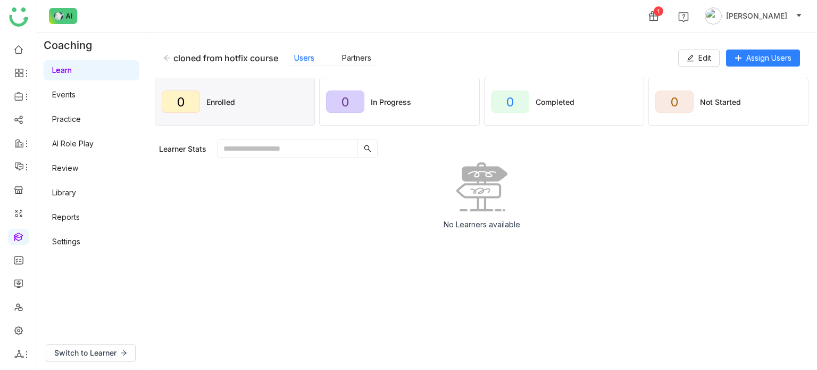
click at [163, 57] on icon at bounding box center [166, 57] width 7 height 7
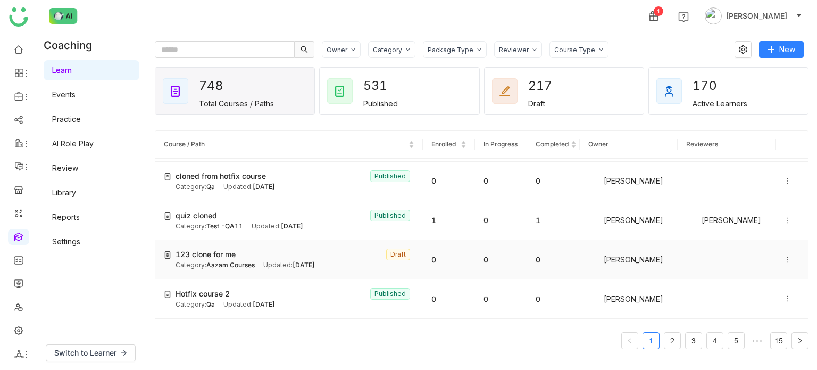
scroll to position [41, 0]
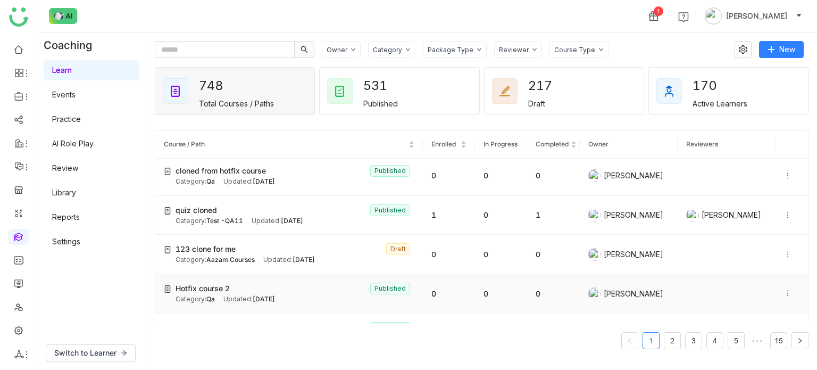
click at [247, 291] on div "Hotfix course 2 Published" at bounding box center [294, 288] width 239 height 12
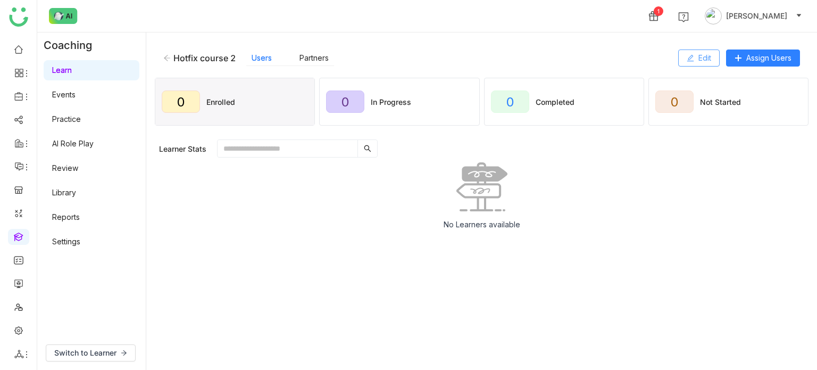
click at [695, 57] on button "Edit" at bounding box center [698, 57] width 41 height 17
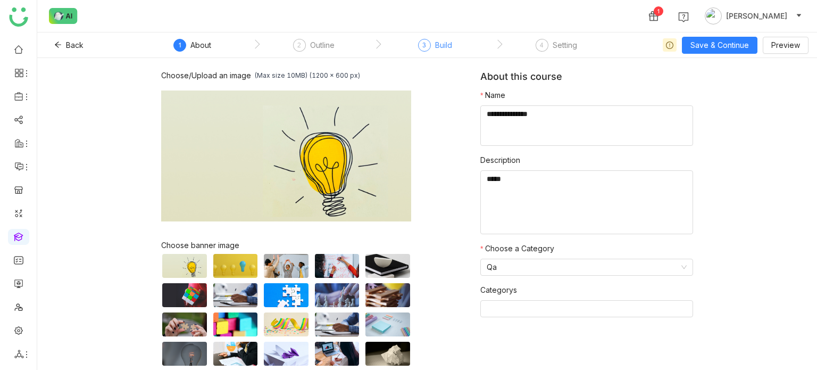
click at [431, 47] on div "3 Build" at bounding box center [435, 48] width 34 height 19
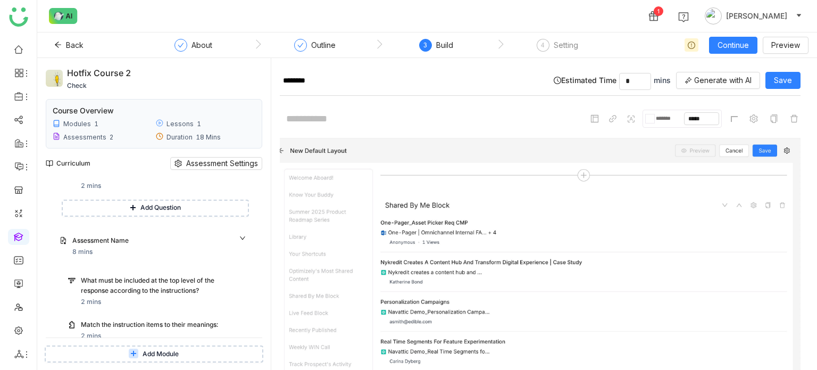
scroll to position [311, 0]
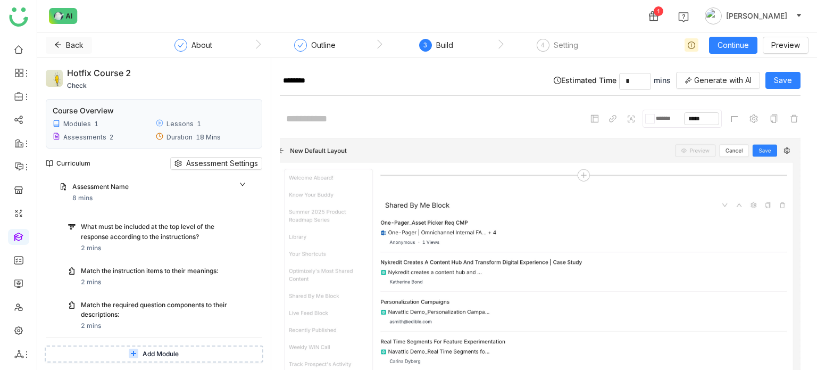
click at [67, 41] on span "Back" at bounding box center [75, 45] width 18 height 12
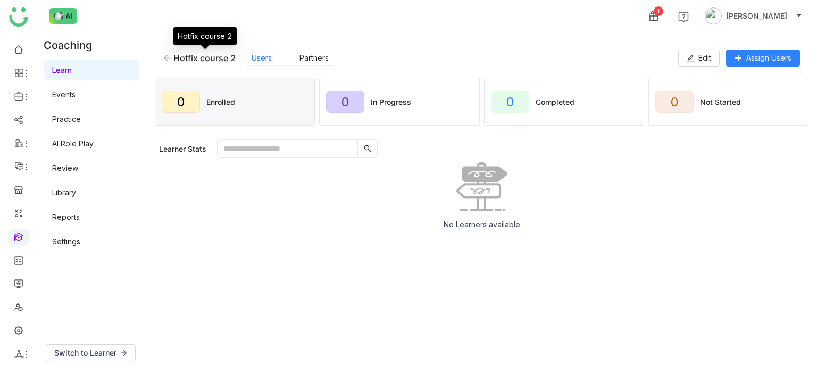
click at [177, 53] on div "Hotfix course 2" at bounding box center [204, 58] width 62 height 11
click at [170, 55] on icon at bounding box center [166, 57] width 7 height 7
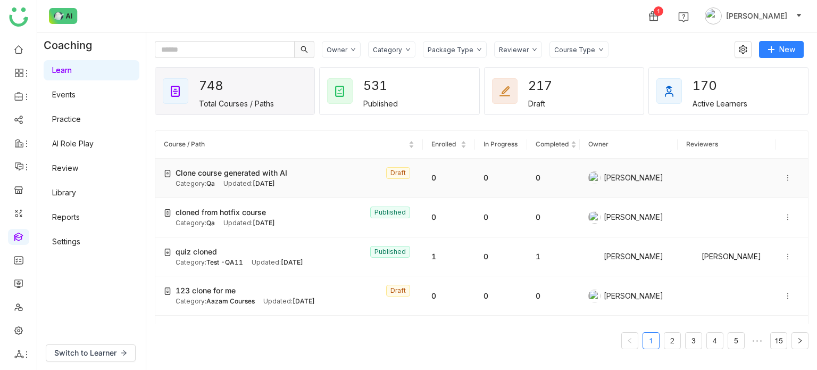
click at [784, 177] on icon at bounding box center [787, 177] width 7 height 7
click at [731, 206] on img at bounding box center [735, 208] width 11 height 11
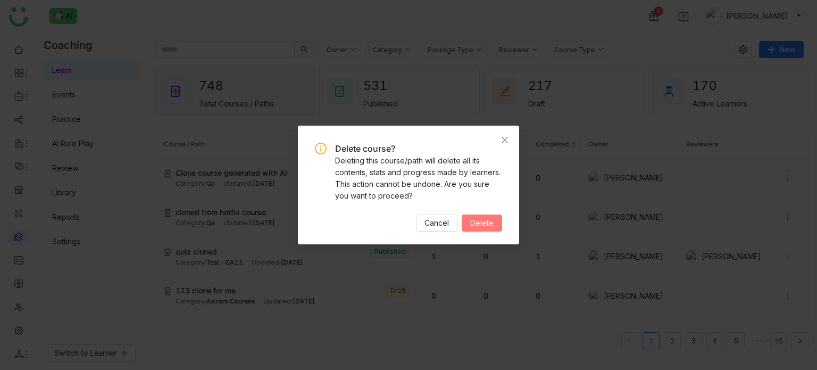
click at [483, 225] on span "Delete" at bounding box center [481, 223] width 23 height 12
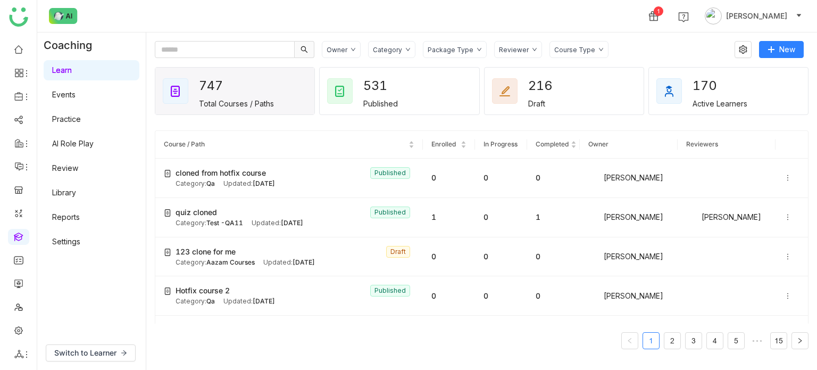
click at [784, 177] on icon at bounding box center [787, 177] width 7 height 7
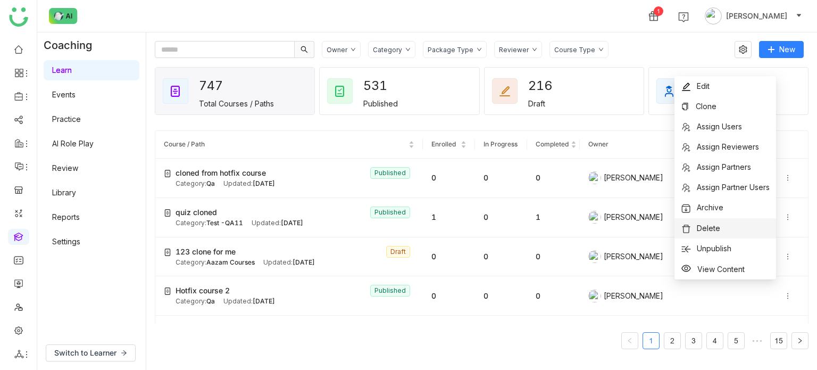
click at [722, 228] on li "Delete" at bounding box center [725, 228] width 102 height 20
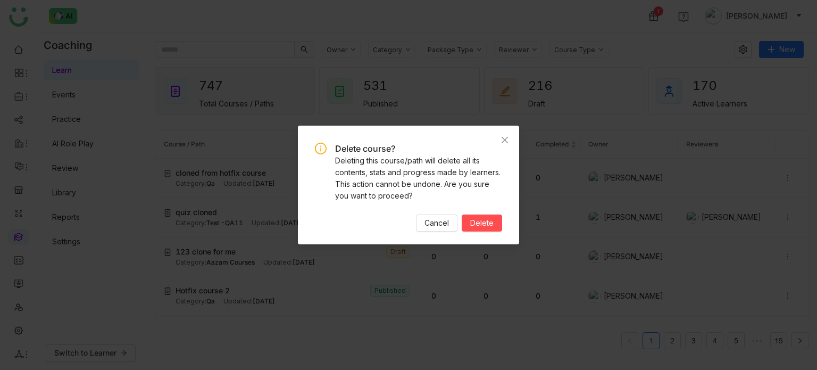
click at [470, 231] on div "Delete course? Deleting this course/path will delete all its contents, stats an…" at bounding box center [408, 185] width 221 height 118
click at [474, 224] on span "Delete" at bounding box center [481, 223] width 23 height 12
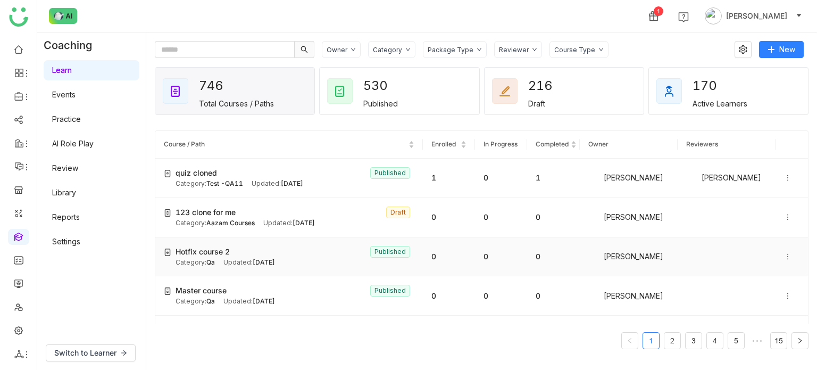
click at [784, 255] on icon at bounding box center [787, 256] width 7 height 7
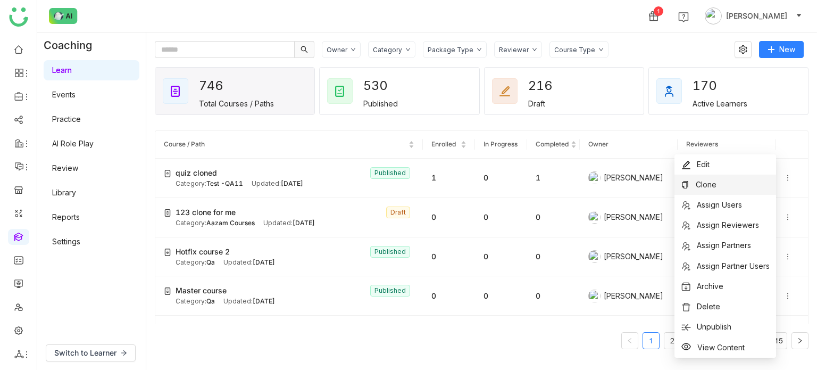
click at [740, 180] on li "Clone" at bounding box center [725, 184] width 102 height 20
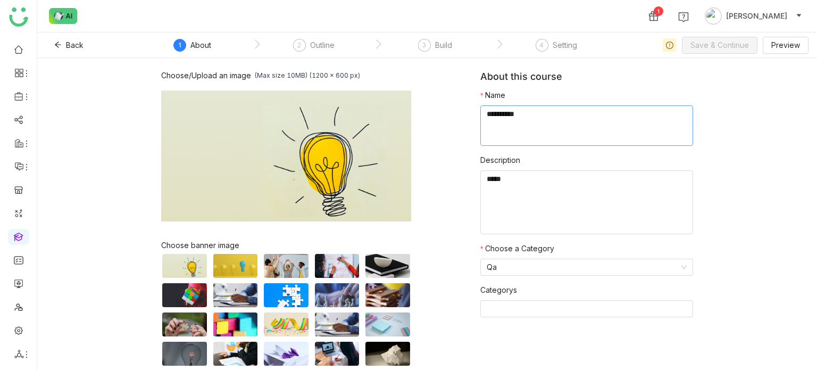
click at [547, 121] on textarea at bounding box center [586, 125] width 213 height 40
type textarea "**********"
click at [752, 42] on button "Save & Continue" at bounding box center [720, 45] width 76 height 17
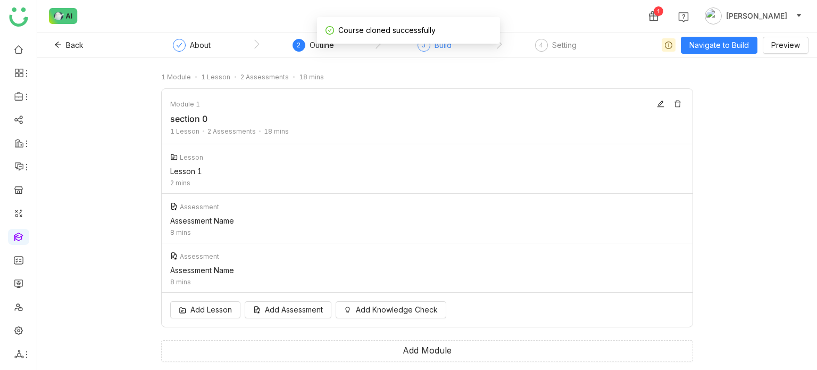
click at [443, 51] on div "Build" at bounding box center [442, 45] width 17 height 13
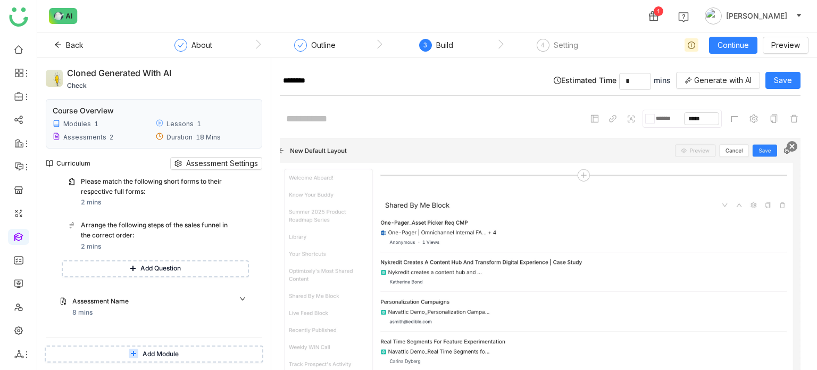
scroll to position [178, 0]
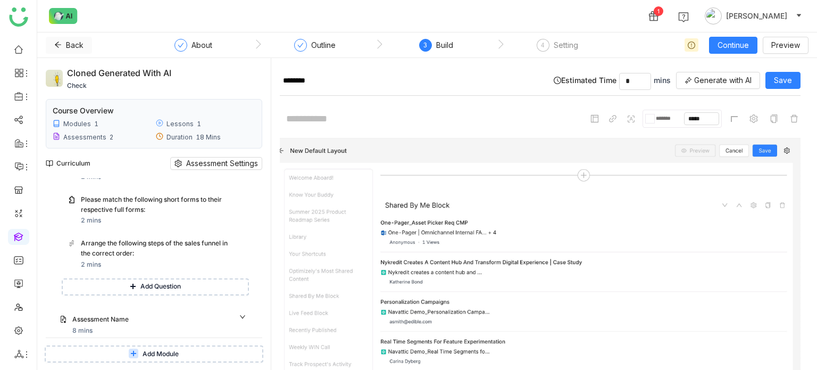
click at [66, 45] on span "Back" at bounding box center [75, 45] width 18 height 12
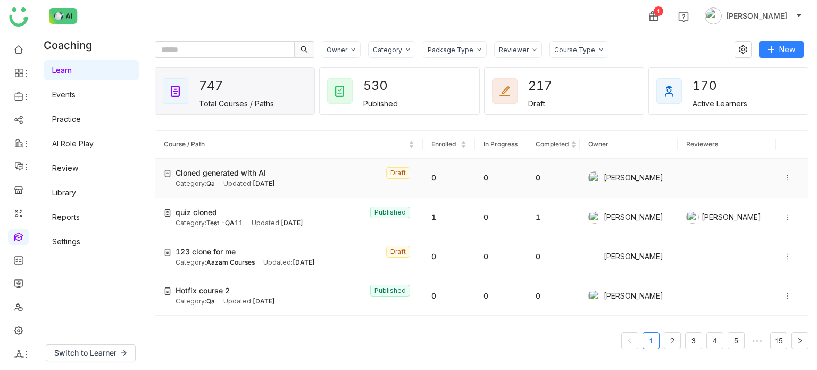
click at [787, 179] on icon at bounding box center [787, 178] width 1 height 6
click at [753, 206] on span "Delete" at bounding box center [757, 207] width 23 height 9
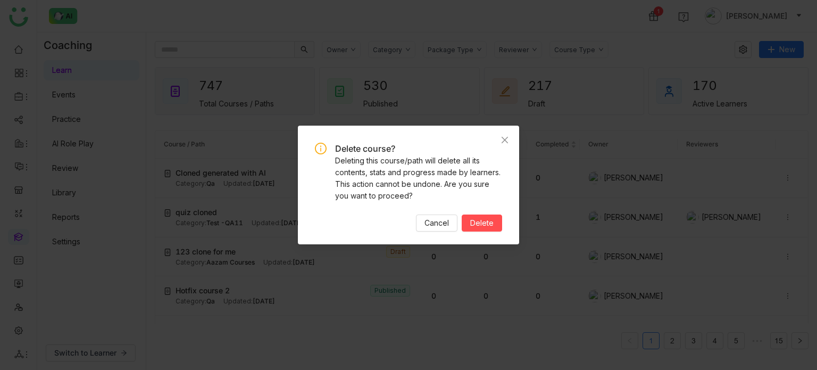
click at [483, 212] on div "Delete course? Deleting this course/path will delete all its contents, stats an…" at bounding box center [408, 187] width 187 height 88
click at [485, 223] on span "Delete" at bounding box center [481, 223] width 23 height 12
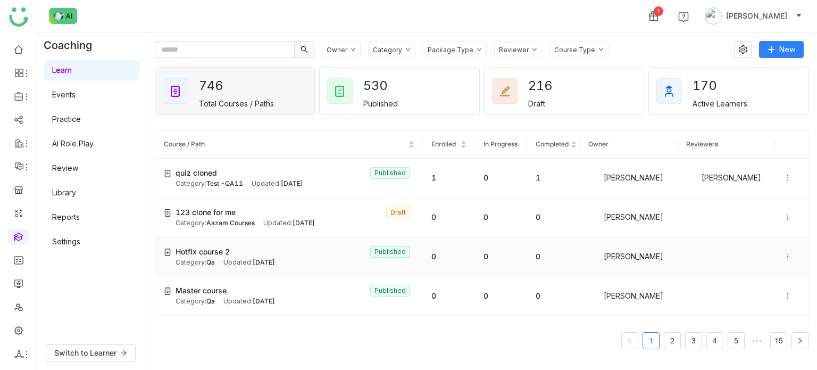
click at [784, 255] on icon at bounding box center [787, 256] width 7 height 7
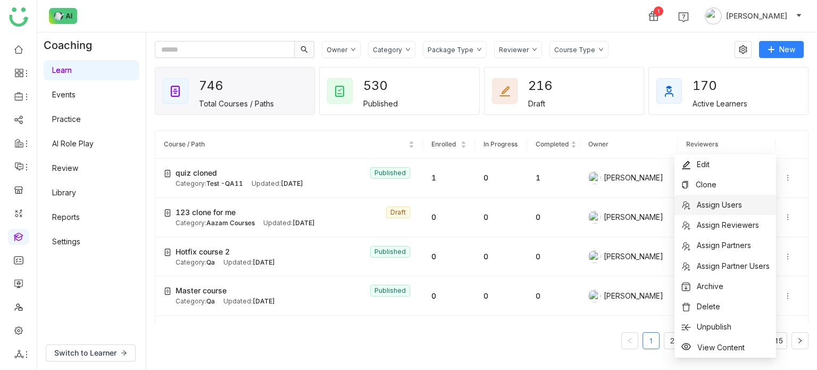
click at [751, 206] on li "Assign Users" at bounding box center [725, 205] width 102 height 20
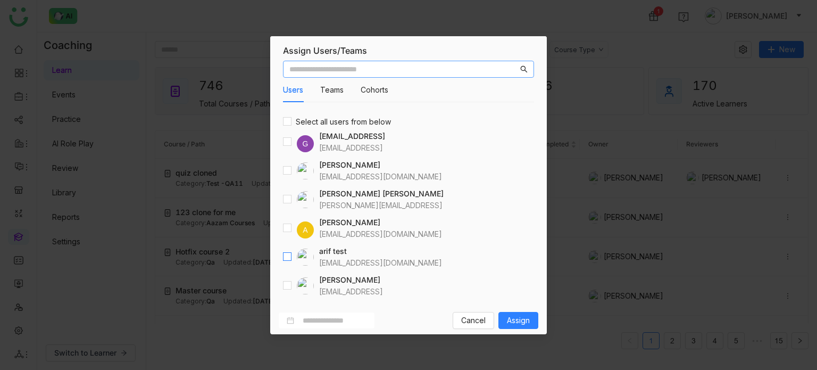
click at [291, 252] on label at bounding box center [287, 257] width 9 height 12
click at [518, 321] on span "Assign" at bounding box center [518, 320] width 23 height 12
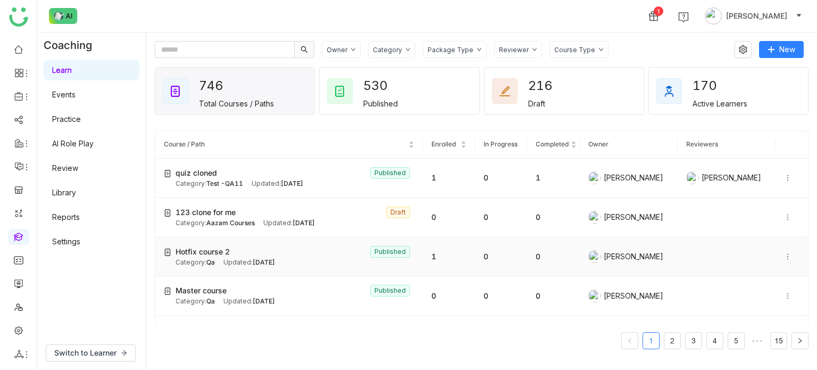
click at [784, 255] on icon at bounding box center [787, 256] width 7 height 7
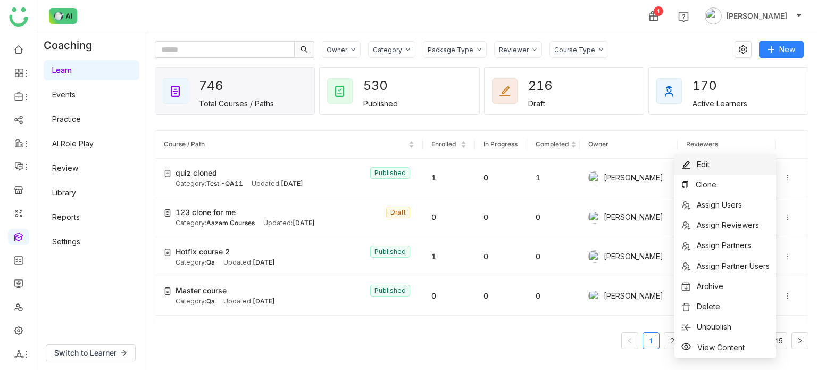
click at [728, 169] on li "Edit" at bounding box center [725, 164] width 102 height 20
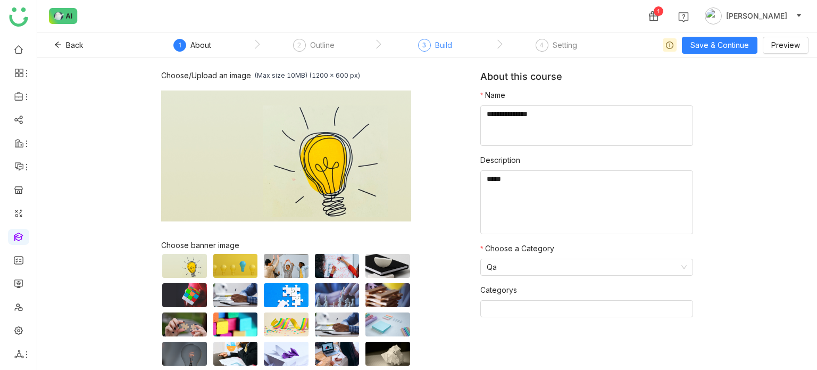
click at [447, 43] on div "Build" at bounding box center [443, 45] width 17 height 13
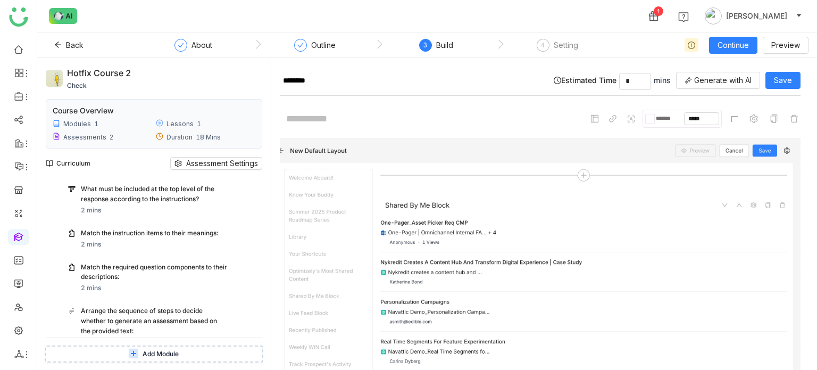
scroll to position [367, 0]
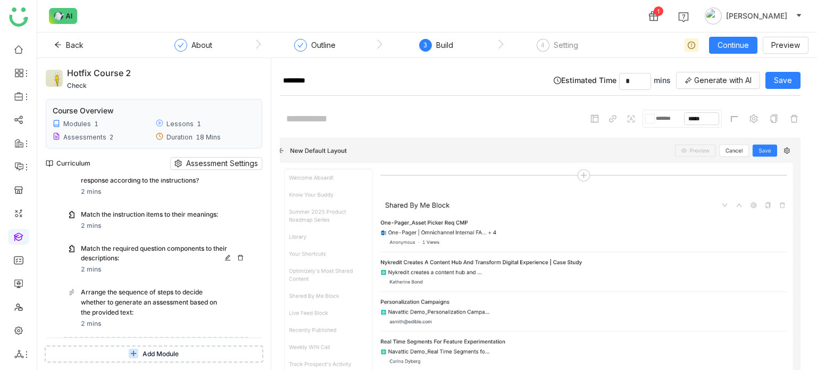
click at [185, 257] on div "Match the required question components to their descriptions:" at bounding box center [154, 254] width 147 height 20
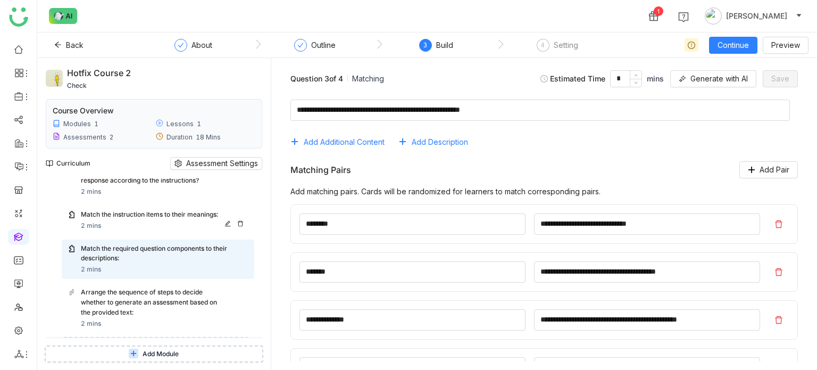
click at [179, 219] on div "Match the instruction items to their meanings:" at bounding box center [154, 215] width 147 height 10
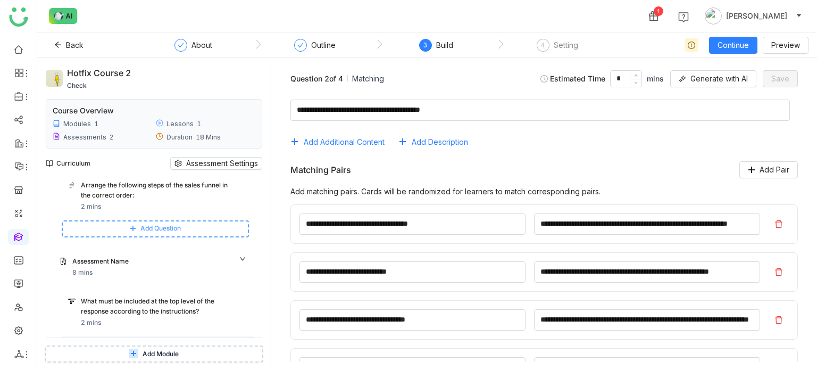
scroll to position [419, 0]
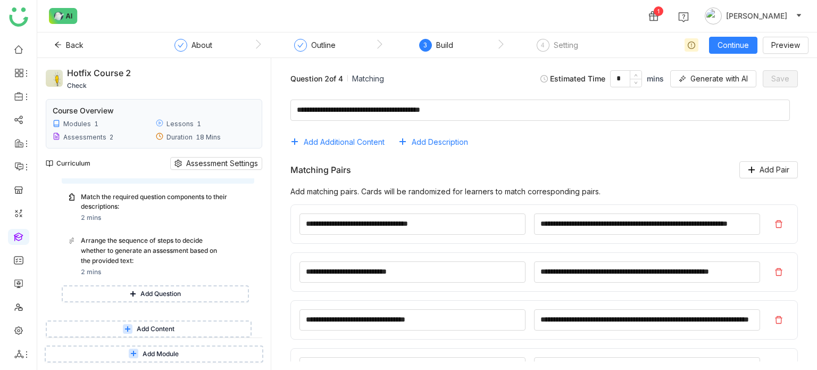
click at [180, 328] on button "Add Content" at bounding box center [149, 328] width 206 height 17
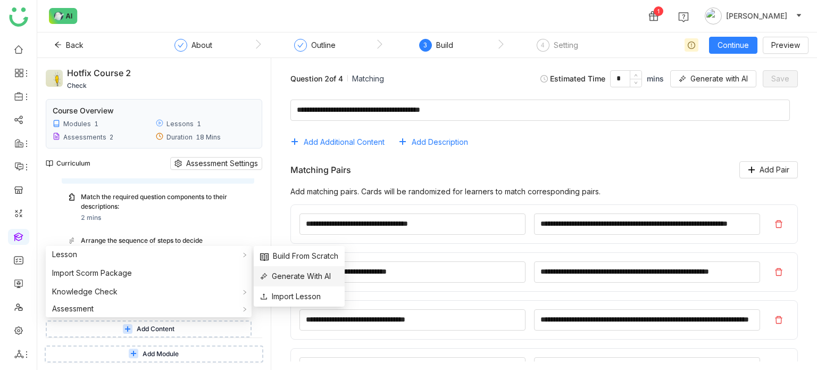
click at [299, 275] on span "Generate With AI" at bounding box center [295, 276] width 71 height 12
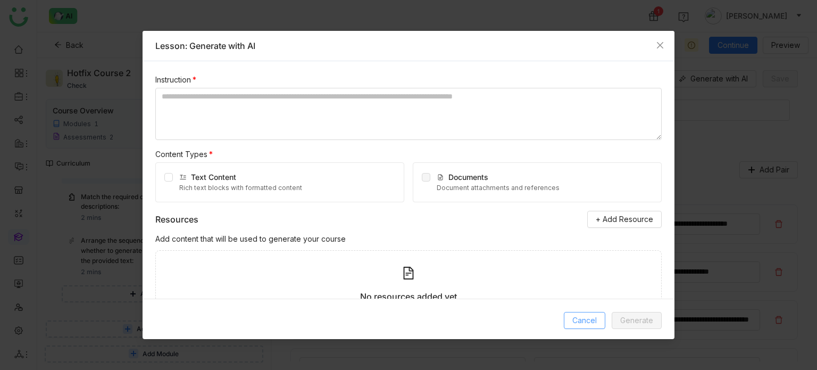
click at [594, 322] on span "Cancel" at bounding box center [584, 320] width 24 height 12
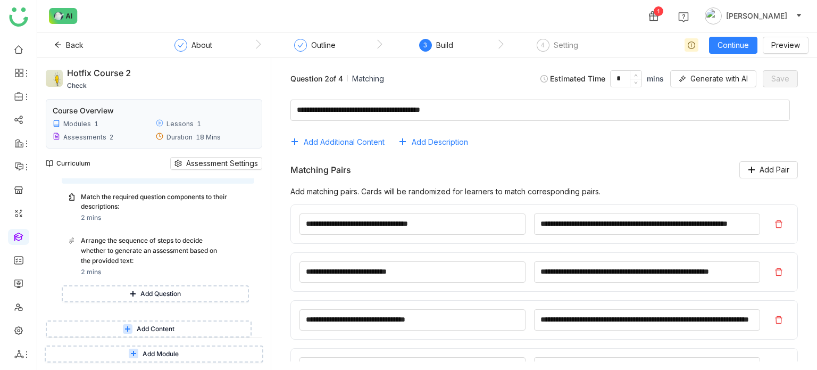
click at [168, 329] on span "Add Content" at bounding box center [156, 329] width 38 height 10
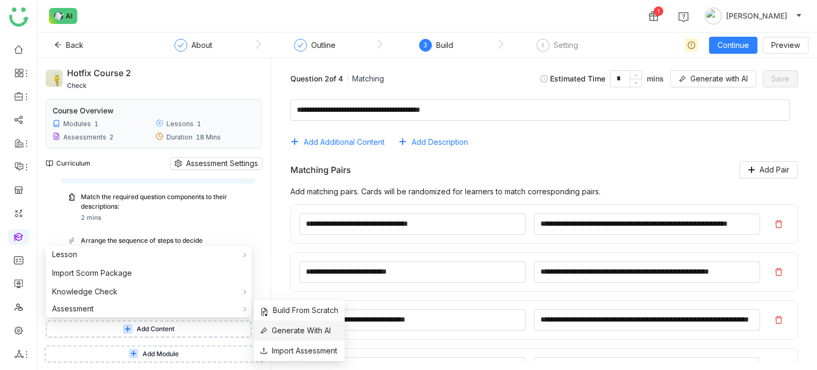
click at [302, 328] on span "Generate With AI" at bounding box center [295, 330] width 71 height 12
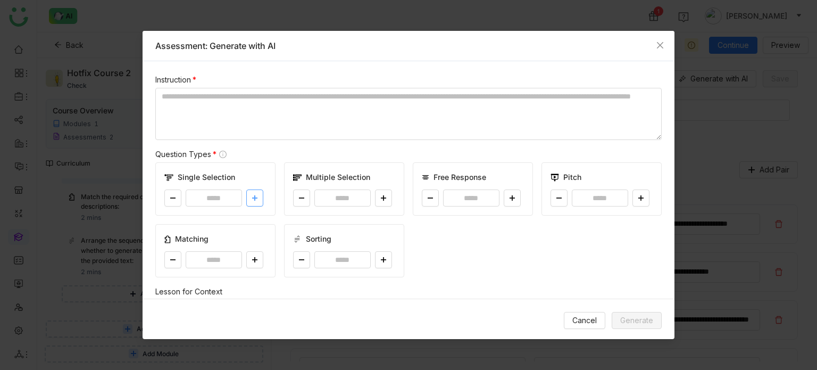
click at [255, 194] on button at bounding box center [254, 197] width 17 height 17
type input "*"
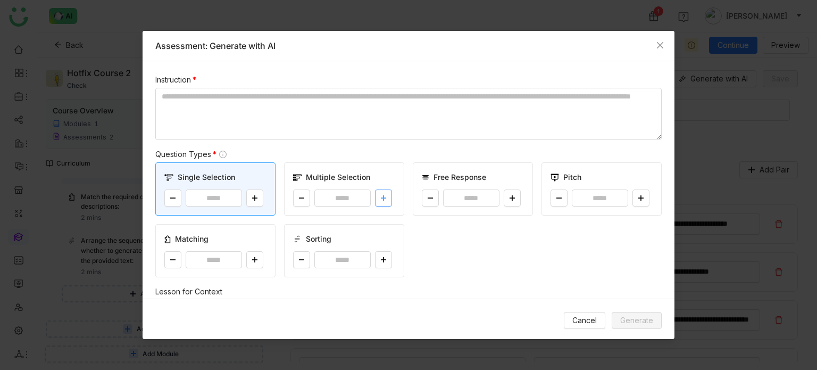
click at [380, 202] on button at bounding box center [383, 197] width 17 height 17
type input "*"
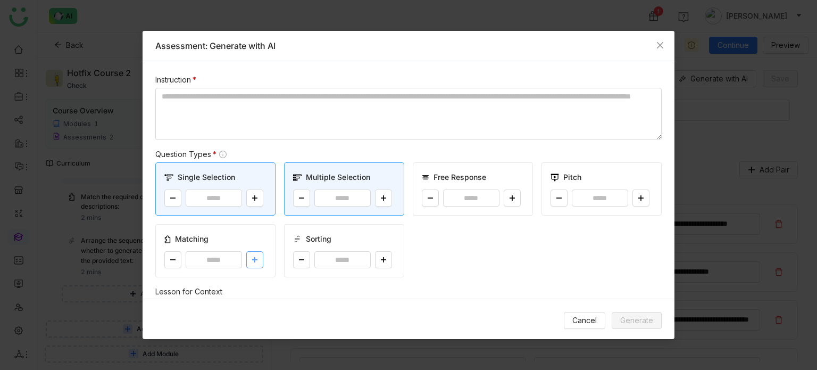
click at [259, 262] on button at bounding box center [254, 259] width 17 height 17
type input "*"
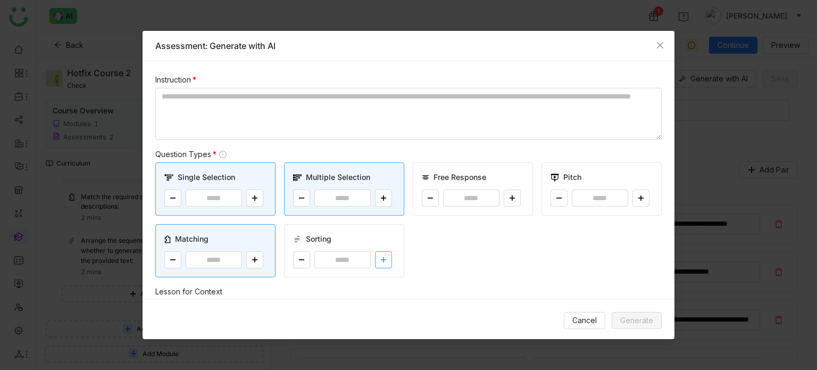
click at [380, 262] on button at bounding box center [383, 259] width 17 height 17
type input "*"
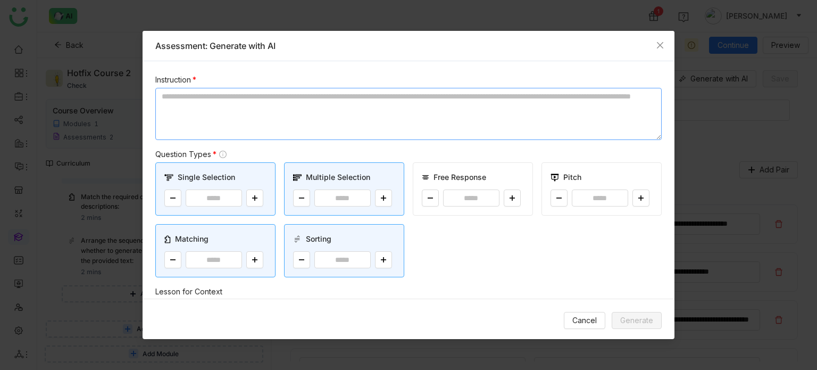
click at [366, 133] on textarea at bounding box center [408, 114] width 506 height 52
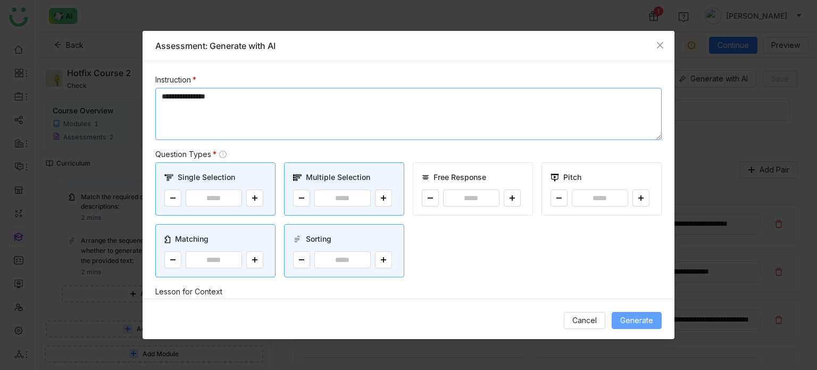
type textarea "**********"
click at [654, 319] on button "Generate" at bounding box center [637, 320] width 50 height 17
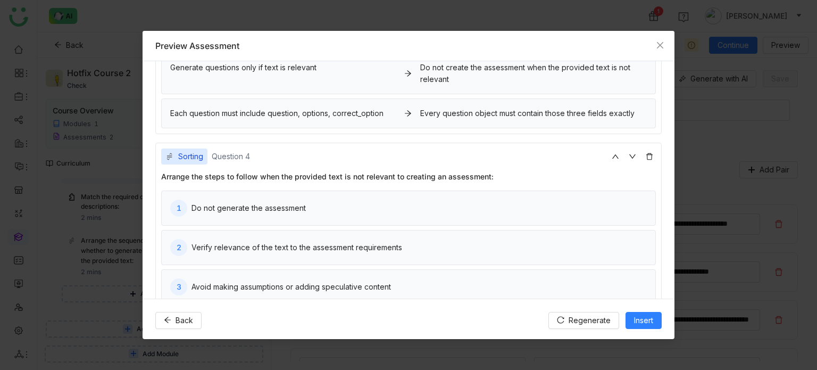
scroll to position [671, 0]
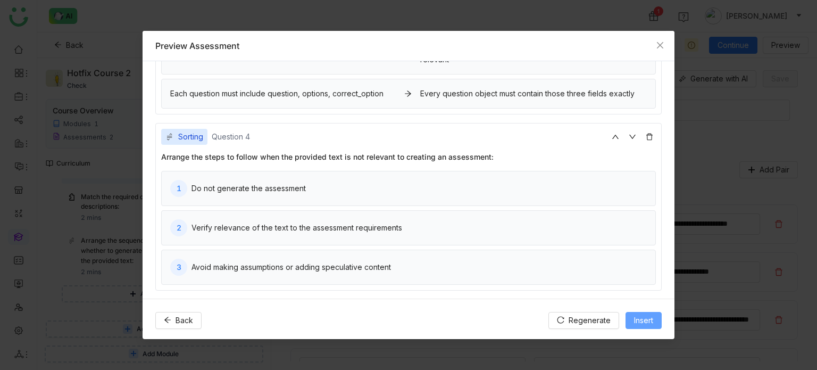
click at [637, 322] on span "Insert" at bounding box center [643, 320] width 19 height 12
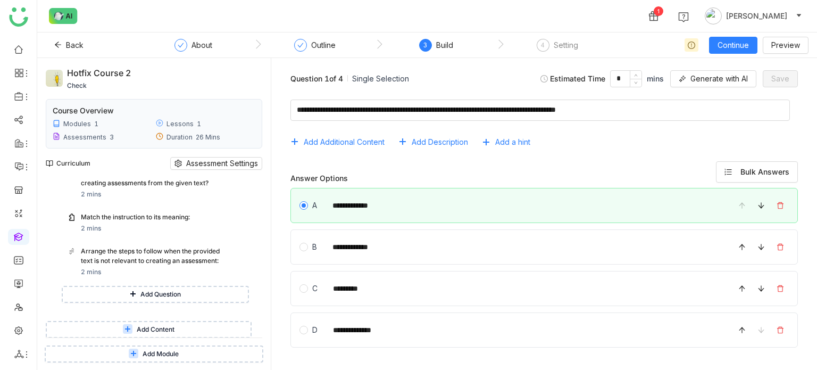
scroll to position [666, 0]
click at [179, 327] on button "Add Content" at bounding box center [149, 329] width 206 height 17
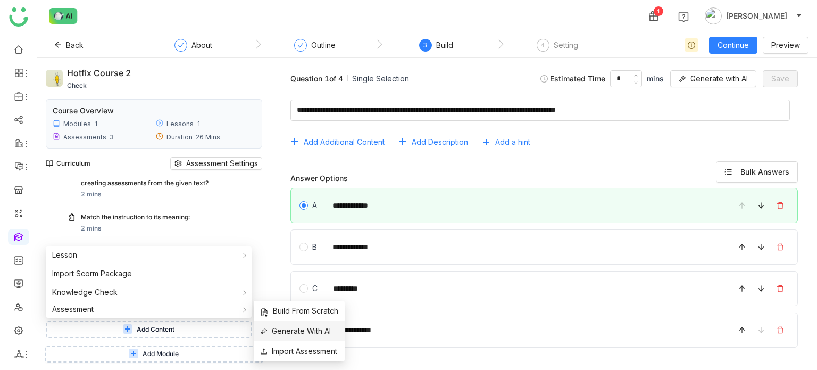
click at [313, 331] on span "Generate With AI" at bounding box center [295, 331] width 71 height 12
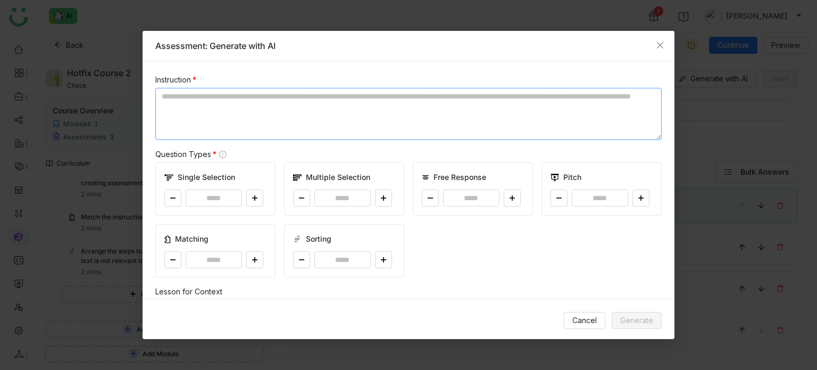
click at [385, 112] on textarea at bounding box center [408, 114] width 506 height 52
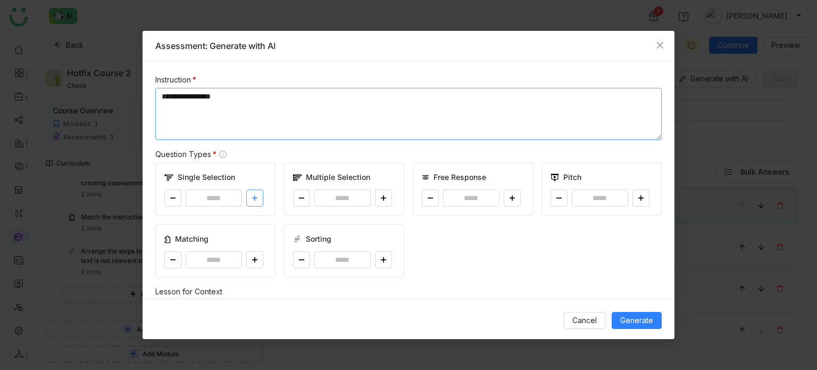
type textarea "**********"
click at [253, 199] on icon at bounding box center [255, 198] width 6 height 6
type input "*"
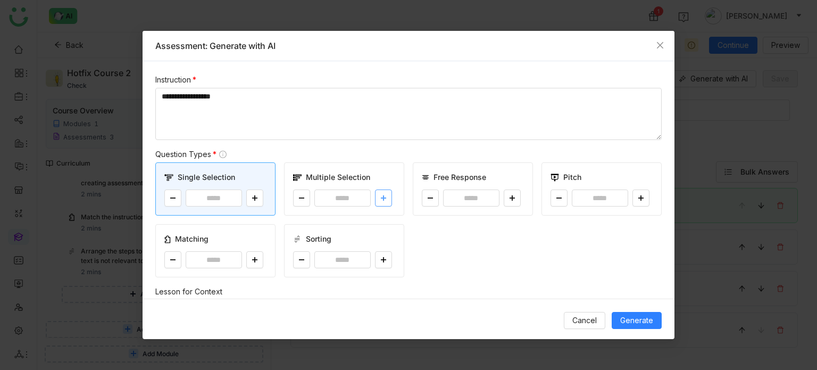
click at [386, 197] on button at bounding box center [383, 197] width 17 height 17
type input "*"
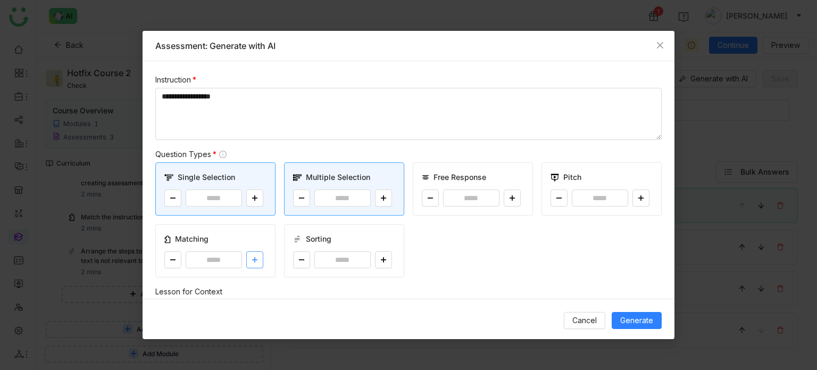
click at [249, 259] on button at bounding box center [254, 259] width 17 height 17
type input "*"
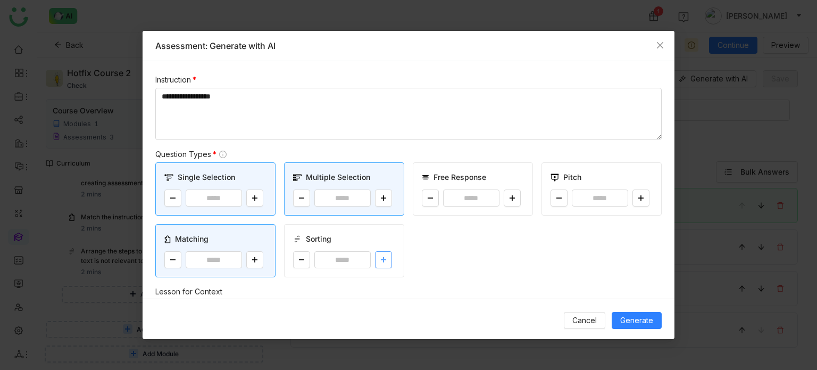
click at [384, 253] on button at bounding box center [383, 259] width 17 height 17
type input "*"
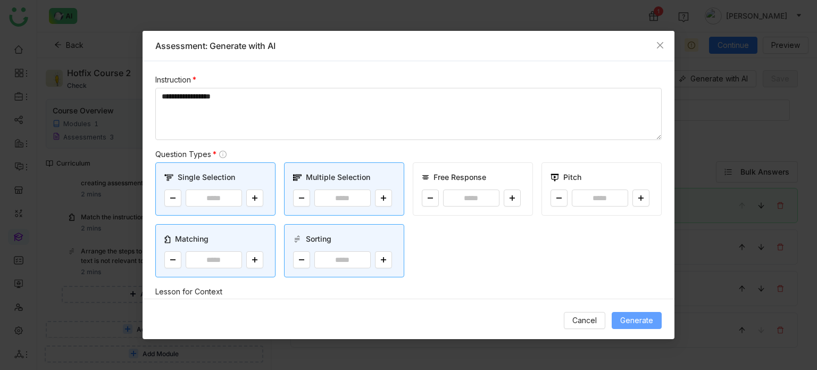
click at [626, 312] on button "Generate" at bounding box center [637, 320] width 50 height 17
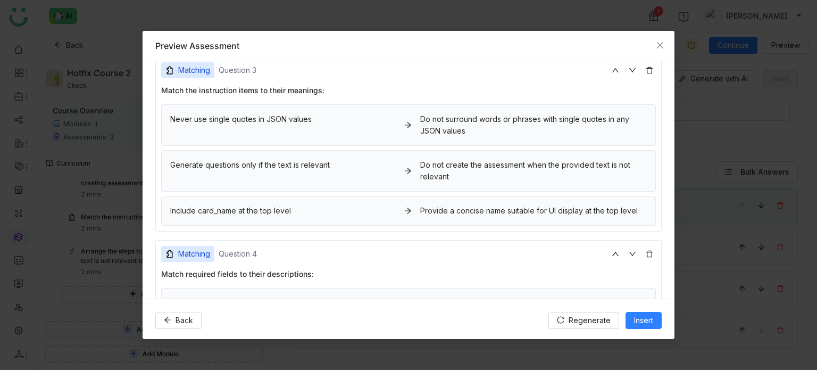
scroll to position [0, 0]
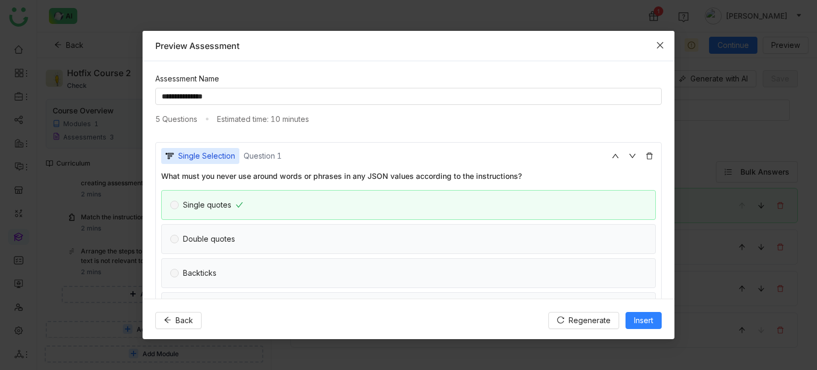
click at [663, 41] on icon "Close" at bounding box center [660, 45] width 9 height 9
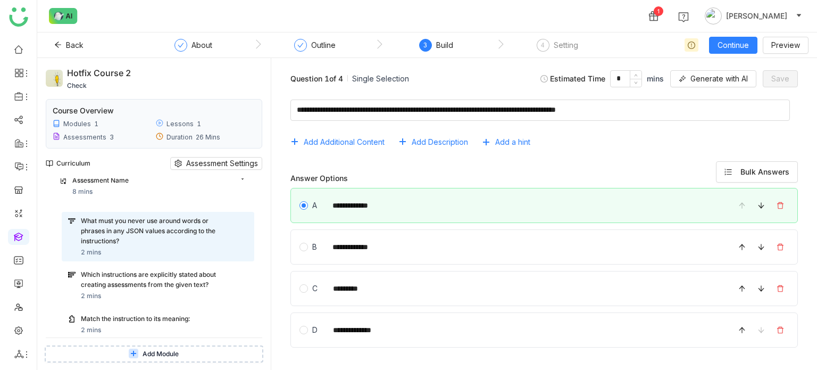
scroll to position [540, 0]
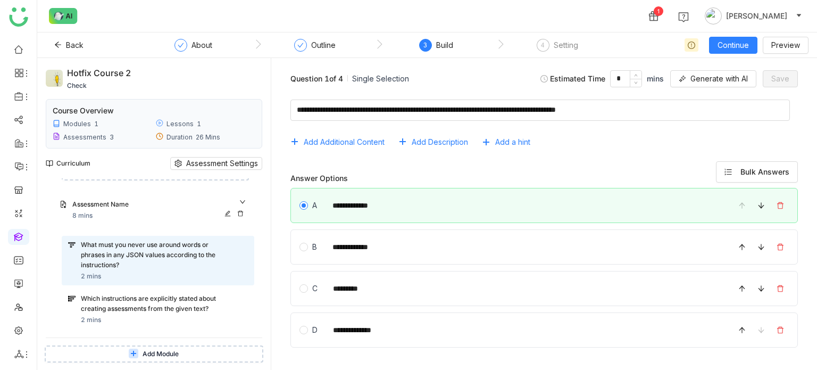
click at [240, 212] on icon at bounding box center [240, 213] width 6 height 6
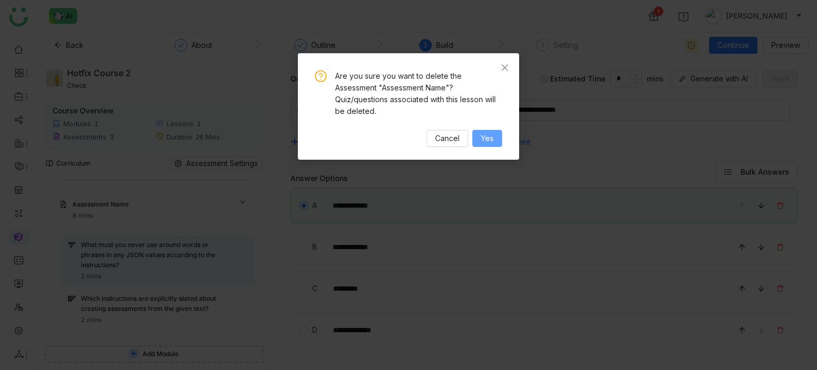
drag, startPoint x: 487, startPoint y: 138, endPoint x: 184, endPoint y: 241, distance: 320.2
click at [184, 241] on nz-modal-confirm-container "Are you sure you want to delete the Assessment "Assessment Name"? Quiz/question…" at bounding box center [408, 185] width 817 height 370
click at [501, 139] on button "Yes" at bounding box center [487, 138] width 30 height 17
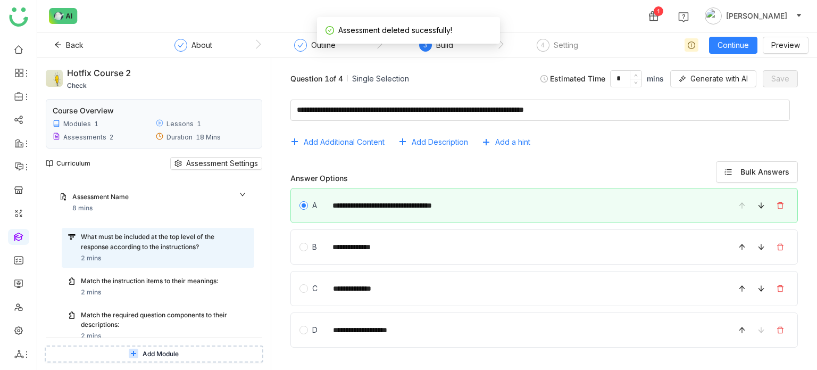
scroll to position [299, 0]
click at [241, 205] on icon at bounding box center [240, 207] width 6 height 6
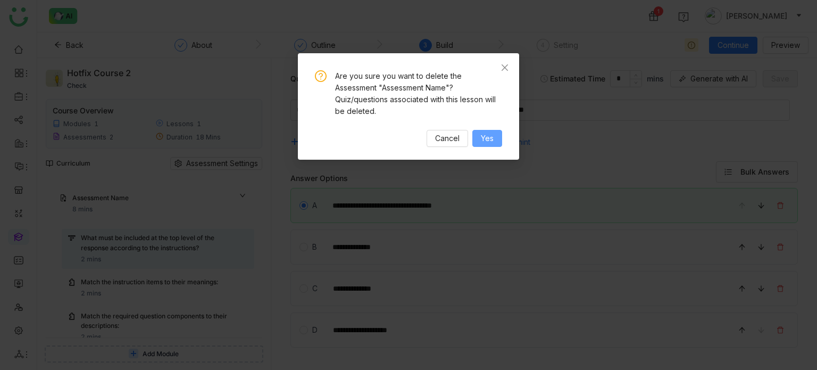
click at [480, 130] on button "Yes" at bounding box center [487, 138] width 30 height 17
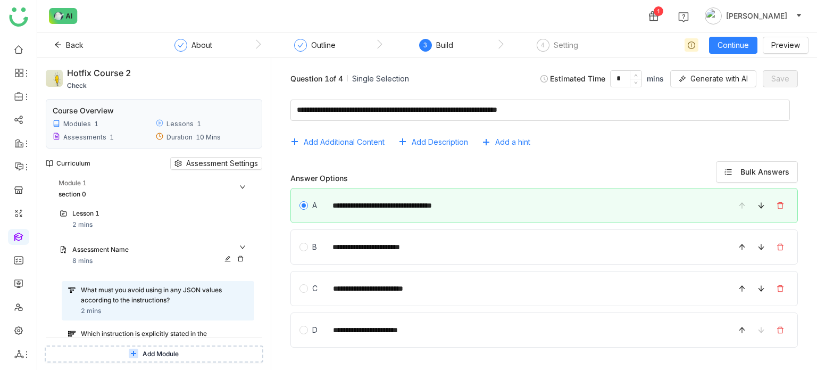
scroll to position [170, 0]
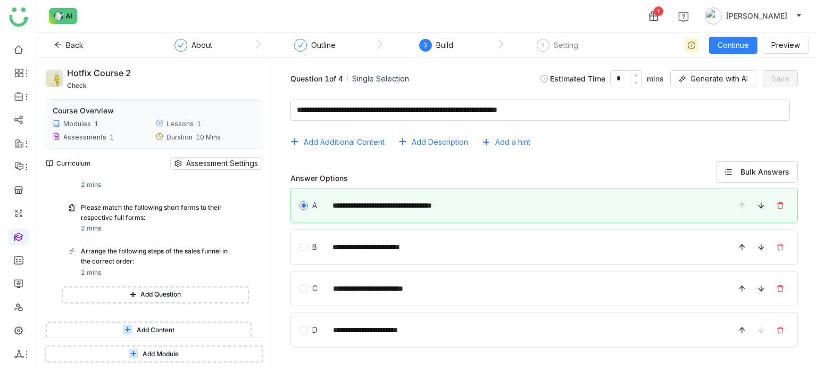
click at [194, 325] on button "Add Content" at bounding box center [149, 329] width 206 height 17
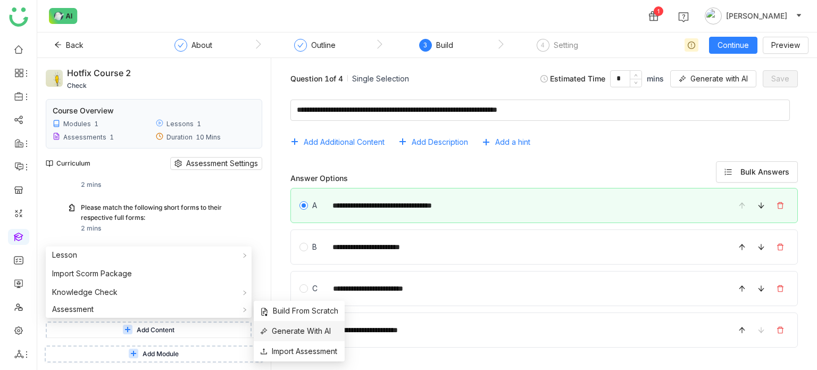
click at [286, 331] on span "Generate With AI" at bounding box center [295, 331] width 71 height 12
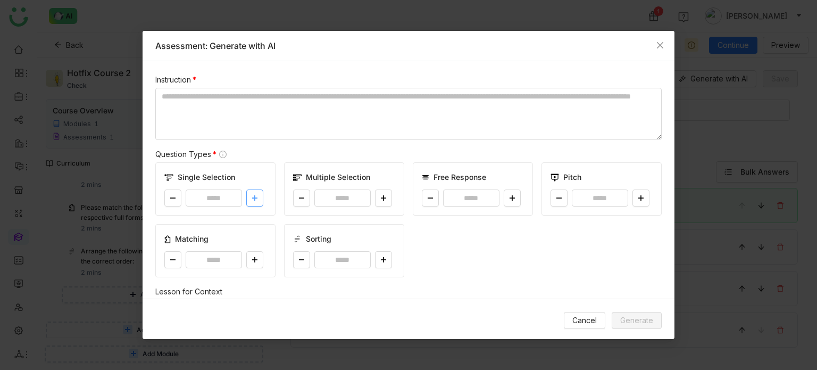
click at [252, 198] on icon at bounding box center [254, 198] width 5 height 1
type input "*"
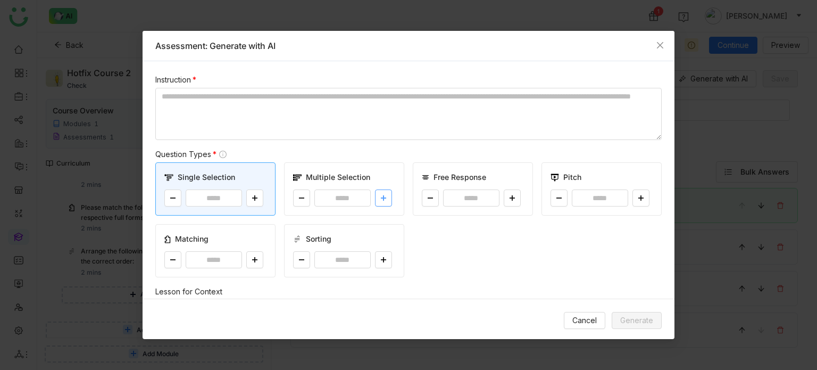
drag, startPoint x: 374, startPoint y: 197, endPoint x: 362, endPoint y: 206, distance: 14.9
click at [375, 197] on button at bounding box center [383, 197] width 17 height 17
type input "*"
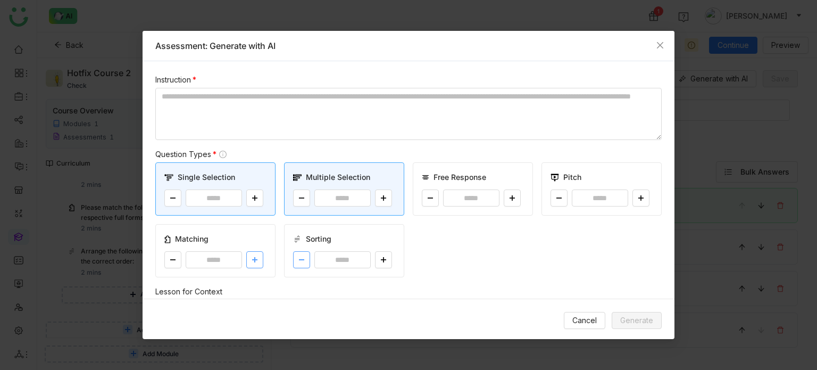
drag, startPoint x: 250, startPoint y: 262, endPoint x: 296, endPoint y: 260, distance: 45.3
click at [250, 262] on button at bounding box center [254, 259] width 17 height 17
type input "*"
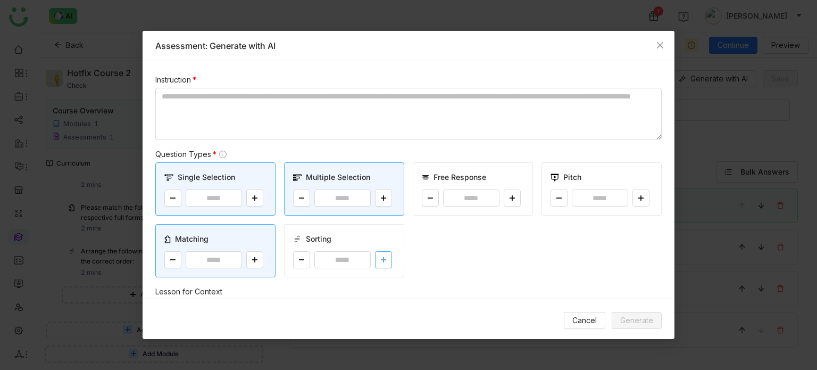
click at [380, 260] on icon at bounding box center [383, 259] width 6 height 6
type input "*"
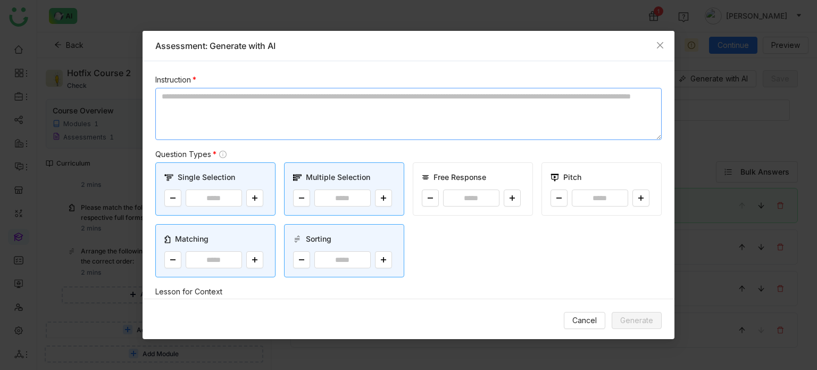
click at [309, 125] on textarea at bounding box center [408, 114] width 506 height 52
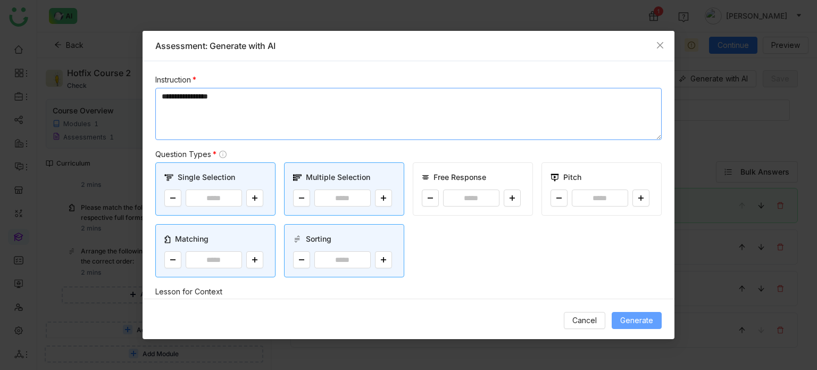
type textarea "**********"
click at [626, 320] on span "Generate" at bounding box center [636, 320] width 33 height 12
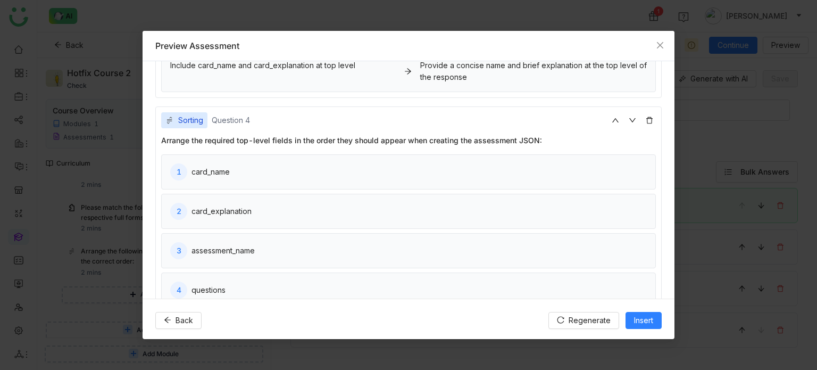
scroll to position [608, 0]
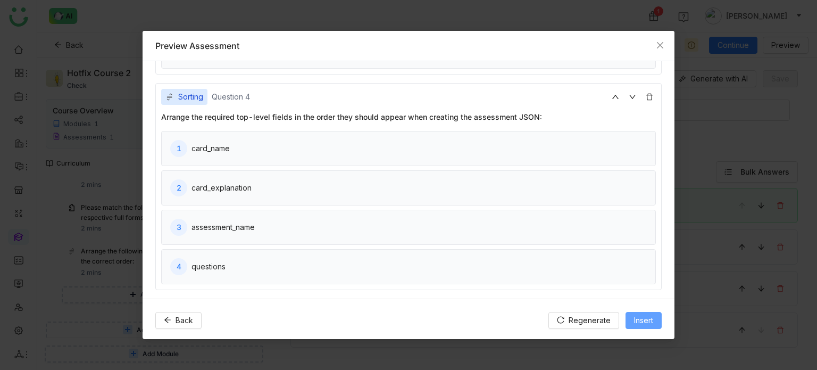
click at [652, 323] on span "Insert" at bounding box center [643, 320] width 19 height 12
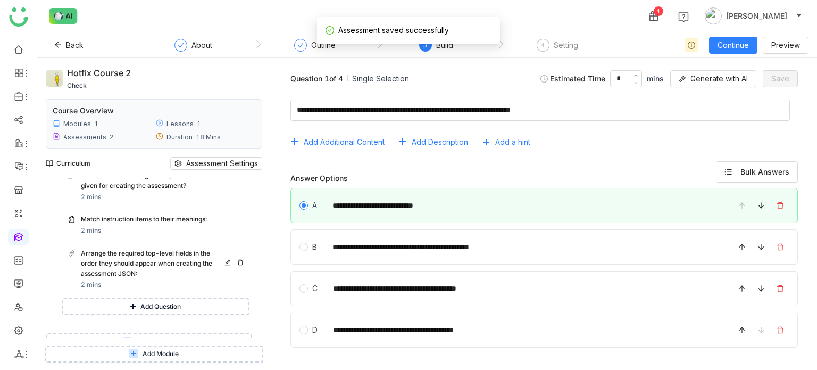
scroll to position [419, 0]
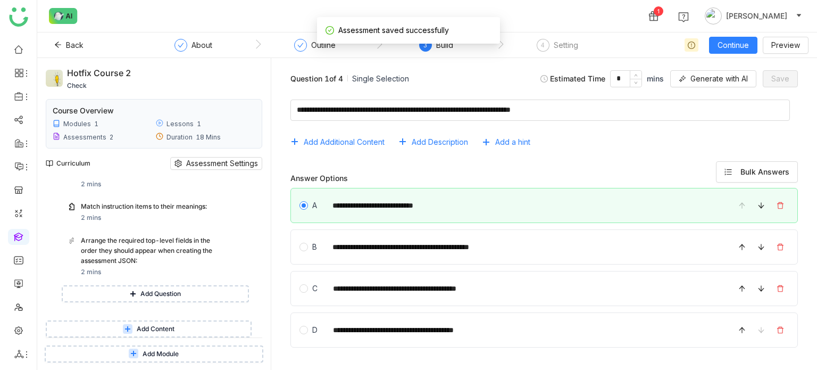
click at [160, 329] on span "Add Content" at bounding box center [156, 329] width 38 height 10
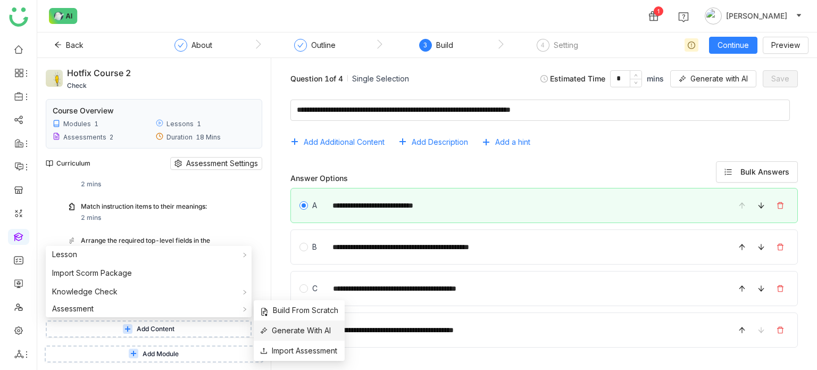
click at [294, 327] on span "Generate With AI" at bounding box center [295, 330] width 71 height 12
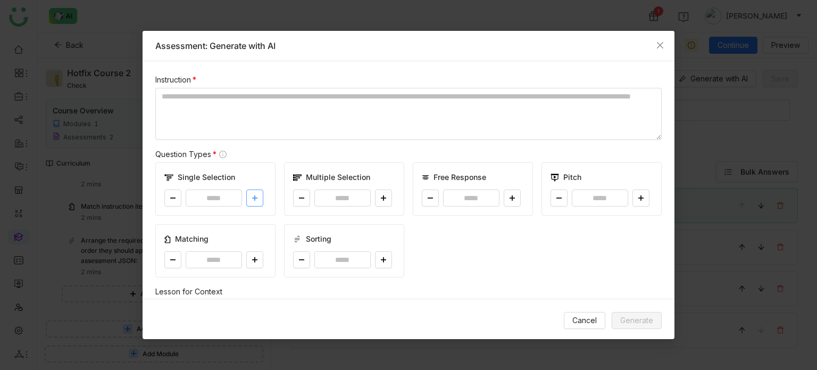
click at [257, 199] on button at bounding box center [254, 197] width 17 height 17
type input "*"
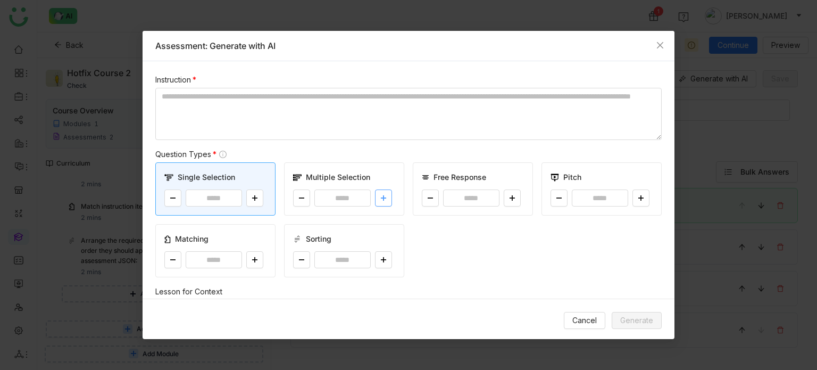
click at [387, 197] on button at bounding box center [383, 197] width 17 height 17
type input "*"
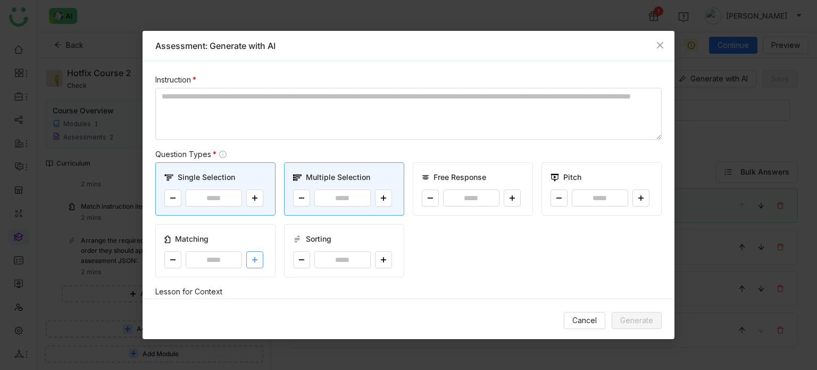
click at [253, 256] on icon at bounding box center [255, 259] width 6 height 6
type input "*"
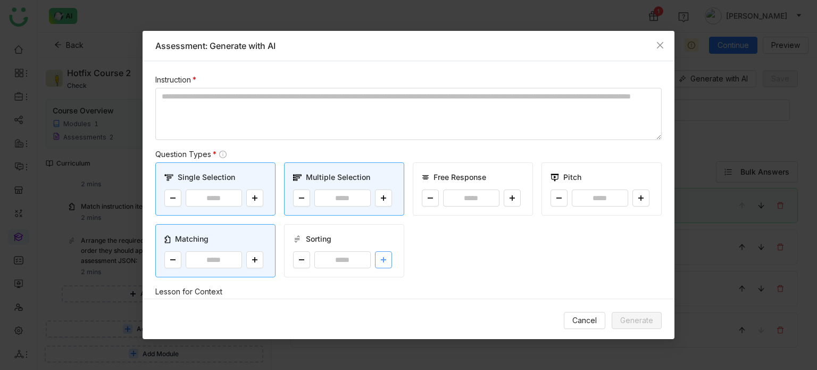
click at [383, 260] on button at bounding box center [383, 259] width 17 height 17
type input "*"
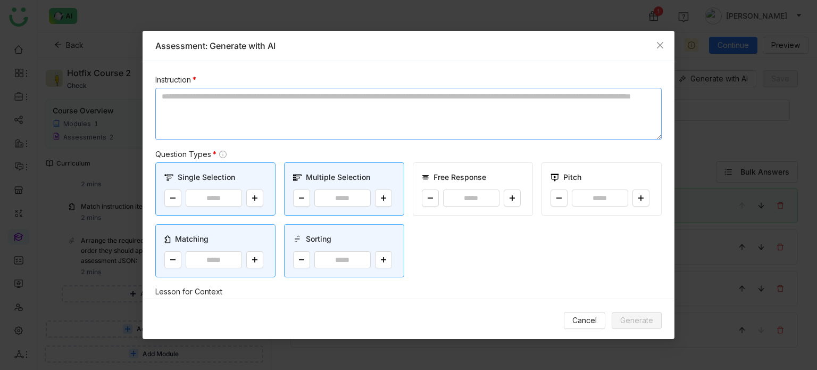
click at [390, 129] on textarea at bounding box center [408, 114] width 506 height 52
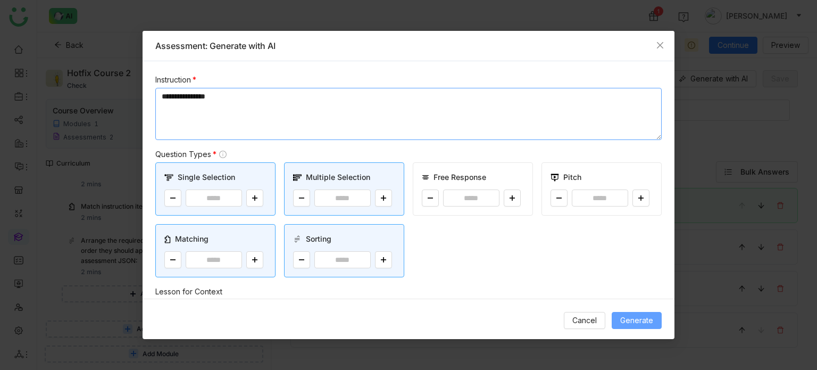
type textarea "**********"
click at [626, 312] on button "Generate" at bounding box center [637, 320] width 50 height 17
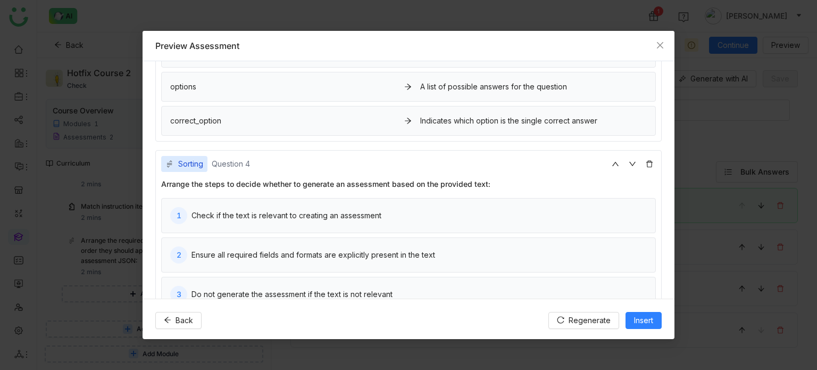
scroll to position [742, 0]
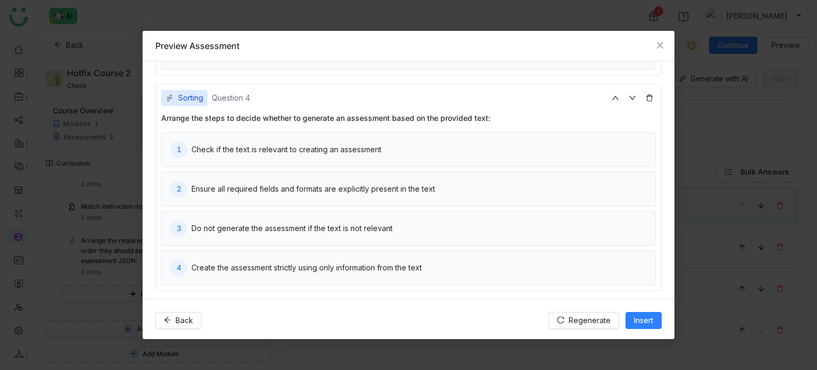
click at [664, 321] on div "Back Regenerate Insert" at bounding box center [409, 319] width 532 height 43
click at [651, 316] on span "Insert" at bounding box center [643, 320] width 19 height 12
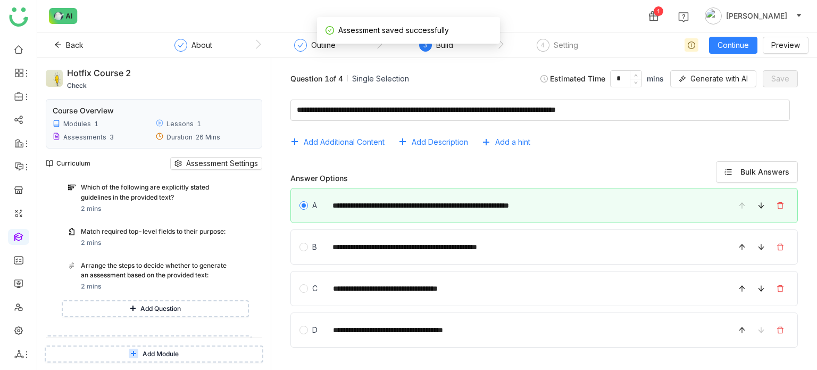
scroll to position [676, 0]
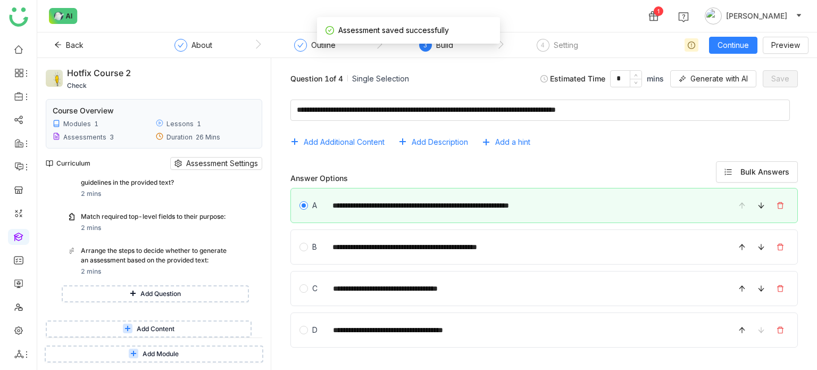
click at [166, 333] on span "Add Content" at bounding box center [156, 329] width 38 height 10
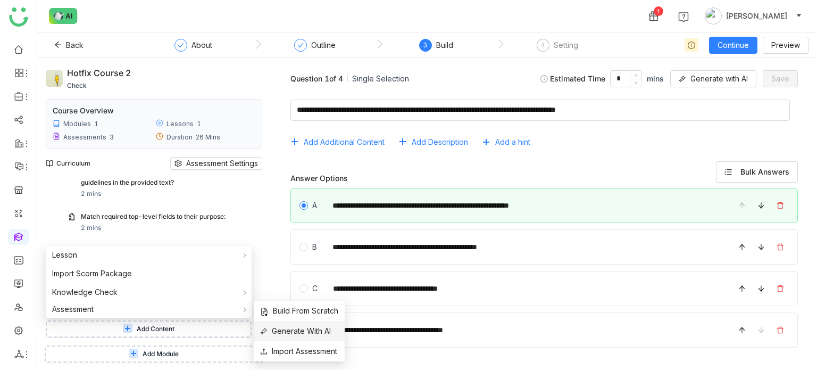
click at [302, 334] on span "Generate With AI" at bounding box center [295, 331] width 71 height 12
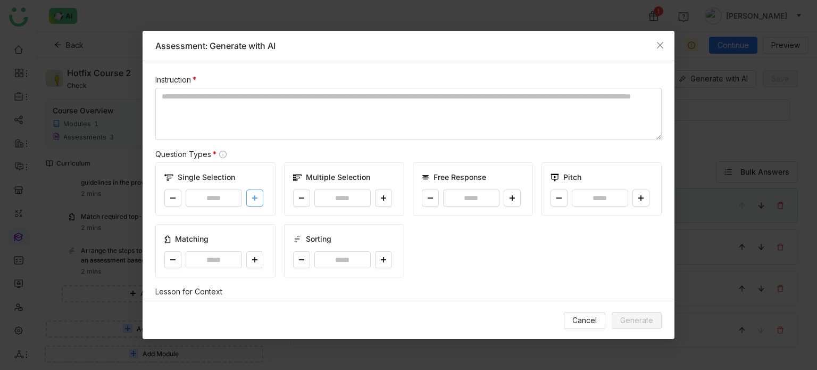
click at [249, 198] on button at bounding box center [254, 197] width 17 height 17
type input "*"
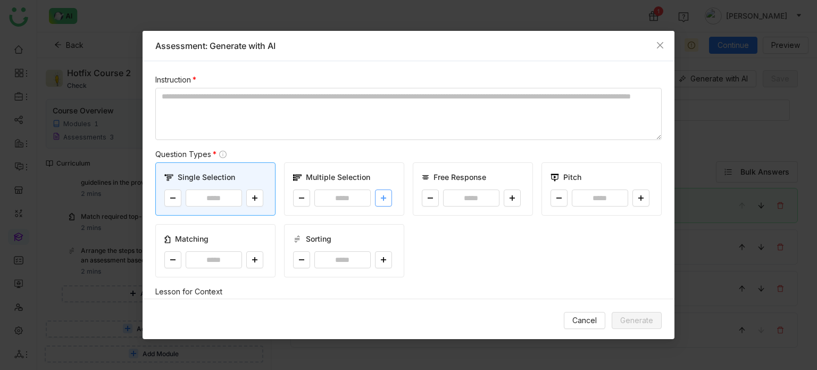
click at [375, 204] on button at bounding box center [383, 197] width 17 height 17
type input "*"
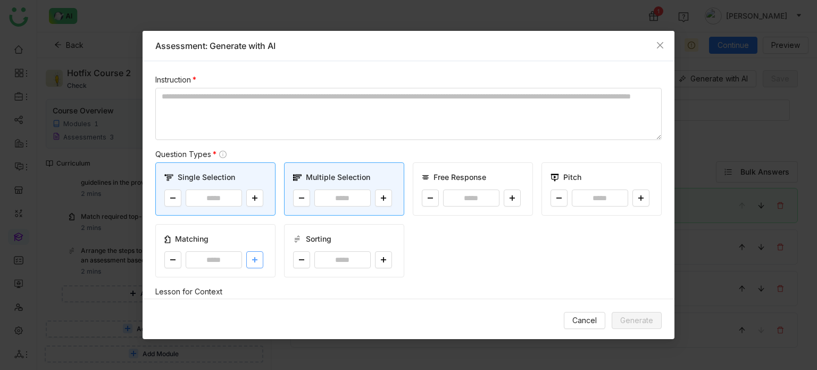
click at [247, 252] on button at bounding box center [254, 259] width 17 height 17
type input "*"
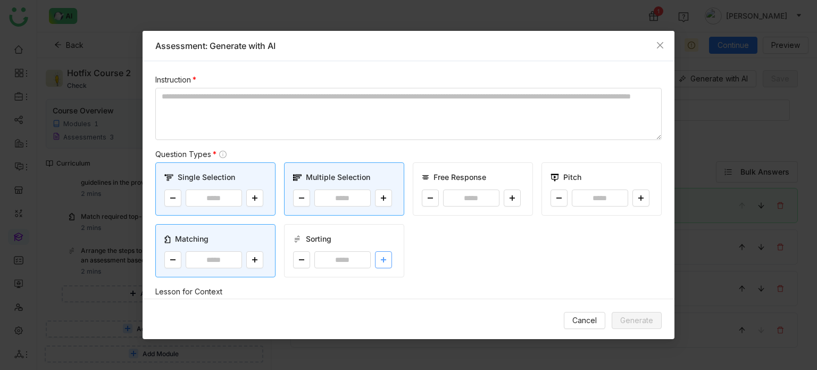
click at [381, 262] on button at bounding box center [383, 259] width 17 height 17
type input "*"
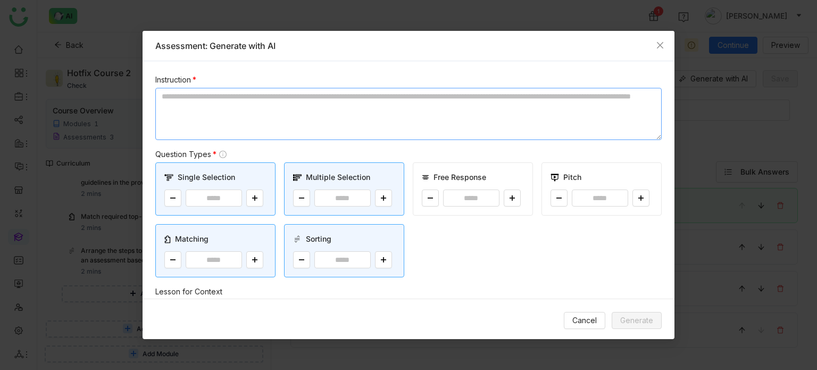
click at [364, 96] on textarea at bounding box center [408, 114] width 506 height 52
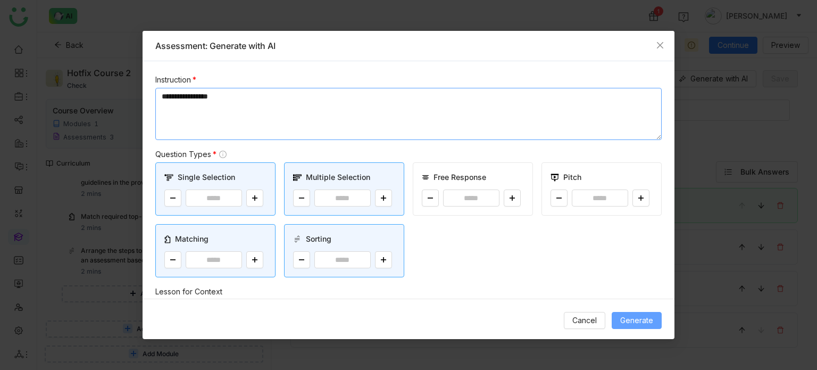
type textarea "**********"
click at [640, 319] on span "Generate" at bounding box center [636, 320] width 33 height 12
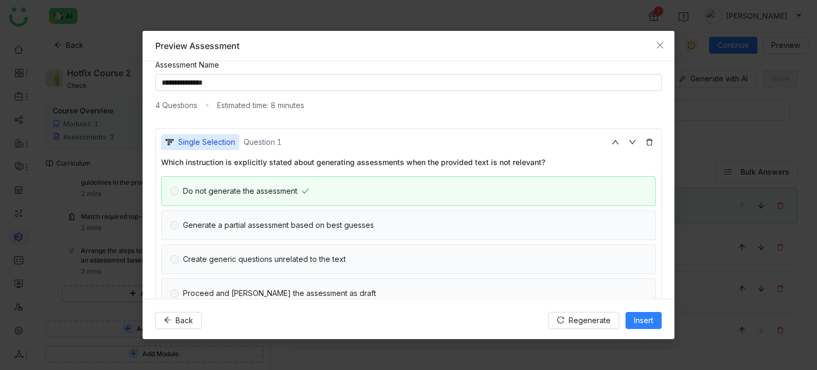
scroll to position [0, 0]
